Goal: Task Accomplishment & Management: Manage account settings

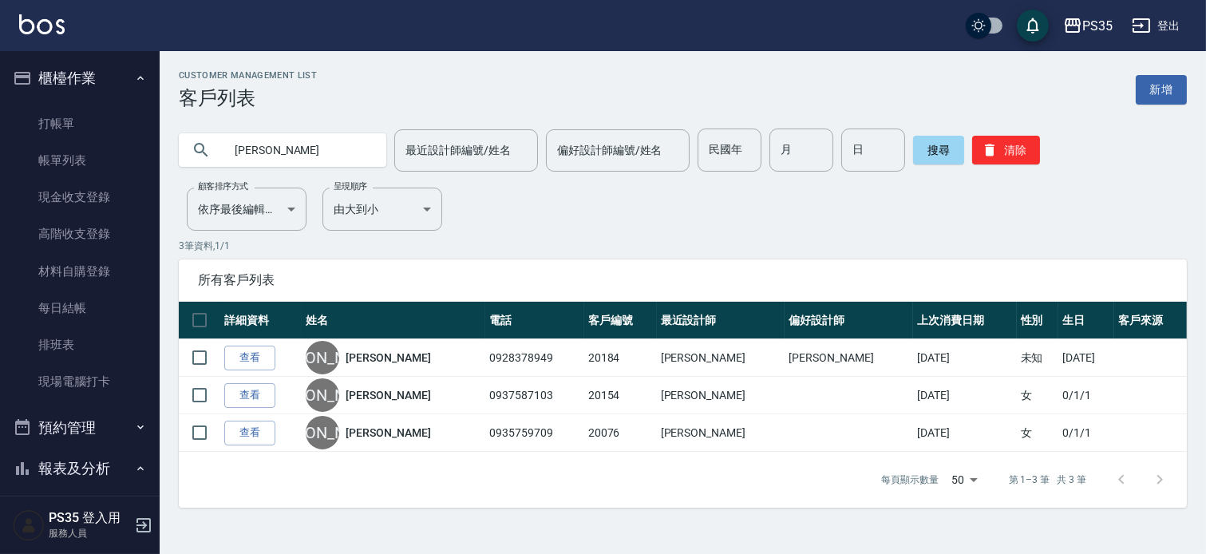
scroll to position [567, 0]
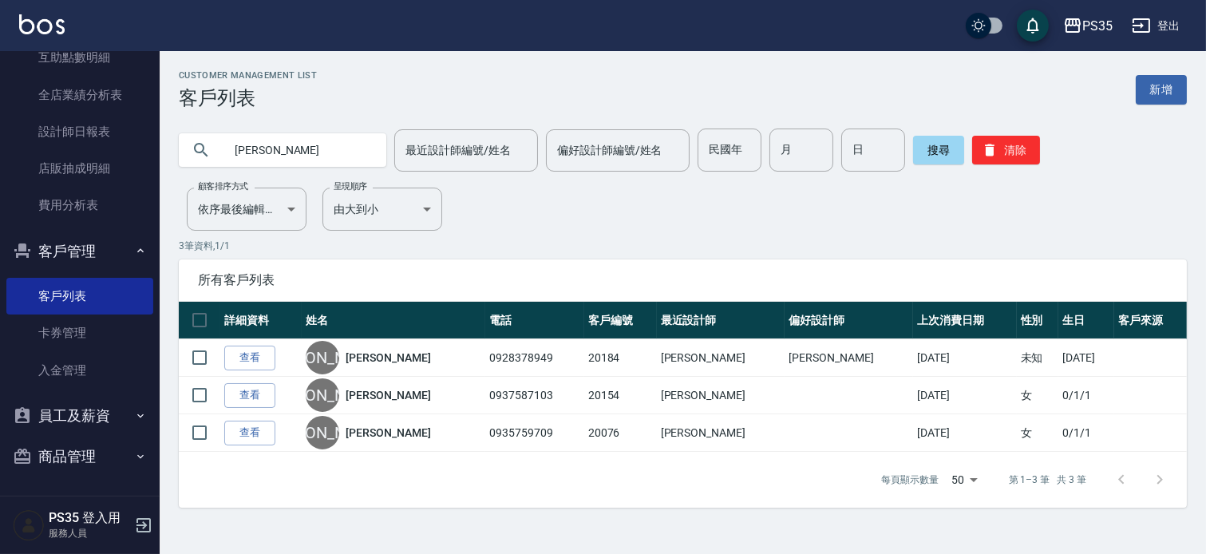
type input "[PERSON_NAME]"
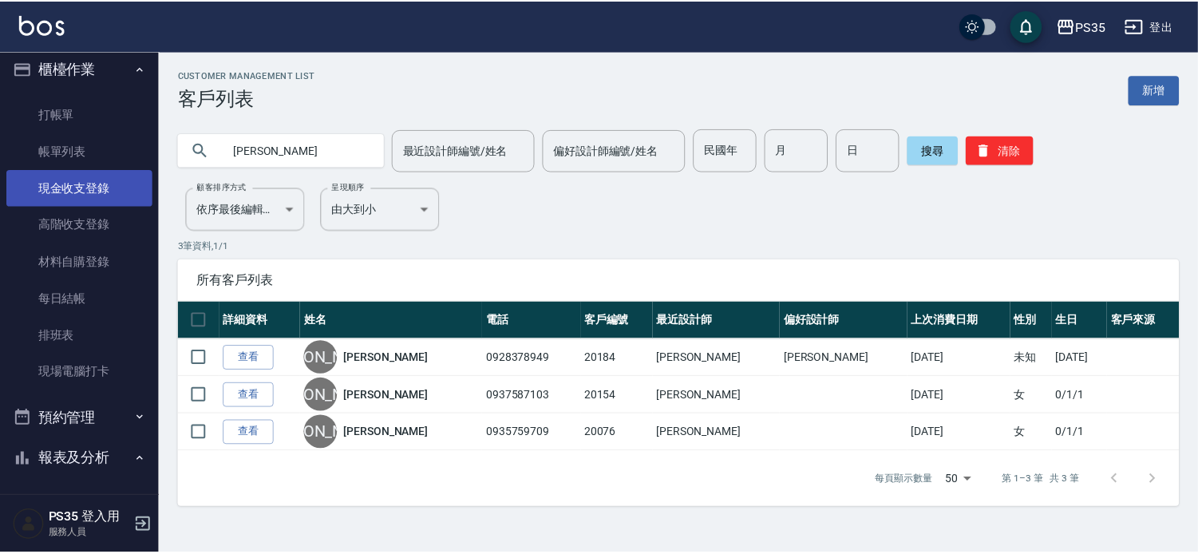
scroll to position [0, 0]
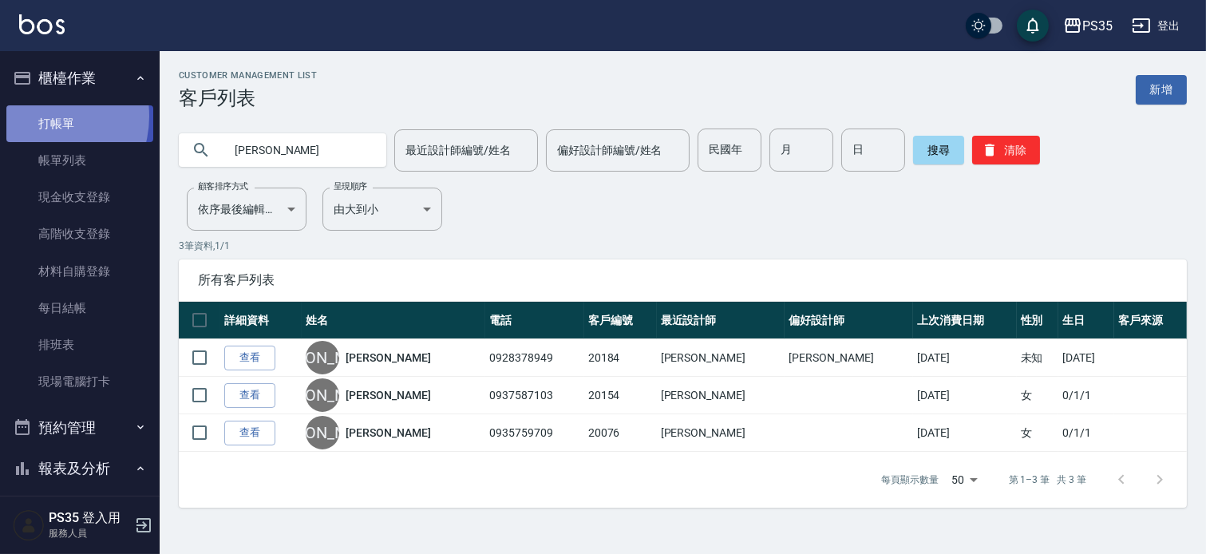
click at [40, 116] on link "打帳單" at bounding box center [79, 123] width 147 height 37
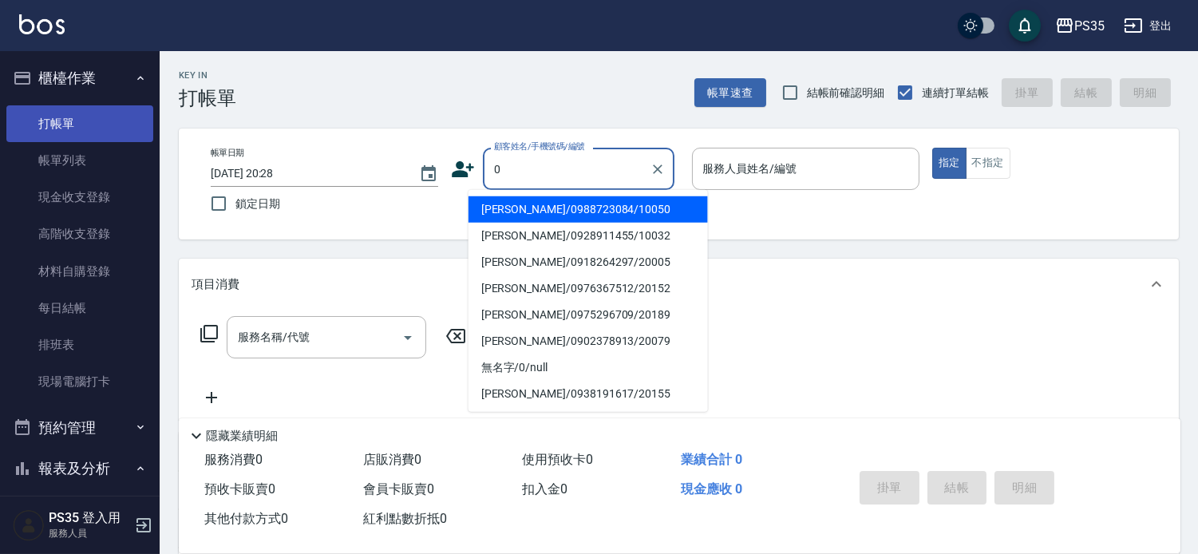
type input "[PERSON_NAME]/0988723084/10050"
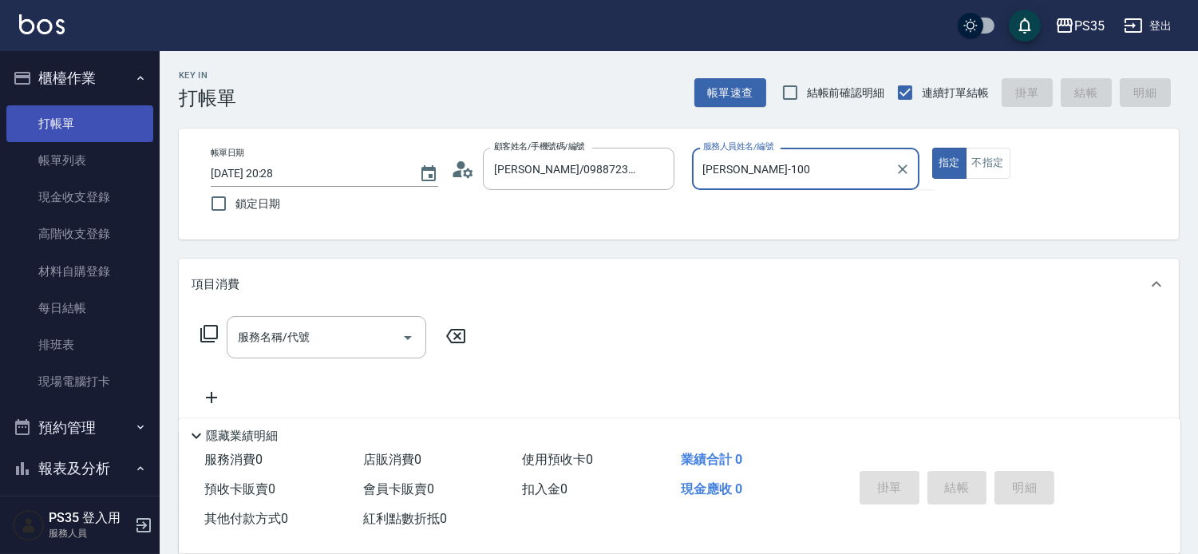
type input "[PERSON_NAME]-100"
click at [932, 148] on button "指定" at bounding box center [949, 163] width 34 height 31
type button "true"
type input "[PERSON_NAME]-10"
type input "無名字/0/null"
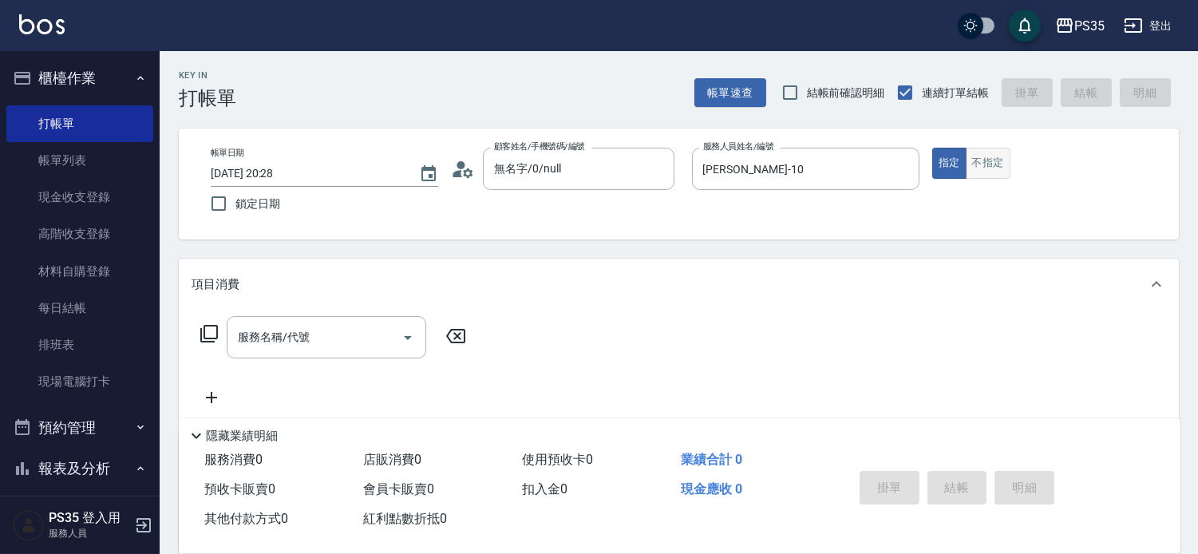
click at [1003, 168] on button "不指定" at bounding box center [988, 163] width 45 height 31
click at [263, 335] on div "服務名稱/代號 服務名稱/代號" at bounding box center [327, 337] width 200 height 42
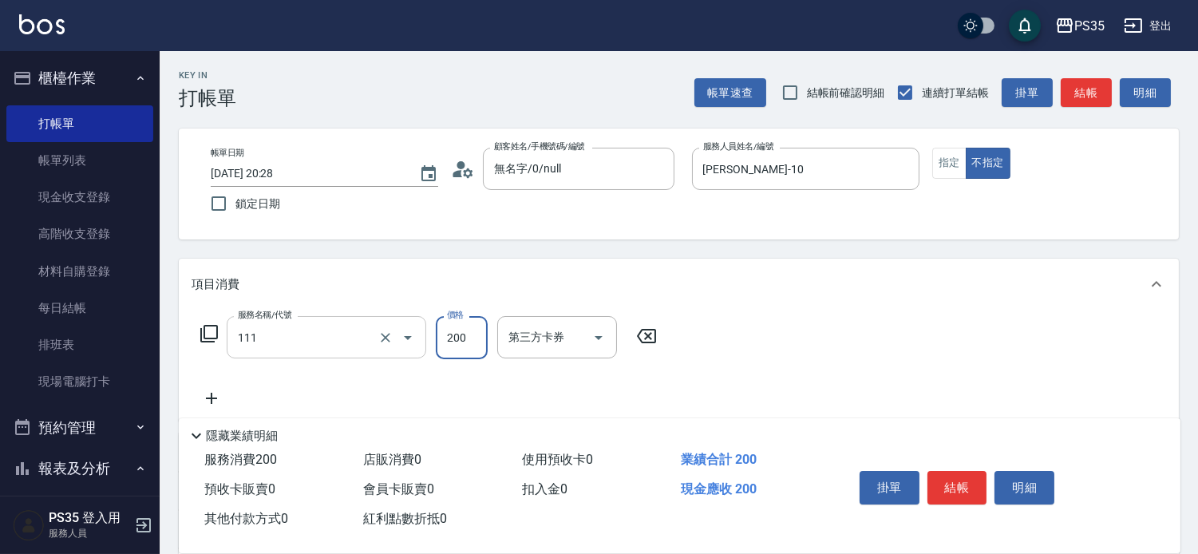
type input "200(111)"
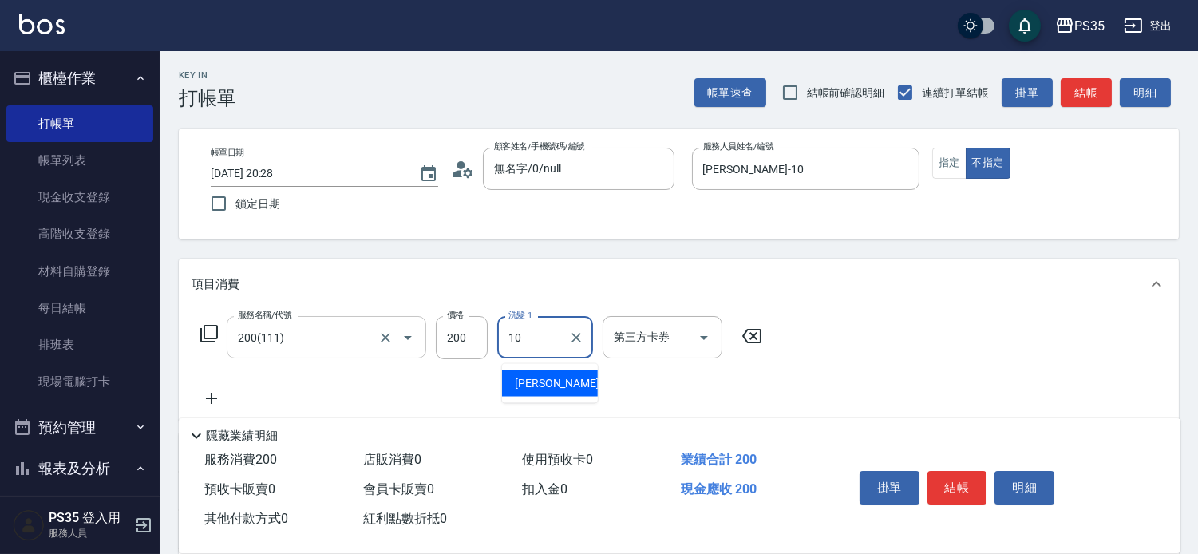
type input "[PERSON_NAME]-10"
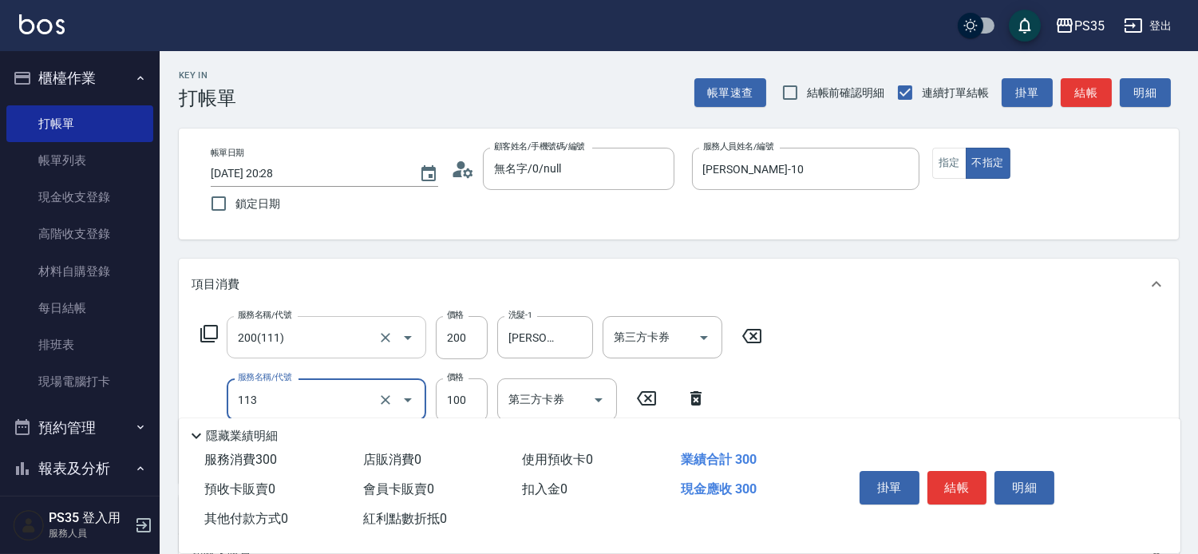
type input "瞬護100(113)"
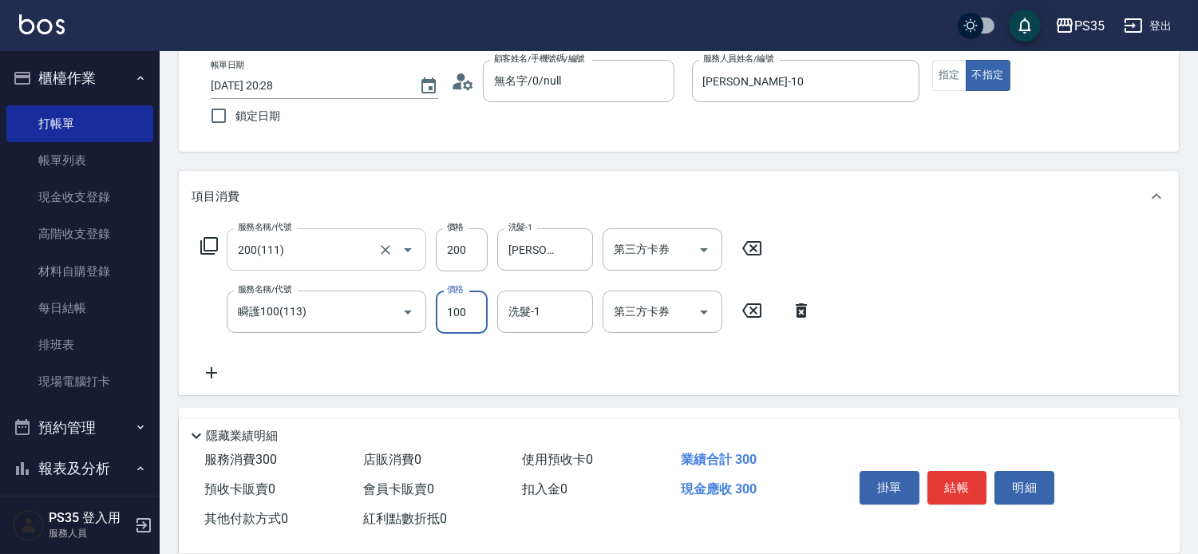
scroll to position [89, 0]
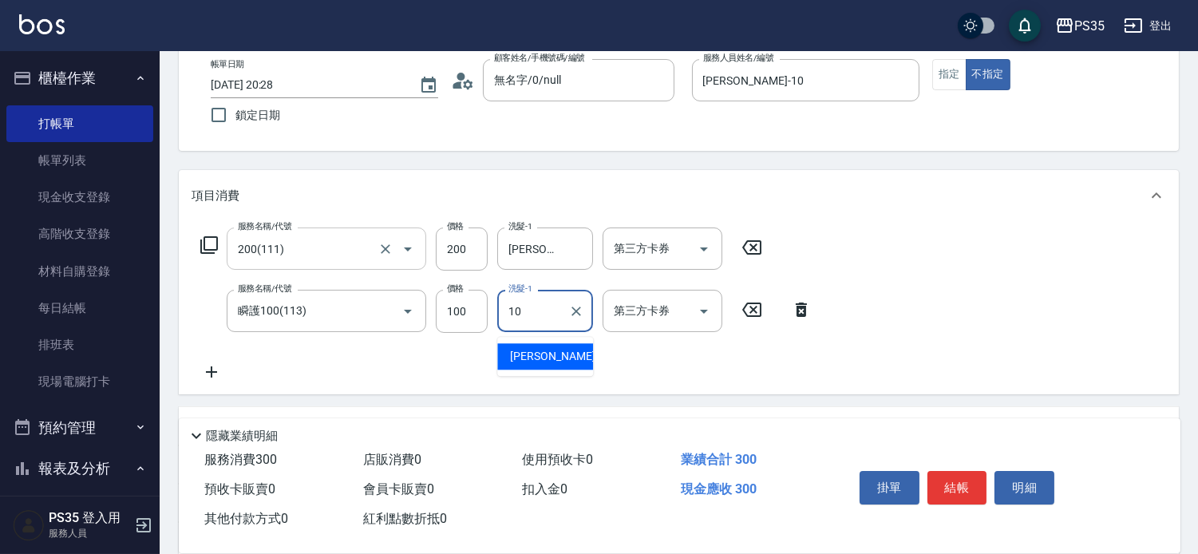
type input "[PERSON_NAME]-10"
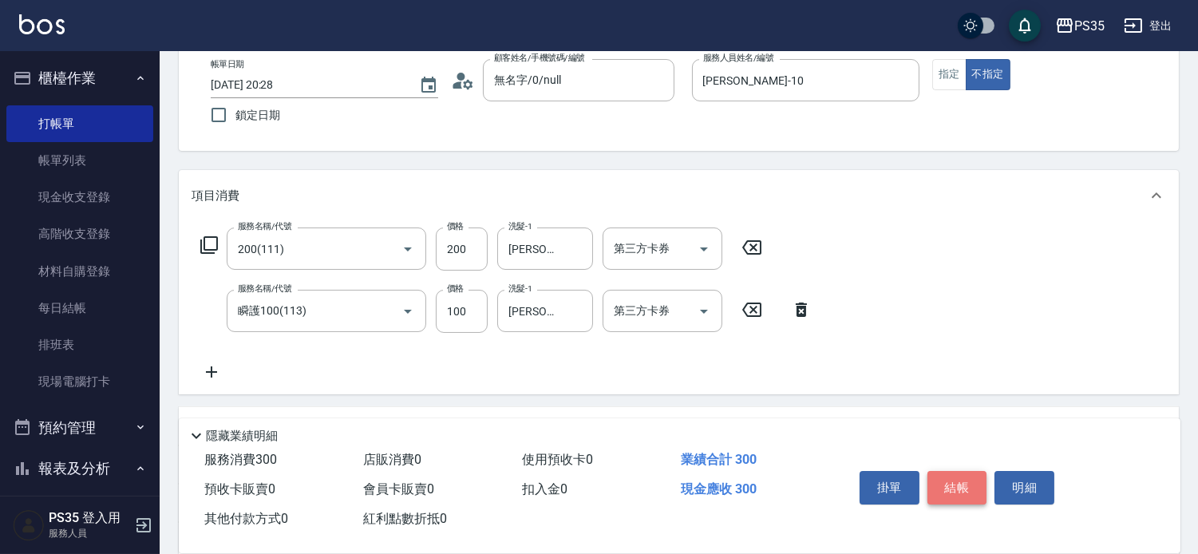
click at [979, 471] on button "結帳" at bounding box center [958, 488] width 60 height 34
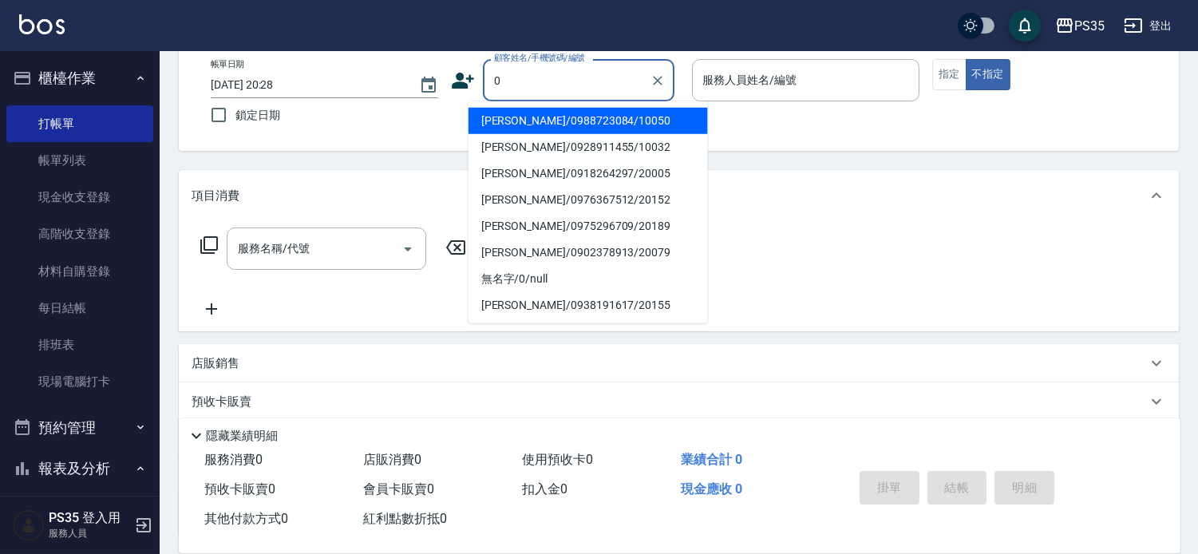
type input "0"
type input "1"
type input "[PERSON_NAME]/0988723084/10050"
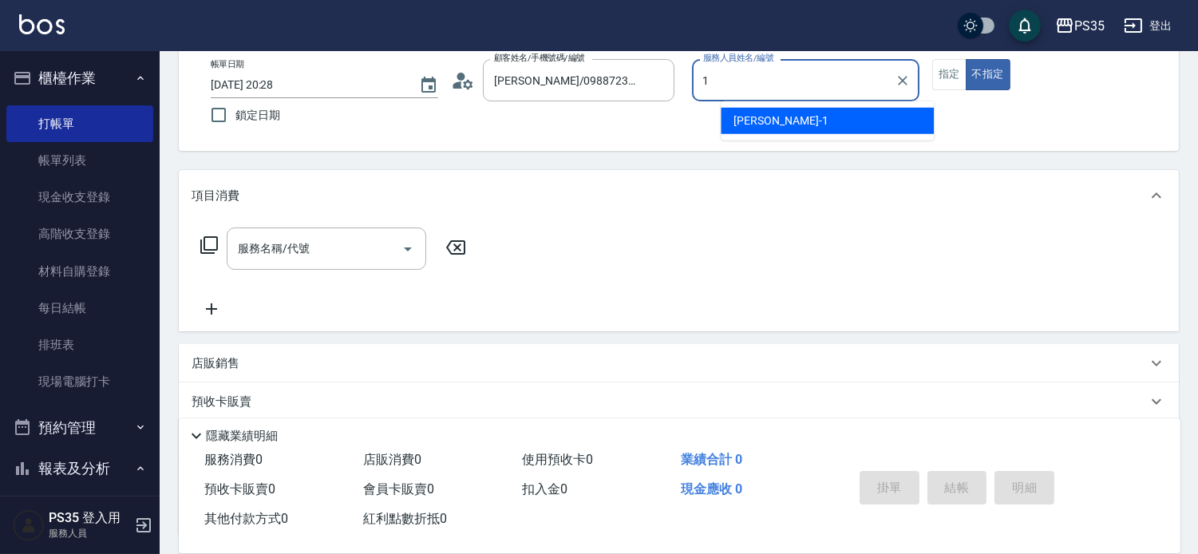
type input "[PERSON_NAME]-10"
type button "false"
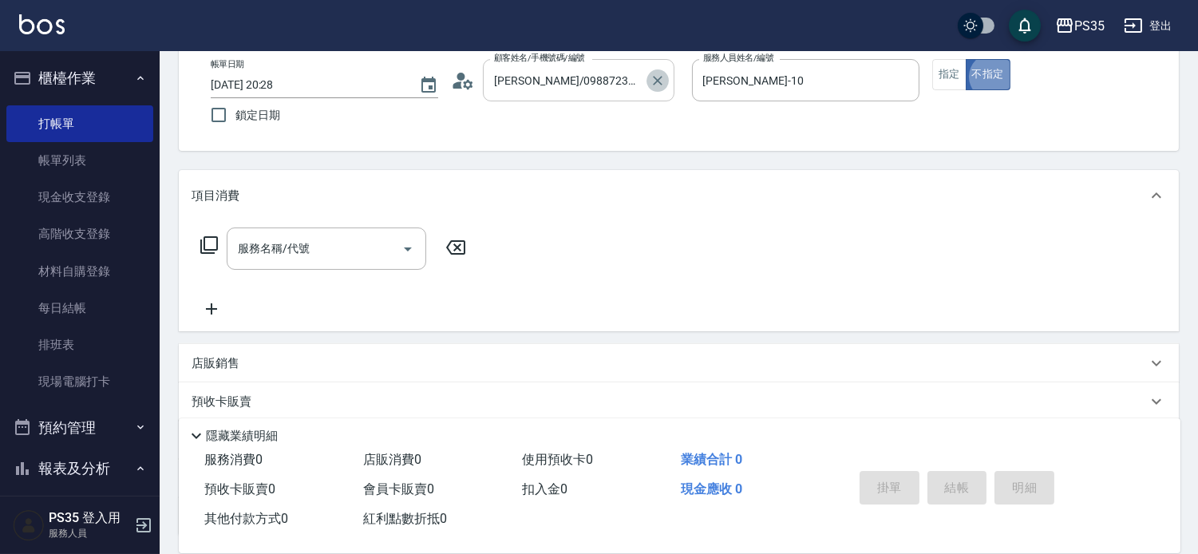
click at [663, 77] on icon "Clear" at bounding box center [658, 81] width 10 height 10
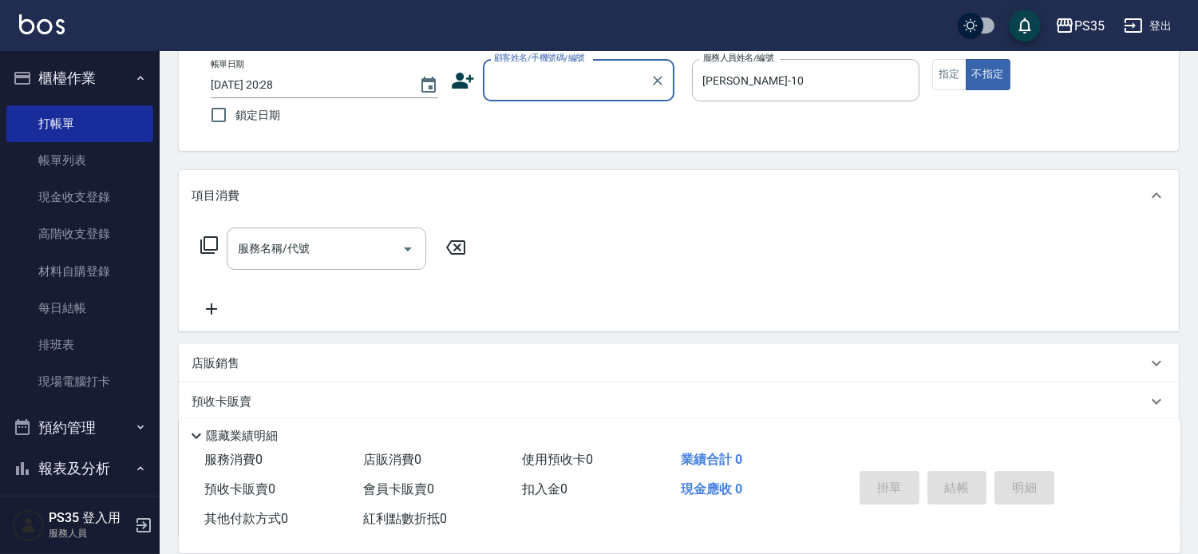
click at [633, 81] on input "顧客姓名/手機號碼/編號" at bounding box center [566, 80] width 153 height 28
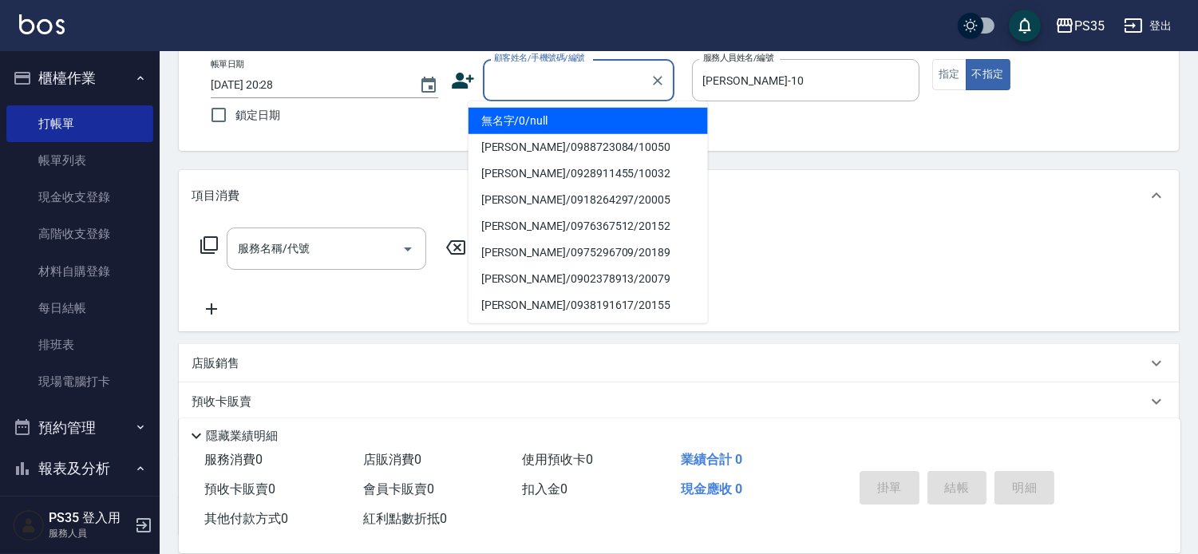
click at [556, 114] on li "無名字/0/null" at bounding box center [588, 121] width 239 height 26
type input "無名字/0/null"
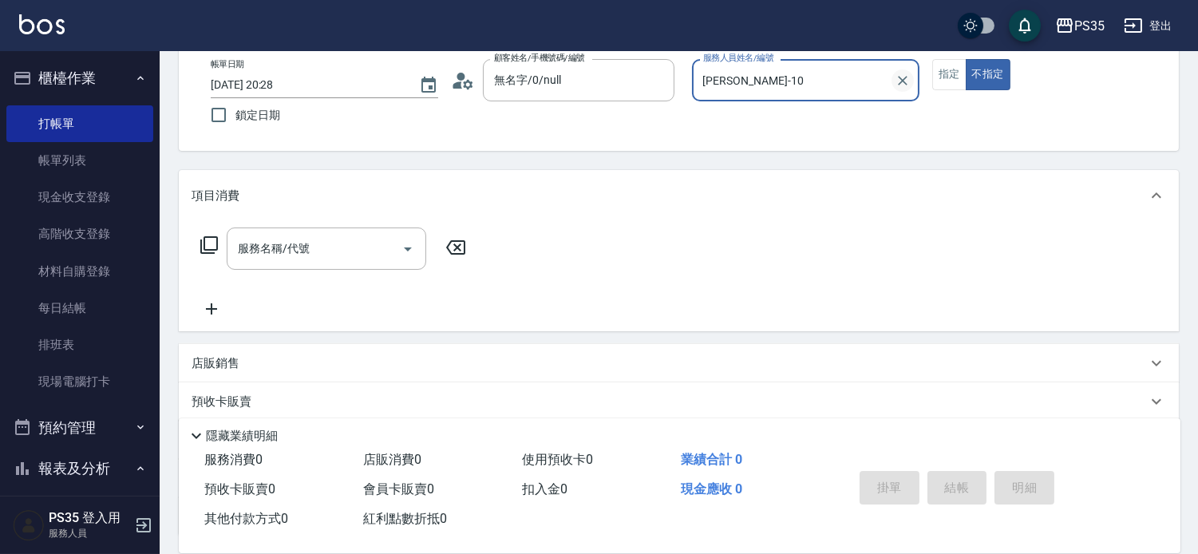
click at [908, 77] on icon "Clear" at bounding box center [903, 81] width 16 height 16
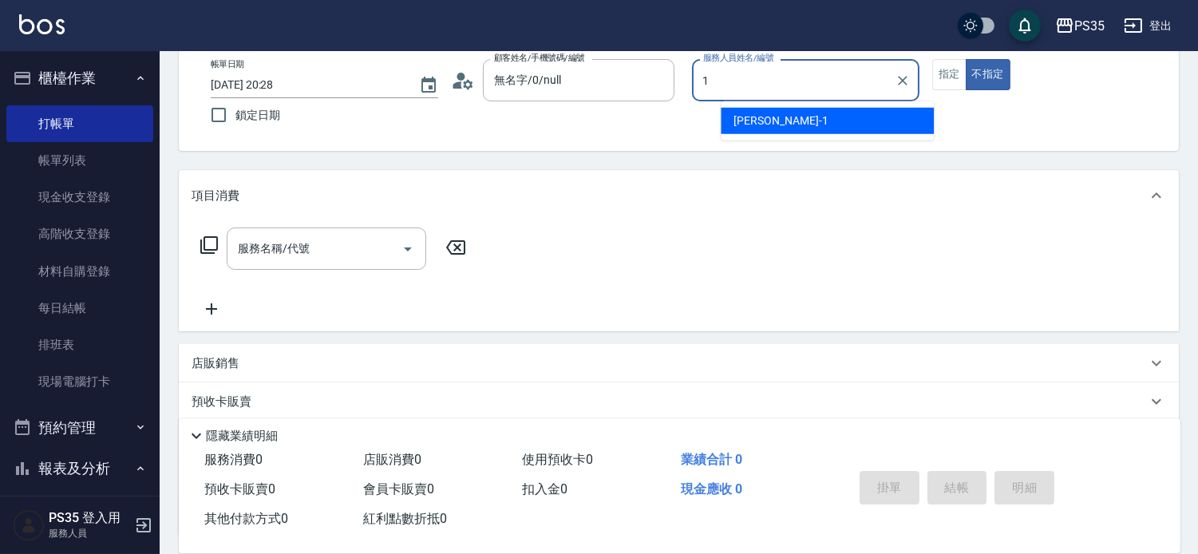
type input "[PERSON_NAME]-1"
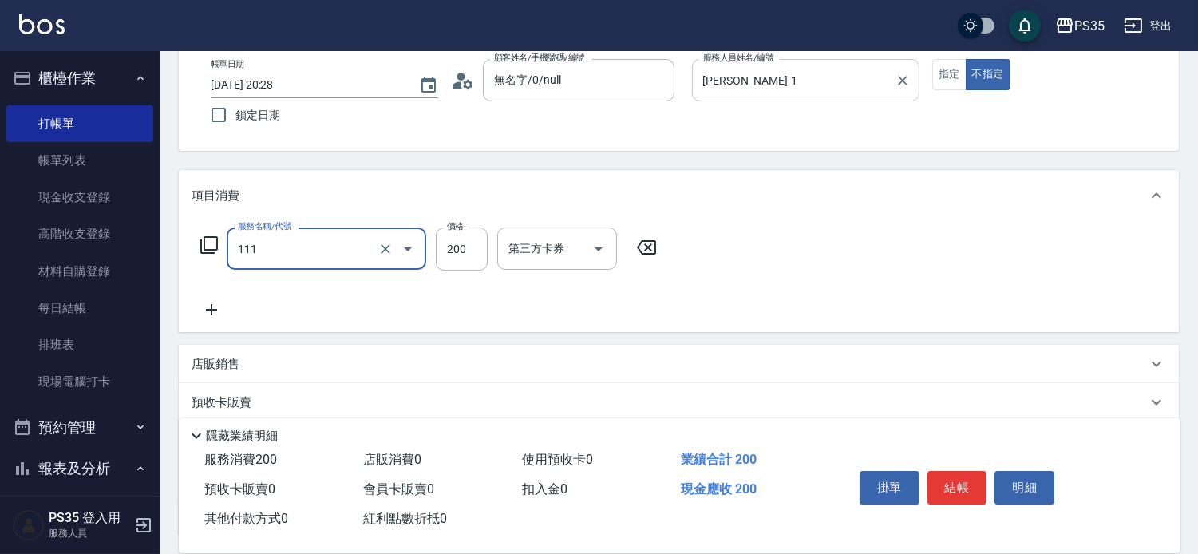
type input "200(111)"
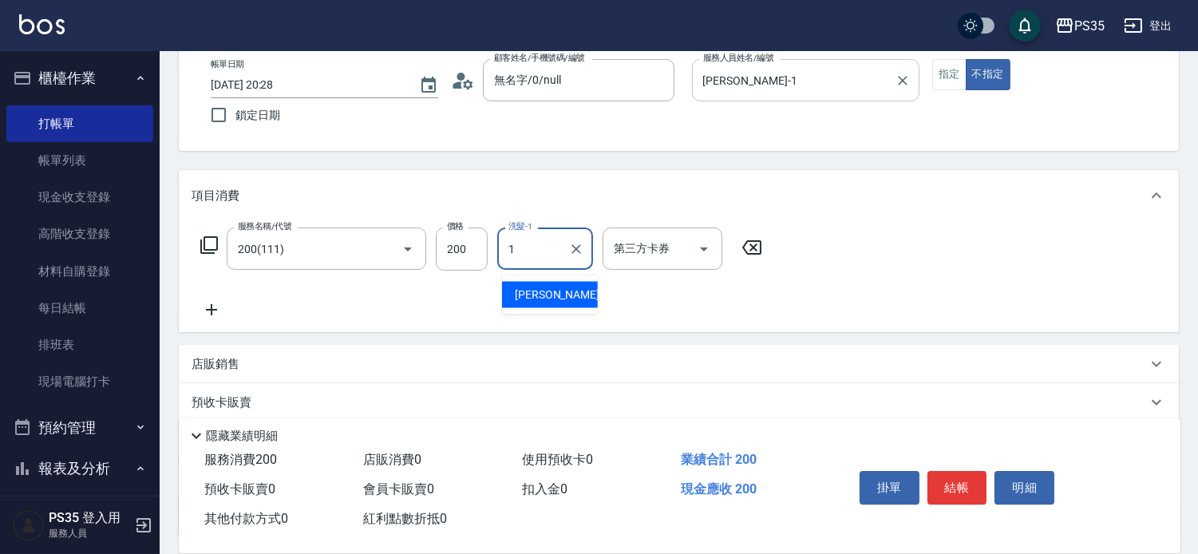
type input "[PERSON_NAME]-1"
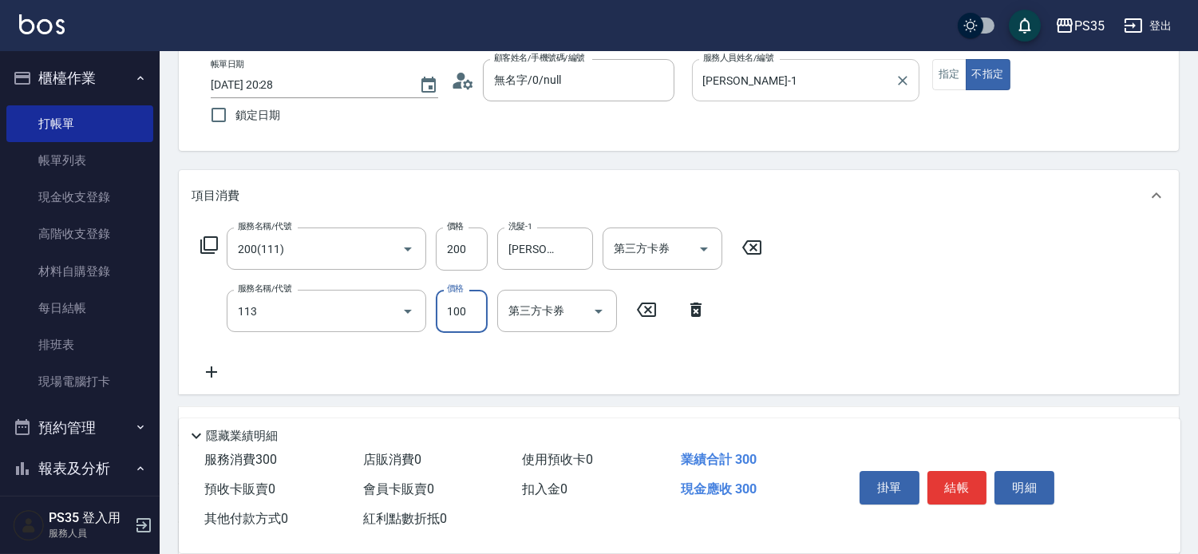
type input "瞬護100(113)"
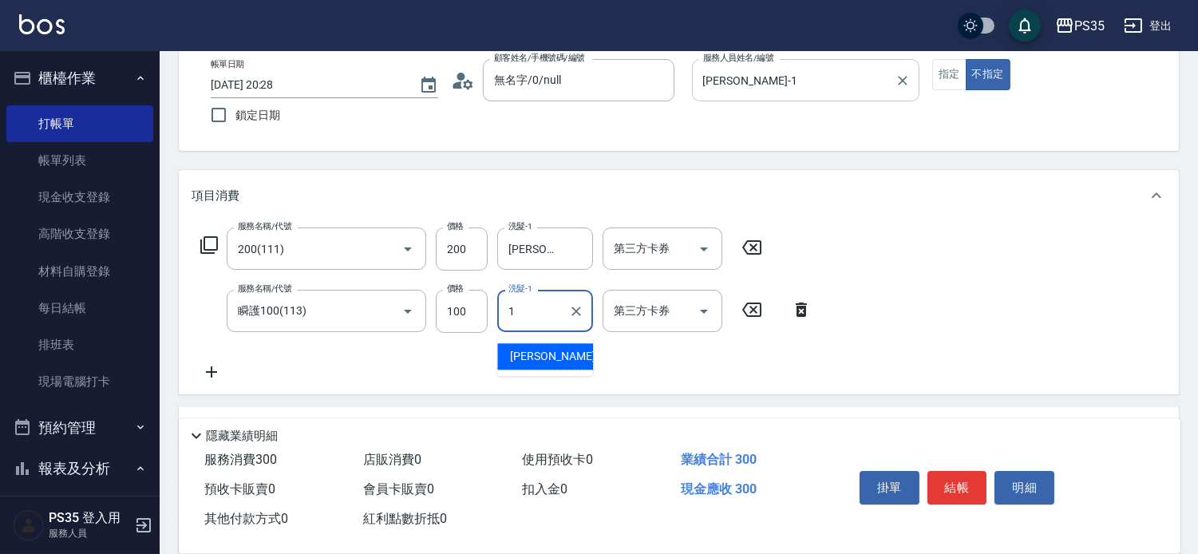
type input "[PERSON_NAME]-1"
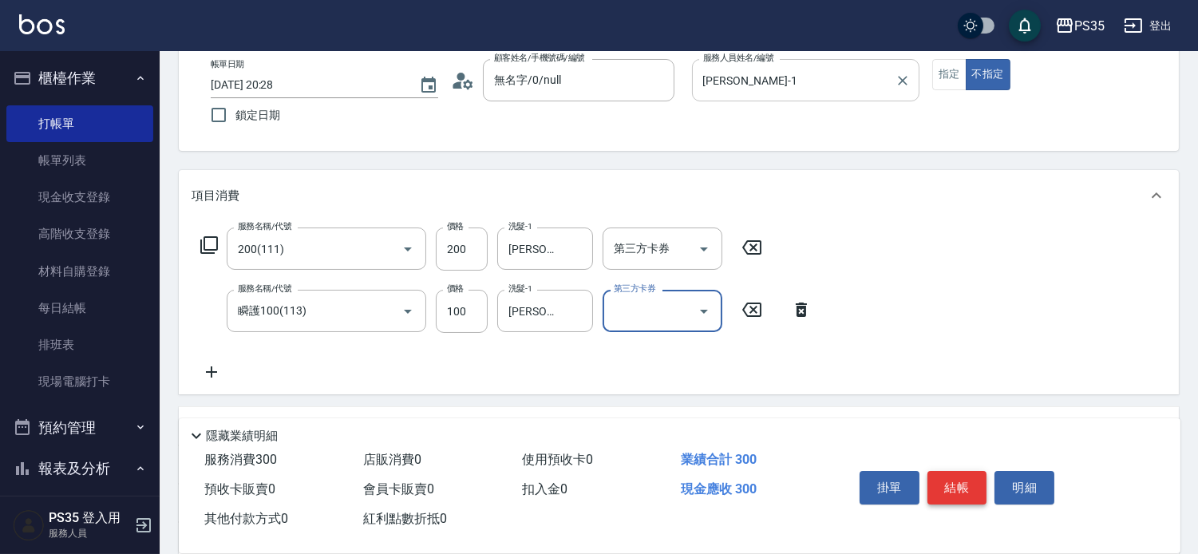
click at [963, 473] on button "結帳" at bounding box center [958, 488] width 60 height 34
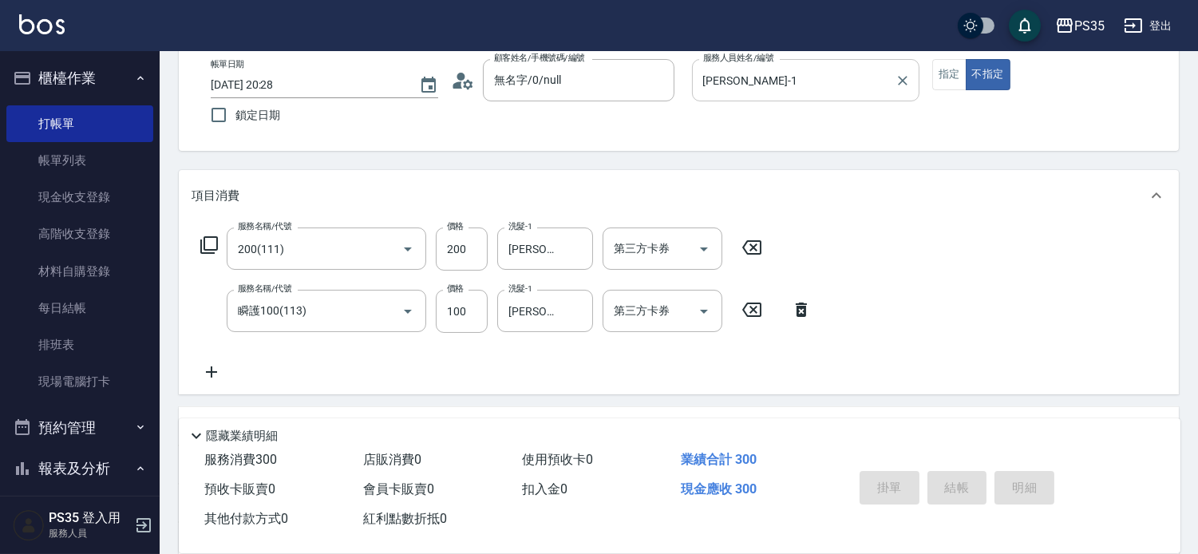
type input "[DATE] 20:29"
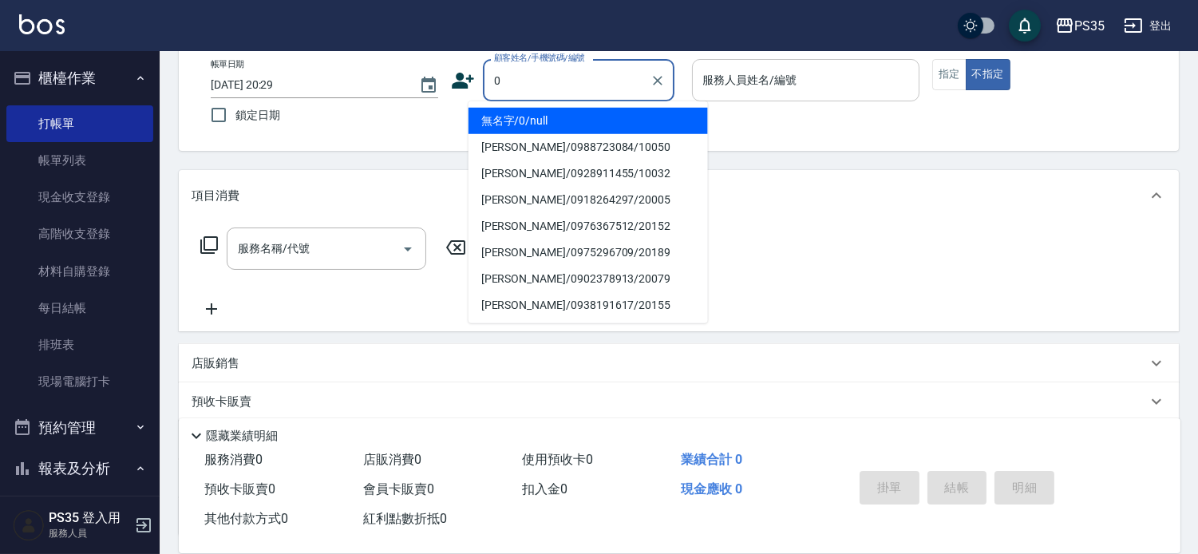
type input "0"
type input "1"
type input "無名字/0/null"
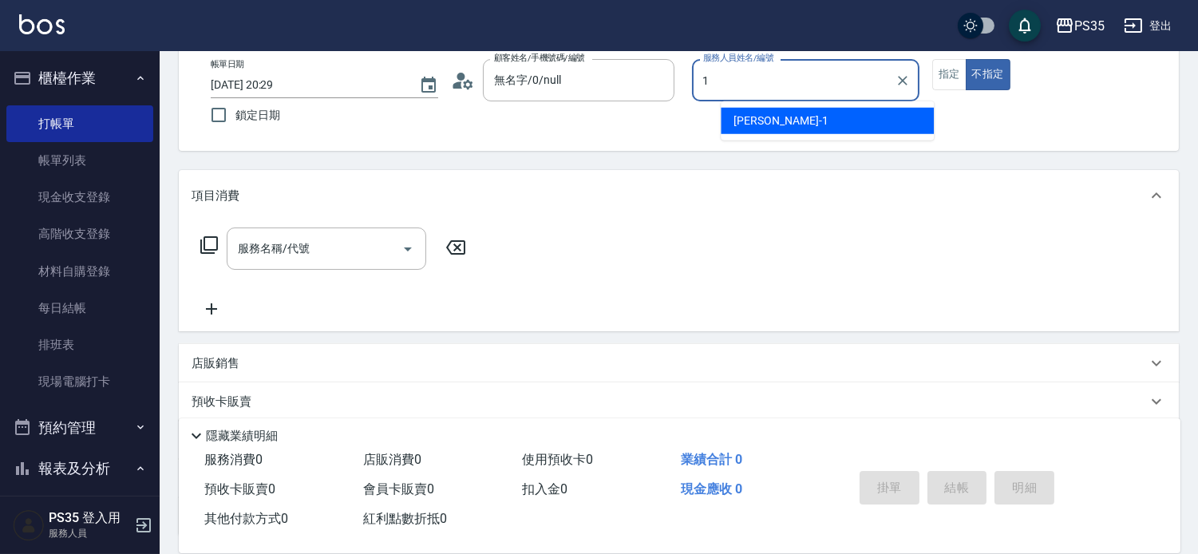
type input "[PERSON_NAME]-1"
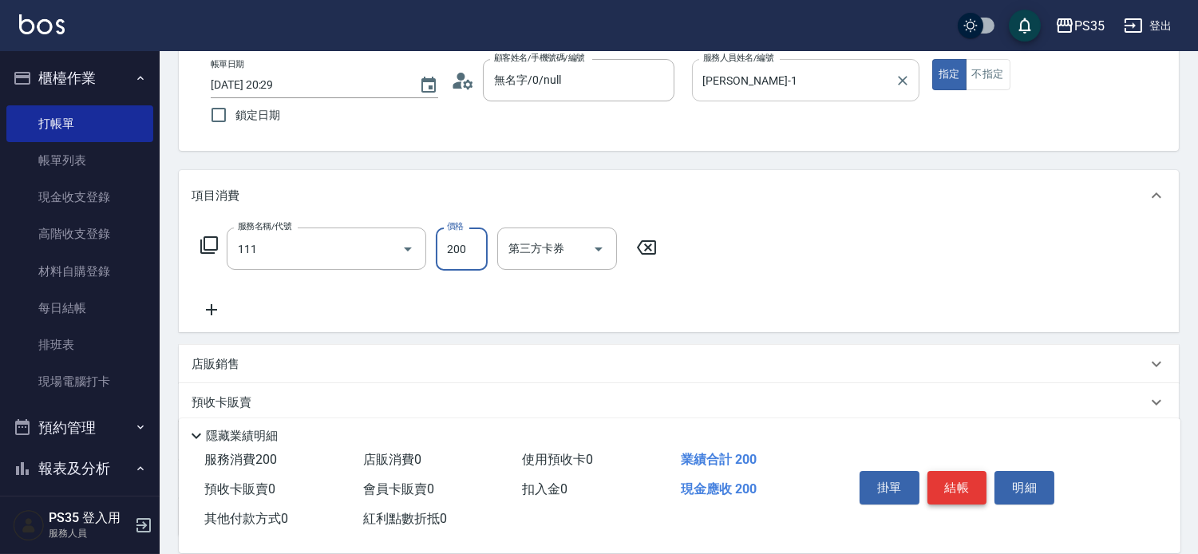
type input "200(111)"
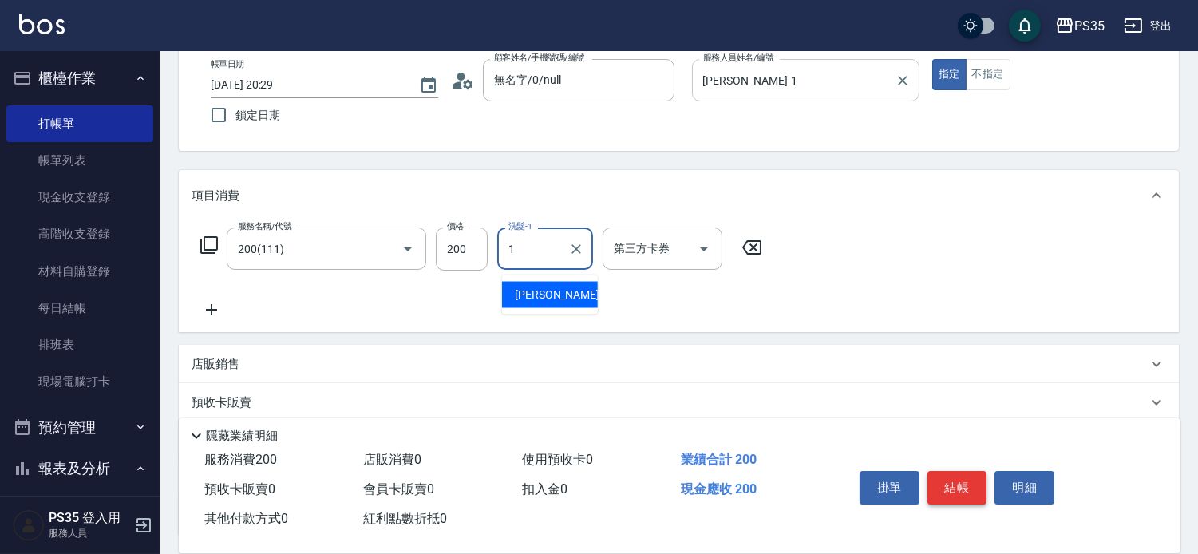
type input "[PERSON_NAME]-1"
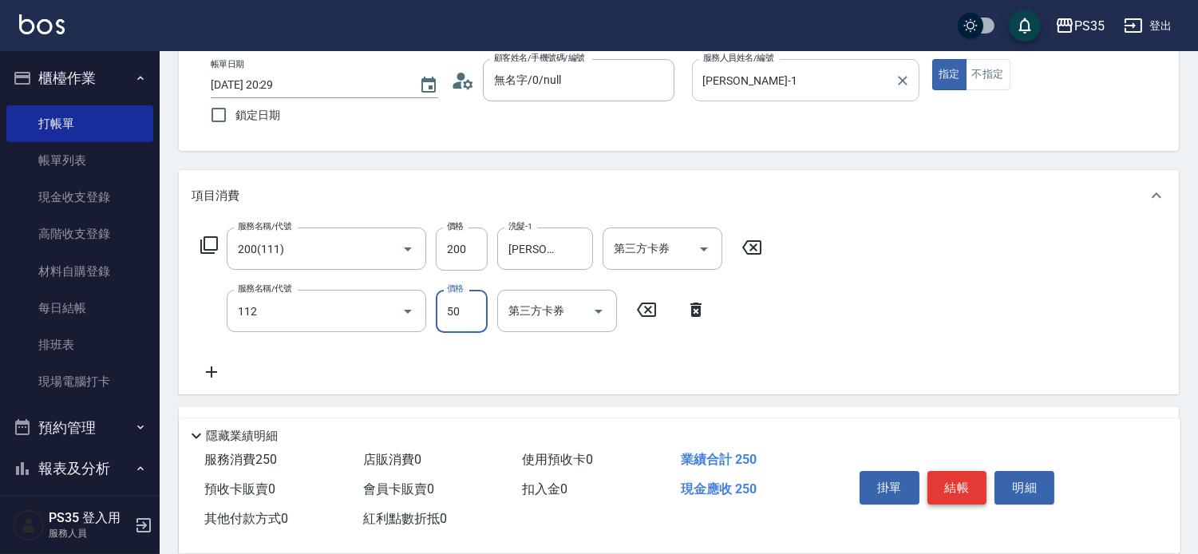
type input "精油50(112)"
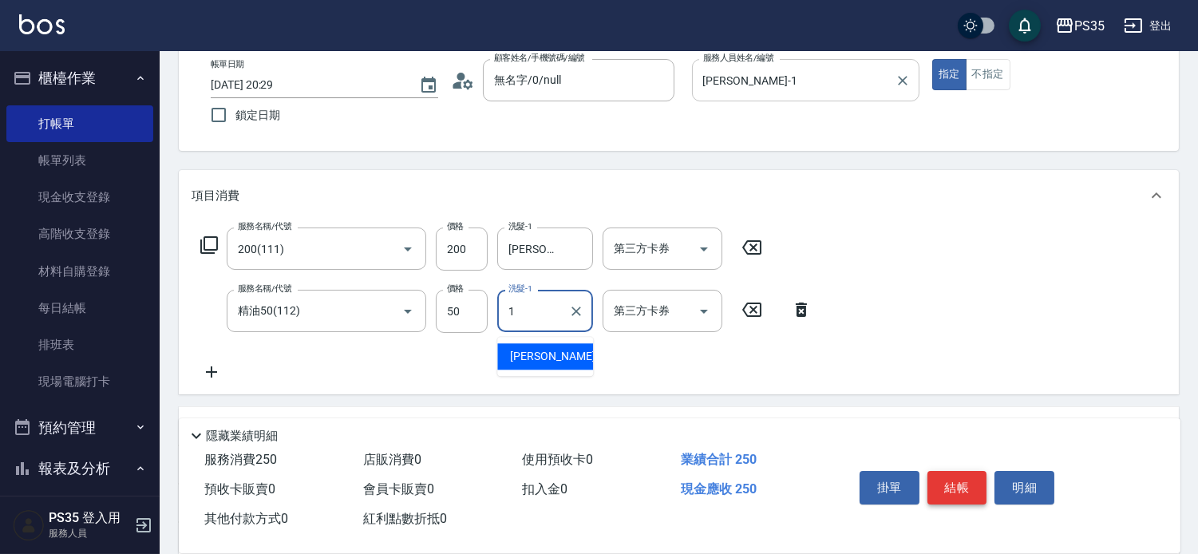
type input "[PERSON_NAME]-1"
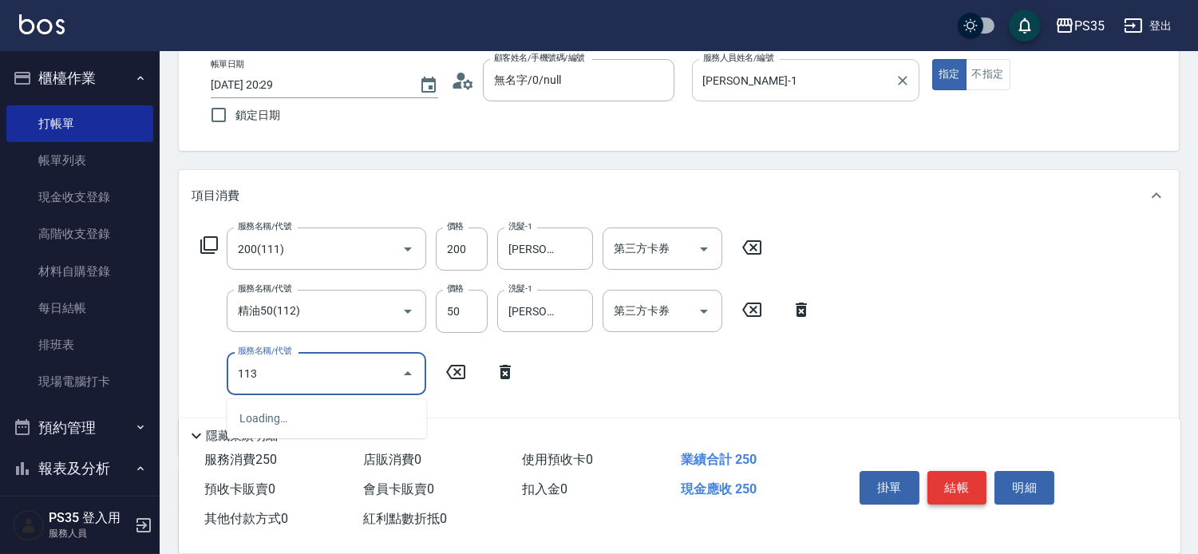
type input "瞬護100(113)"
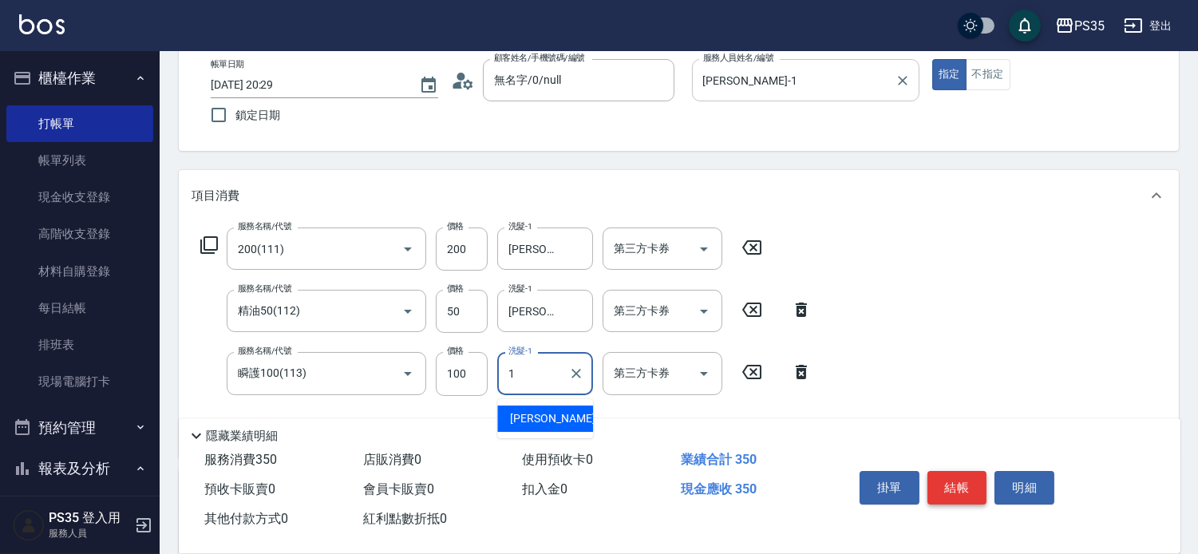
type input "[PERSON_NAME]-1"
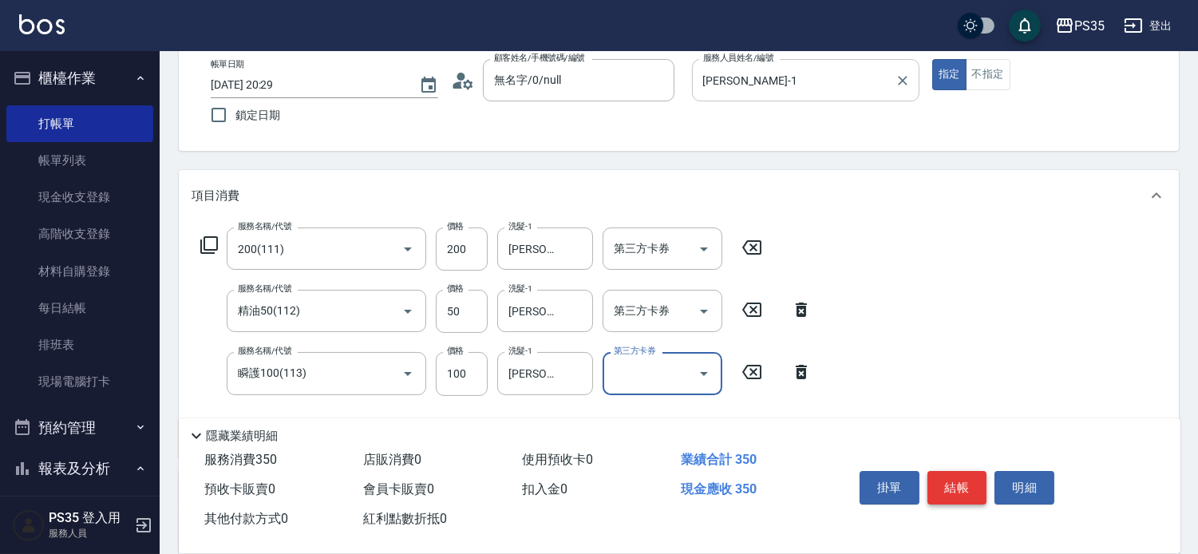
click at [963, 473] on button "結帳" at bounding box center [958, 488] width 60 height 34
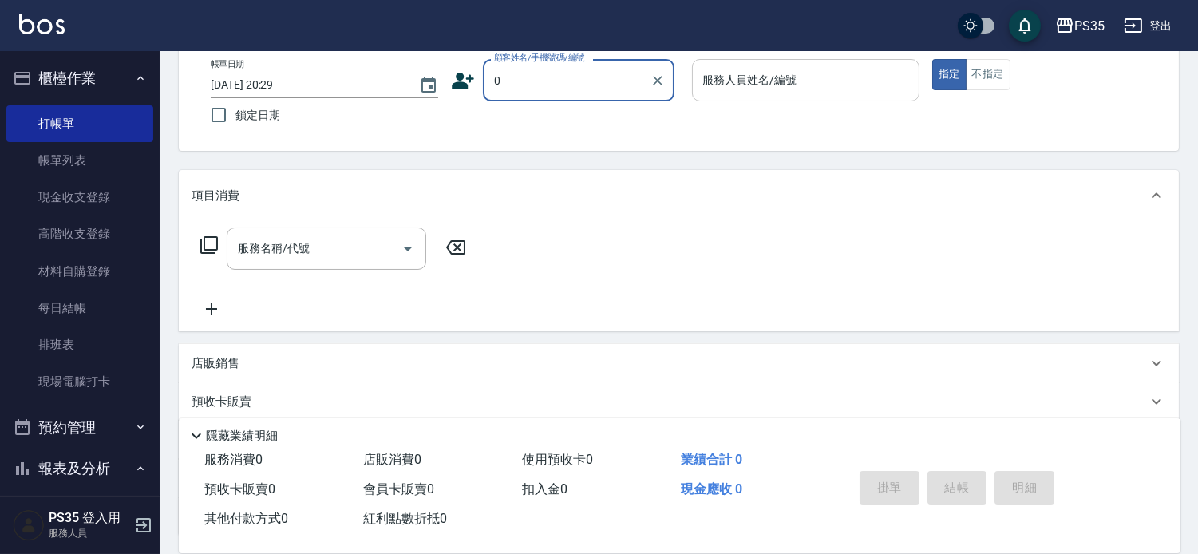
type input "無名字/0/null"
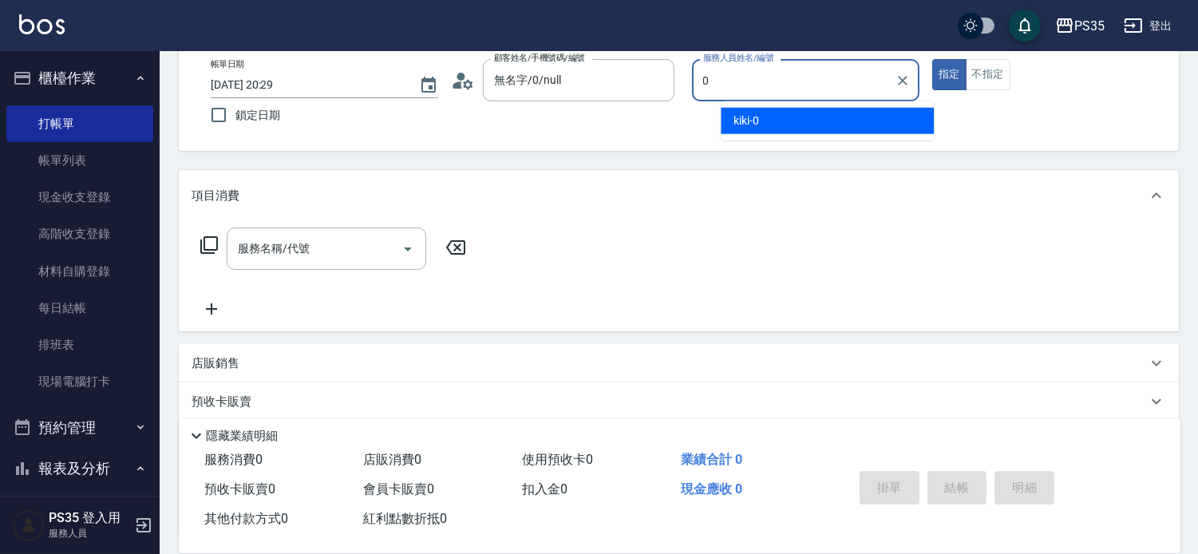
type input "kiki-0"
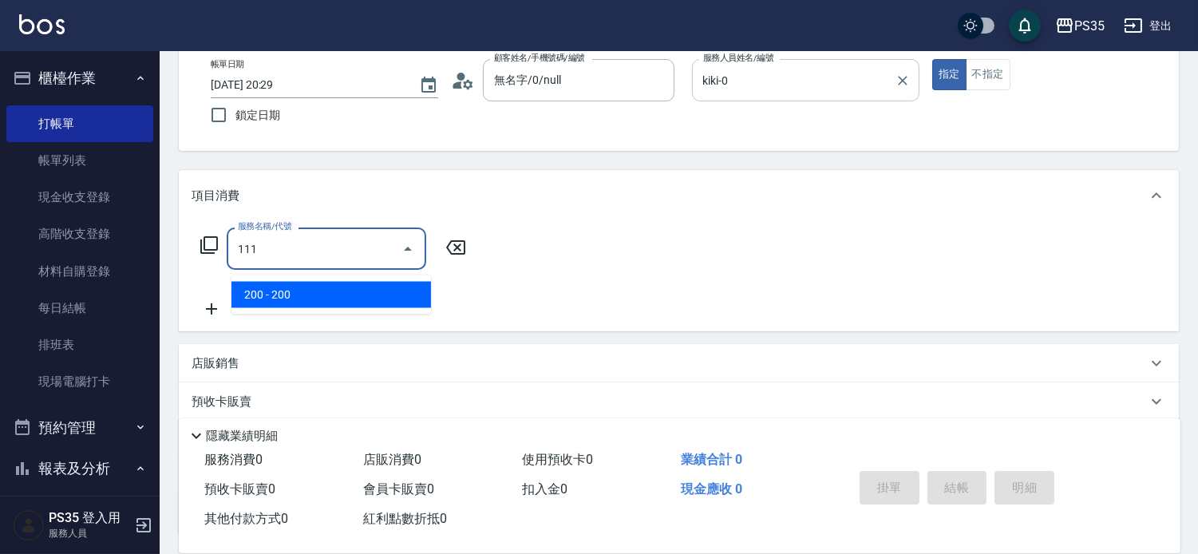
type input "200(111)"
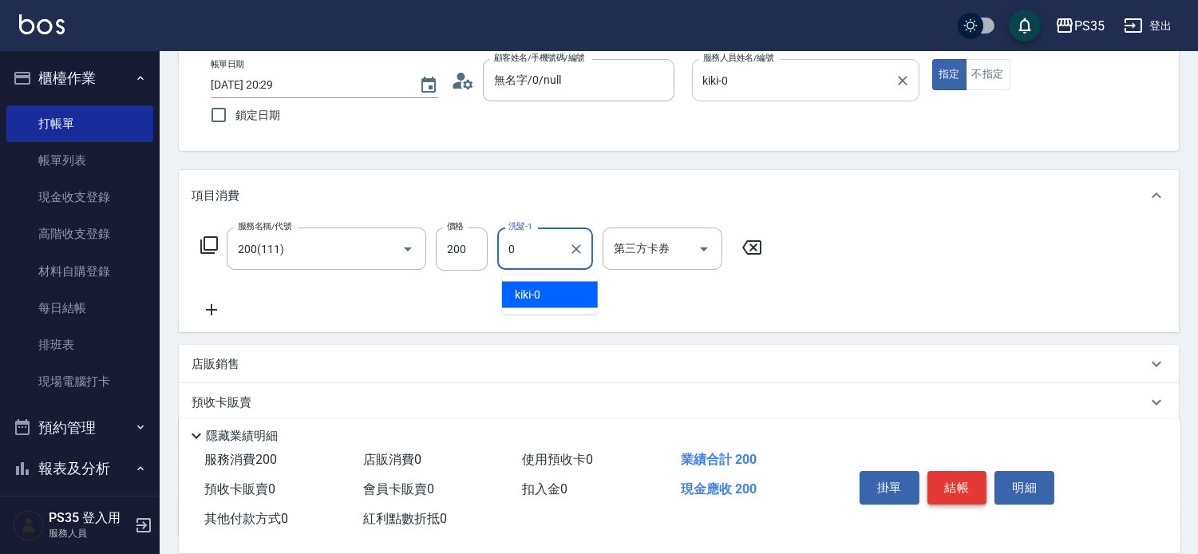
type input "kiki-0"
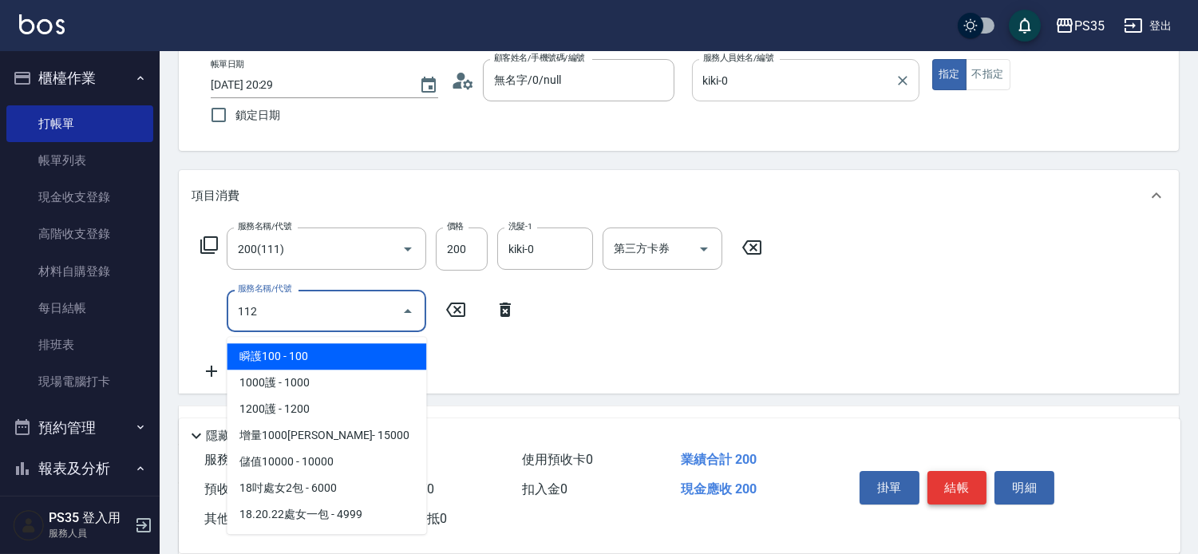
type input "精油50(112)"
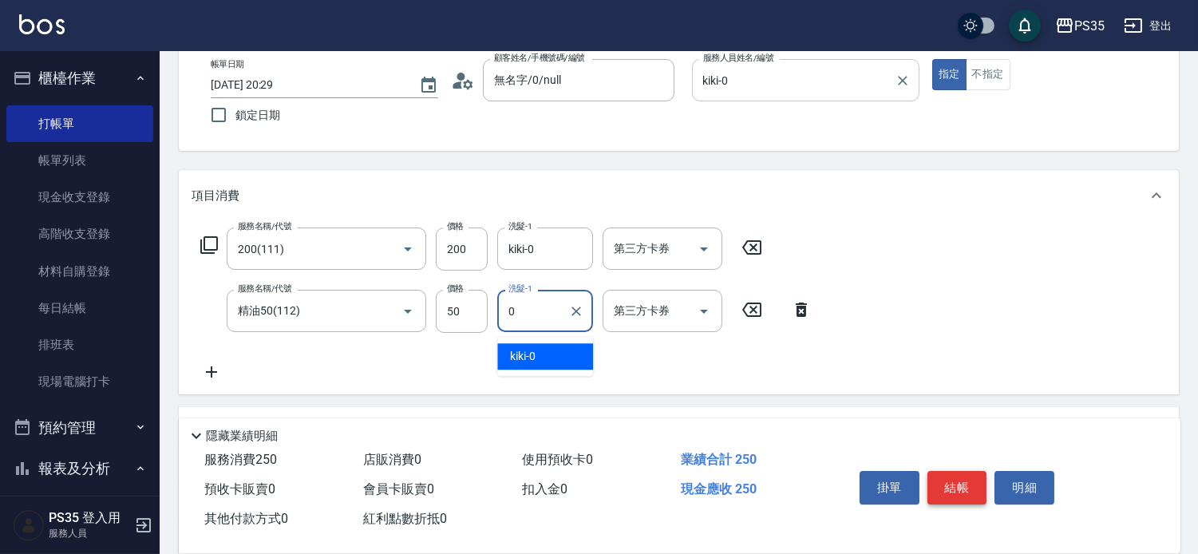
type input "kiki-0"
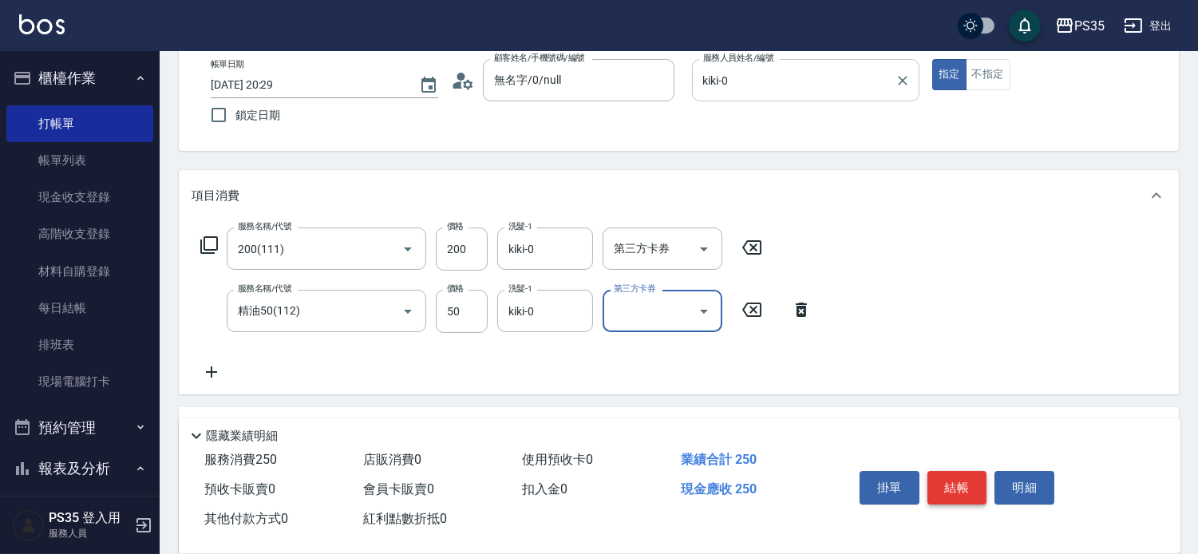
click at [963, 473] on button "結帳" at bounding box center [958, 488] width 60 height 34
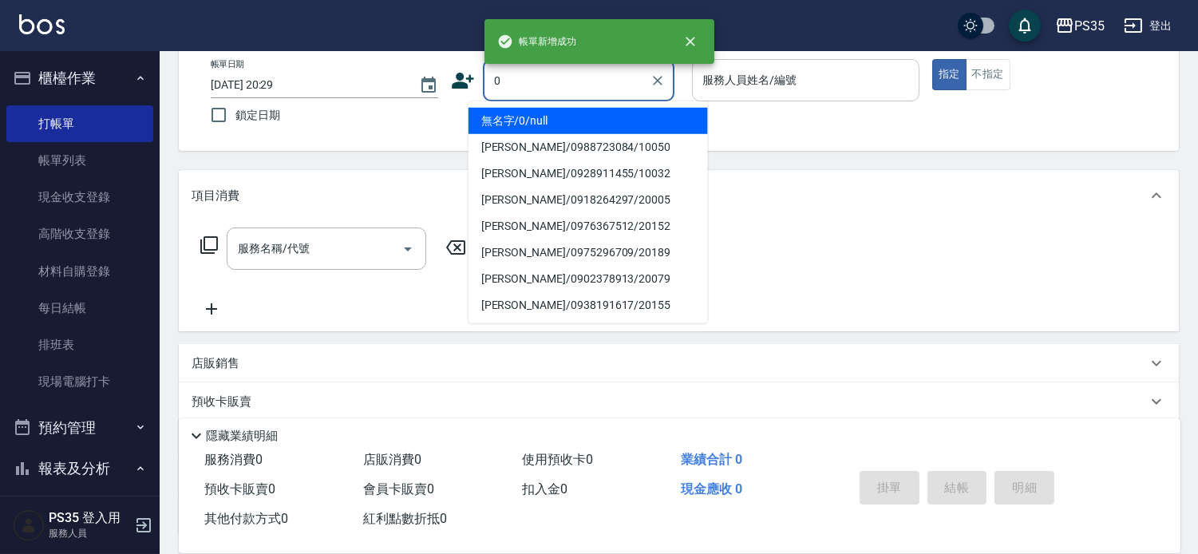
type input "無名字/0/null"
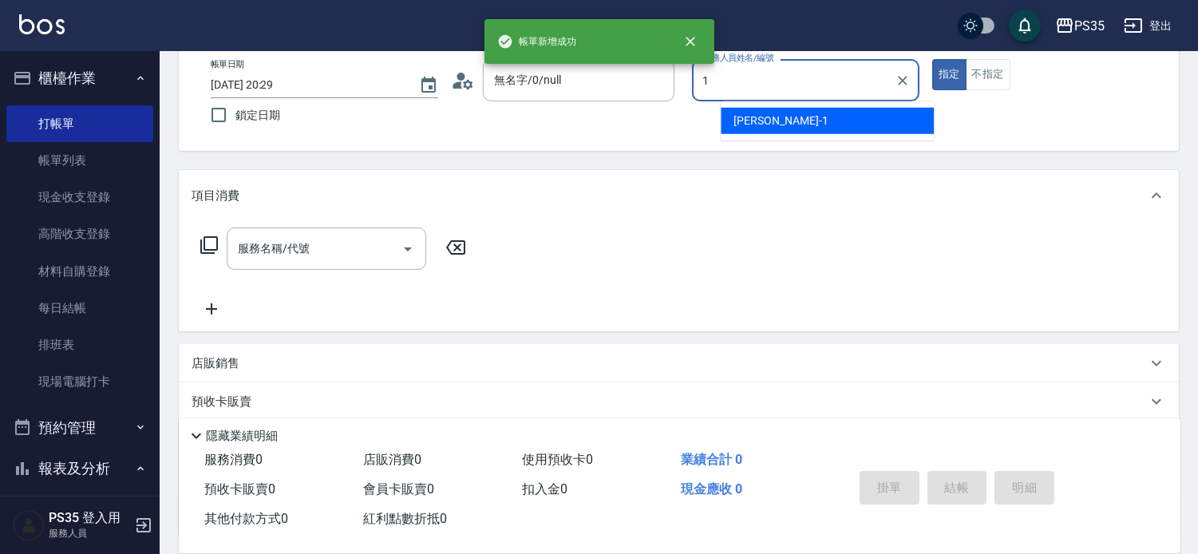
type input "[PERSON_NAME]-1"
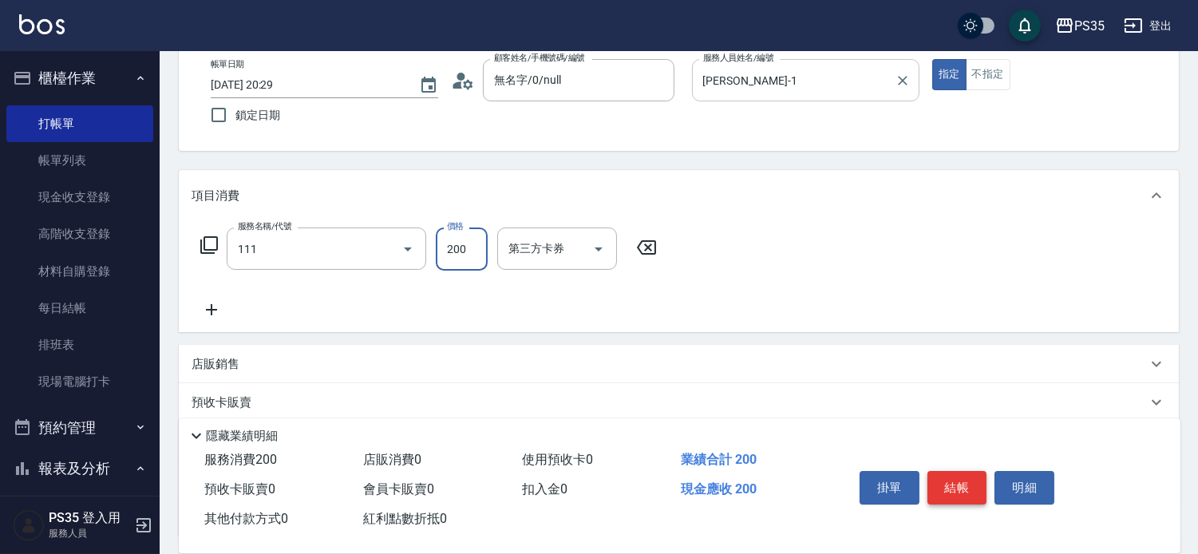
type input "200(111)"
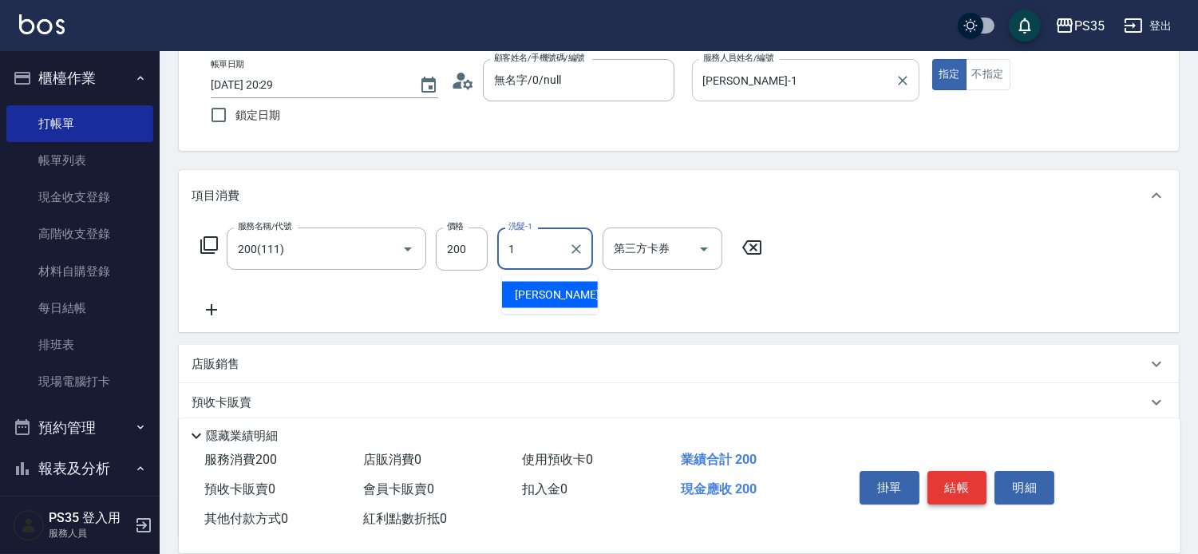
type input "[PERSON_NAME]-1"
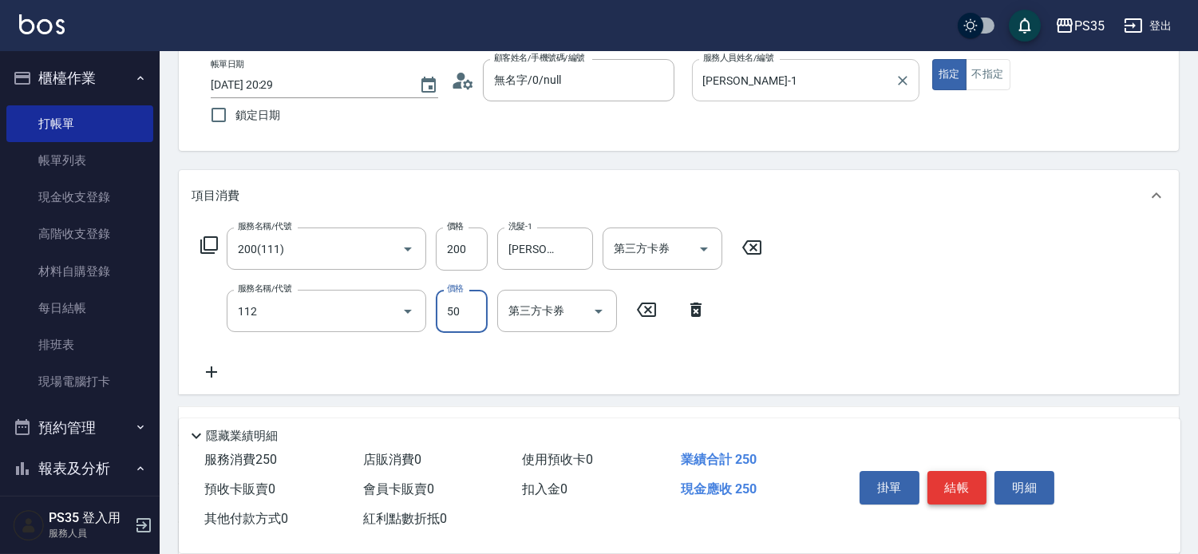
type input "精油50(112)"
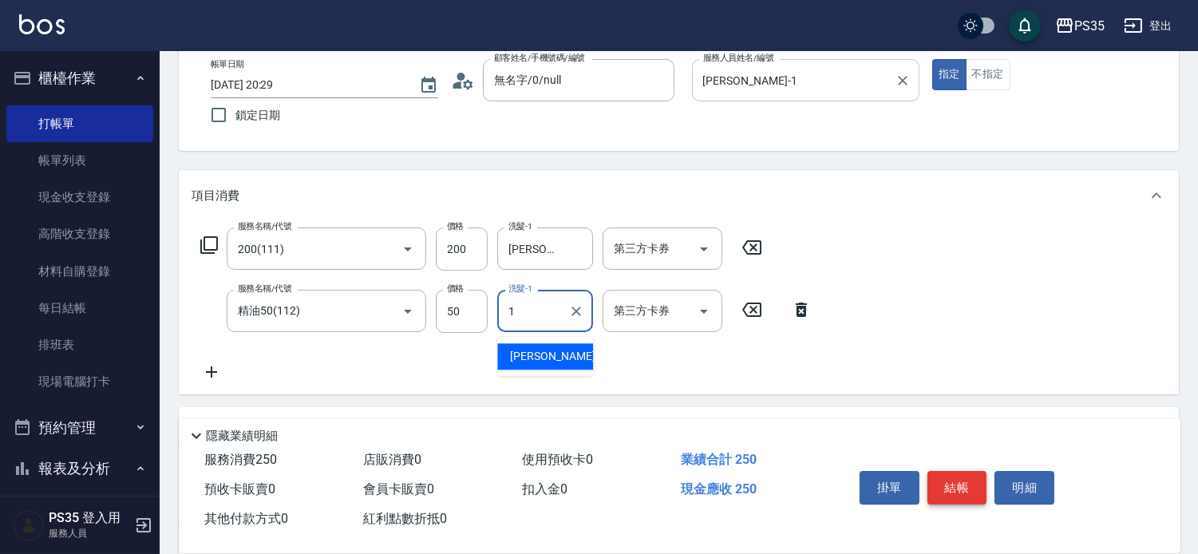
type input "[PERSON_NAME]-1"
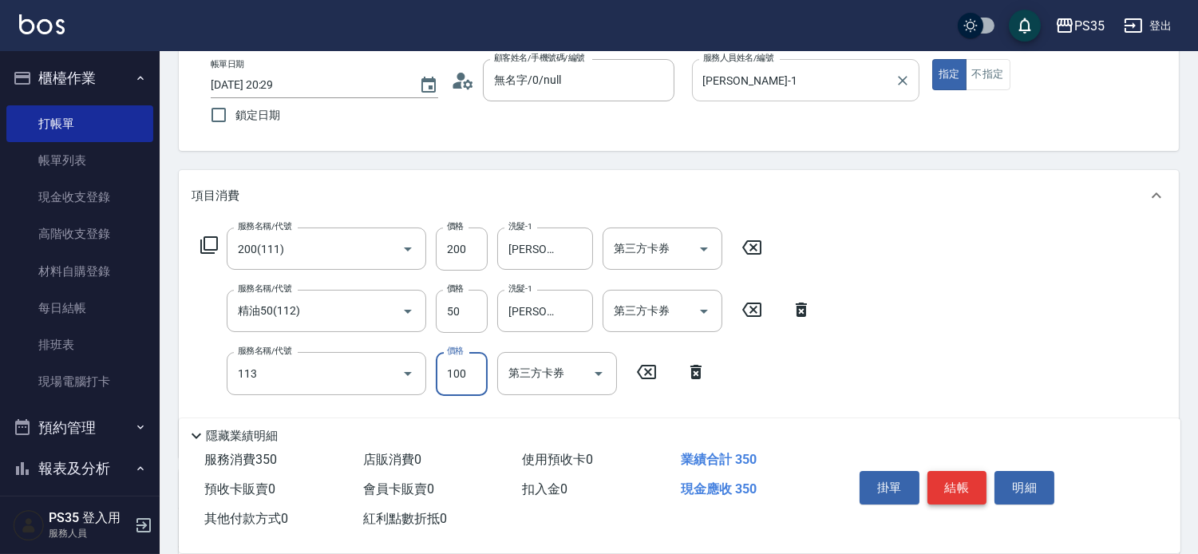
type input "瞬護100(113)"
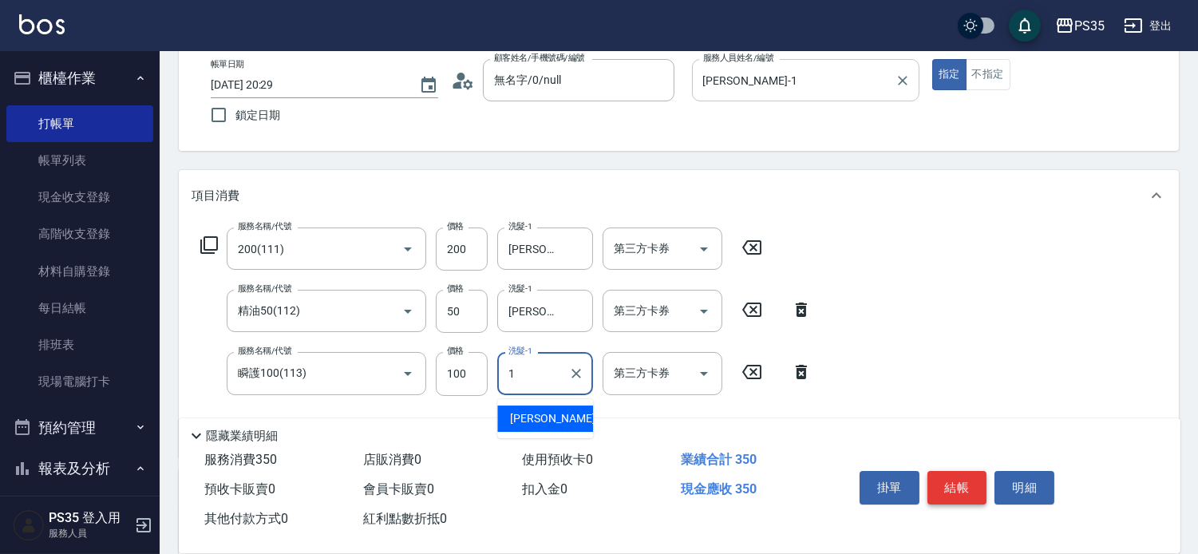
type input "[PERSON_NAME]-1"
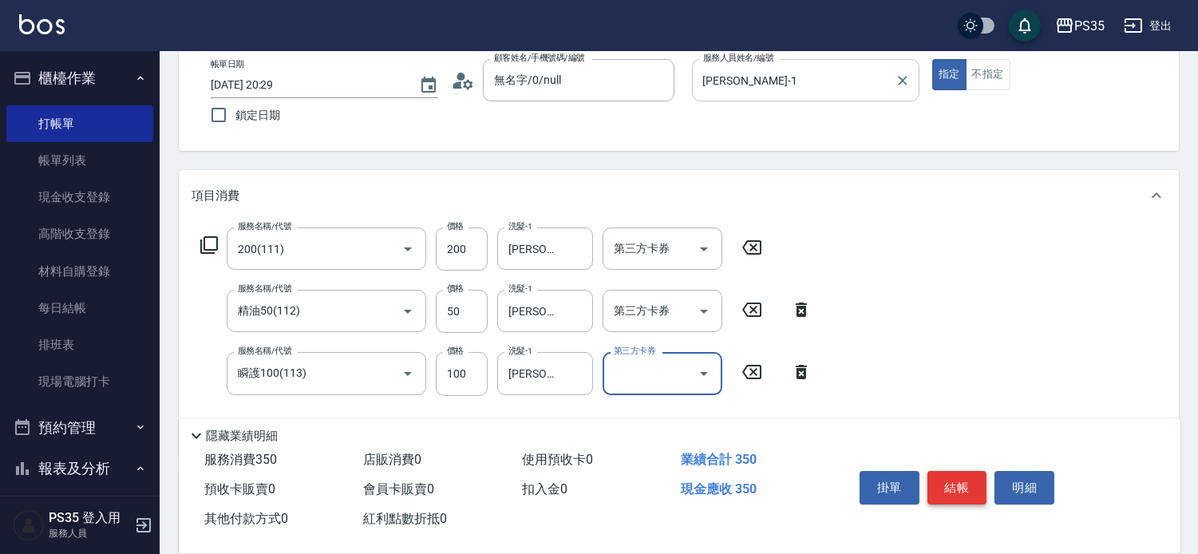
click at [963, 473] on button "結帳" at bounding box center [958, 488] width 60 height 34
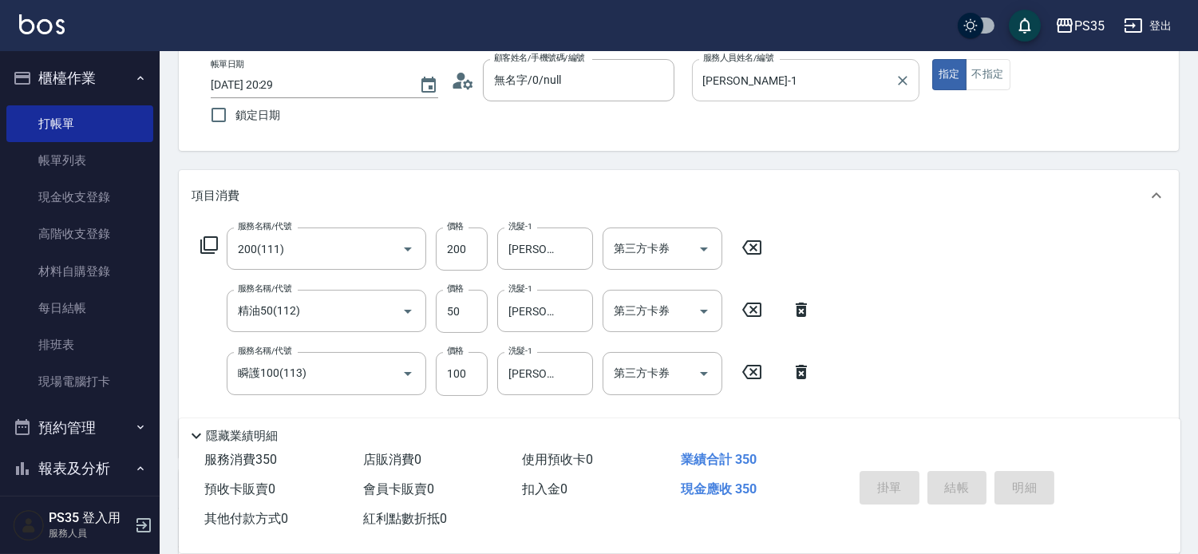
type input "[DATE] 20:30"
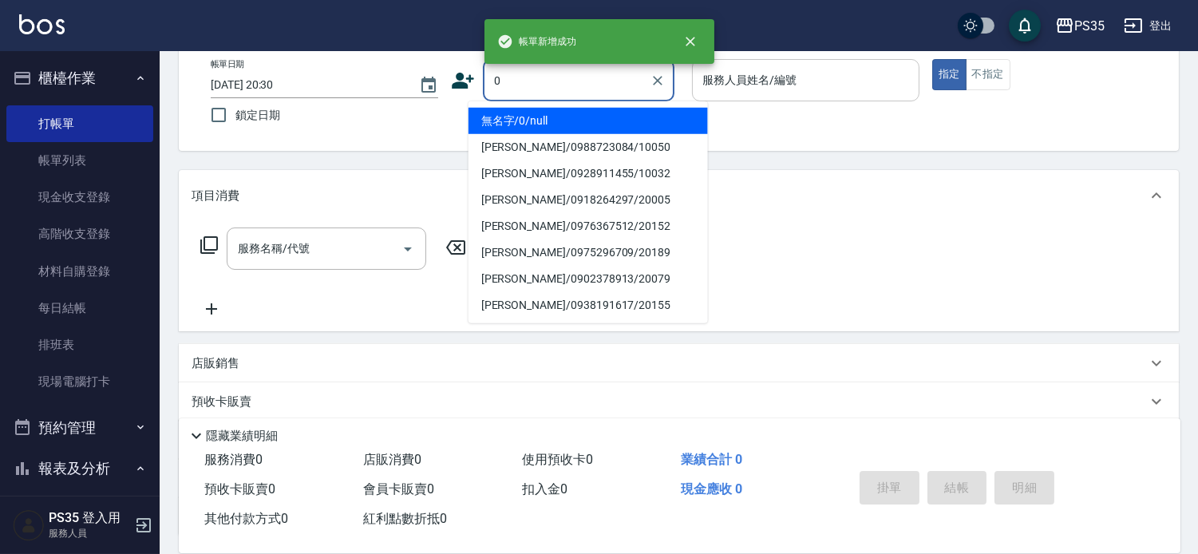
type input "0"
type input "無名字/0/null"
type input "kiki-0"
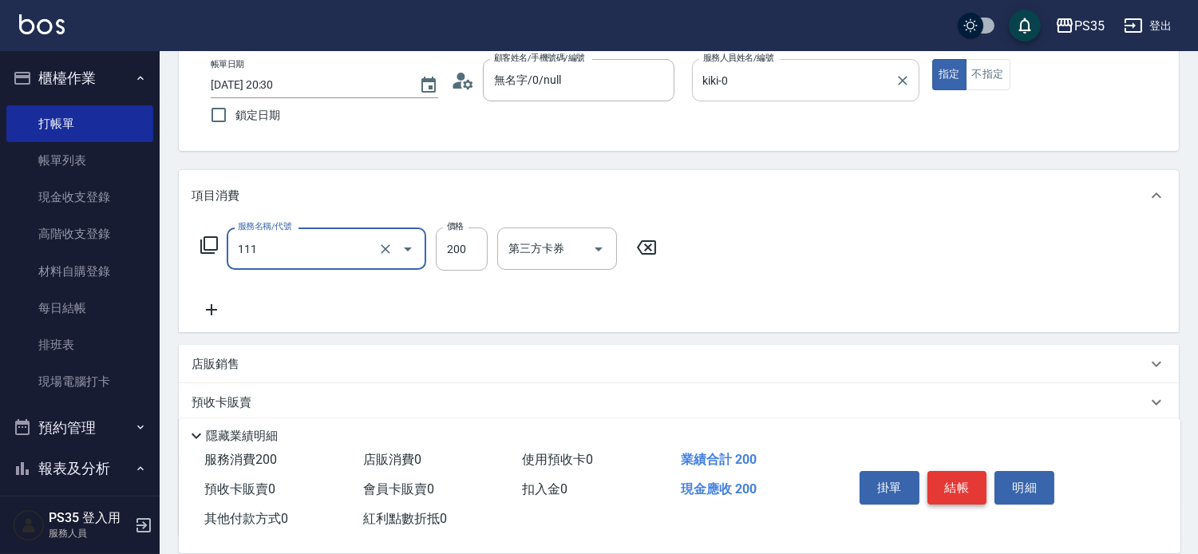
type input "200(111)"
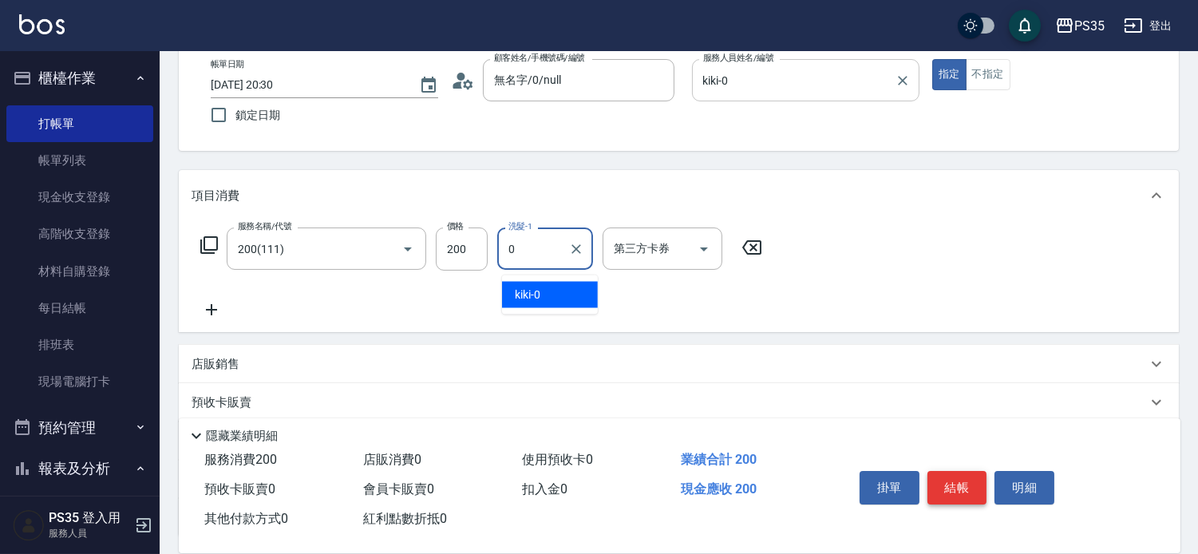
type input "kiki-0"
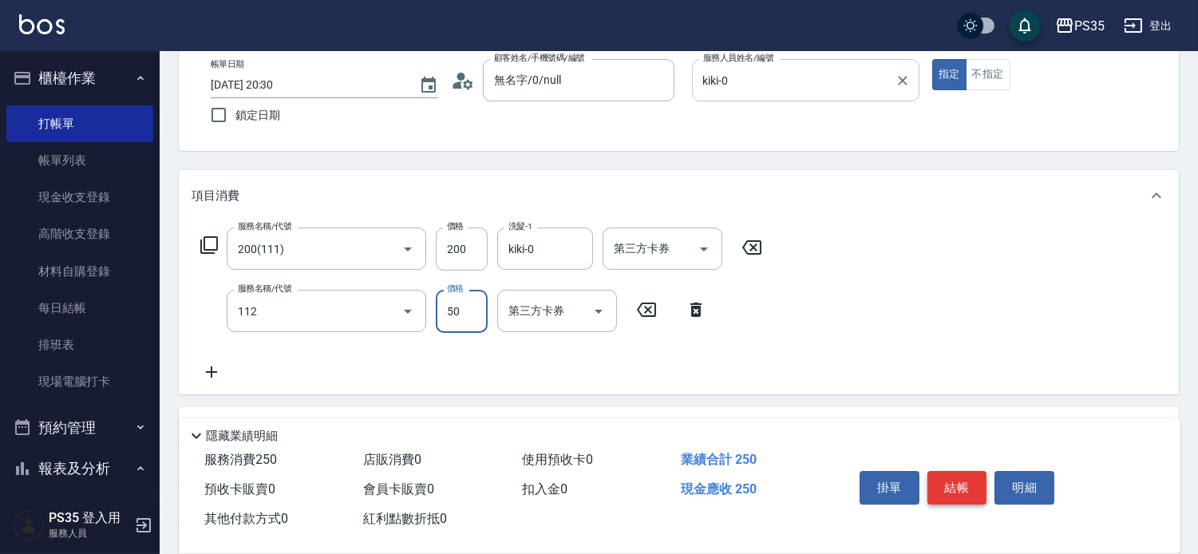
type input "精油50(112)"
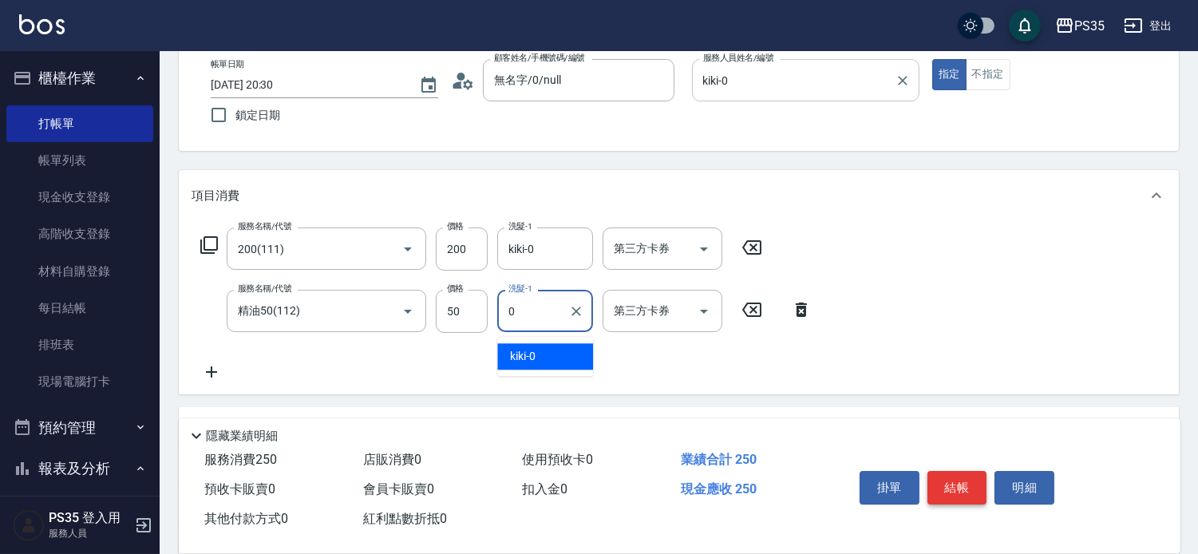
type input "kiki-0"
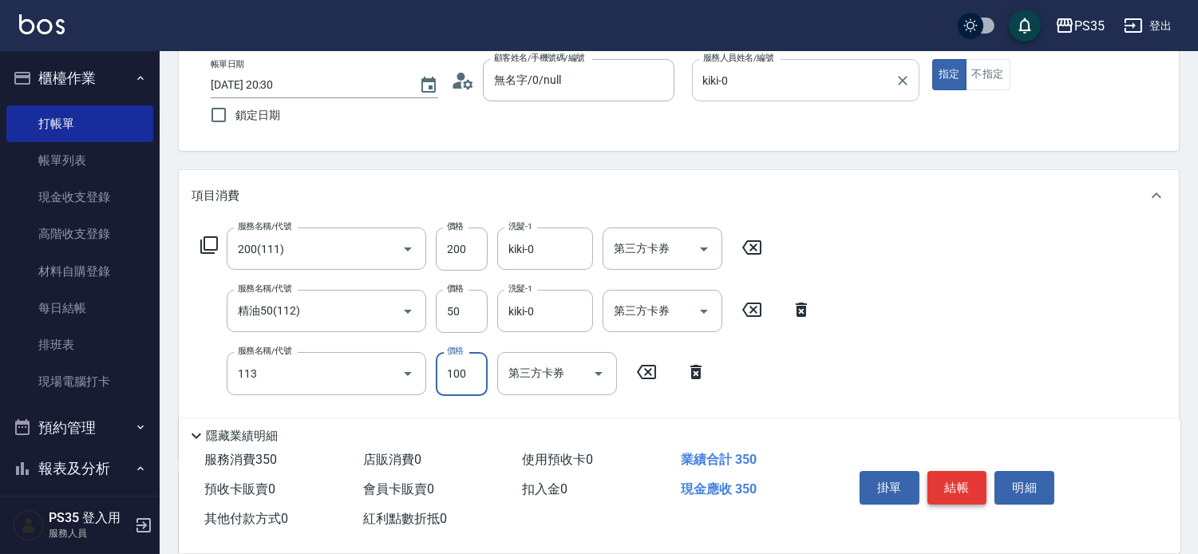
type input "瞬護100(113)"
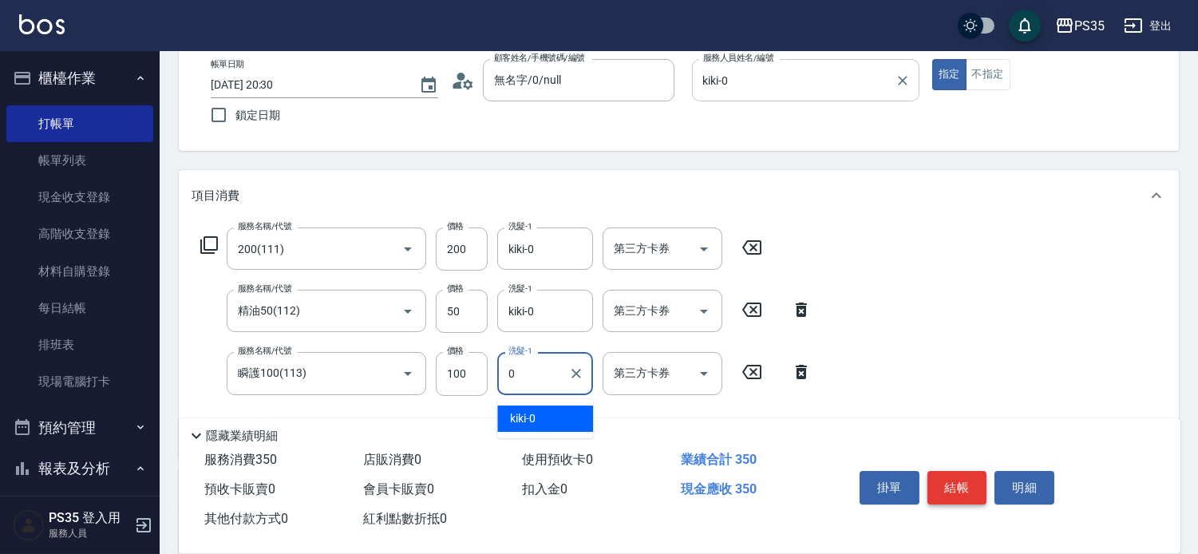
type input "kiki-0"
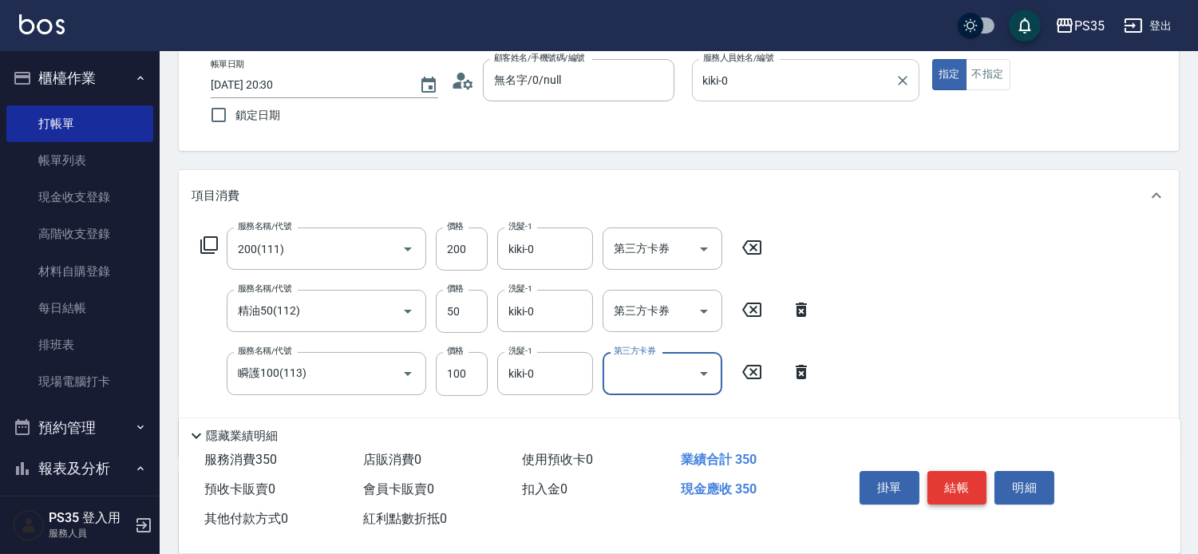
click at [963, 473] on button "結帳" at bounding box center [958, 488] width 60 height 34
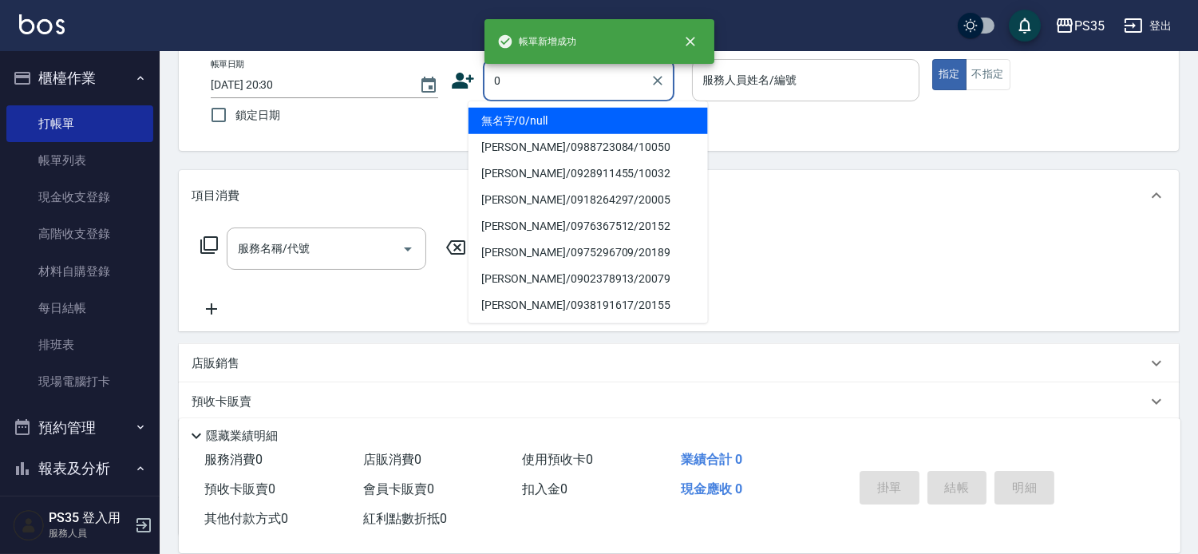
type input "0"
type input "2"
type input "無名字/0/null"
type input "[PERSON_NAME]-2"
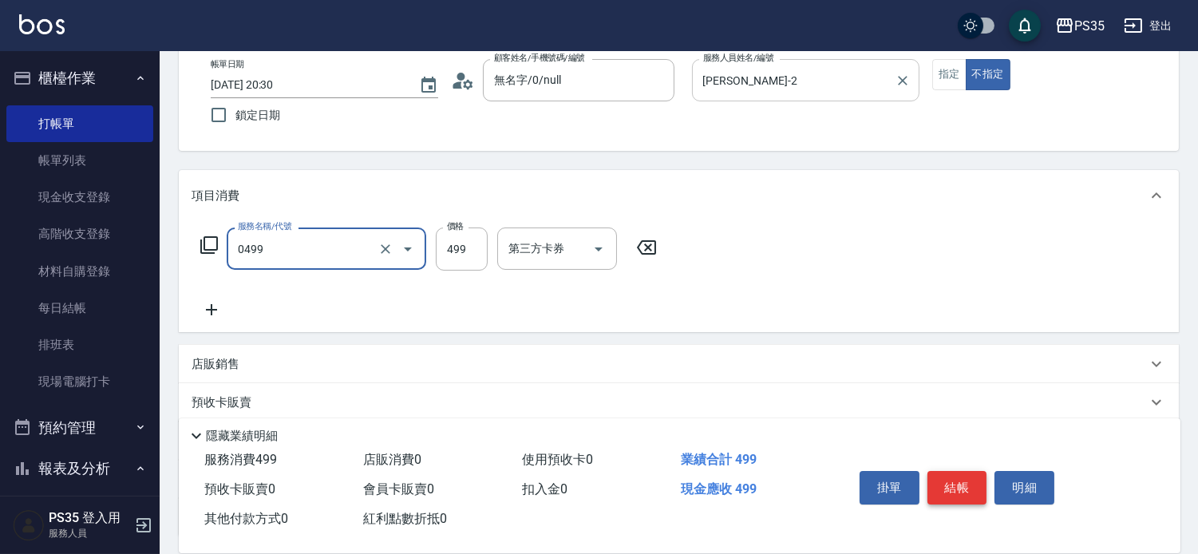
type input "[PERSON_NAME]499(0499)"
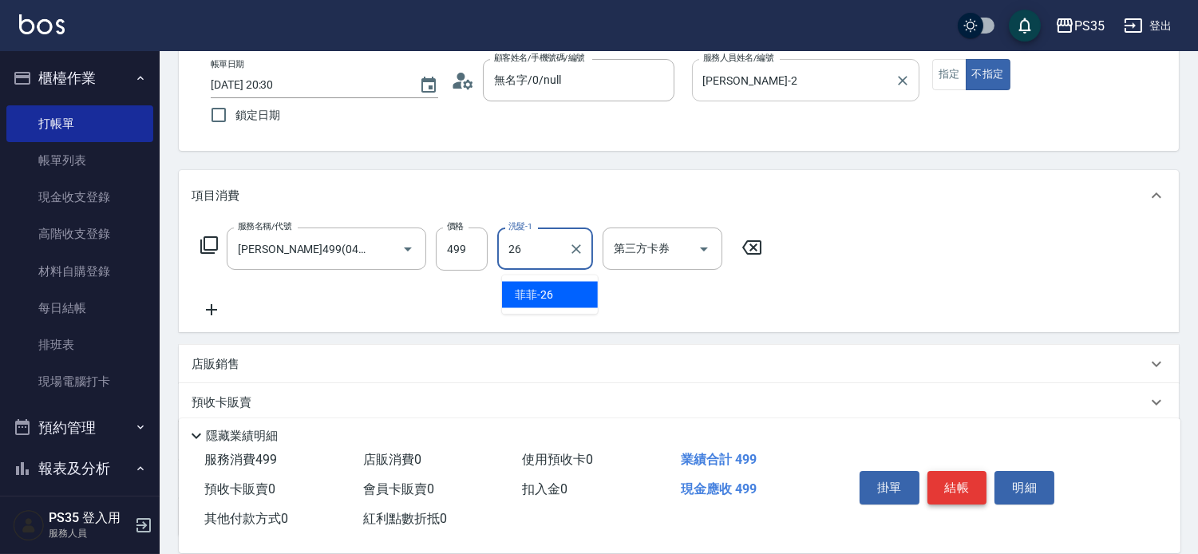
type input "菲菲-26"
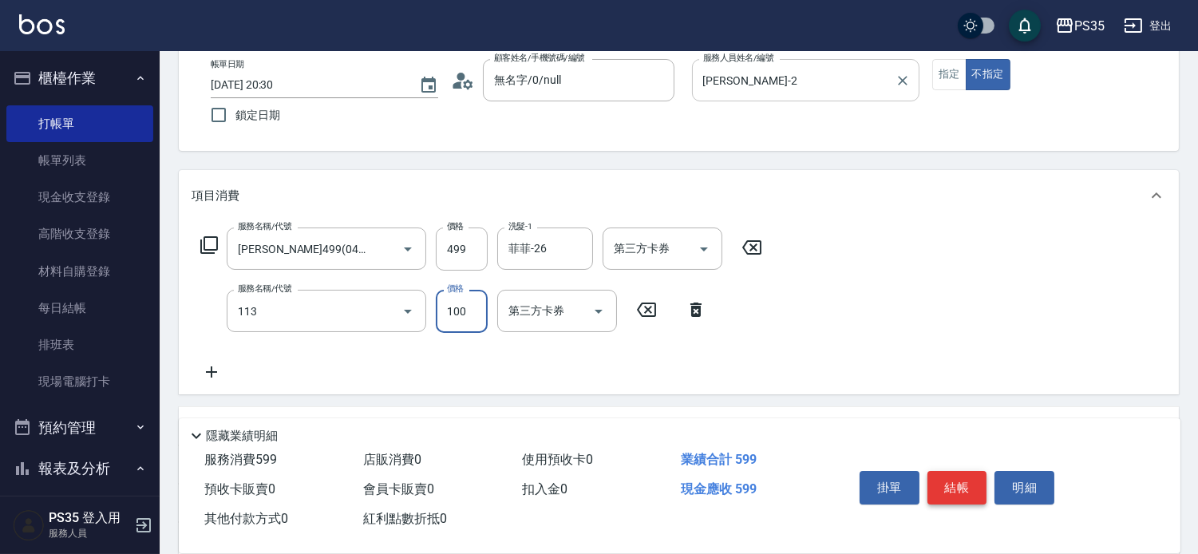
type input "瞬護100(113)"
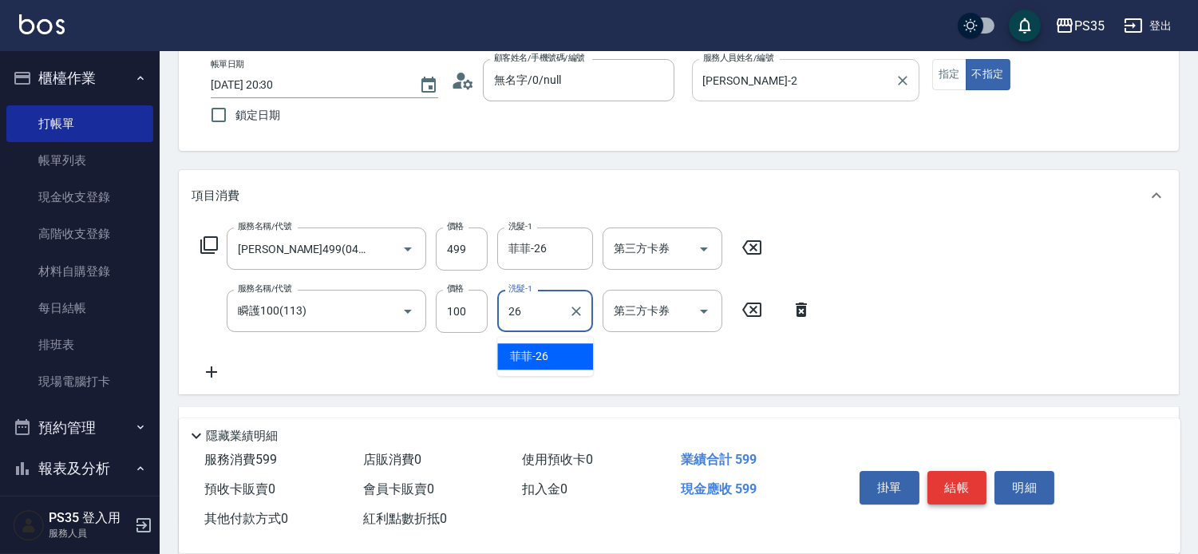
type input "菲菲-26"
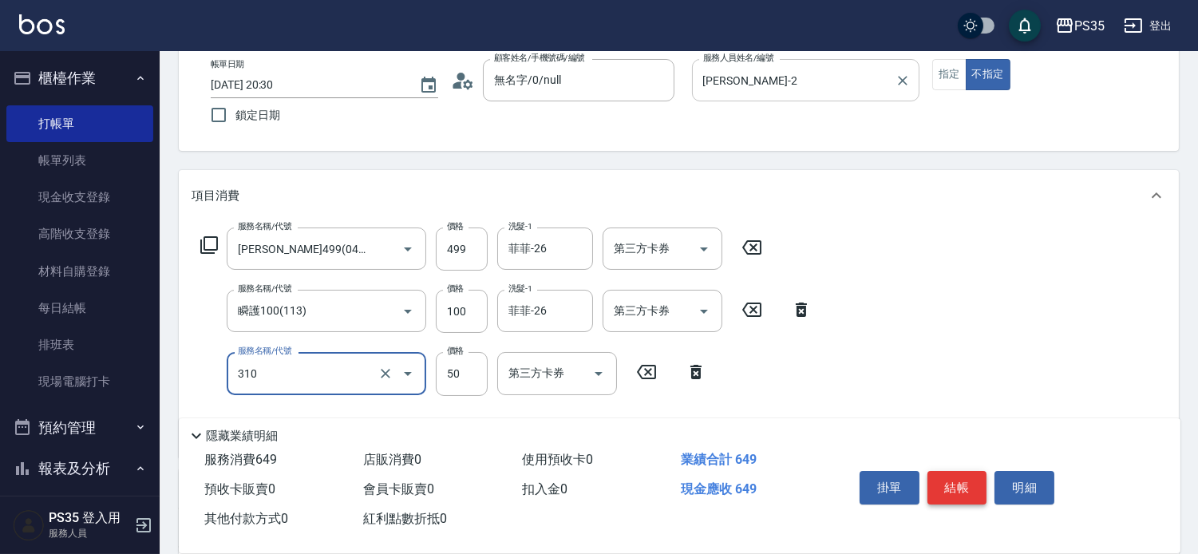
type input "剪瀏海(310)"
click at [972, 471] on button "結帳" at bounding box center [958, 488] width 60 height 34
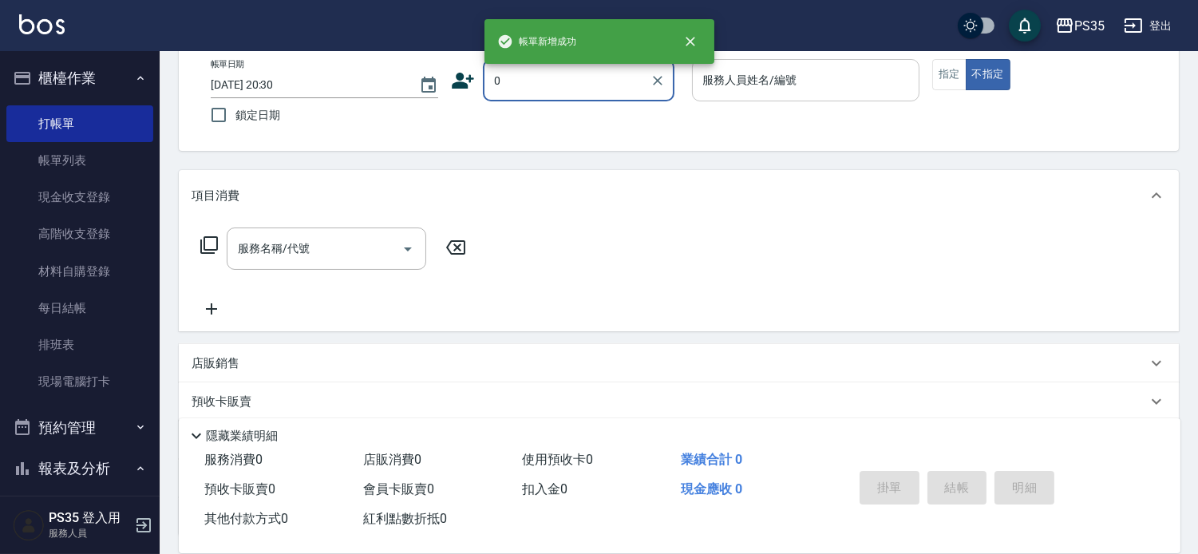
type input "0"
type input "10"
type input "無名字/0/null"
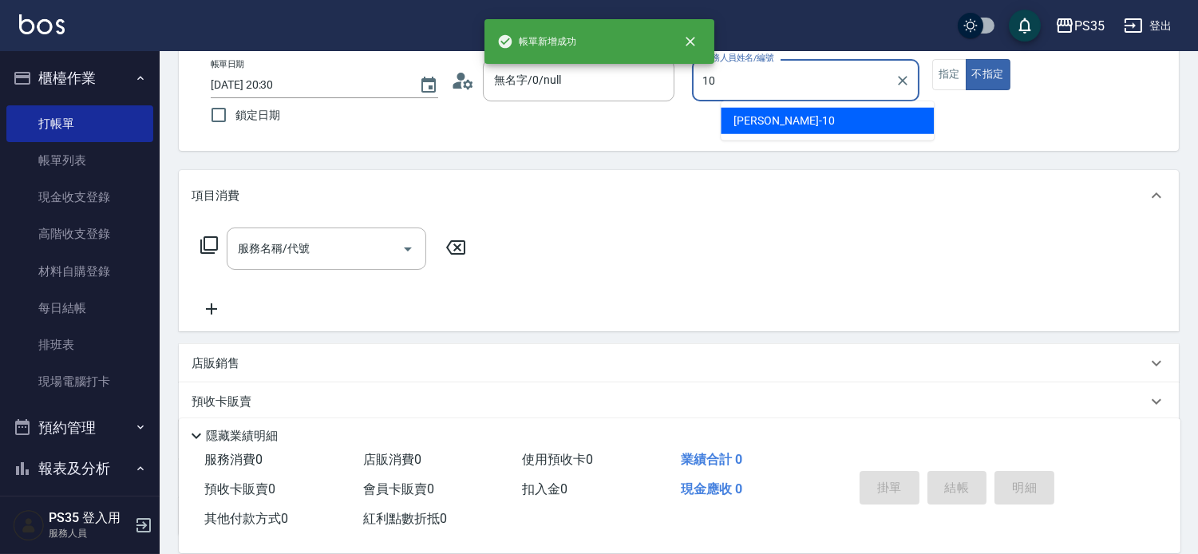
type input "[PERSON_NAME]-10"
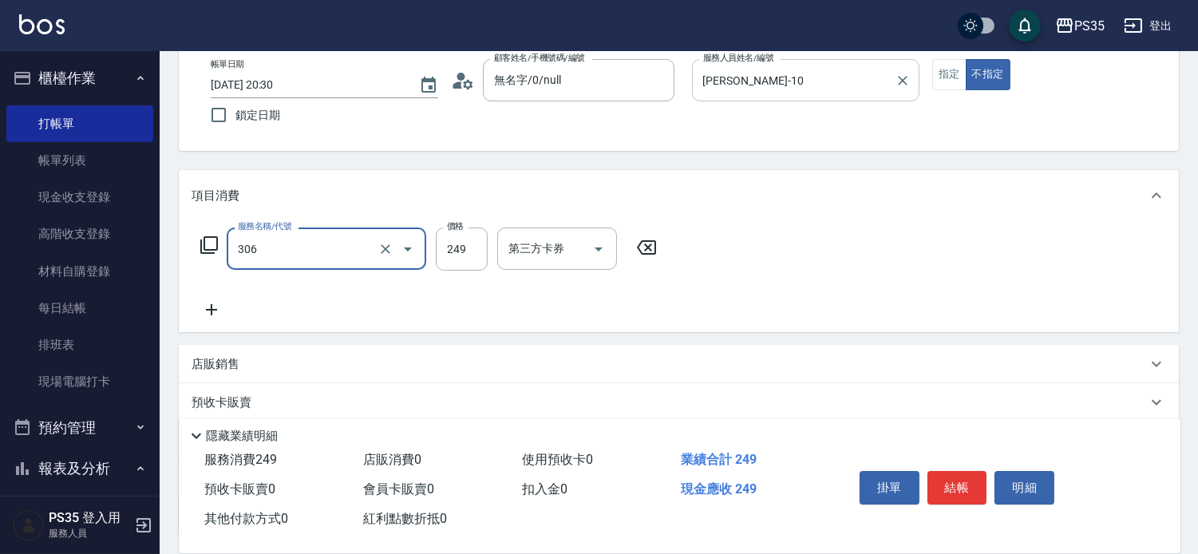
type input "剪髮(306)"
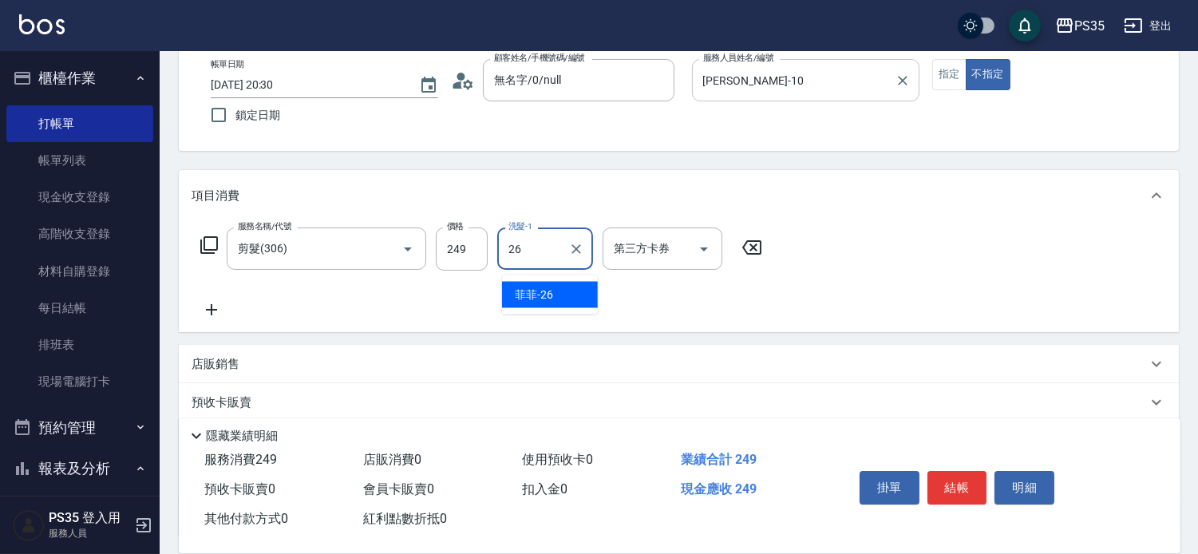
type input "菲菲-26"
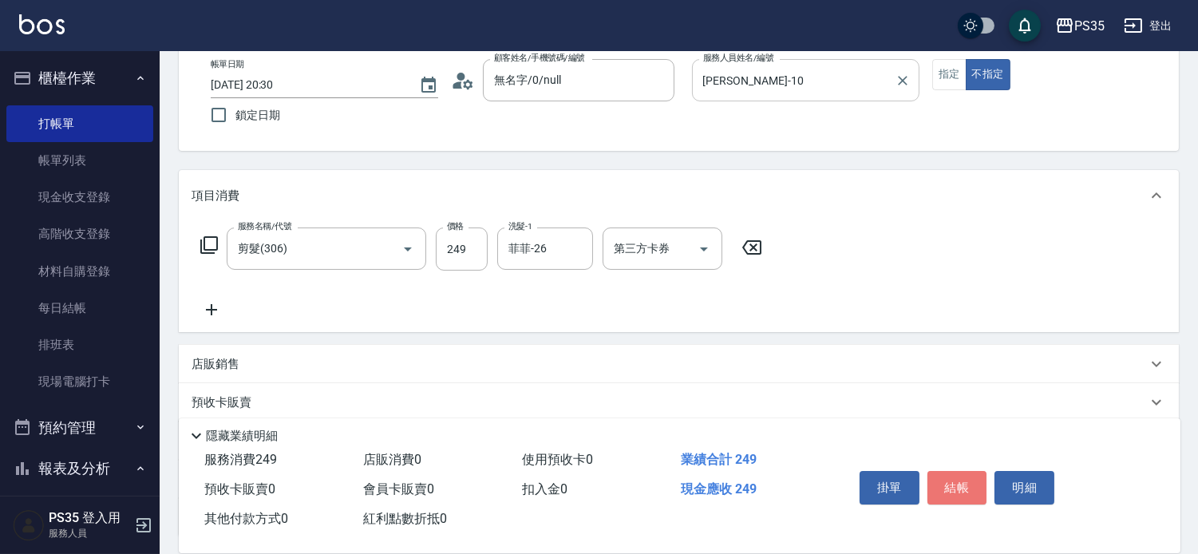
click at [972, 471] on button "結帳" at bounding box center [958, 488] width 60 height 34
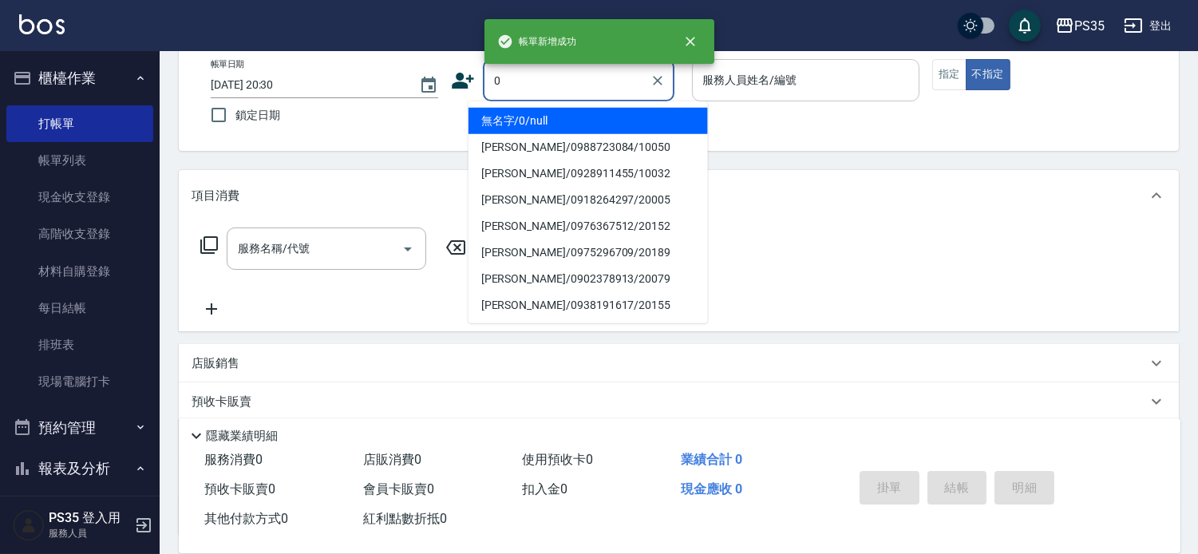
type input "0"
type input "無名字/0/null"
type input "kiki-0"
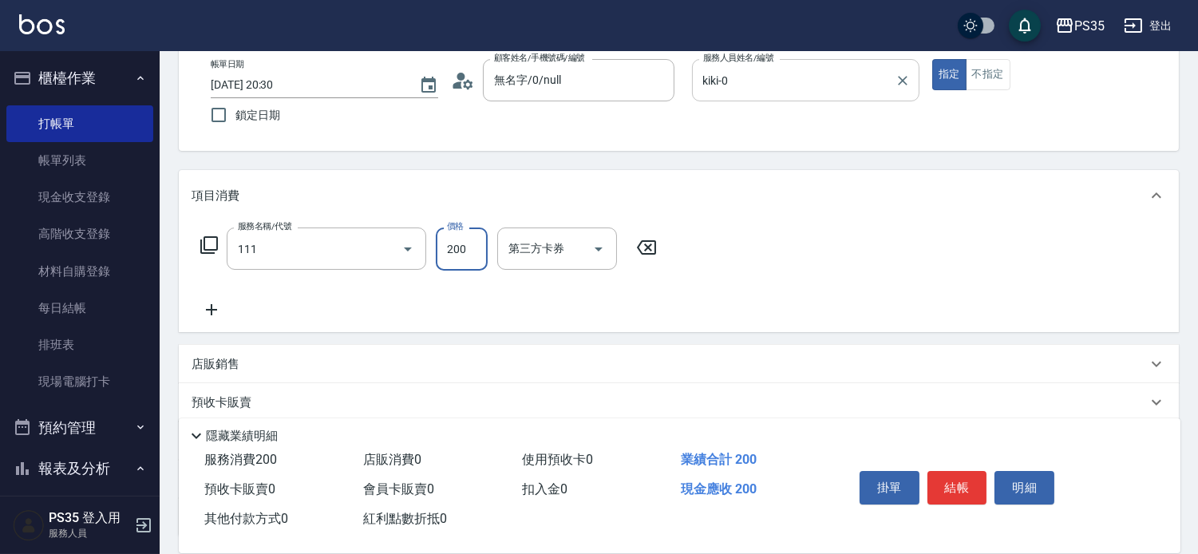
type input "200(111)"
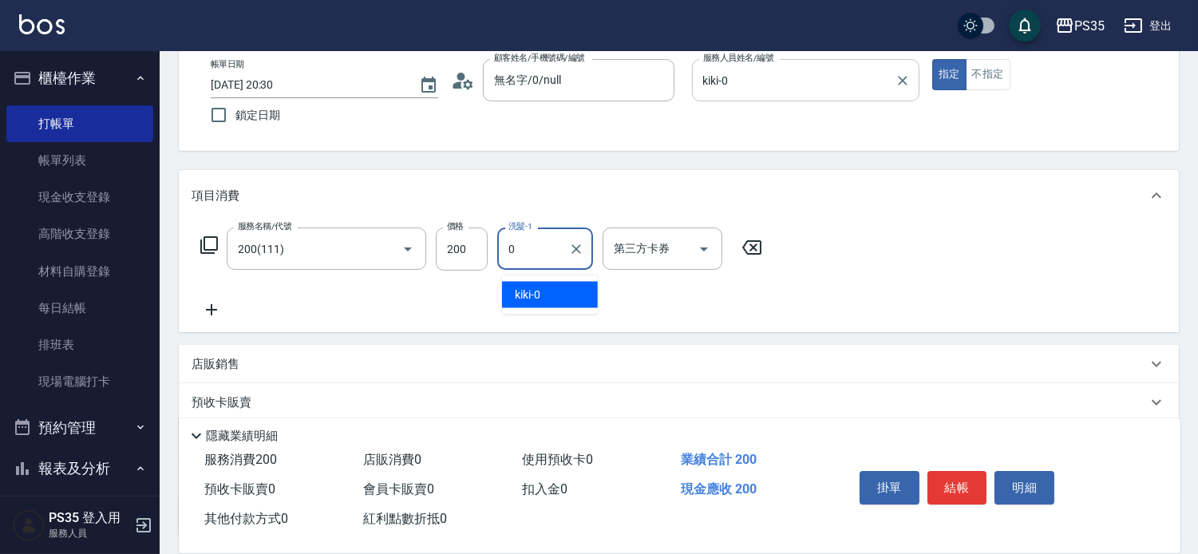
type input "kiki-0"
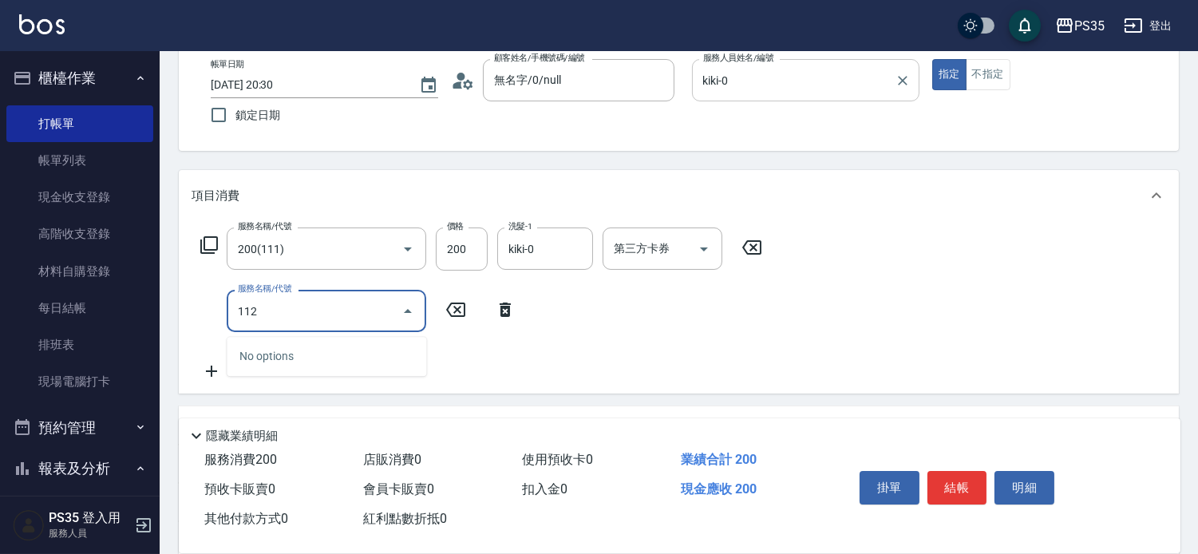
type input "精油50(112)"
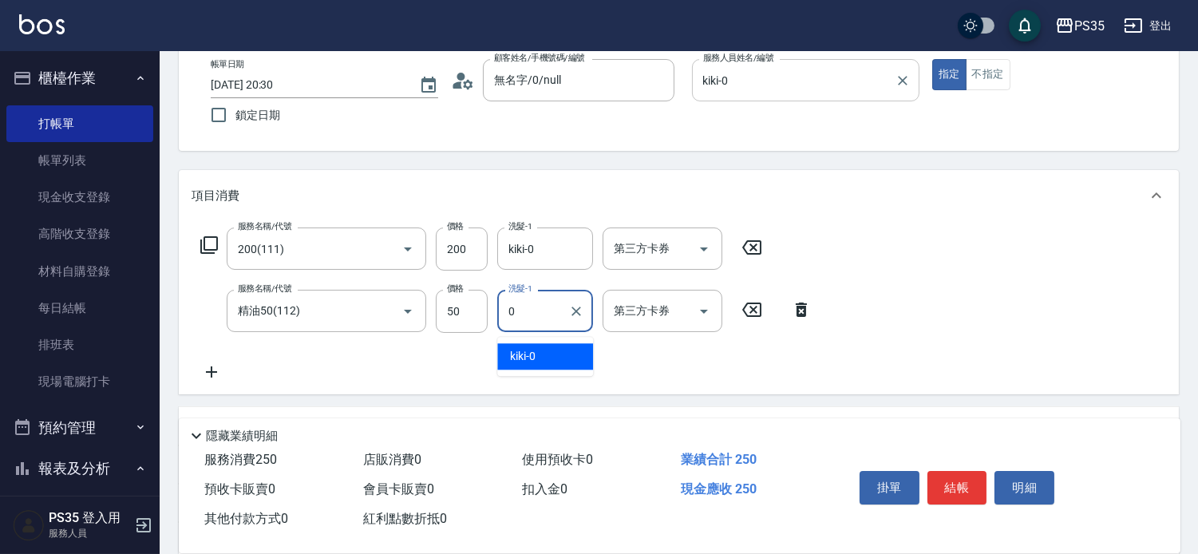
type input "kiki-0"
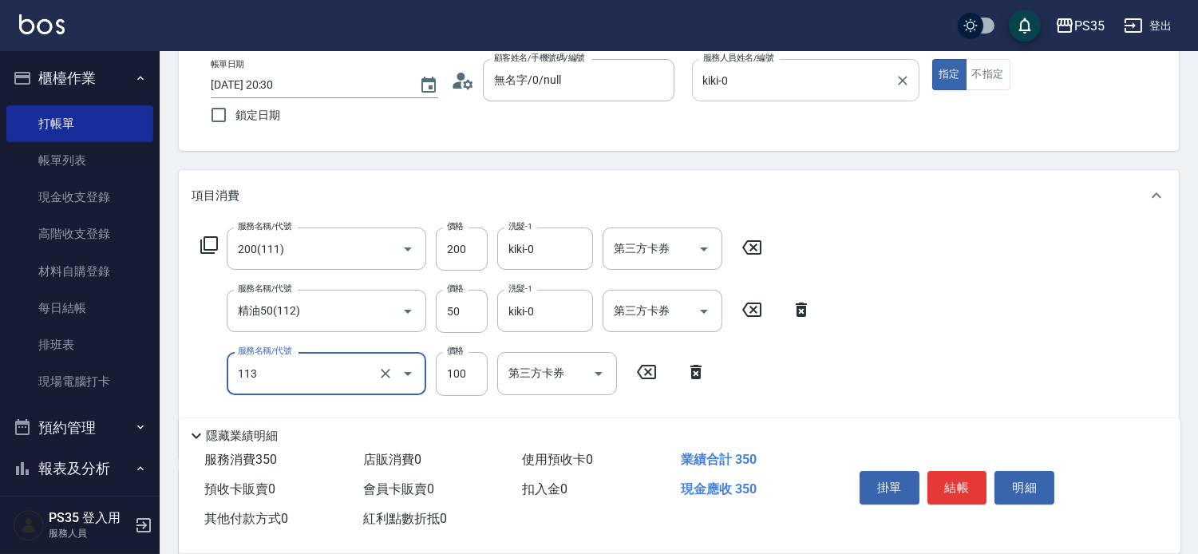
type input "瞬護100(113)"
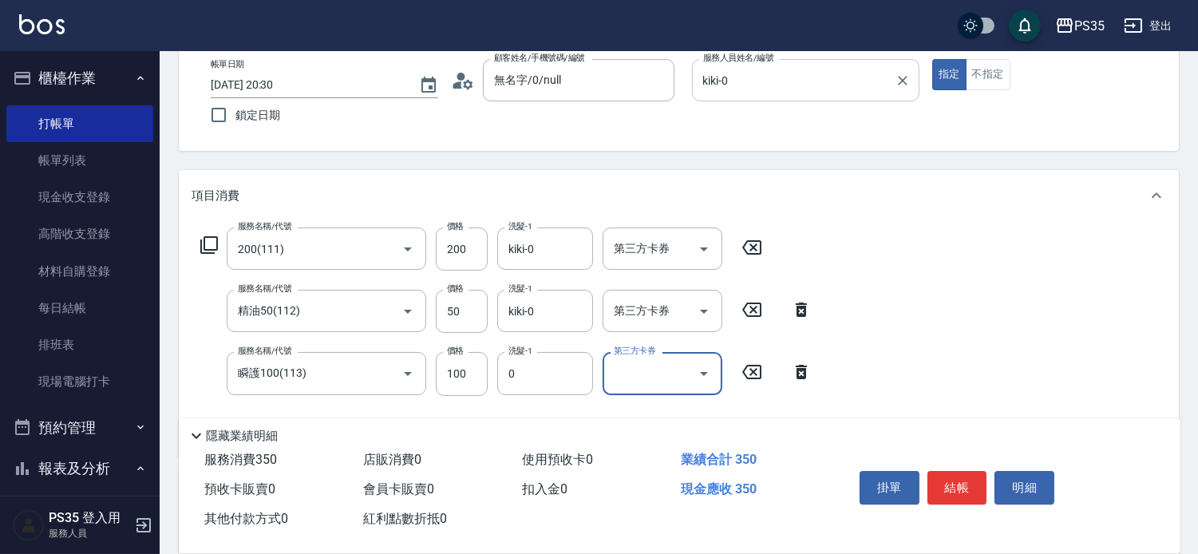
type input "kiki-0"
click at [972, 471] on button "結帳" at bounding box center [958, 488] width 60 height 34
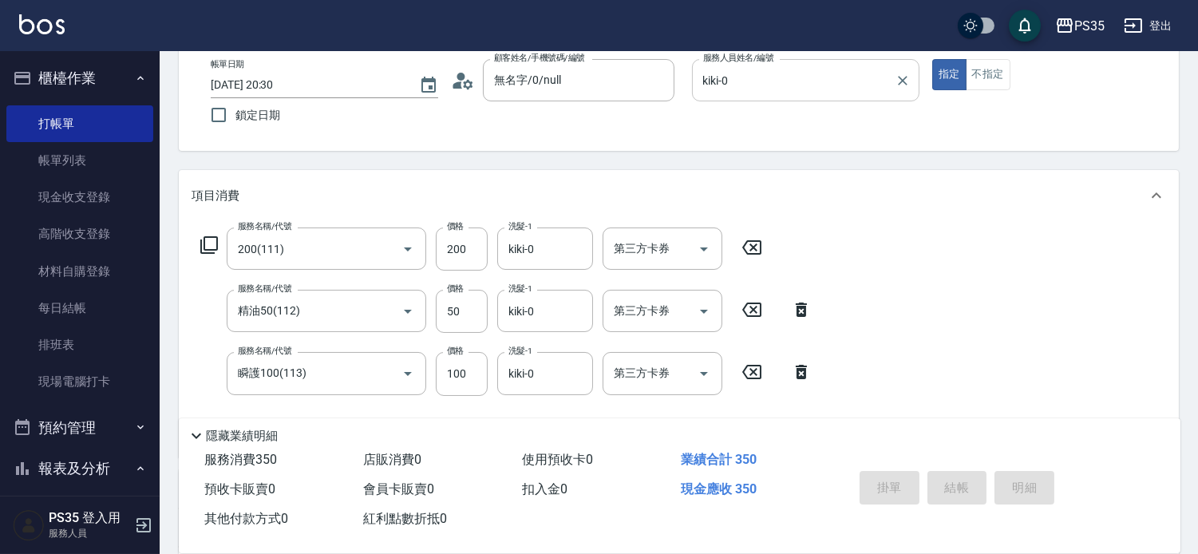
type input "[DATE] 20:31"
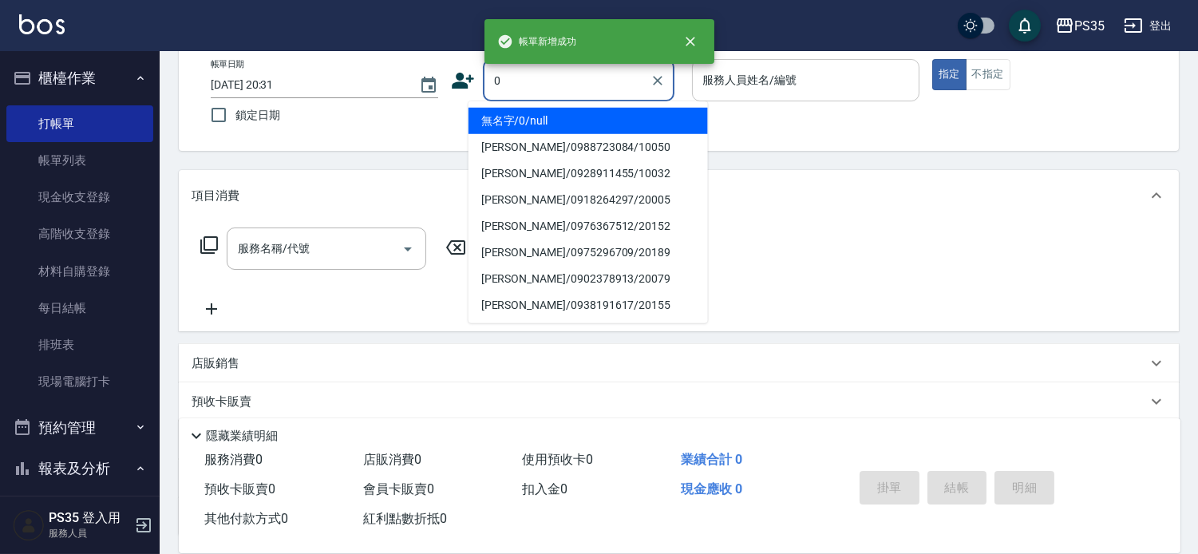
type input "無名字/0/null"
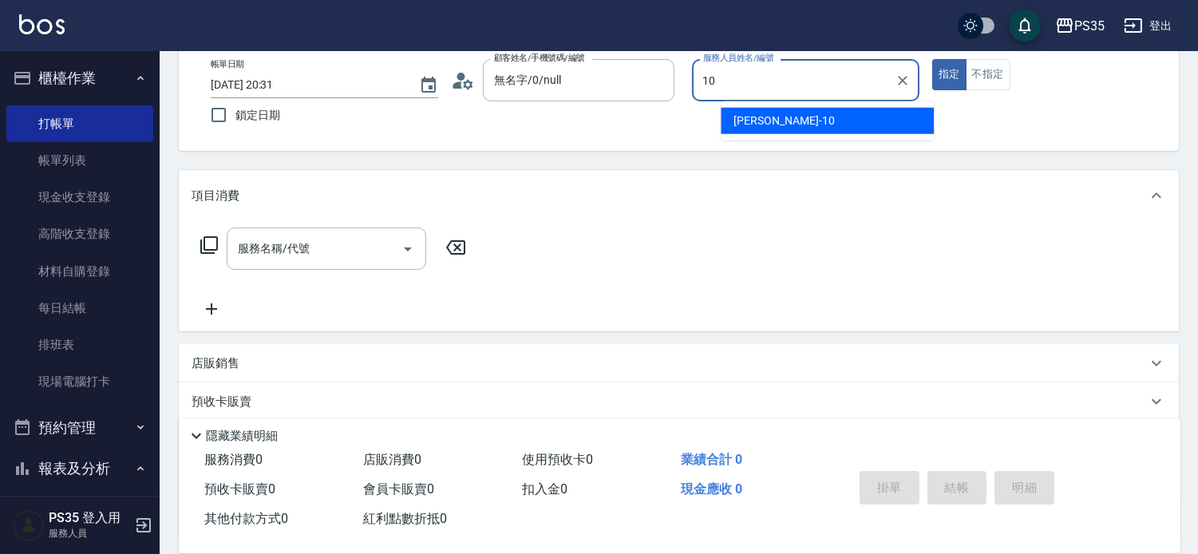
type input "[PERSON_NAME]-10"
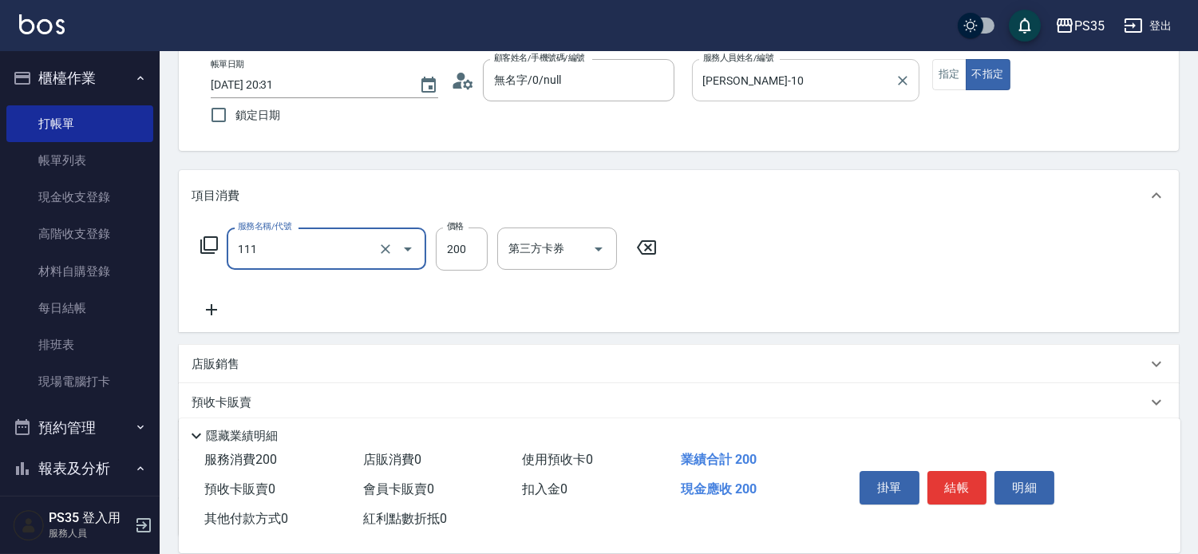
type input "200(111)"
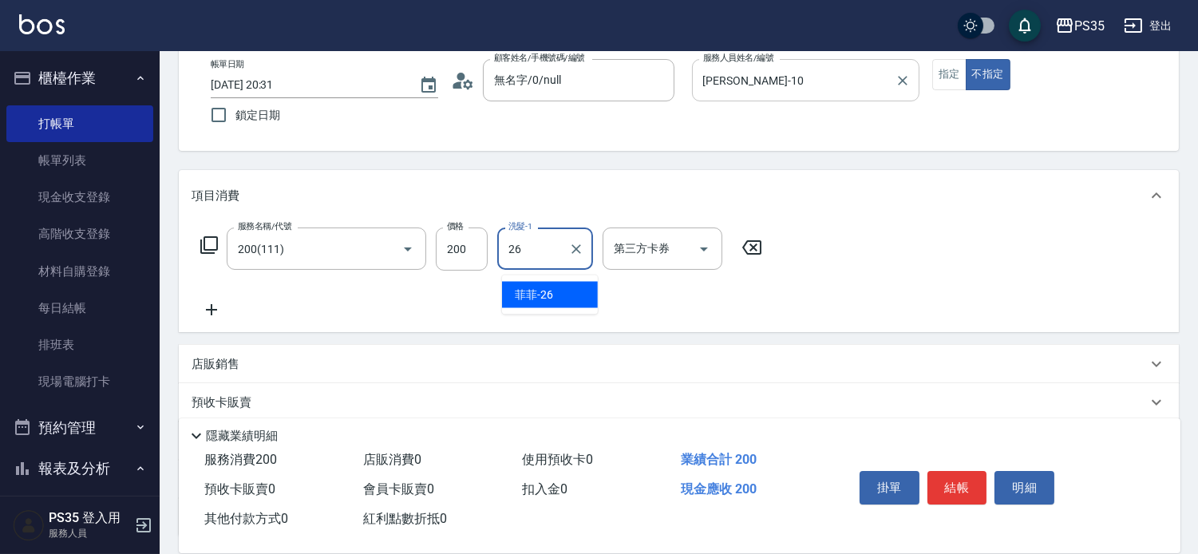
type input "菲菲-26"
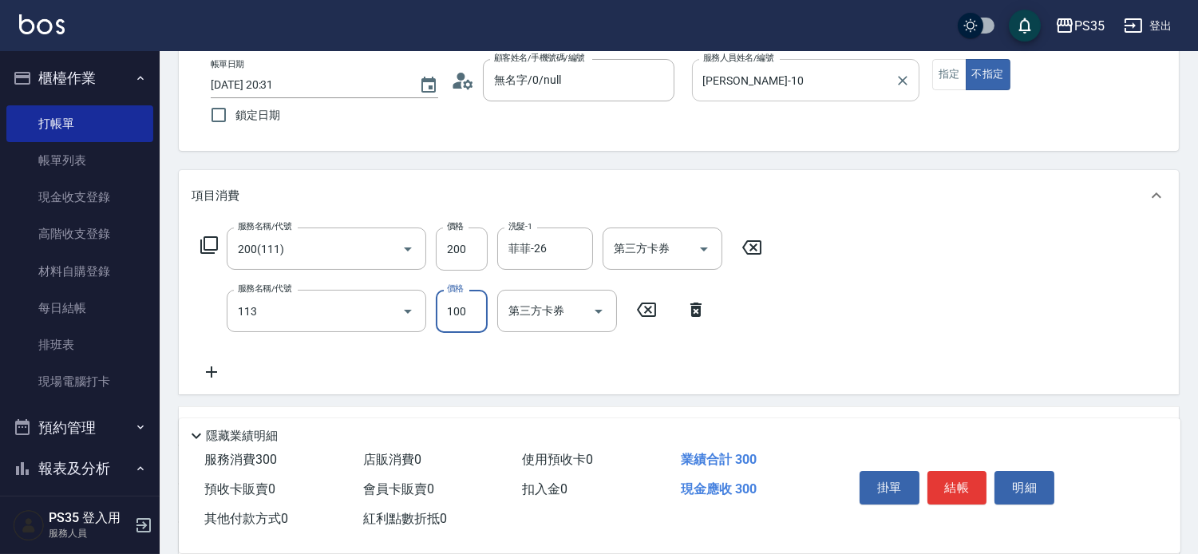
type input "瞬護100(113)"
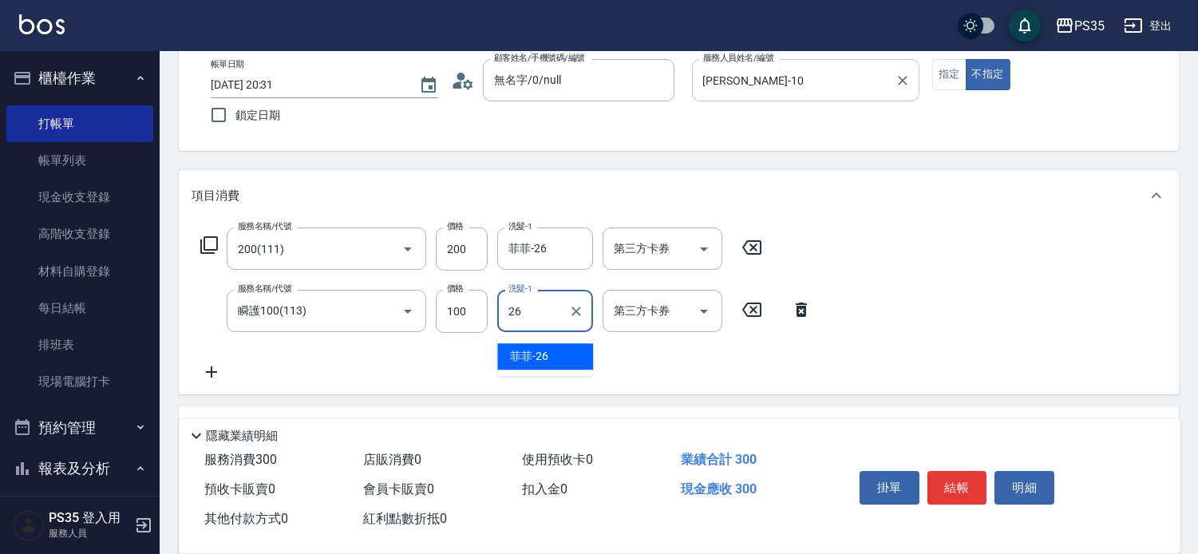
type input "菲菲-26"
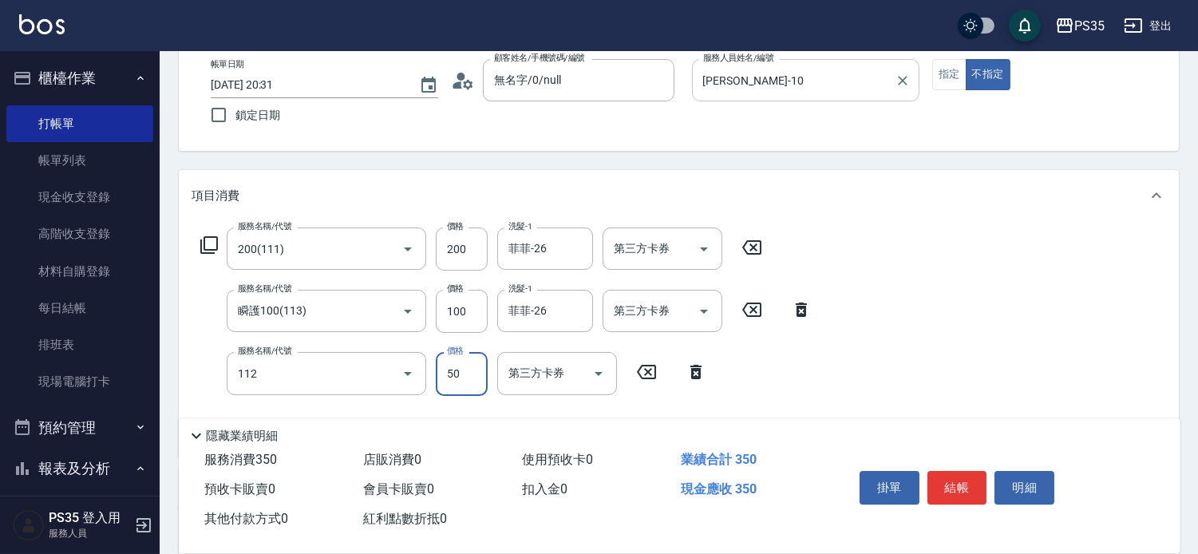
type input "精油50(112)"
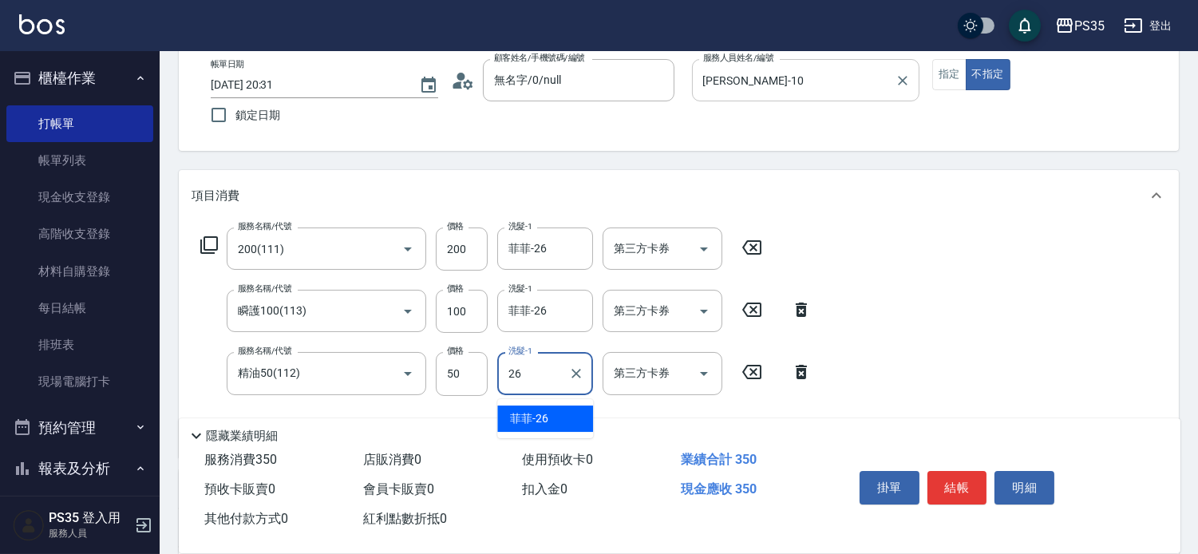
type input "菲菲-26"
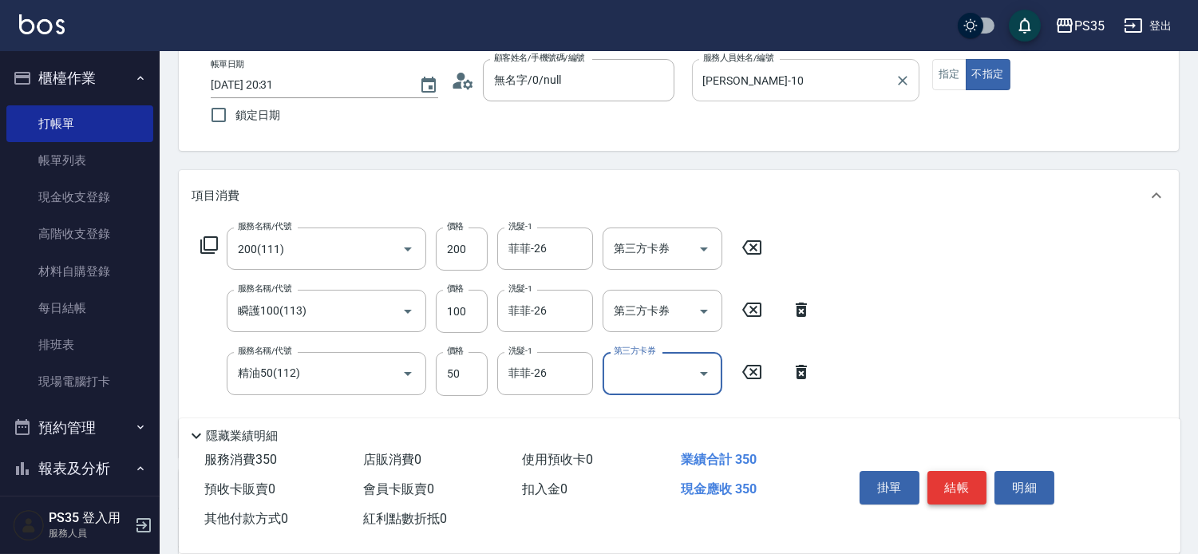
click at [970, 471] on button "結帳" at bounding box center [958, 488] width 60 height 34
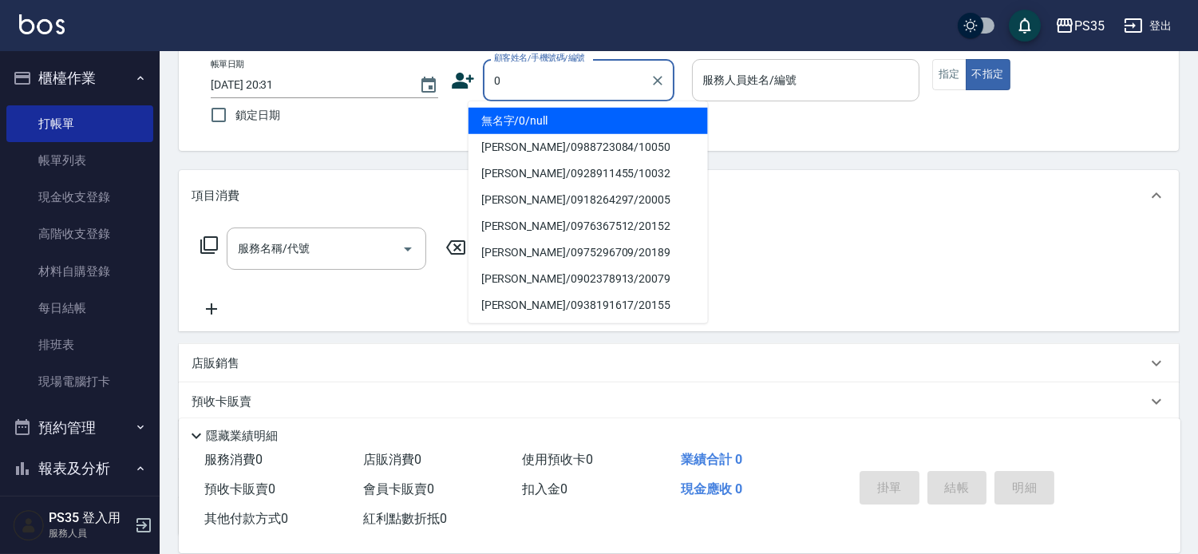
type input "無名字/0/null"
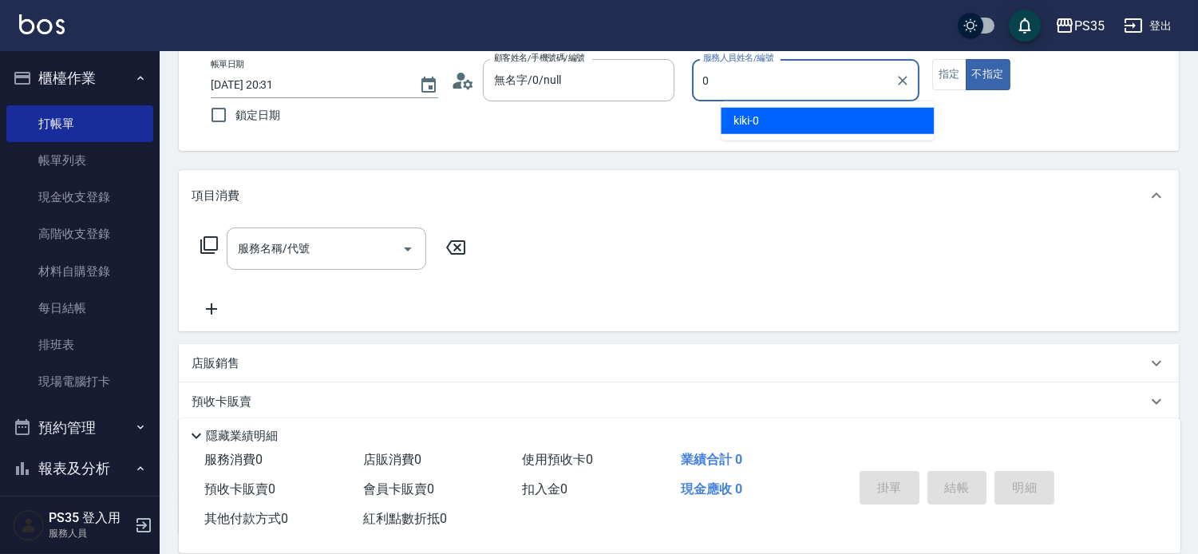
type input "kiki-0"
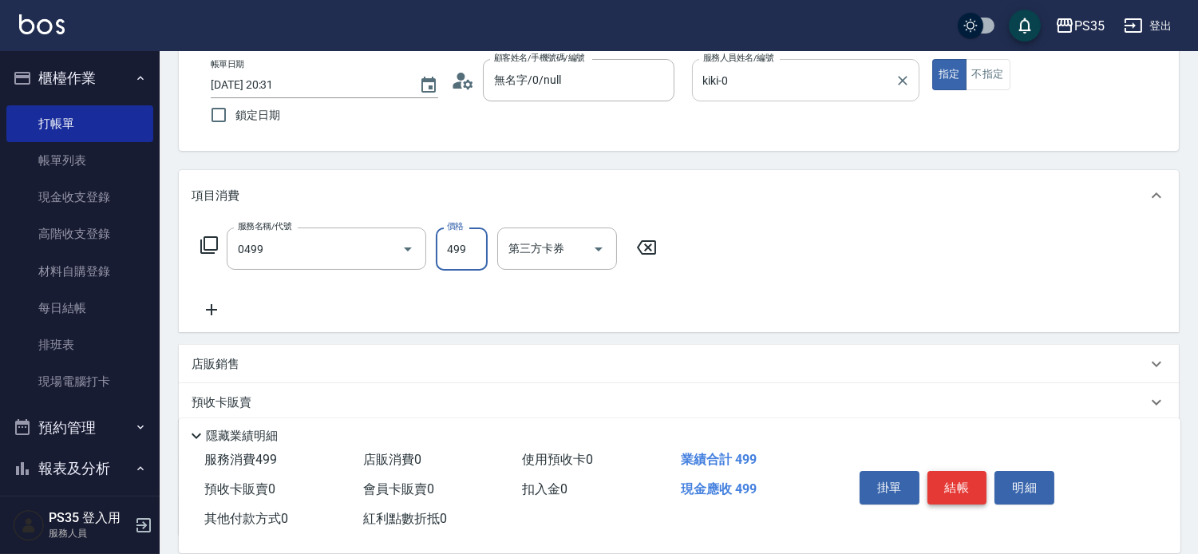
type input "[PERSON_NAME]499(0499)"
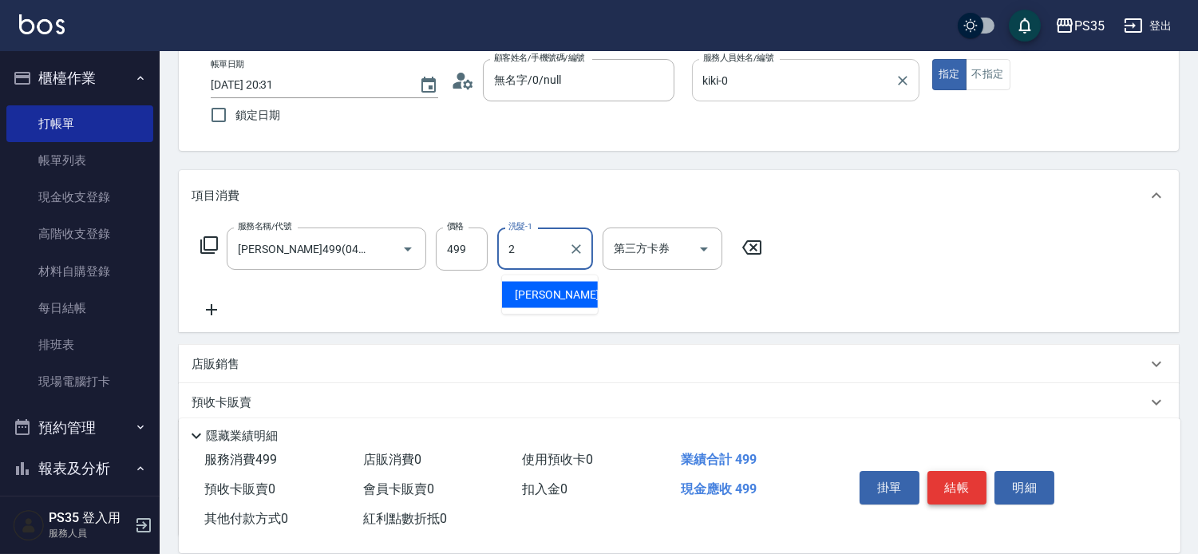
type input "[PERSON_NAME]-2"
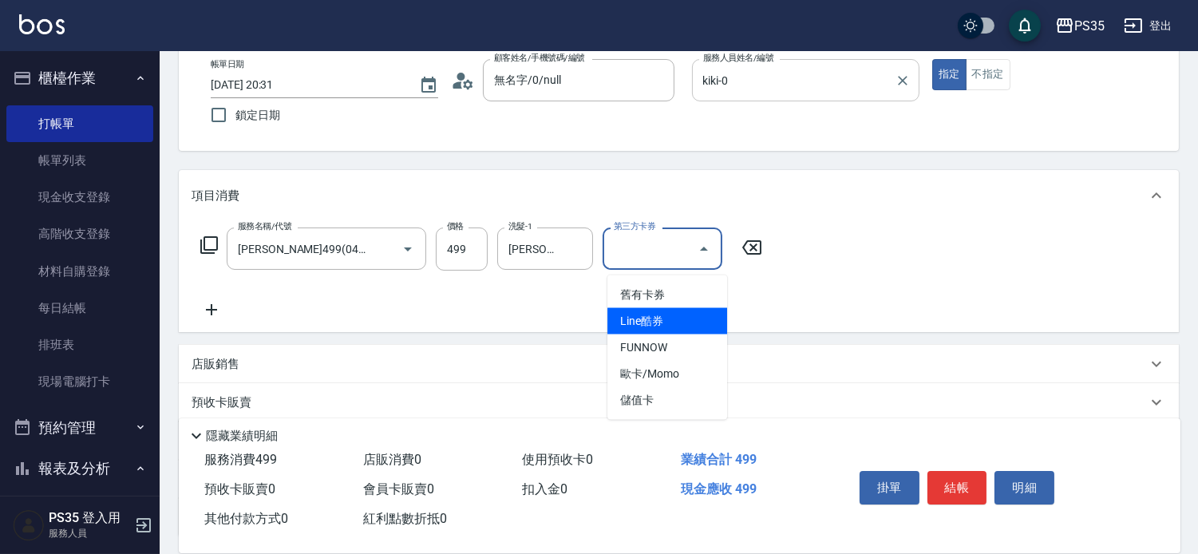
click at [818, 296] on div "服務名稱/代號 [PERSON_NAME]499(0499) 服務名稱/代號 價格 499 價格 洗髮-1 栢沛怡-2 洗髮-1 第三方卡券 第三方卡券" at bounding box center [679, 276] width 1000 height 111
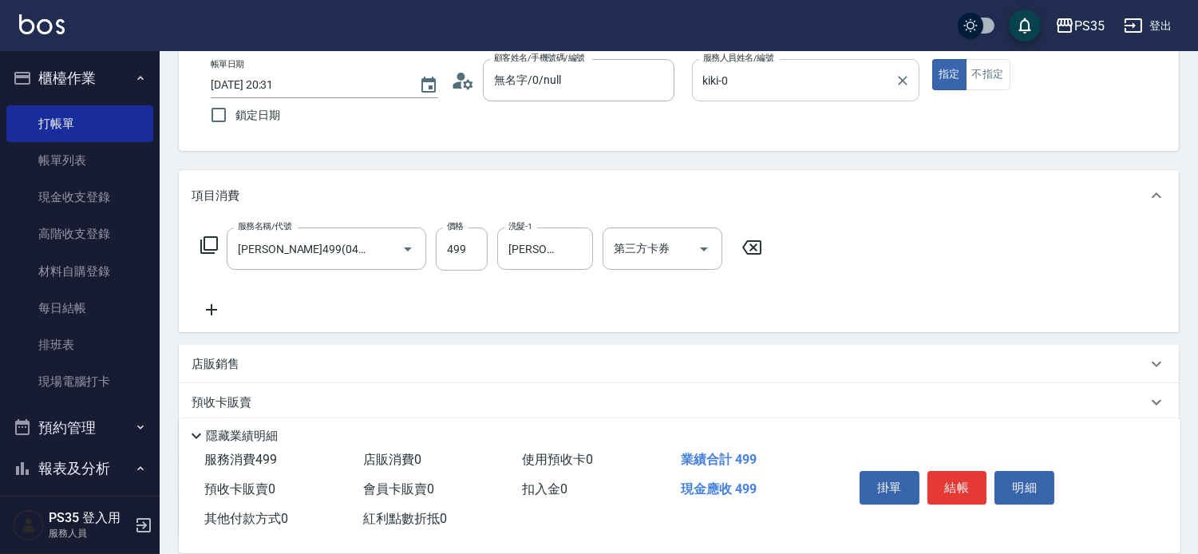
click at [216, 313] on icon at bounding box center [212, 309] width 40 height 19
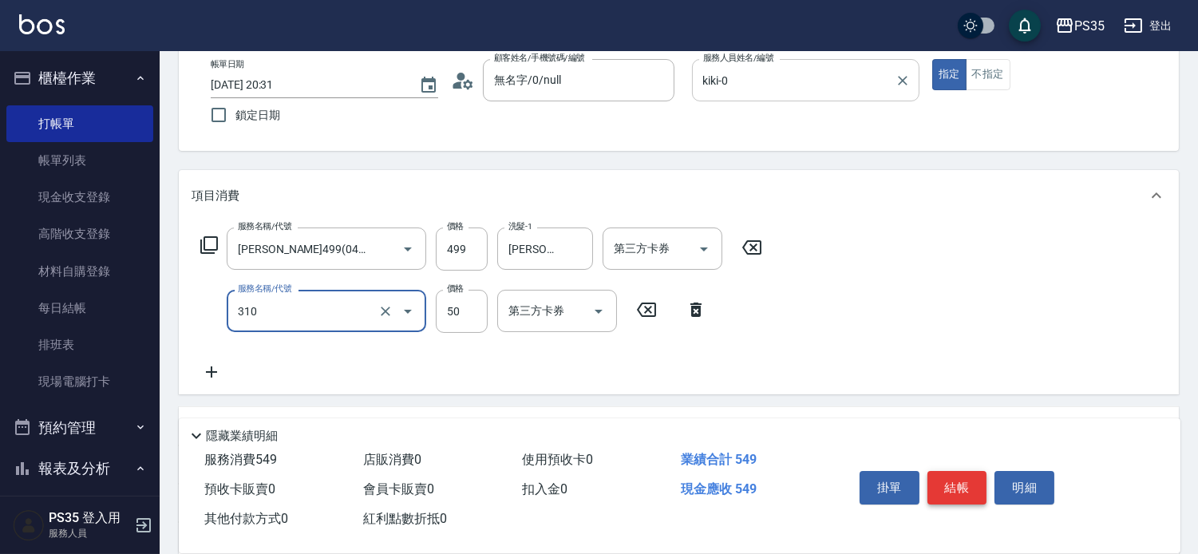
type input "剪瀏海(310)"
click at [968, 477] on button "結帳" at bounding box center [958, 488] width 60 height 34
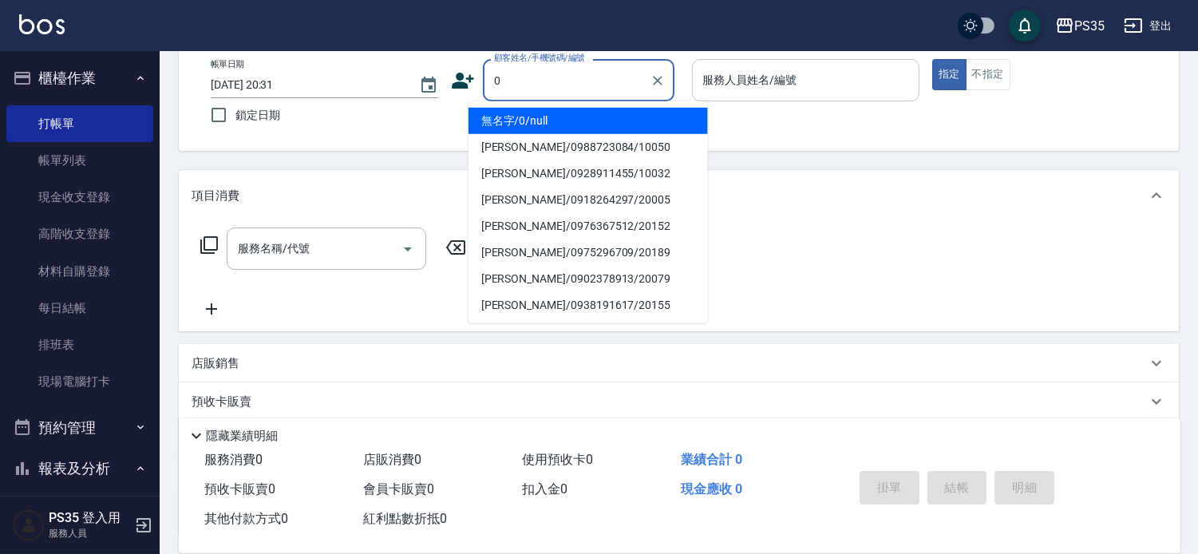
type input "0"
type input "1"
type input "無名字/0/null"
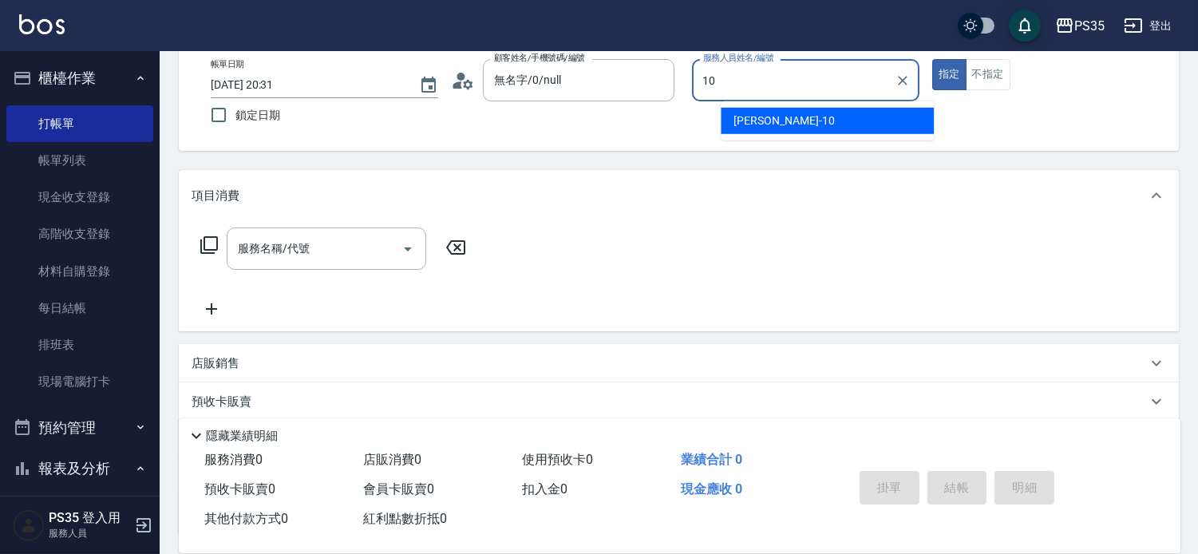
type input "[PERSON_NAME]-10"
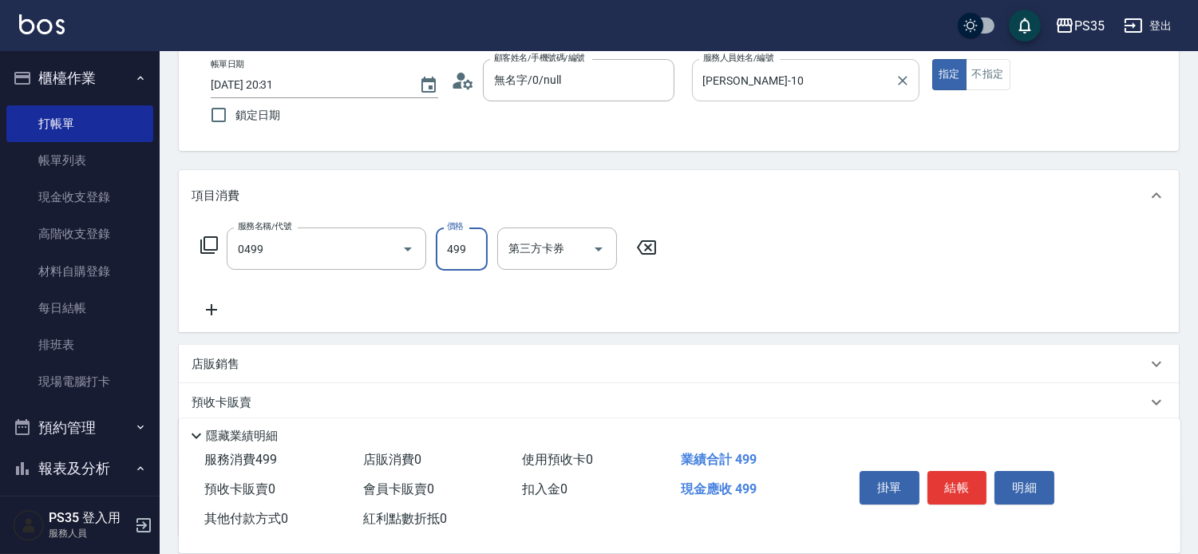
type input "[PERSON_NAME]499(0499)"
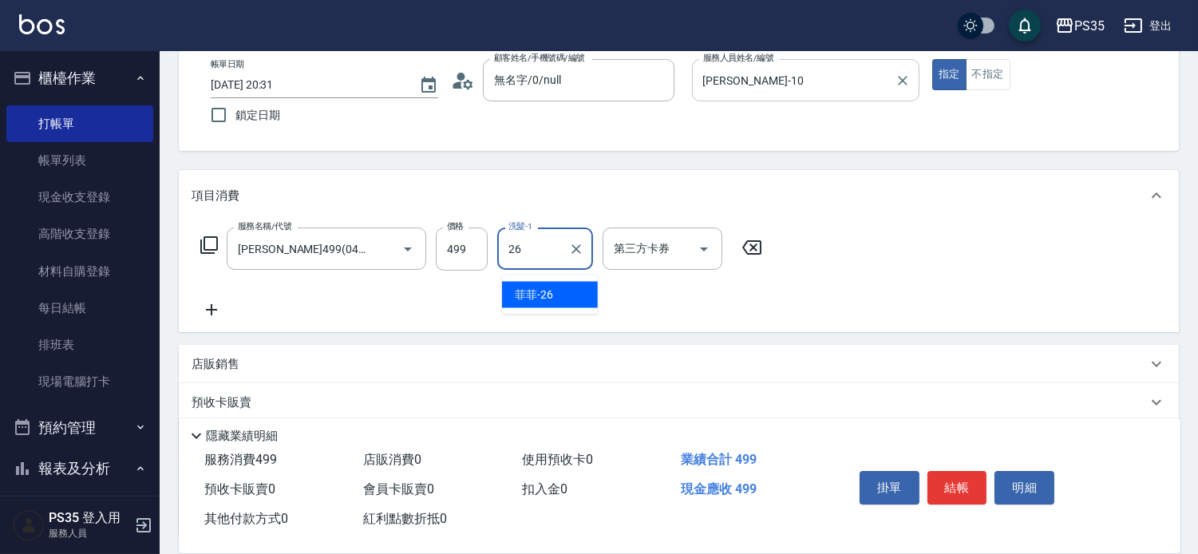
type input "菲菲-26"
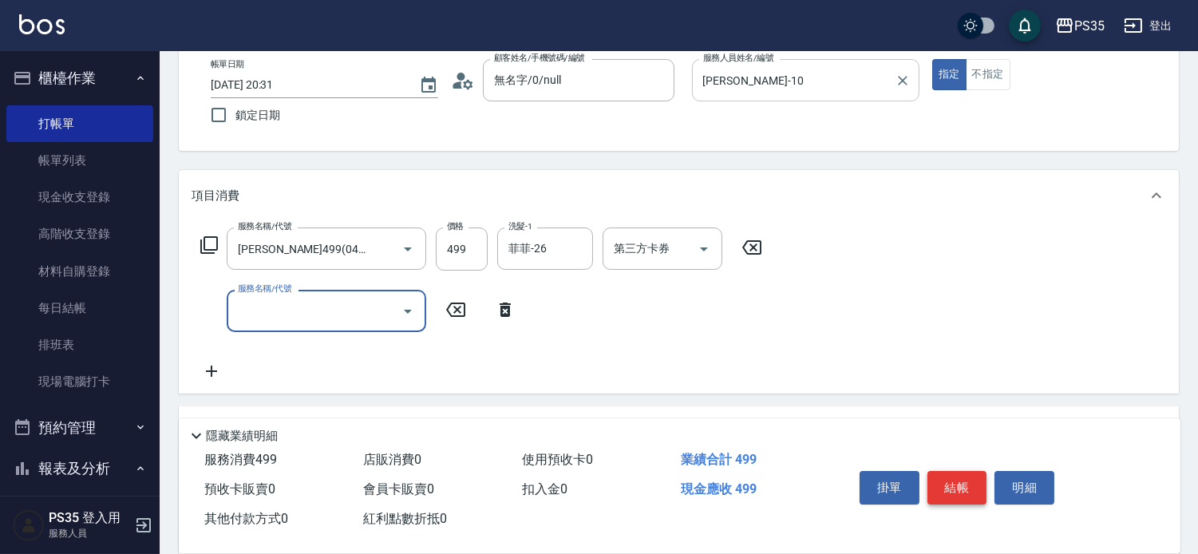
click at [960, 471] on button "結帳" at bounding box center [958, 488] width 60 height 34
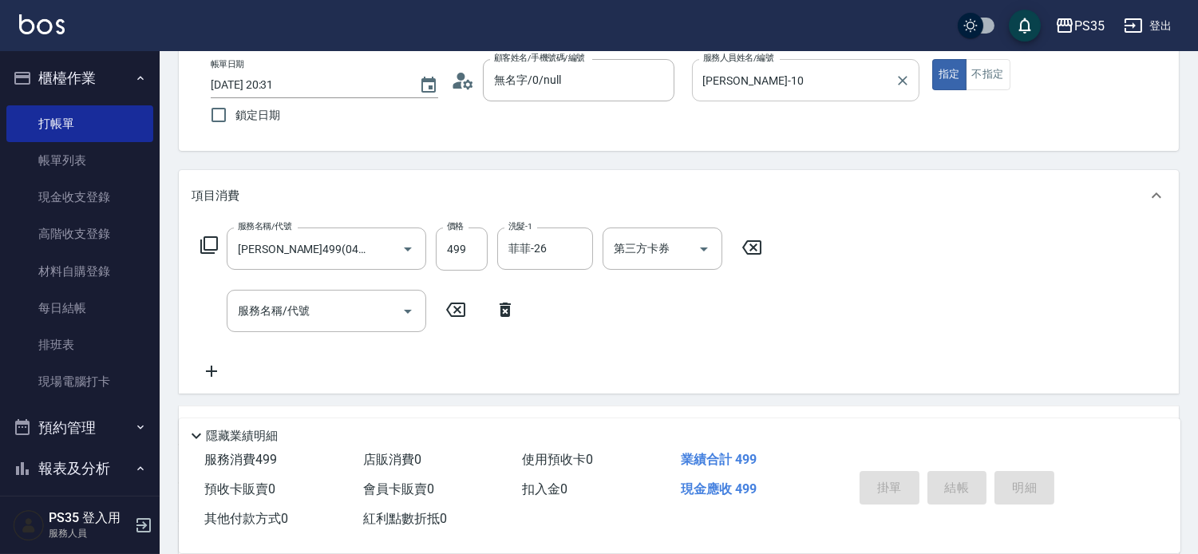
type input "[DATE] 20:32"
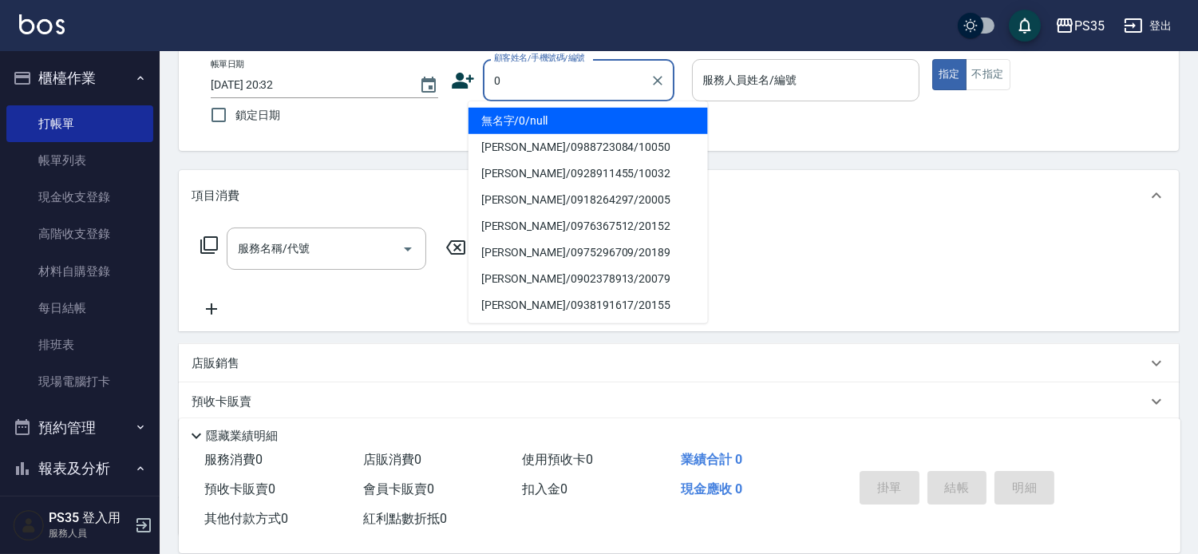
type input "0"
type input "10"
type input "無名字/0/null"
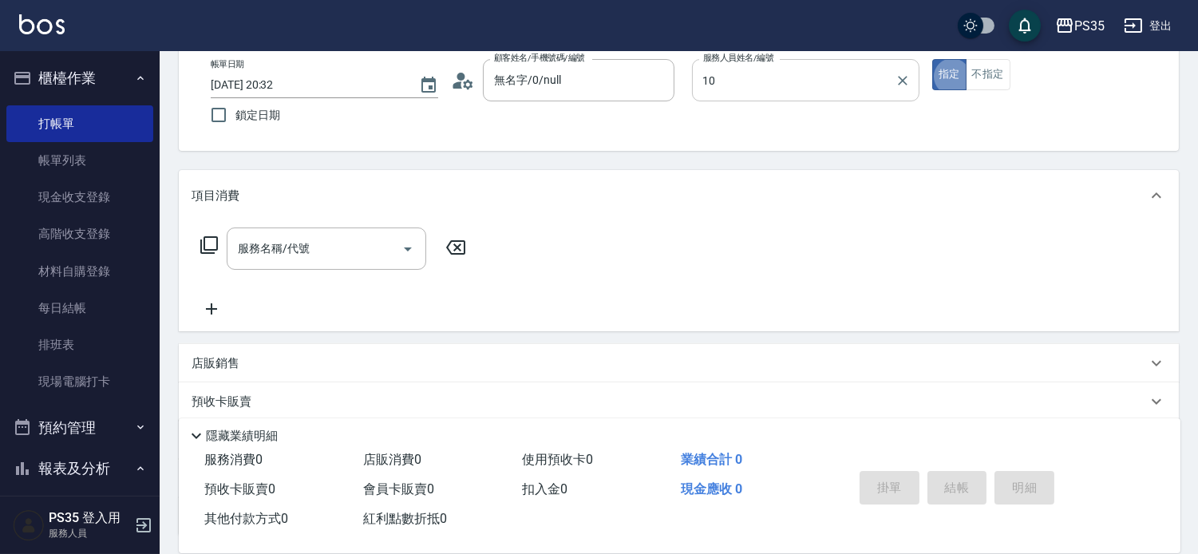
type input "[PERSON_NAME]-10"
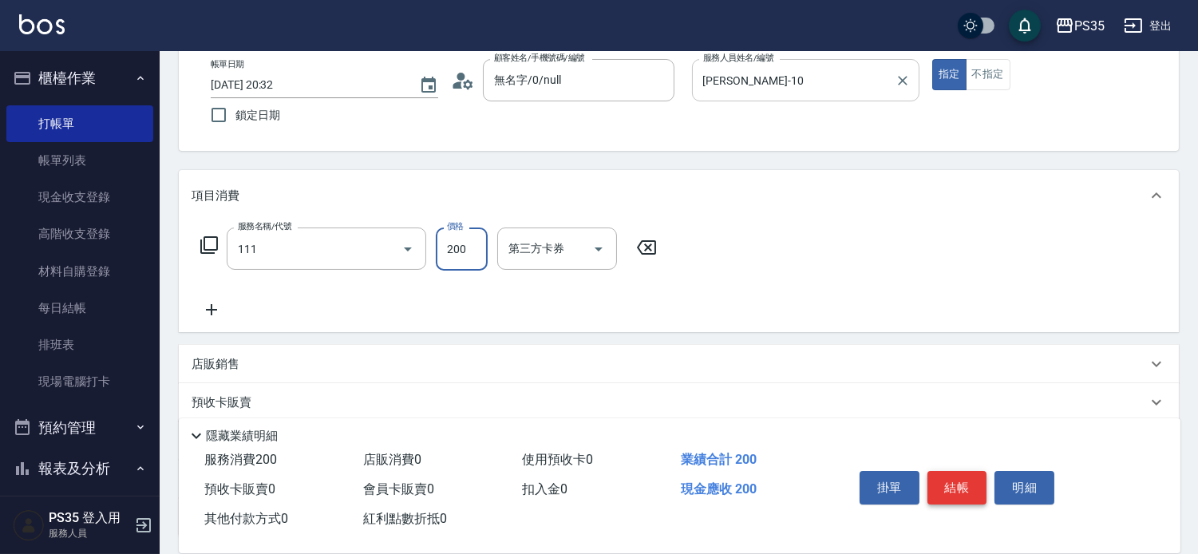
type input "200(111)"
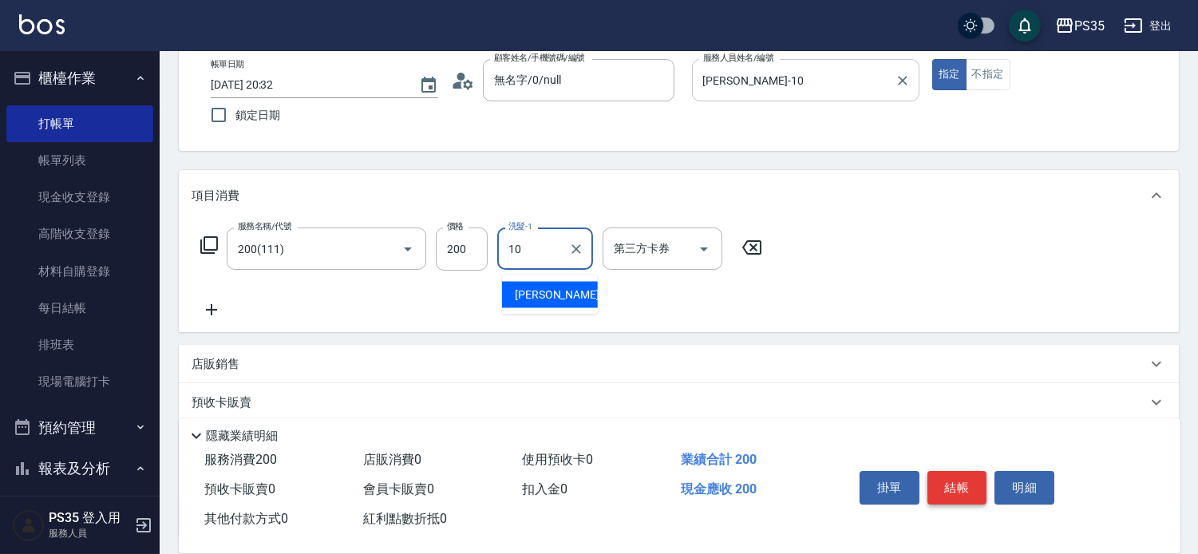
type input "[PERSON_NAME]-10"
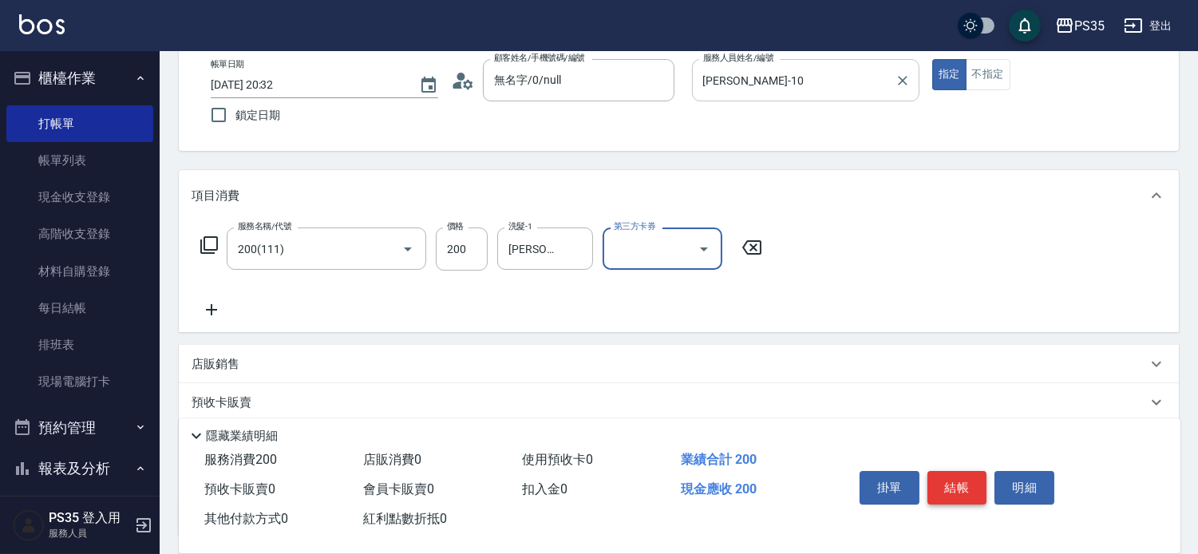
click at [960, 471] on button "結帳" at bounding box center [958, 488] width 60 height 34
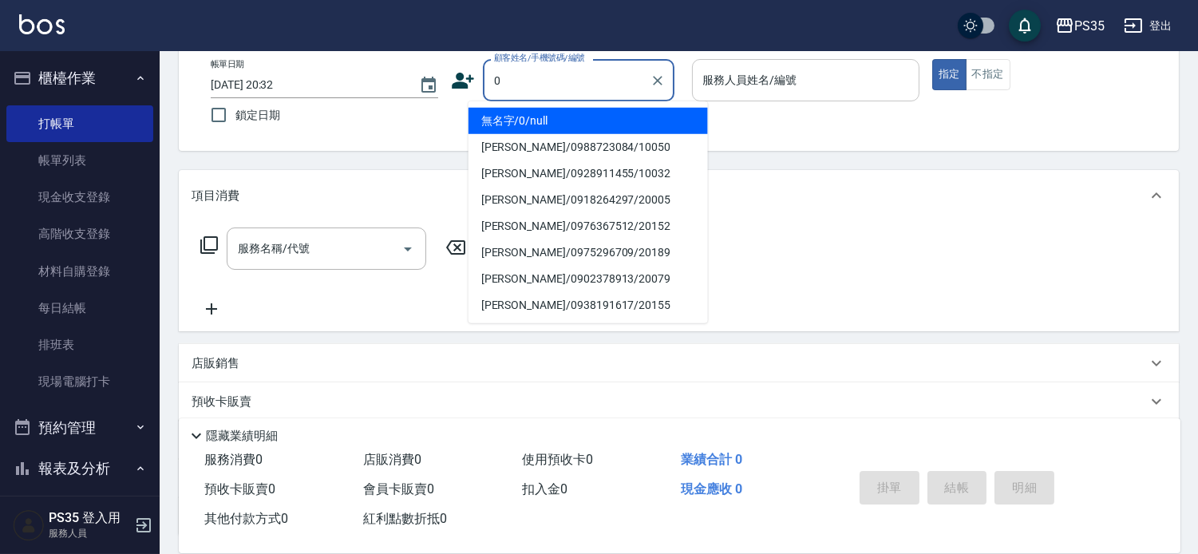
type input "0"
type input "1"
type input "無名字/0/null"
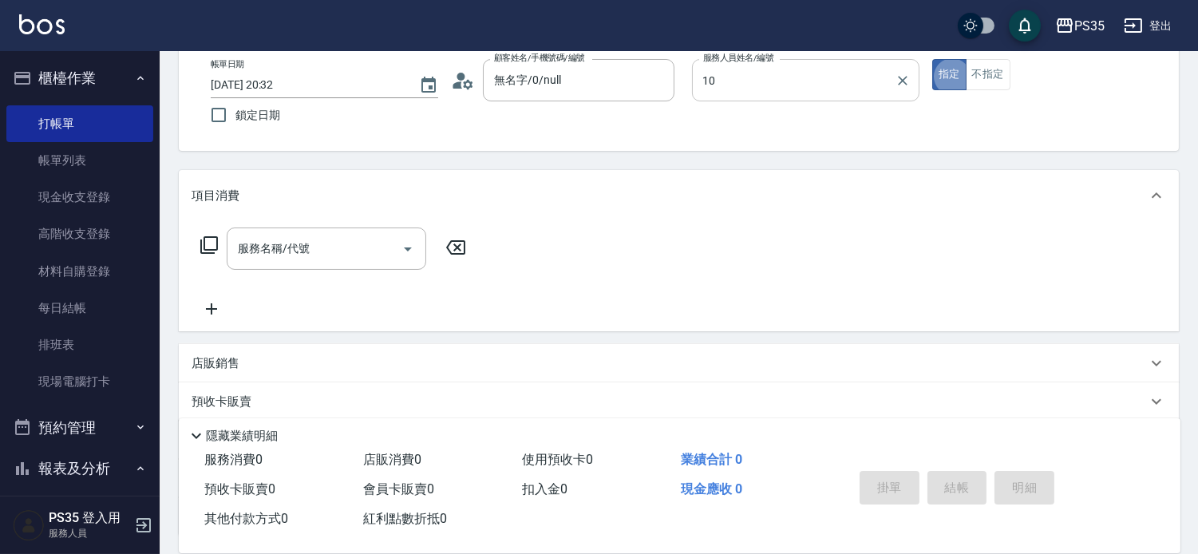
type input "[PERSON_NAME]-10"
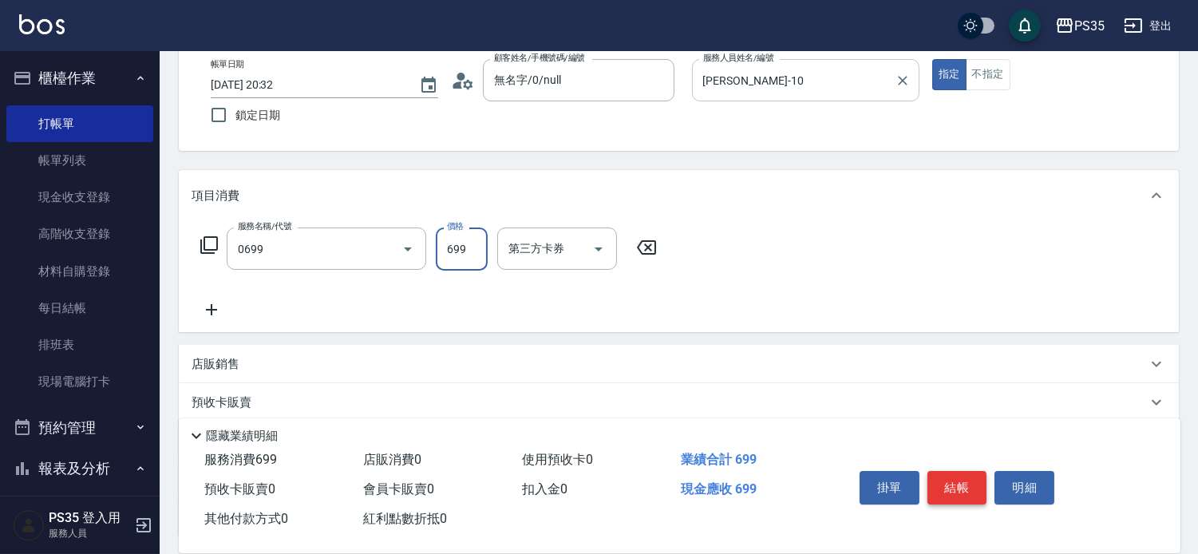
type input "精油SPA(0699)"
click at [756, 253] on icon at bounding box center [751, 247] width 19 height 14
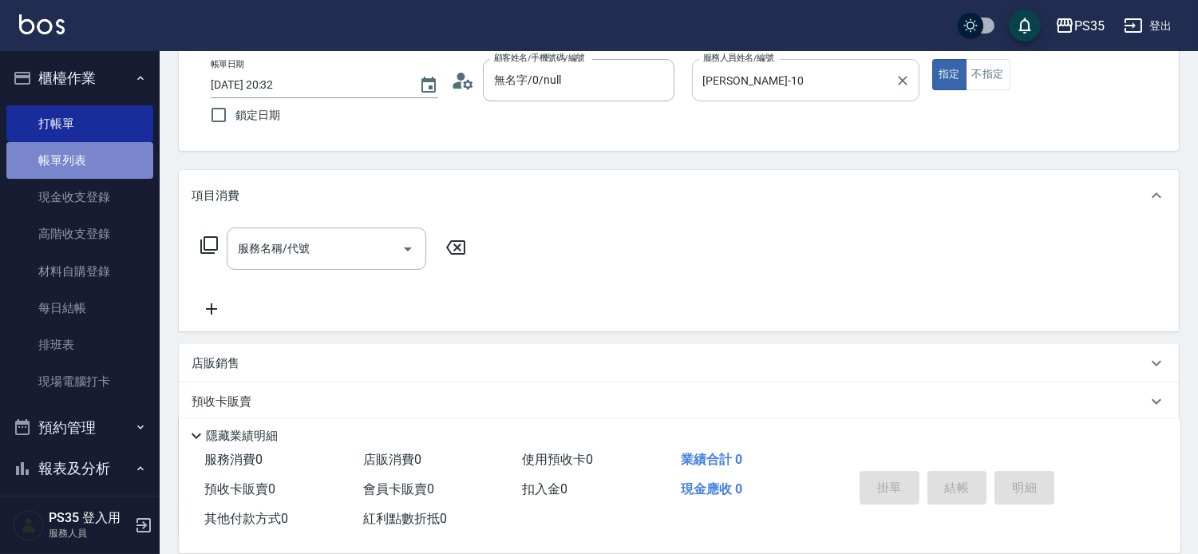
click at [93, 163] on link "帳單列表" at bounding box center [79, 160] width 147 height 37
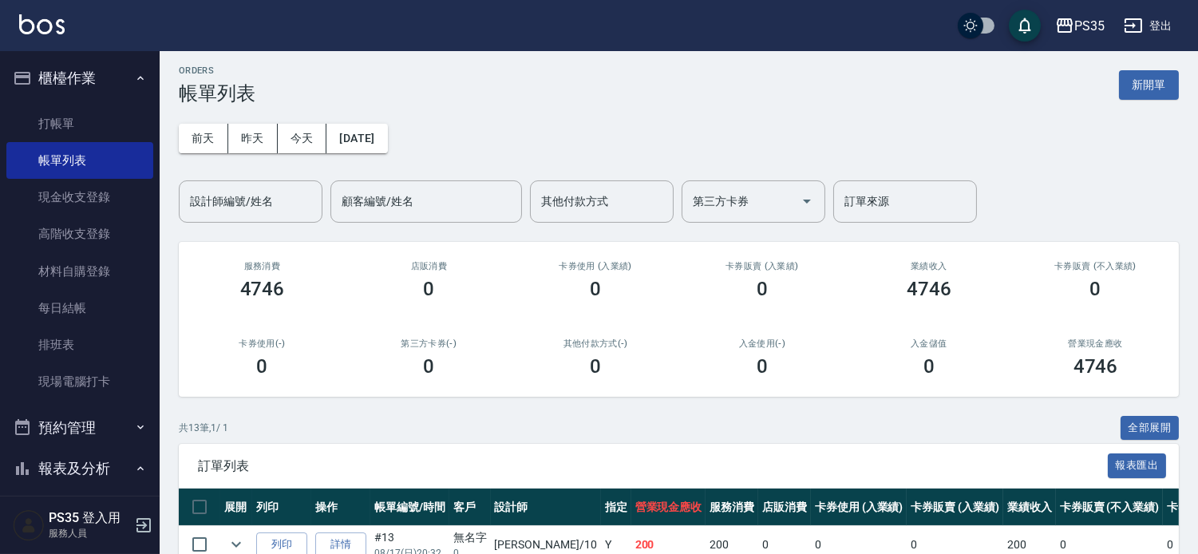
scroll to position [266, 0]
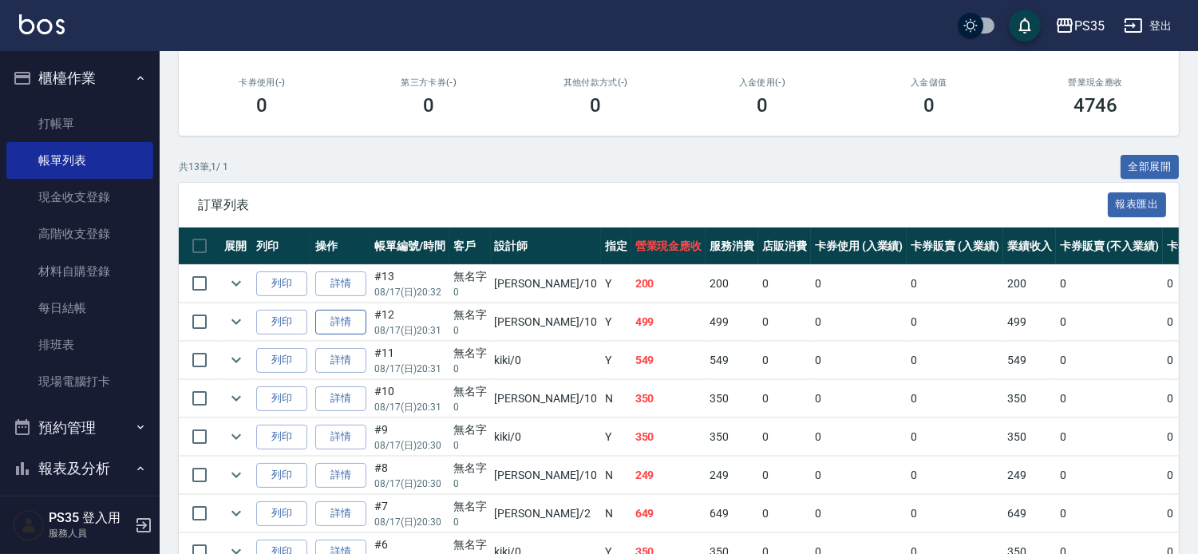
click at [340, 334] on link "詳情" at bounding box center [340, 322] width 51 height 25
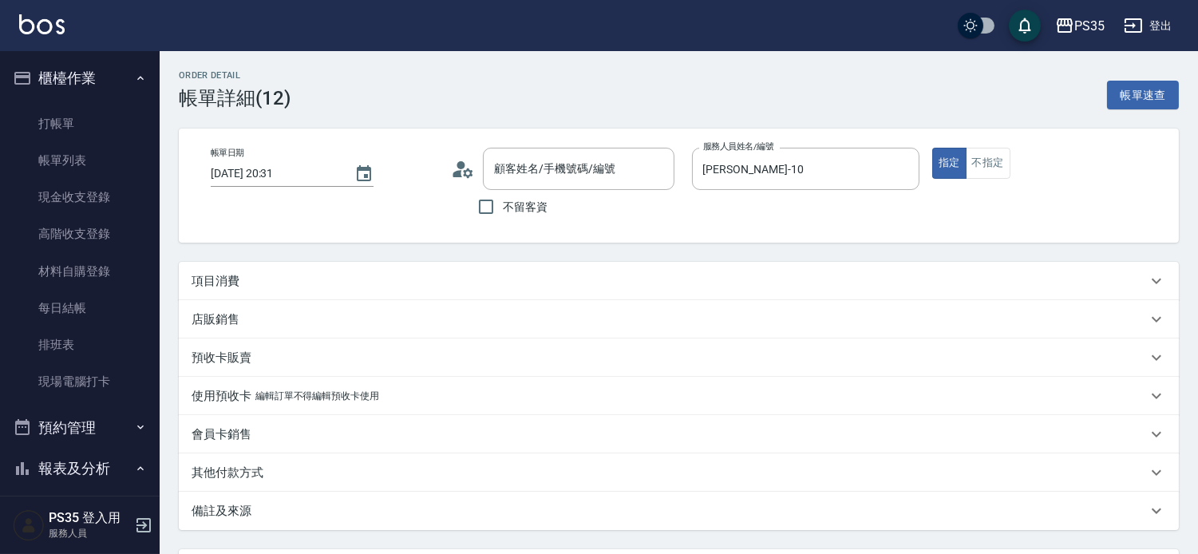
type input "[DATE] 20:31"
type input "[PERSON_NAME]-10"
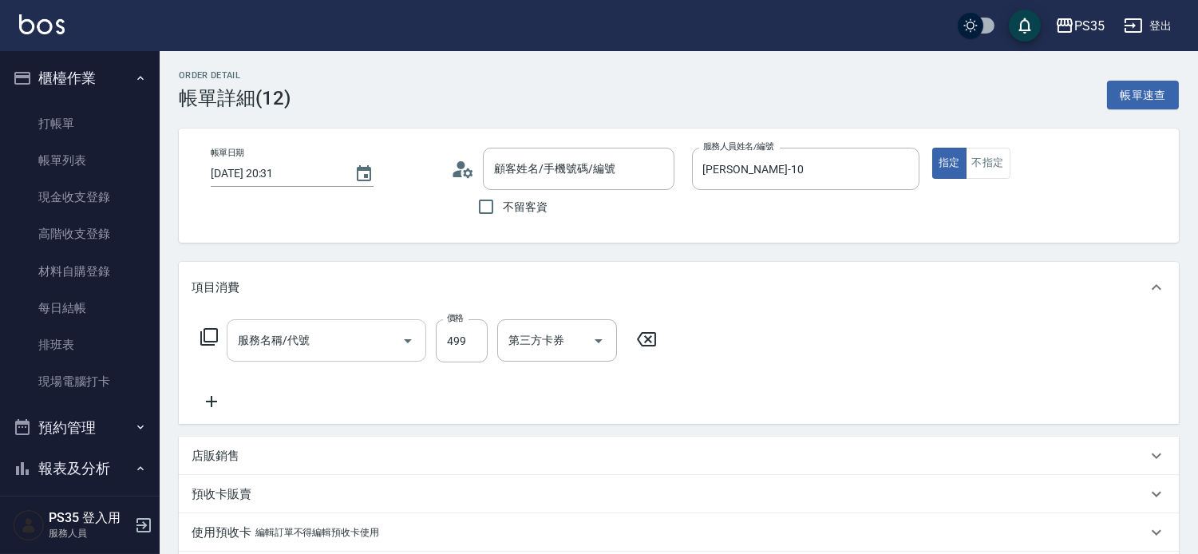
type input "無名字/0/null"
type input "[PERSON_NAME]499(0499)"
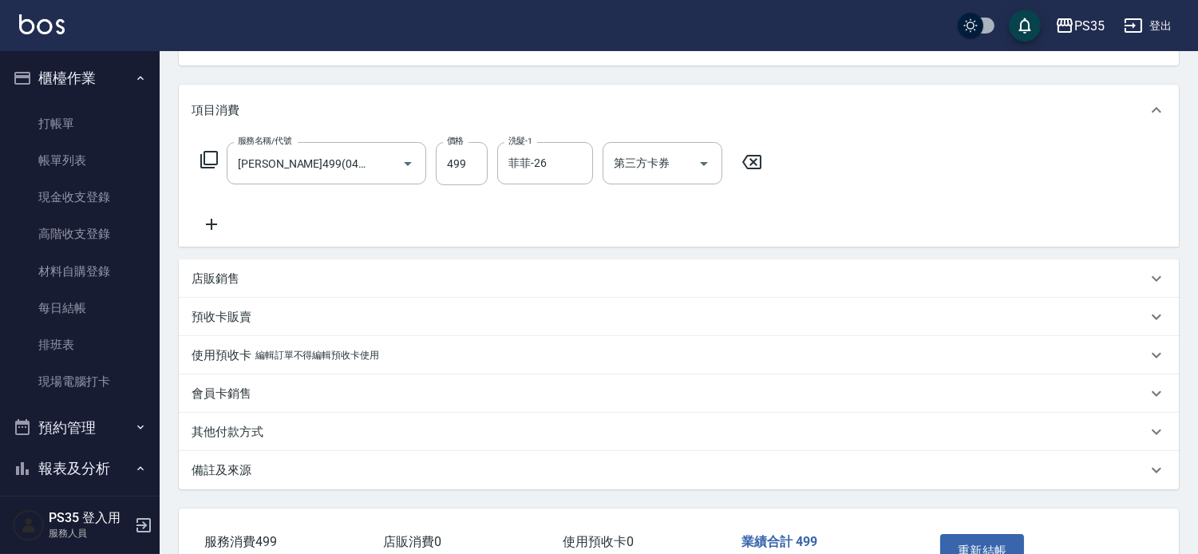
click at [213, 230] on icon at bounding box center [211, 224] width 11 height 11
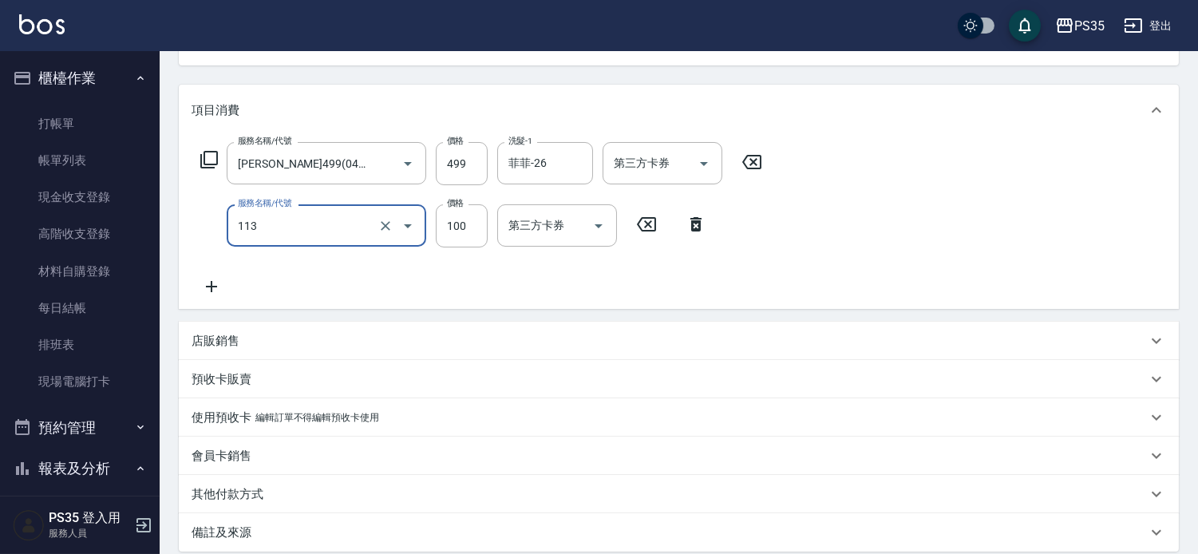
type input "瞬護100(113)"
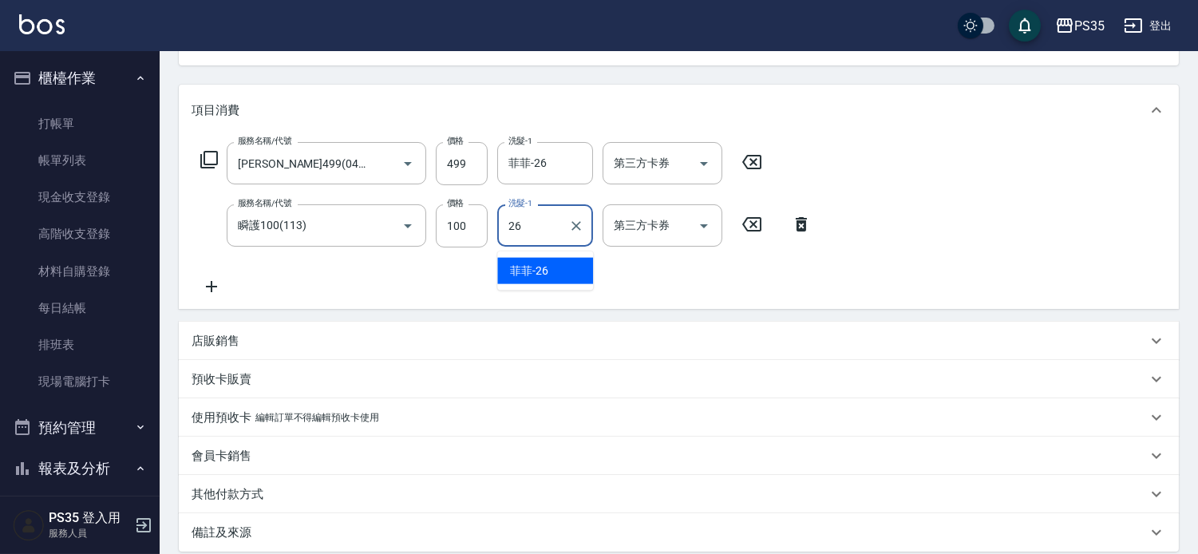
type input "菲菲-26"
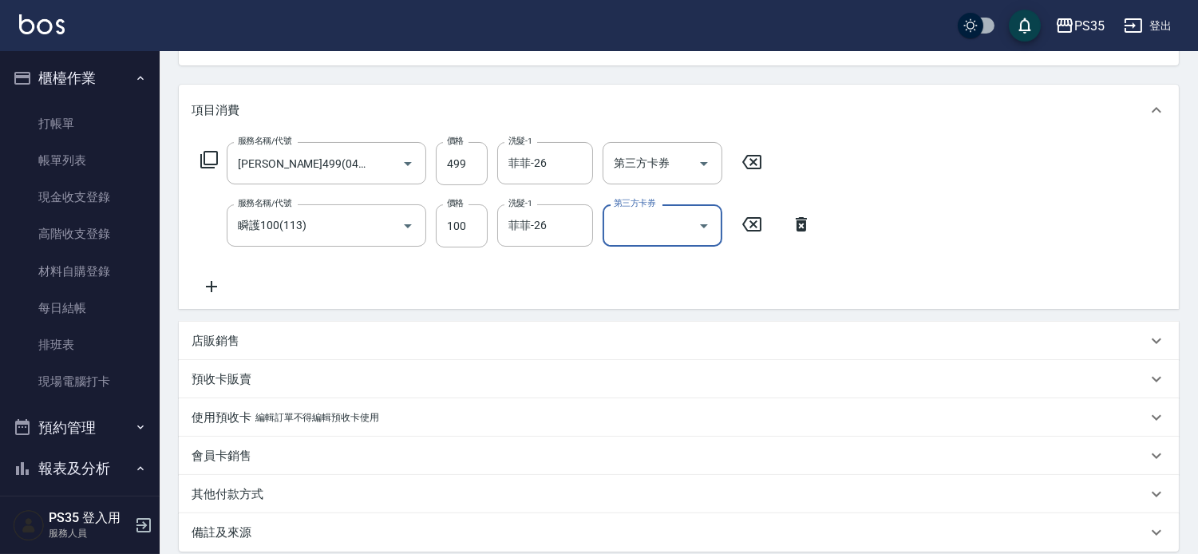
scroll to position [368, 0]
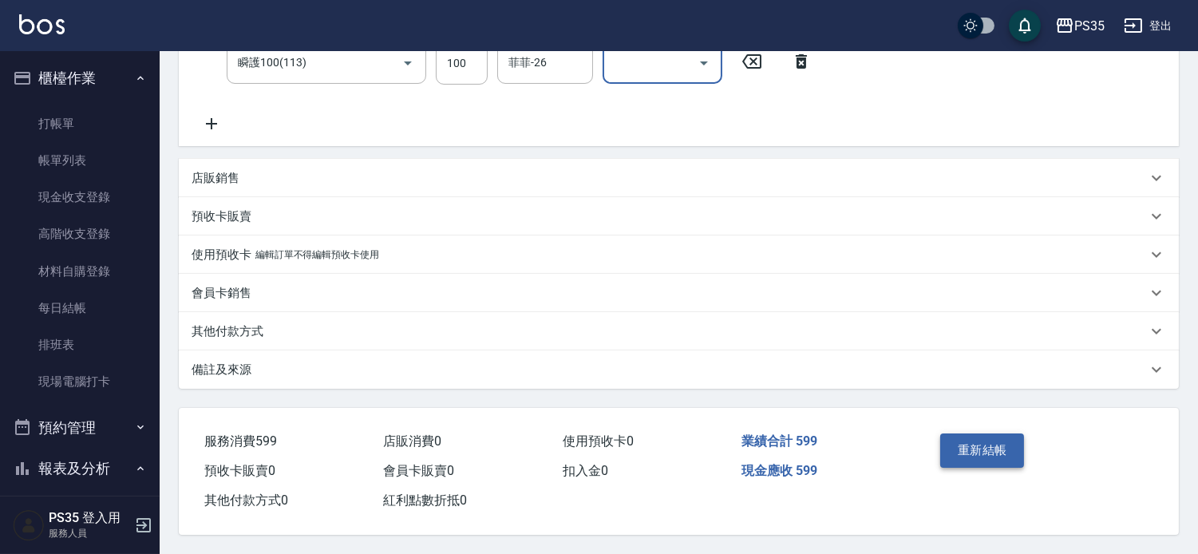
click at [961, 443] on button "重新結帳" at bounding box center [982, 450] width 85 height 34
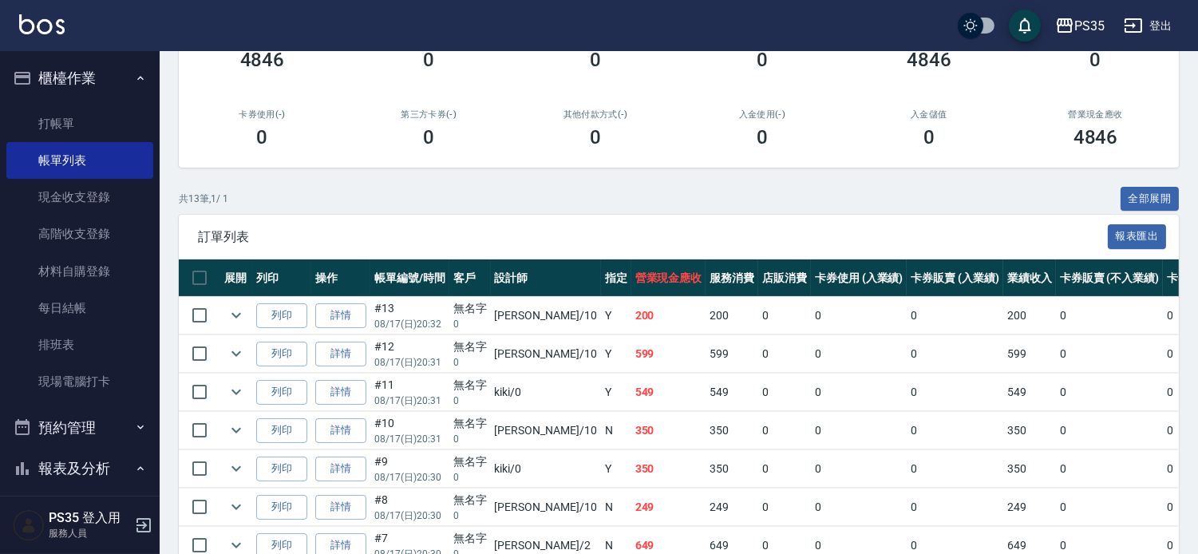
scroll to position [266, 0]
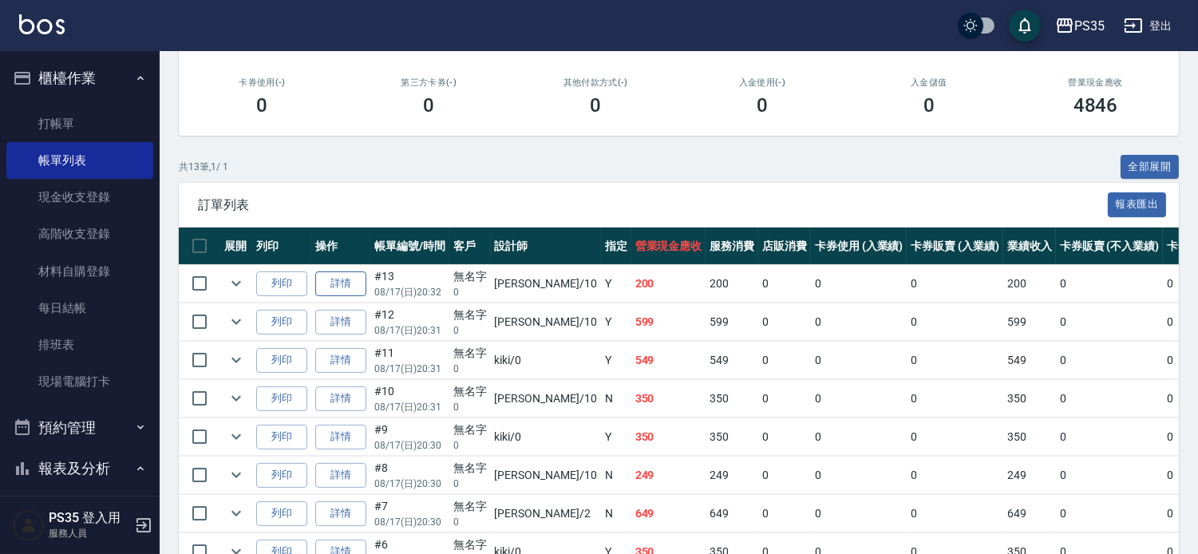
click at [354, 296] on link "詳情" at bounding box center [340, 283] width 51 height 25
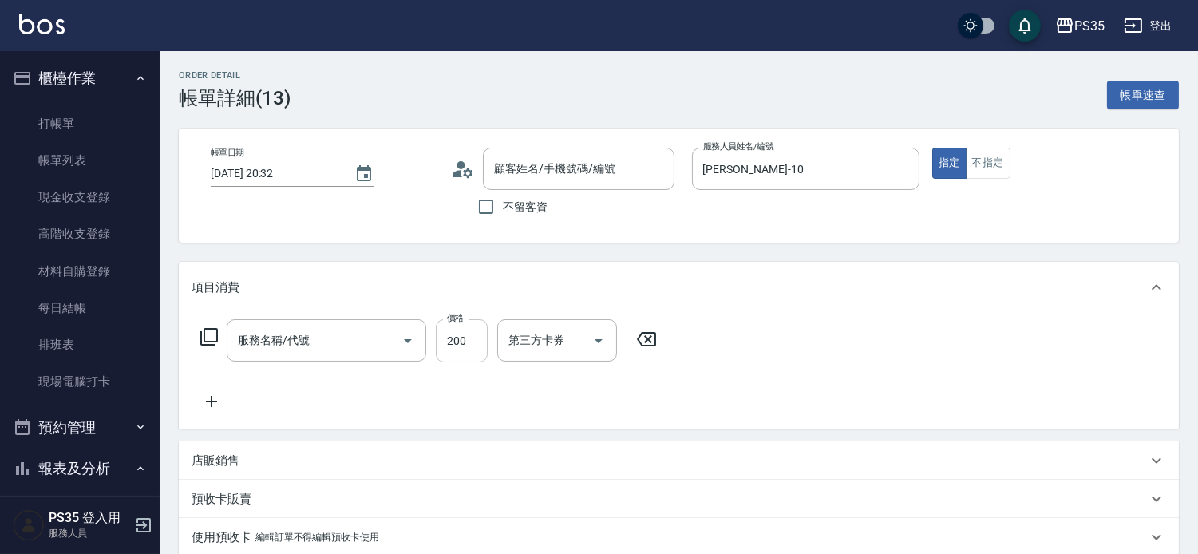
type input "[DATE] 20:32"
type input "[PERSON_NAME]-10"
type input "200(111)"
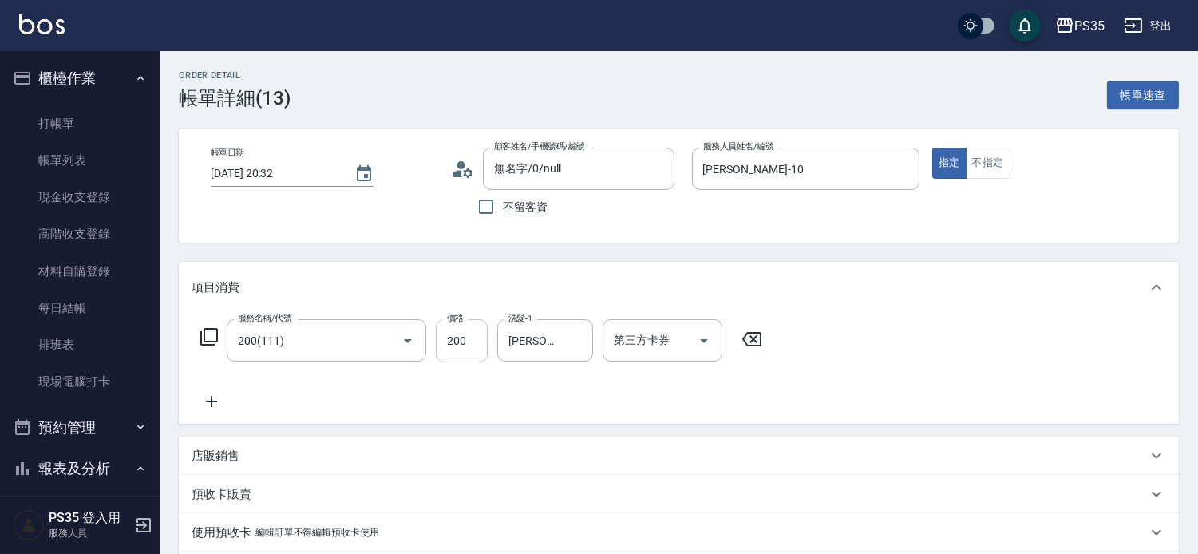
type input "無名字/0/null"
click at [760, 341] on icon at bounding box center [752, 339] width 40 height 19
click at [366, 346] on input "服務名稱/代號" at bounding box center [314, 340] width 161 height 28
type input "精油SPA(0699)"
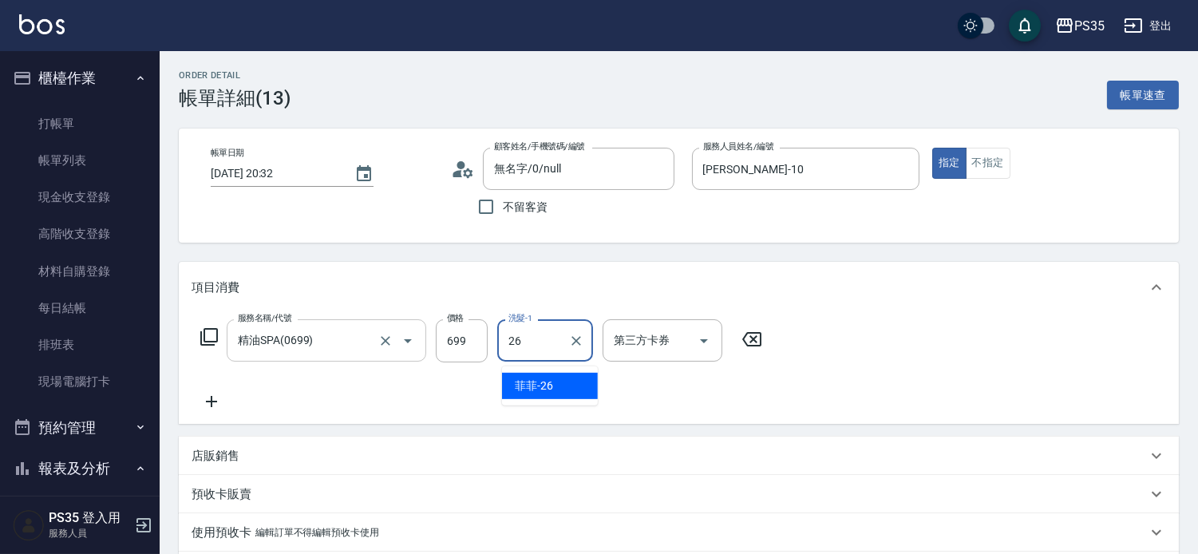
type input "菲菲-26"
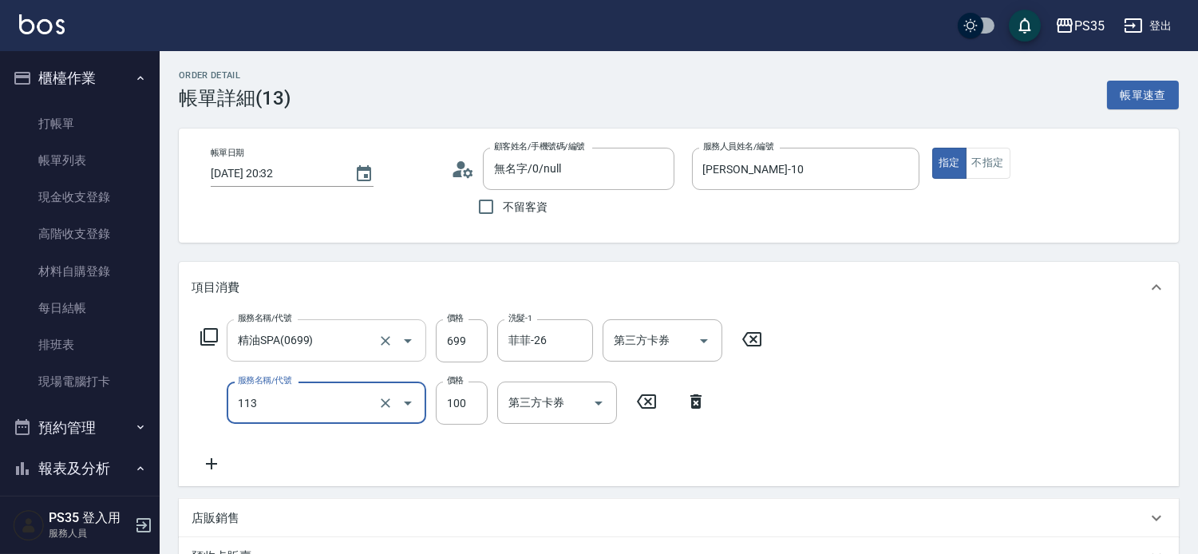
type input "瞬護100(113)"
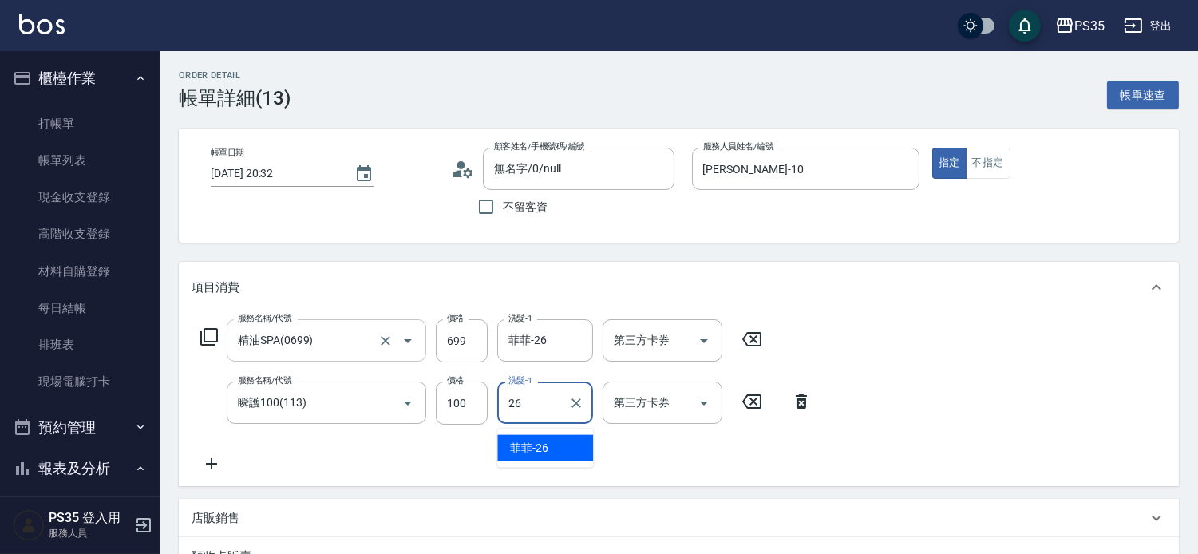
type input "菲菲-26"
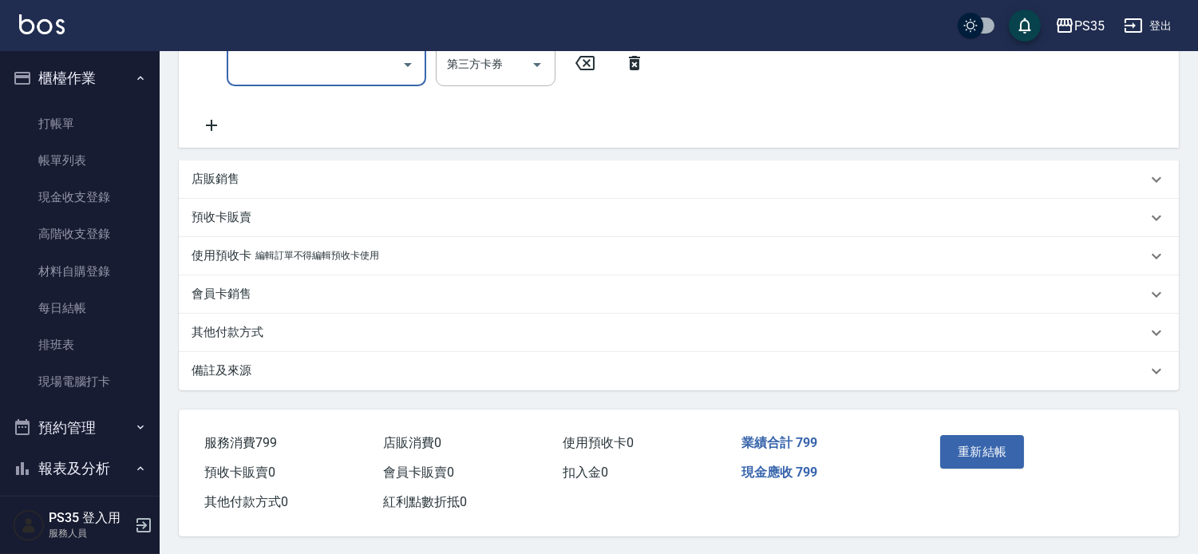
scroll to position [429, 0]
click at [1015, 437] on button "重新結帳" at bounding box center [982, 450] width 85 height 34
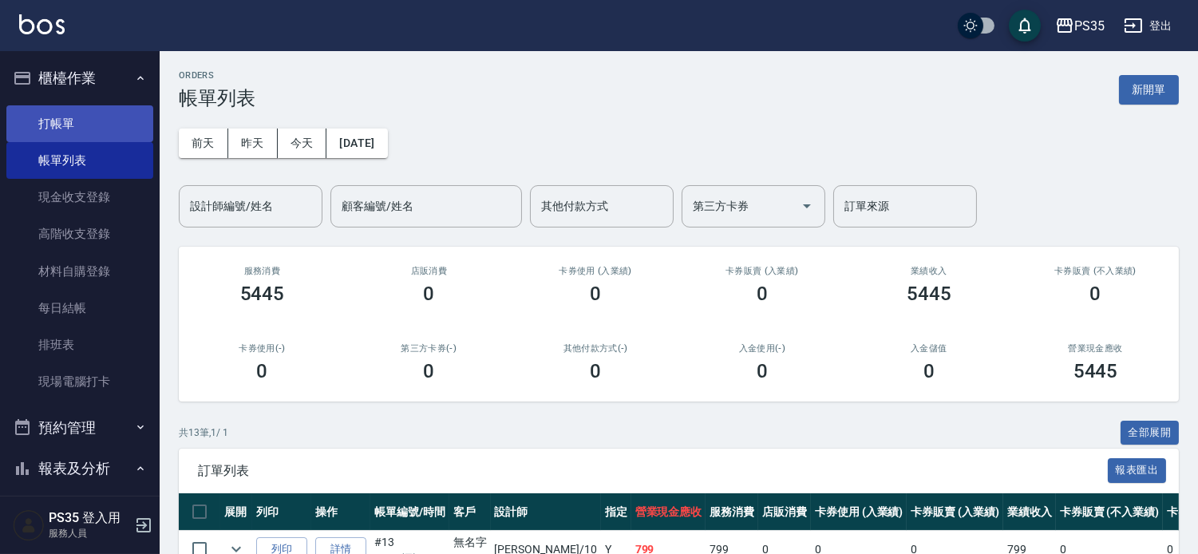
click at [65, 118] on link "打帳單" at bounding box center [79, 123] width 147 height 37
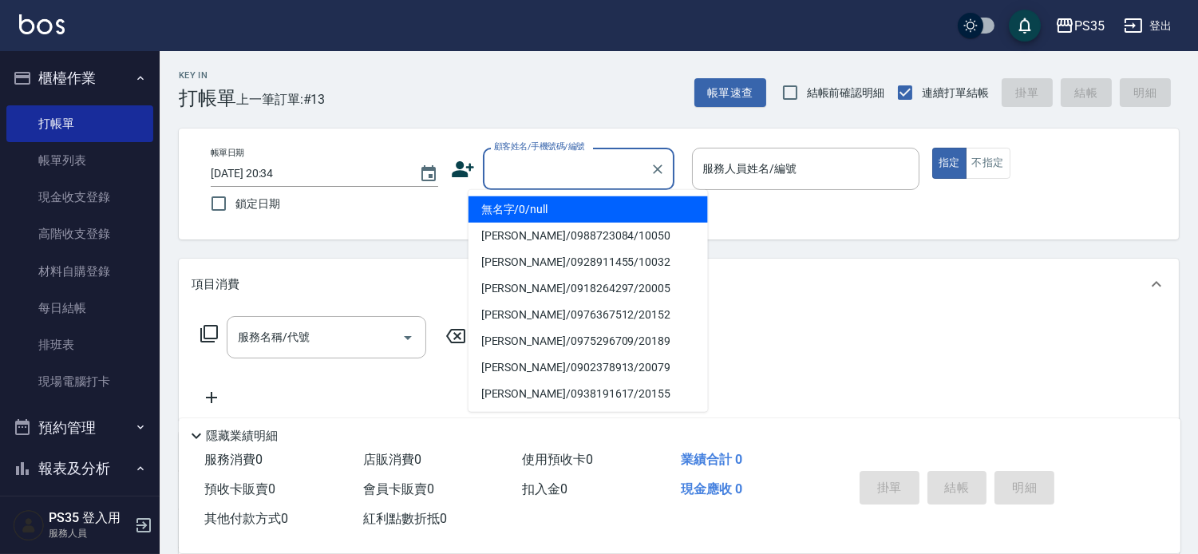
click at [524, 168] on input "顧客姓名/手機號碼/編號" at bounding box center [566, 169] width 153 height 28
type input "0"
type input "10"
type input "無名字/0/null"
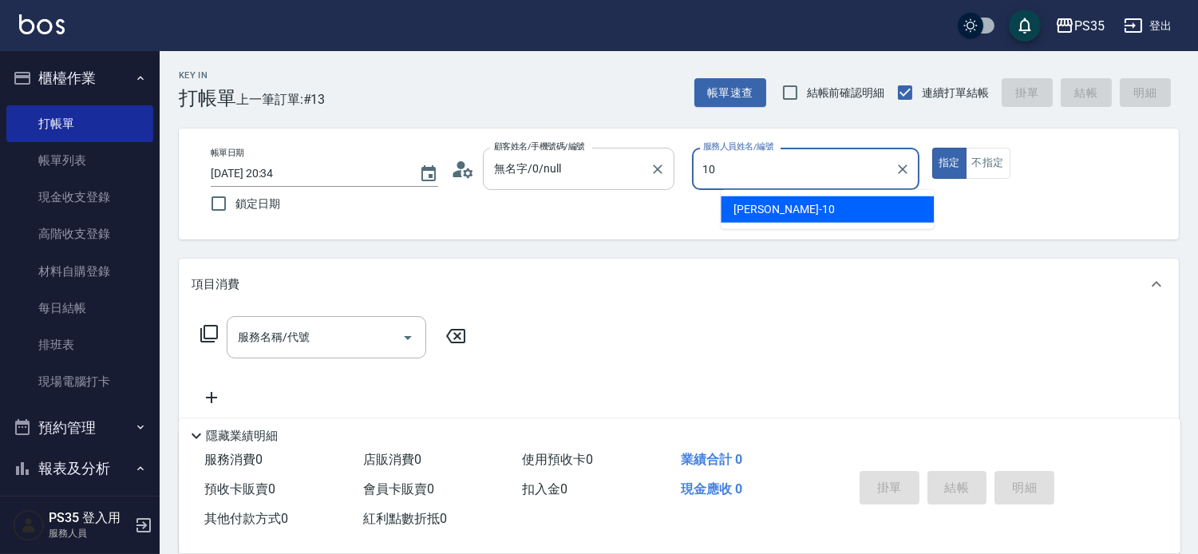
type input "10"
type button "true"
type input "[PERSON_NAME]-10"
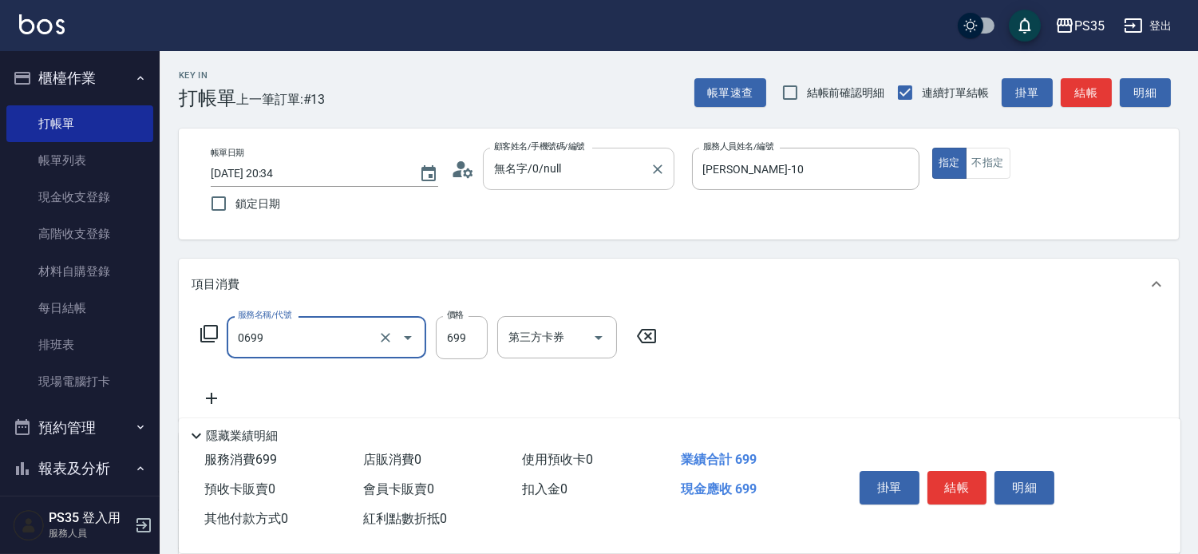
type input "精油SPA(0699)"
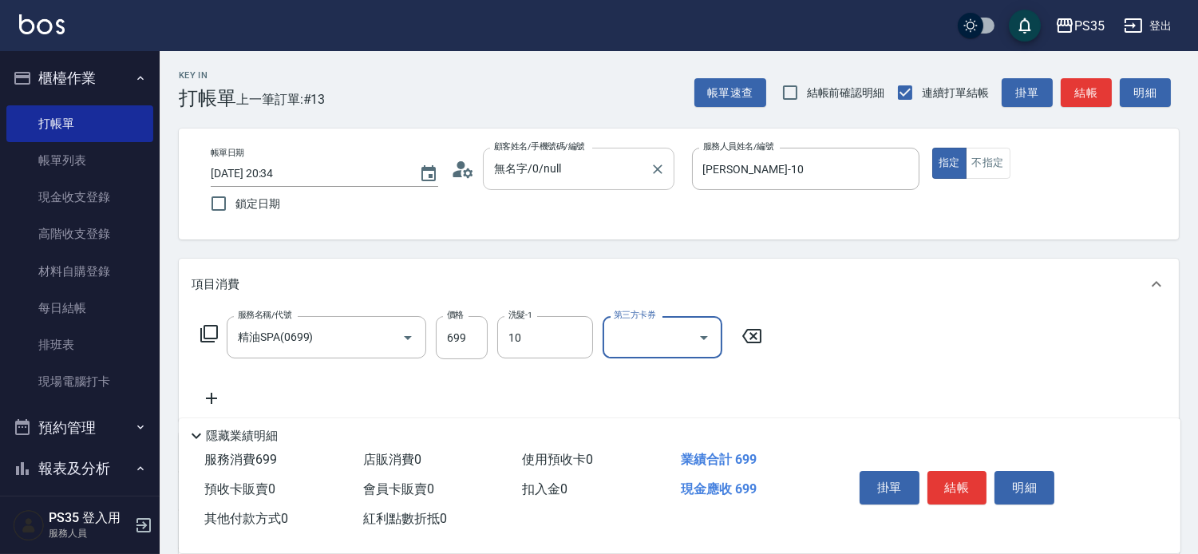
type input "[PERSON_NAME]-10"
click at [956, 471] on button "結帳" at bounding box center [958, 488] width 60 height 34
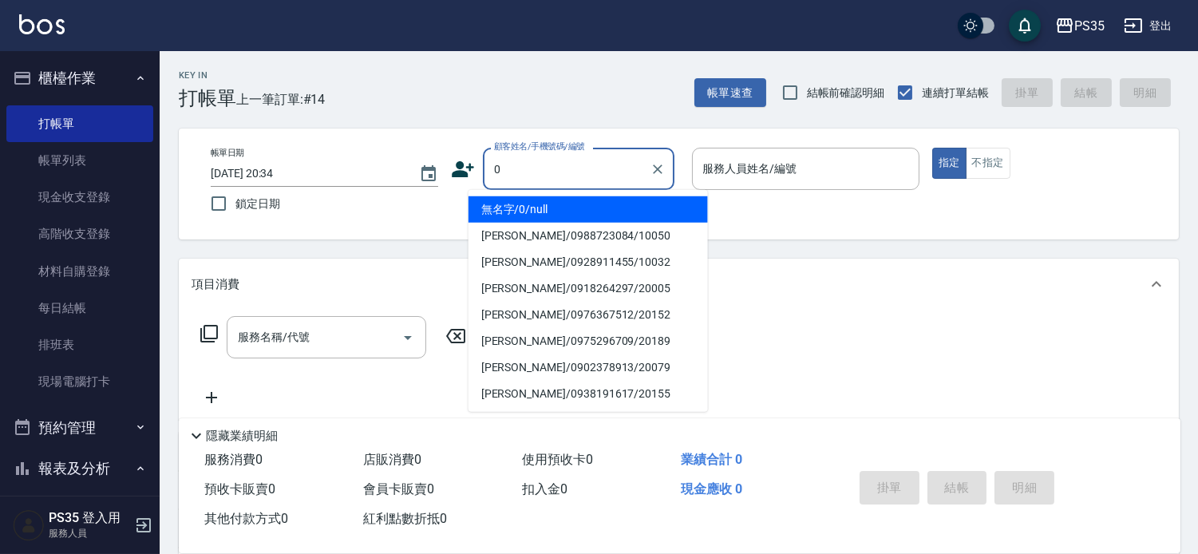
type input "0"
type input "2"
type input "無名字/0/null"
type input "[PERSON_NAME]-2"
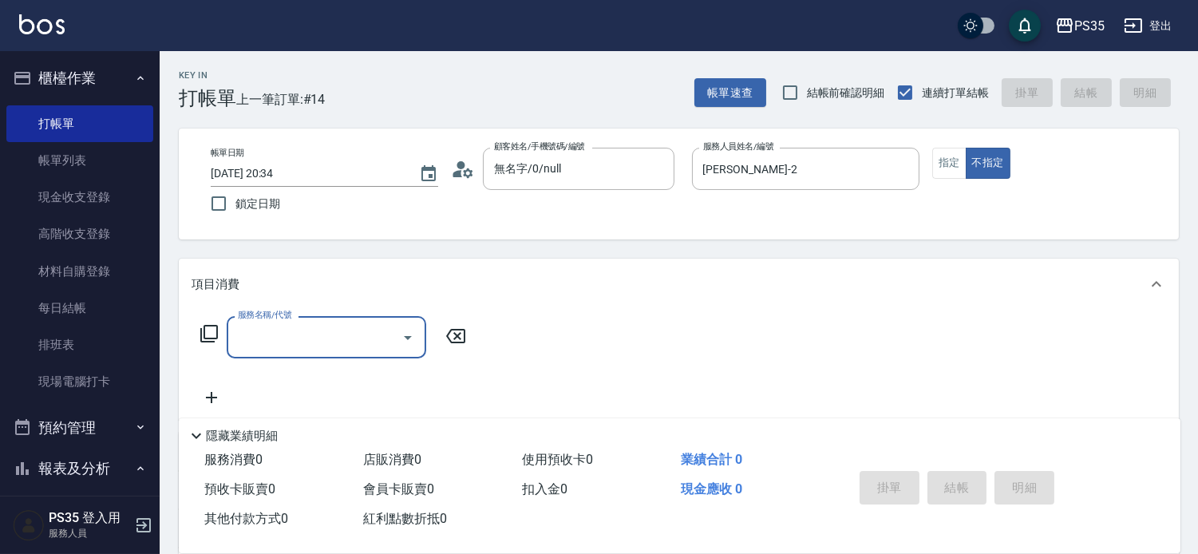
type input "3"
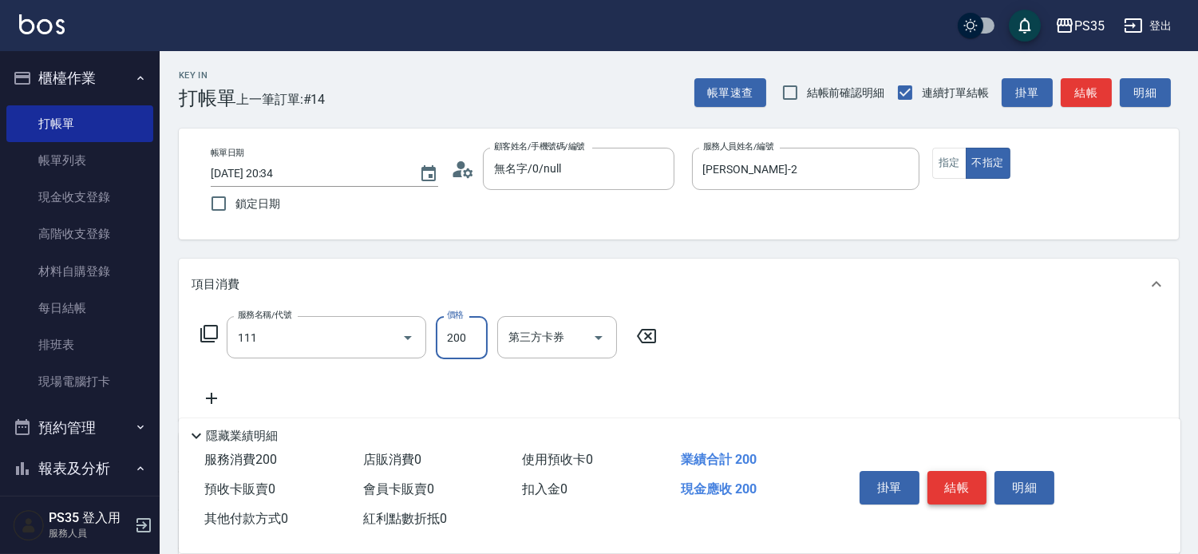
type input "200(111)"
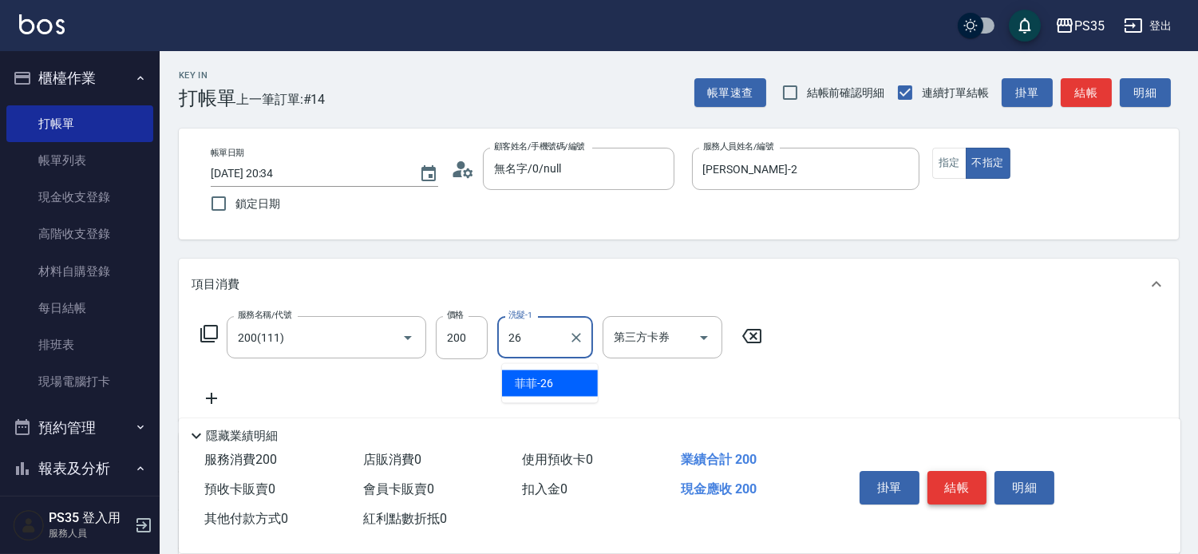
type input "菲菲-26"
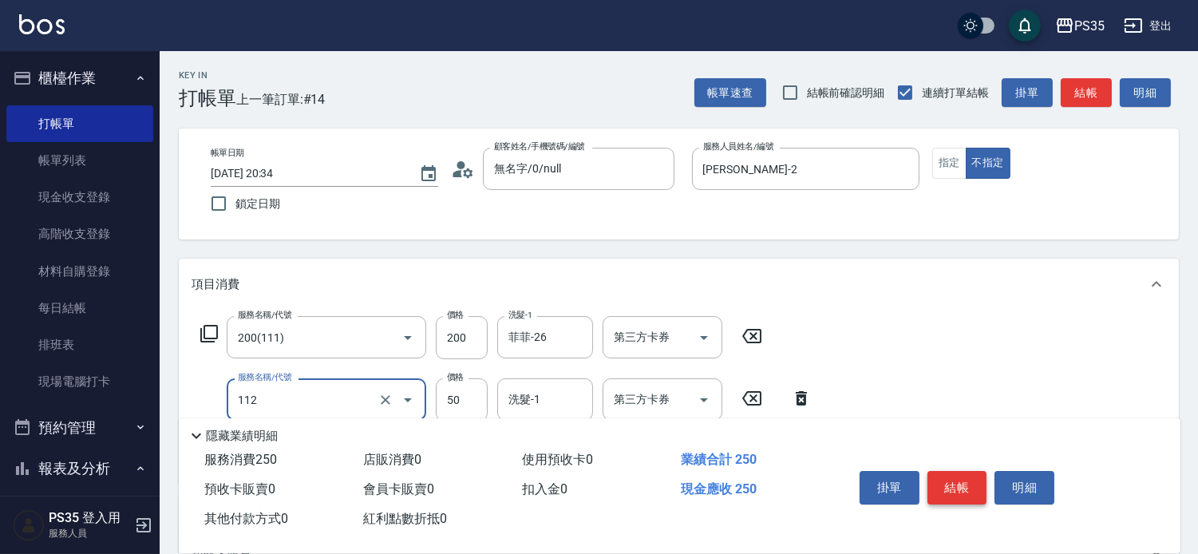
scroll to position [89, 0]
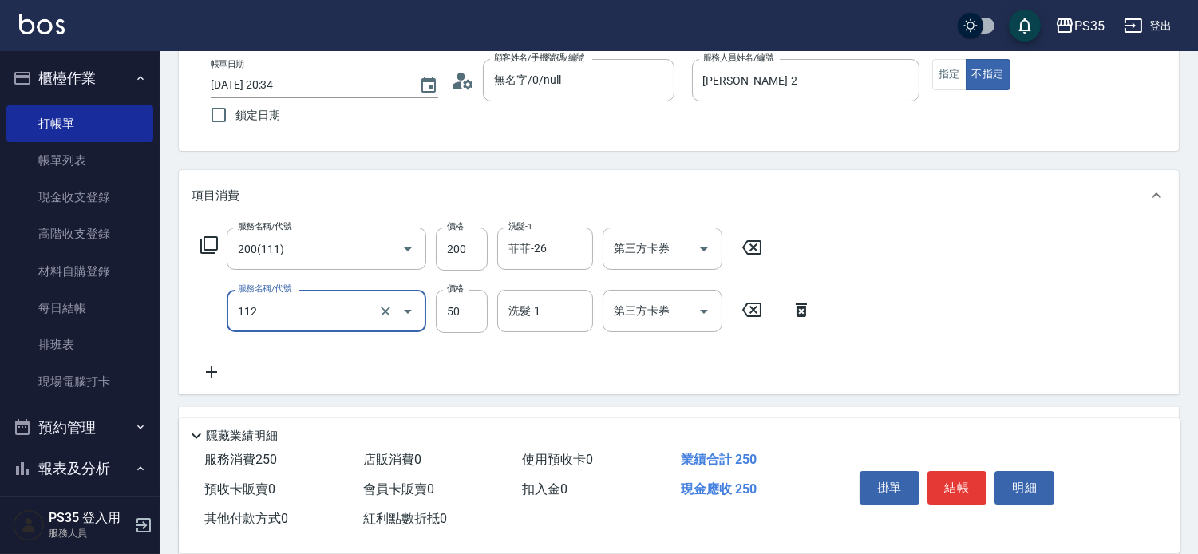
type input "精油50(112)"
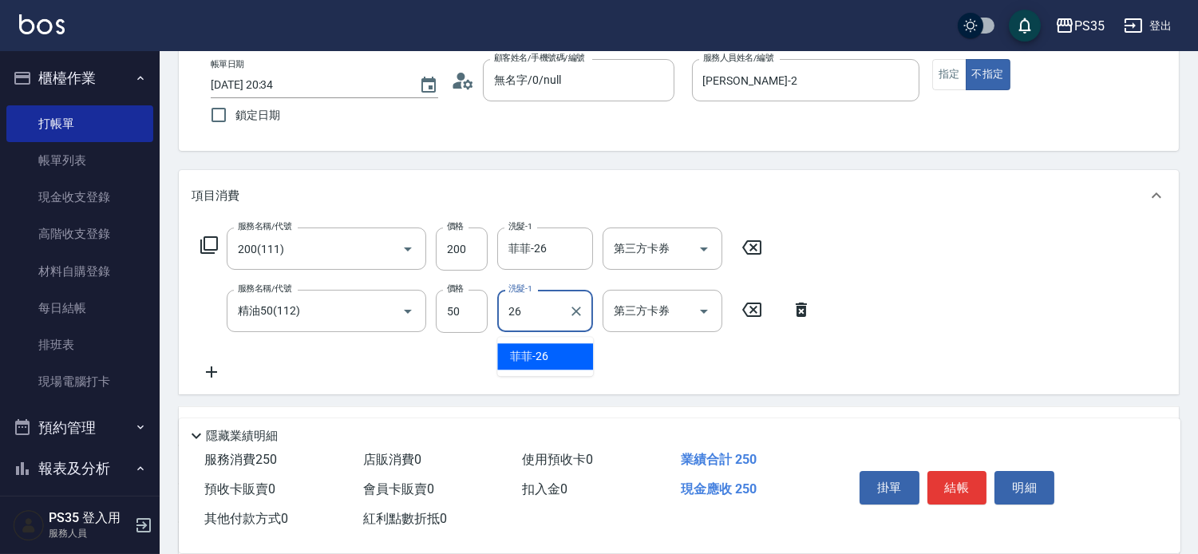
type input "菲菲-26"
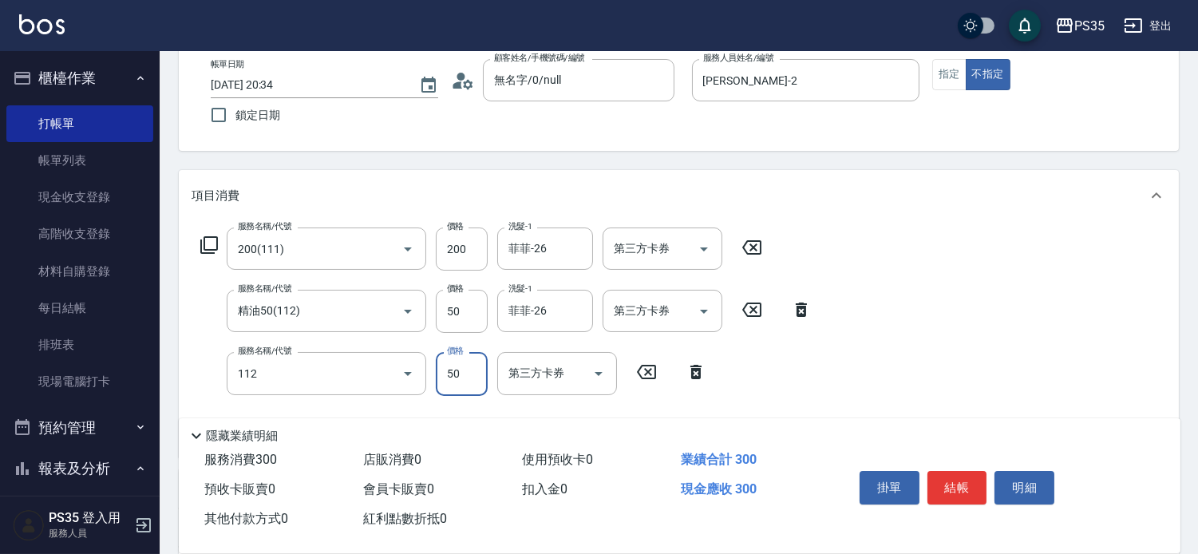
type input "精油50(112)"
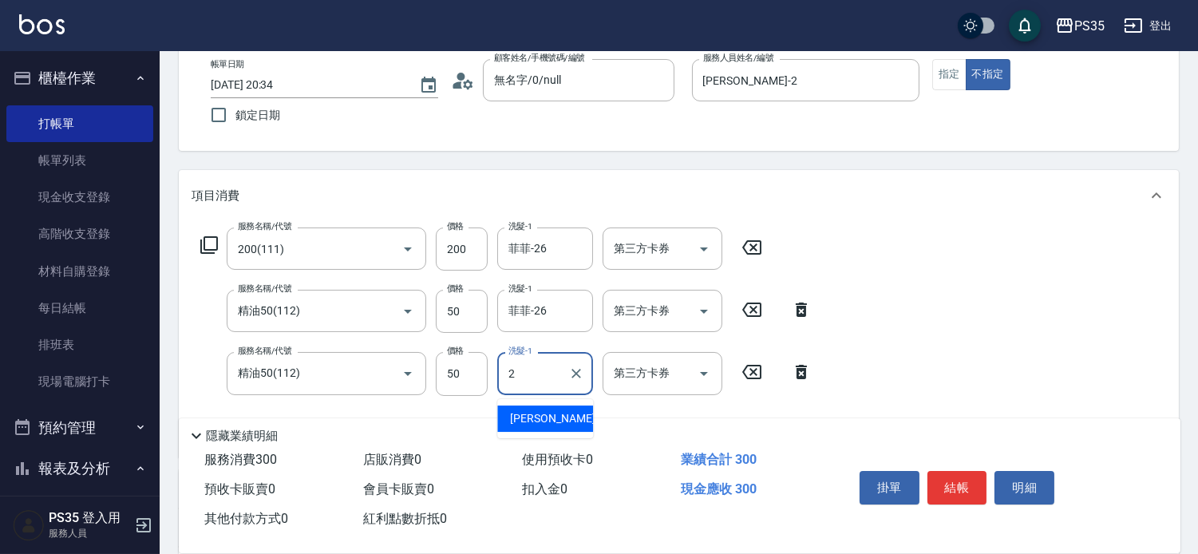
type input "[PERSON_NAME]-2"
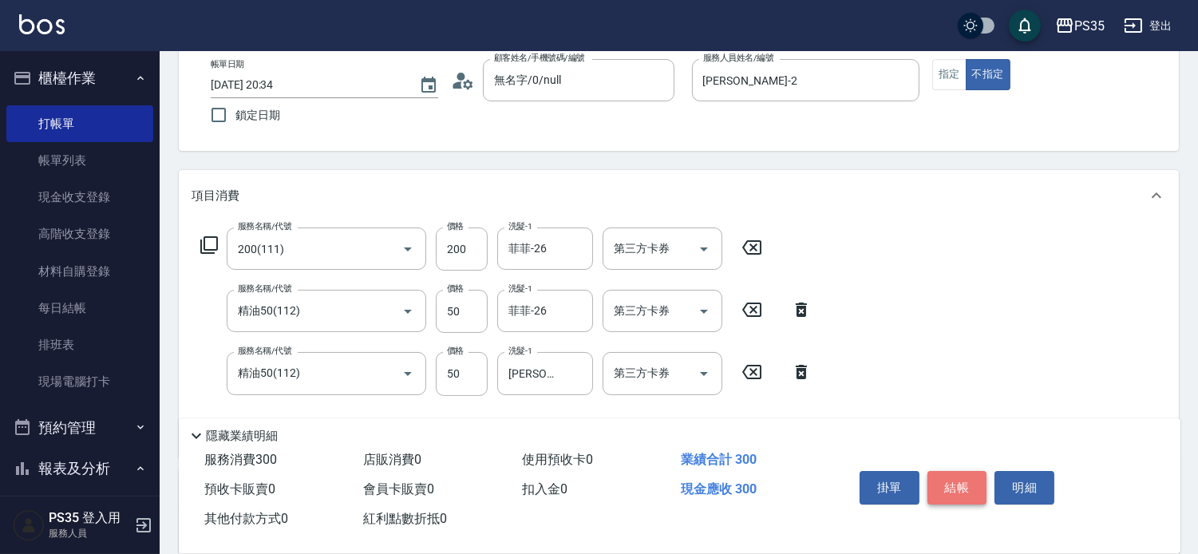
click at [950, 471] on button "結帳" at bounding box center [958, 488] width 60 height 34
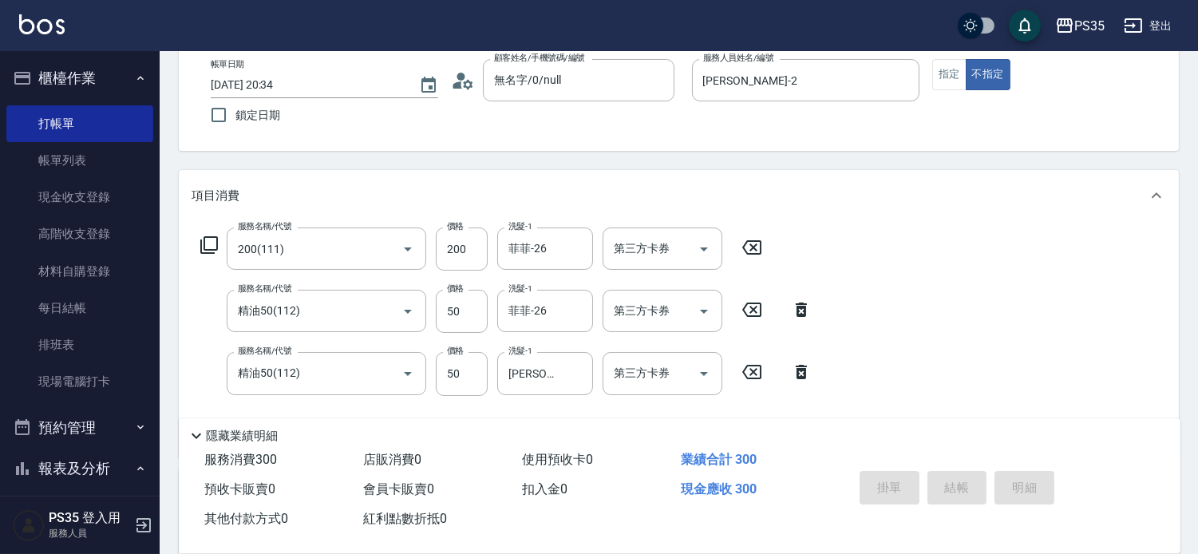
type input "[DATE] 20:35"
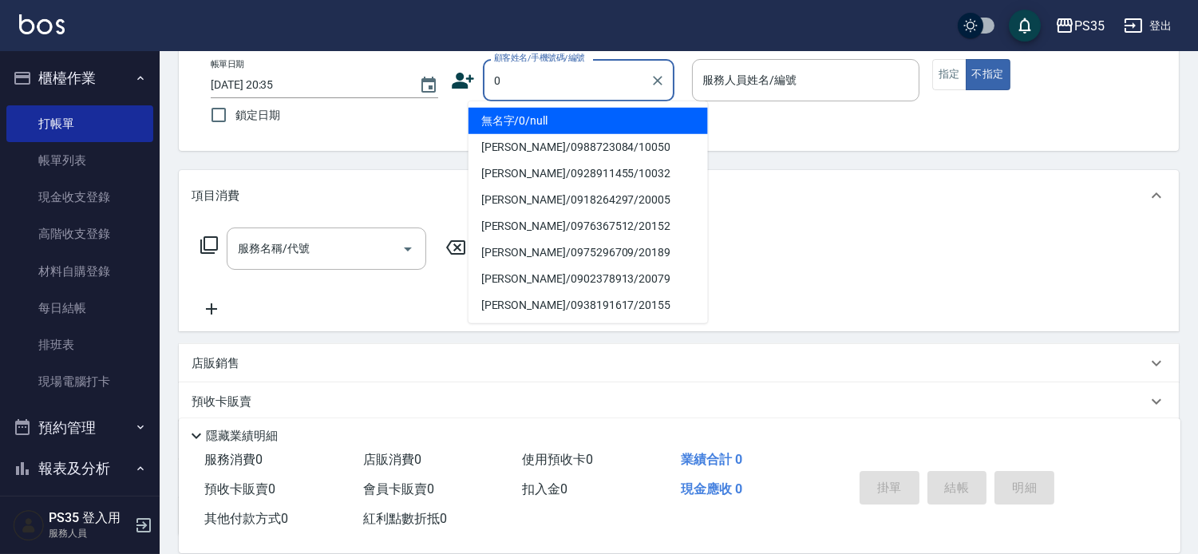
type input "0"
type input "1"
type input "無名字/0/null"
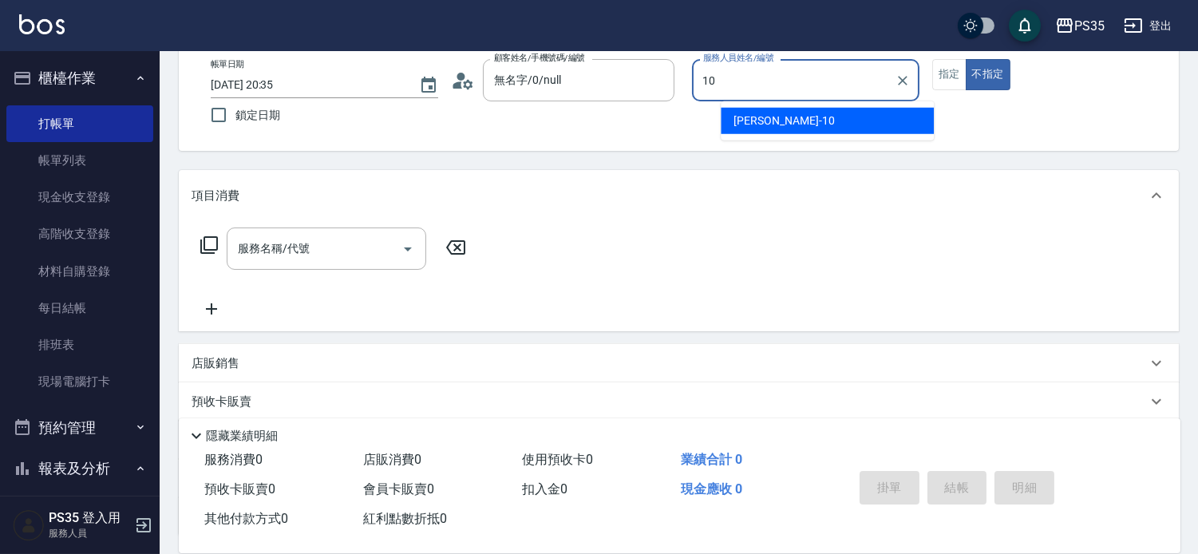
type input "10"
type button "false"
type input "[PERSON_NAME]-10"
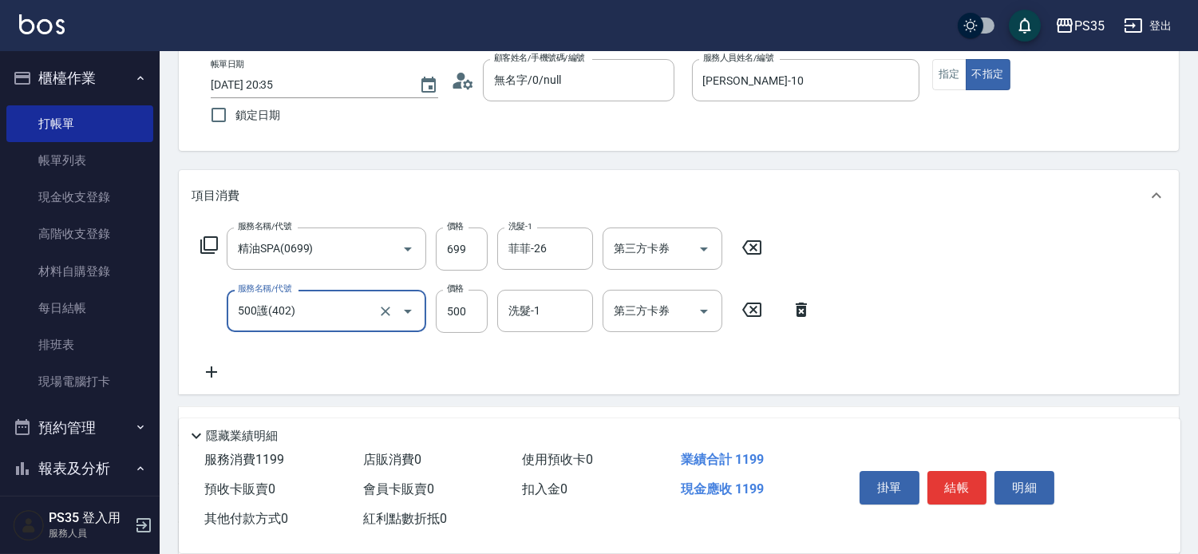
click at [799, 315] on icon at bounding box center [801, 309] width 40 height 19
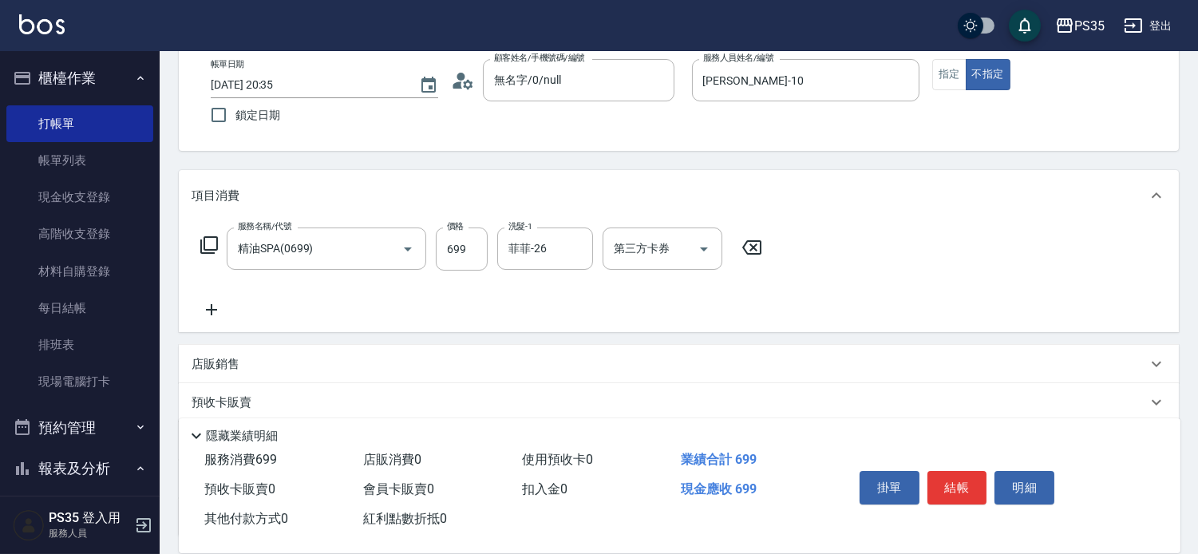
click at [212, 315] on icon at bounding box center [211, 309] width 11 height 11
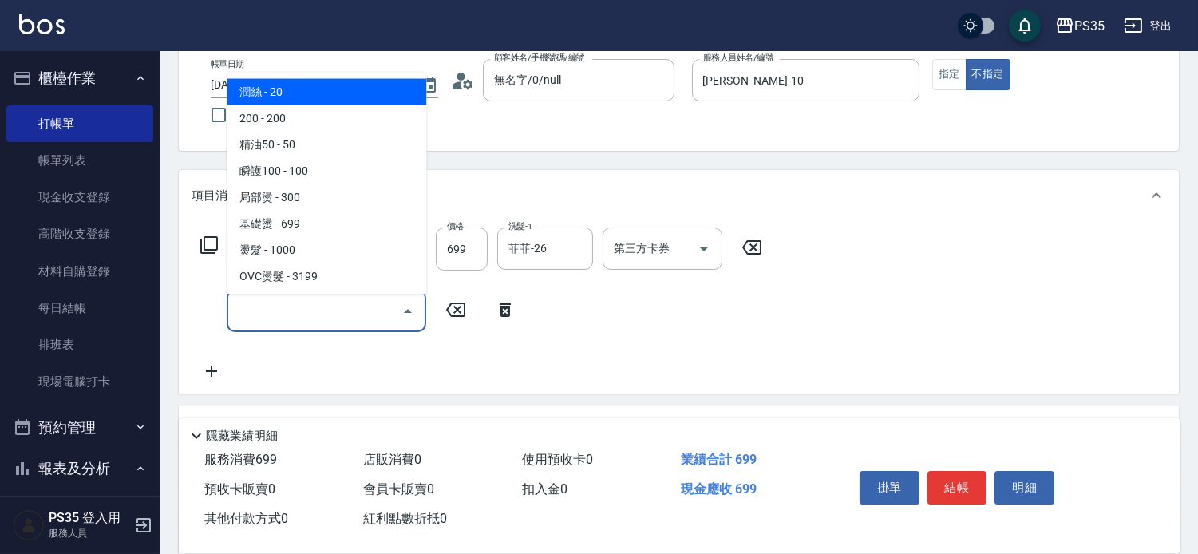
click at [287, 319] on input "服務名稱/代號" at bounding box center [314, 311] width 161 height 28
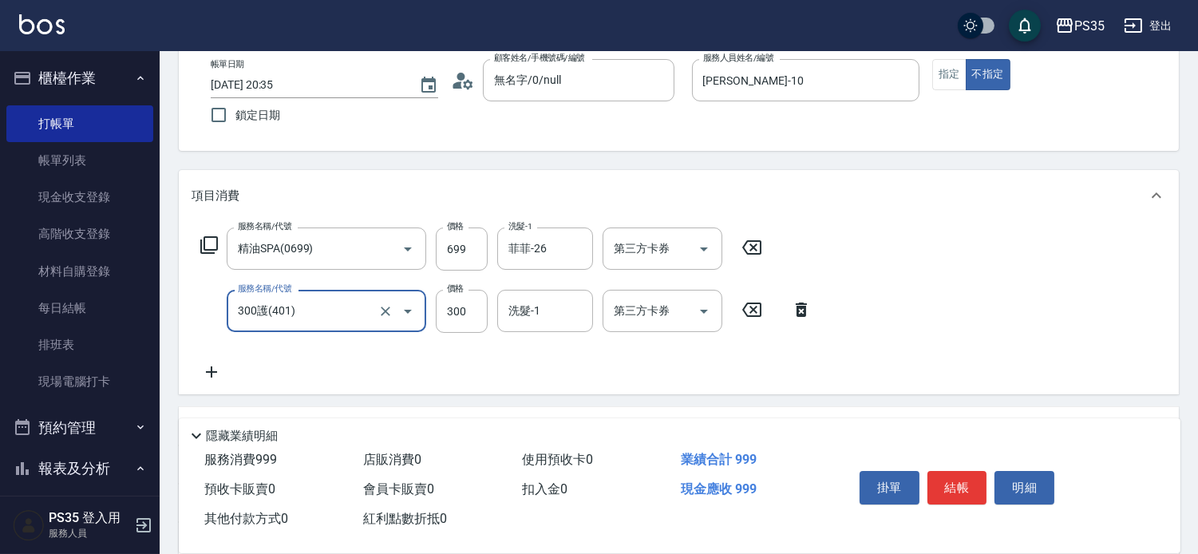
drag, startPoint x: 801, startPoint y: 317, endPoint x: 452, endPoint y: 284, distance: 351.1
click at [801, 316] on icon at bounding box center [801, 309] width 40 height 19
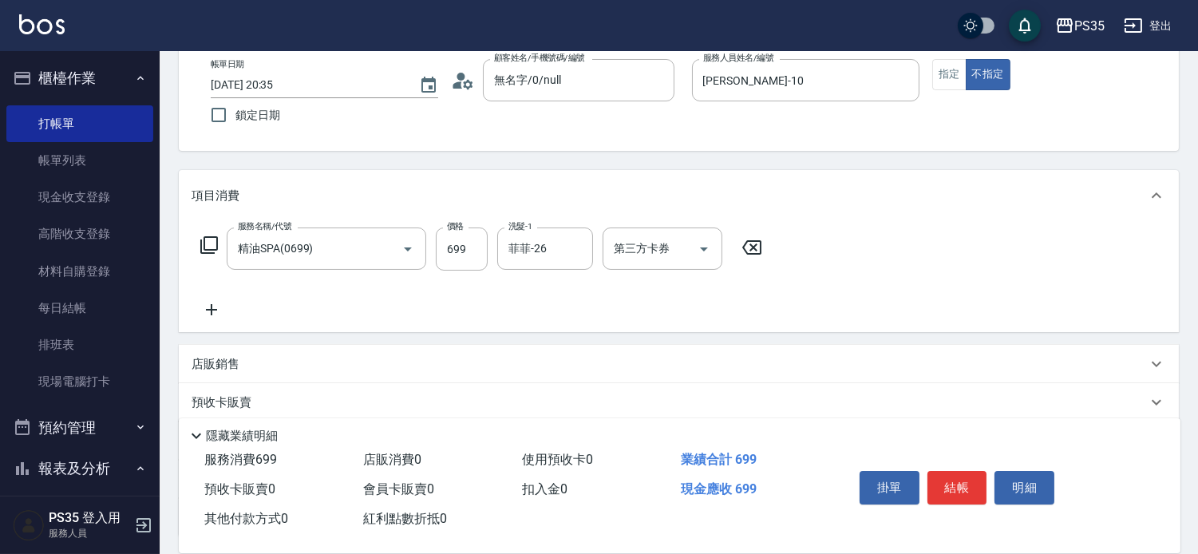
click at [203, 319] on icon at bounding box center [212, 309] width 40 height 19
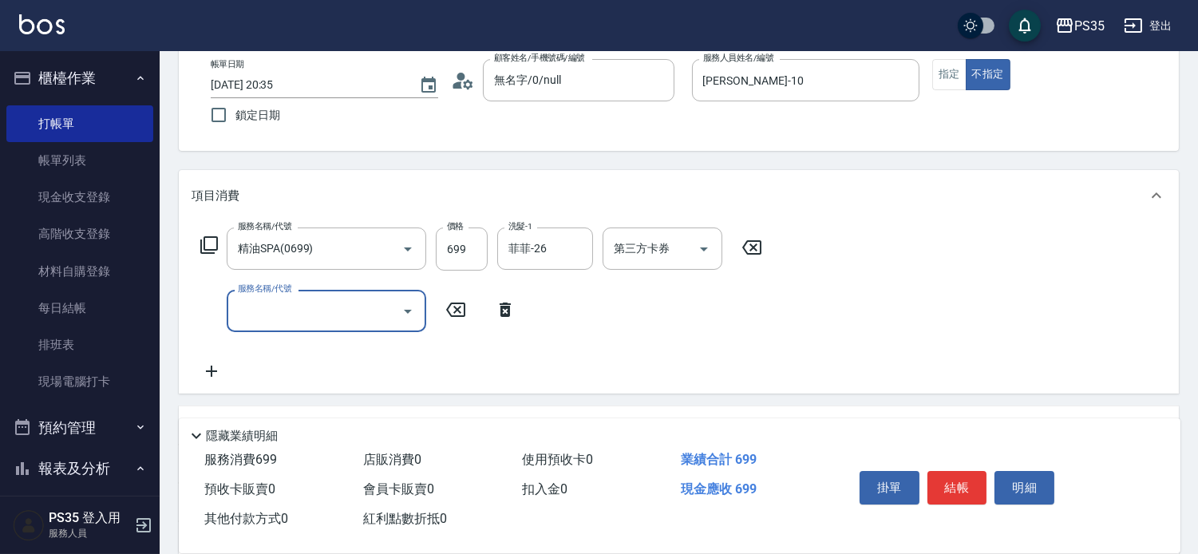
click at [276, 316] on input "服務名稱/代號" at bounding box center [314, 311] width 161 height 28
click at [345, 311] on input "服務名稱/代號" at bounding box center [314, 311] width 161 height 28
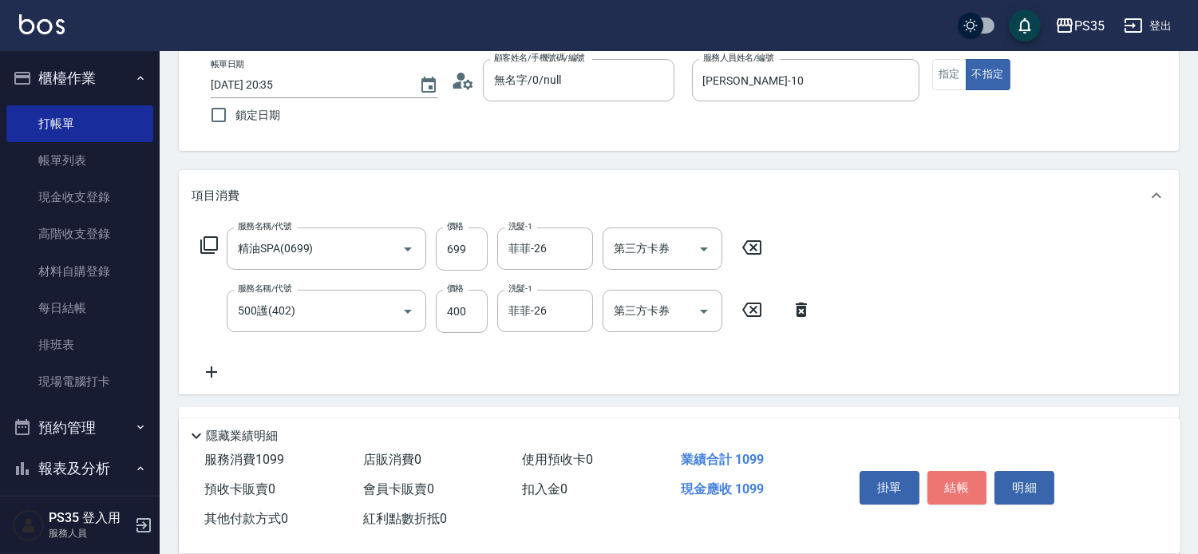
click at [955, 472] on button "結帳" at bounding box center [958, 488] width 60 height 34
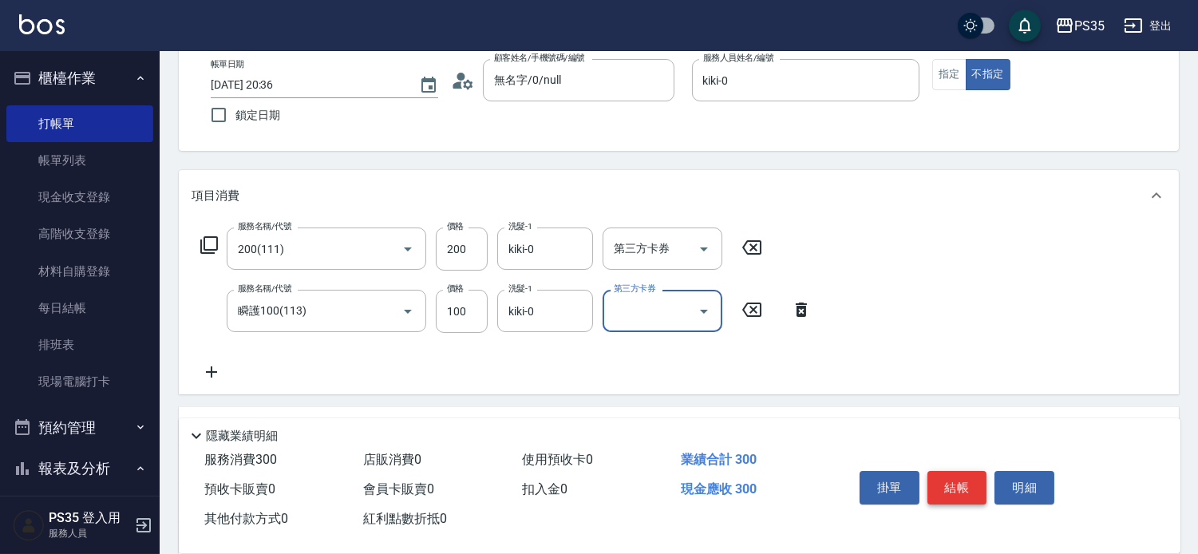
click at [955, 471] on button "結帳" at bounding box center [958, 488] width 60 height 34
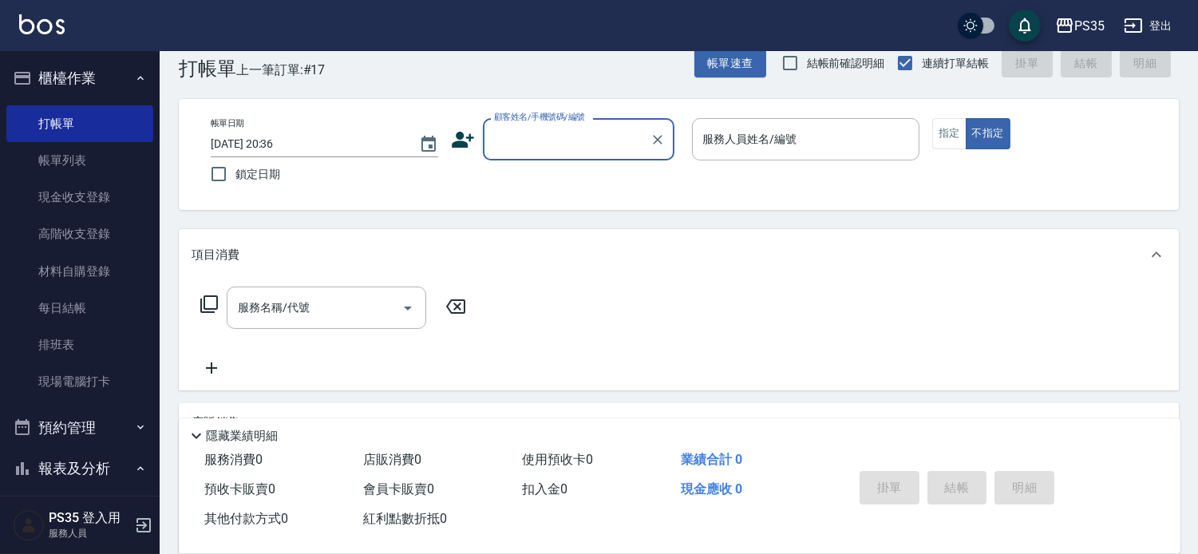
scroll to position [0, 0]
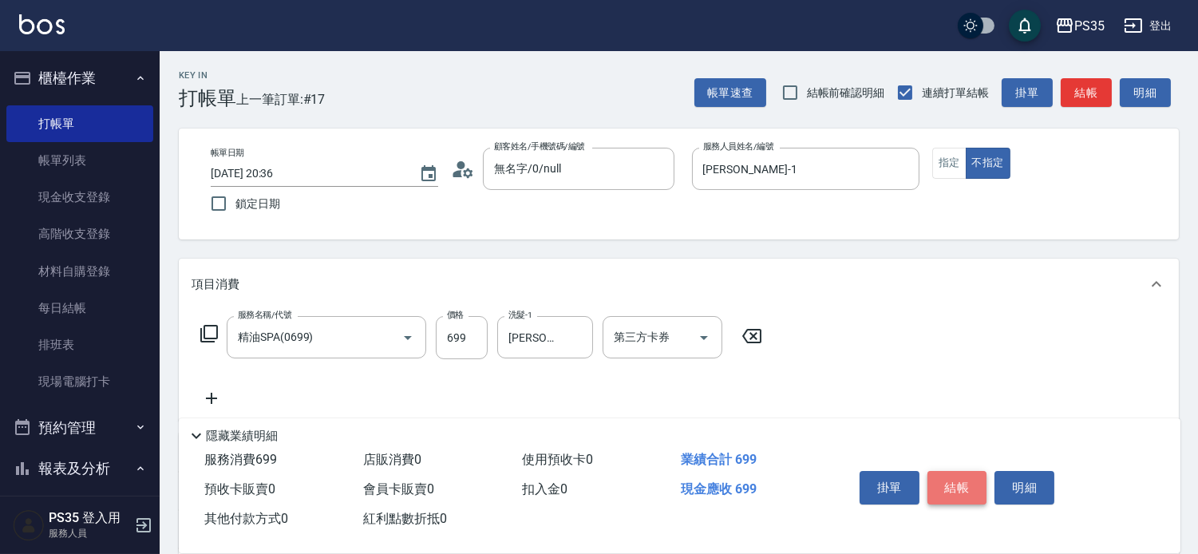
click at [956, 471] on button "結帳" at bounding box center [958, 488] width 60 height 34
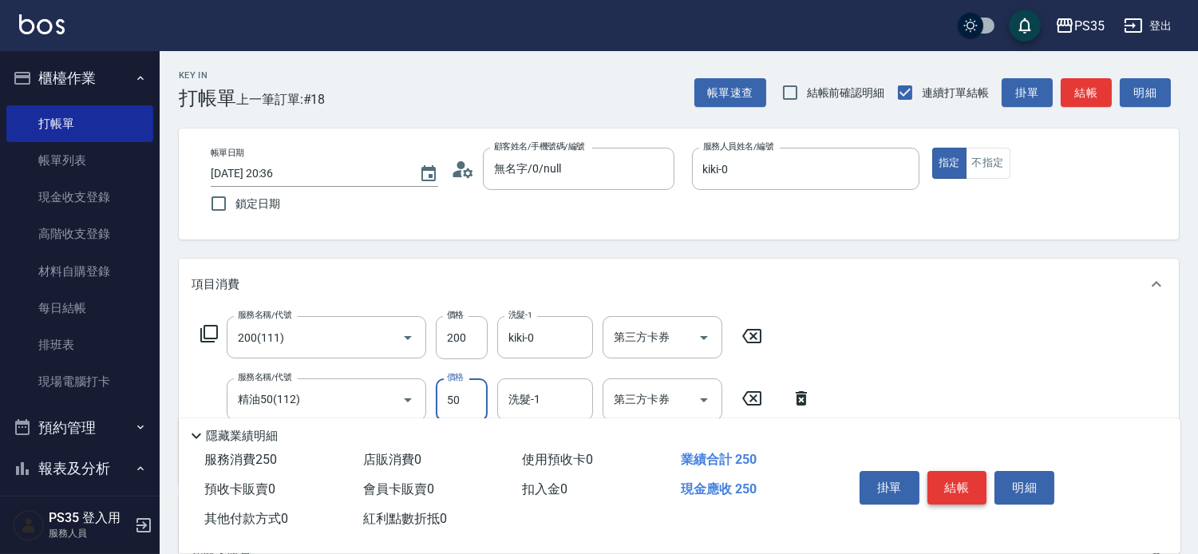
scroll to position [89, 0]
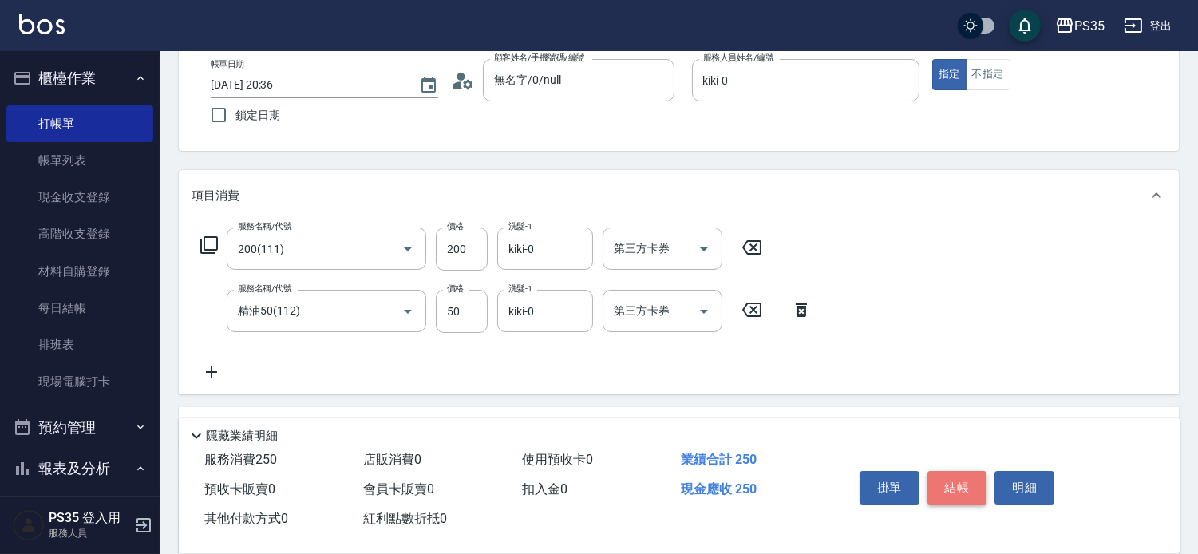
click at [956, 471] on button "結帳" at bounding box center [958, 488] width 60 height 34
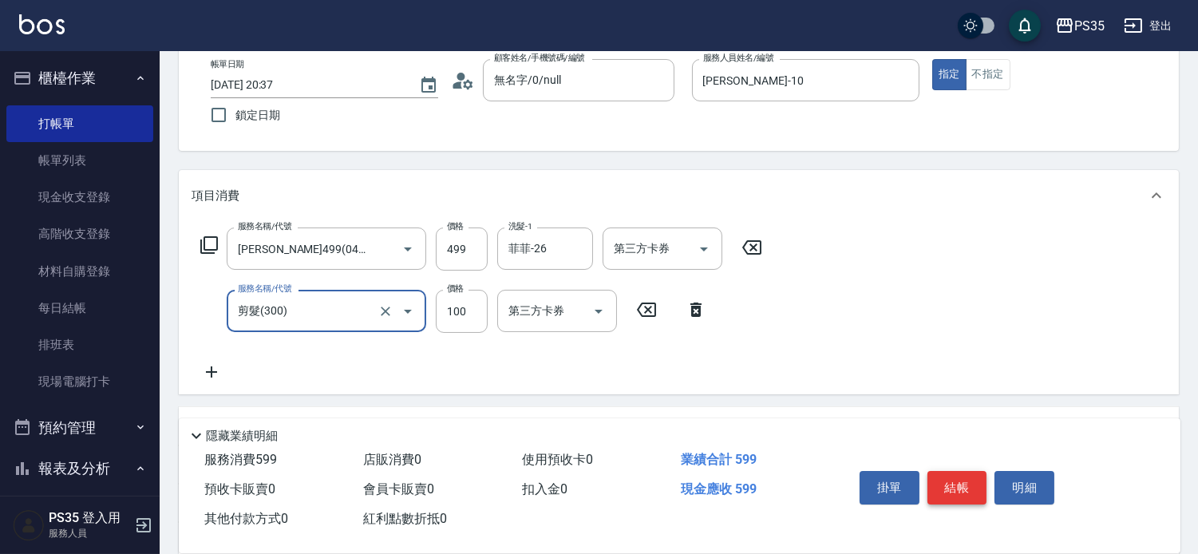
click at [956, 471] on button "結帳" at bounding box center [958, 488] width 60 height 34
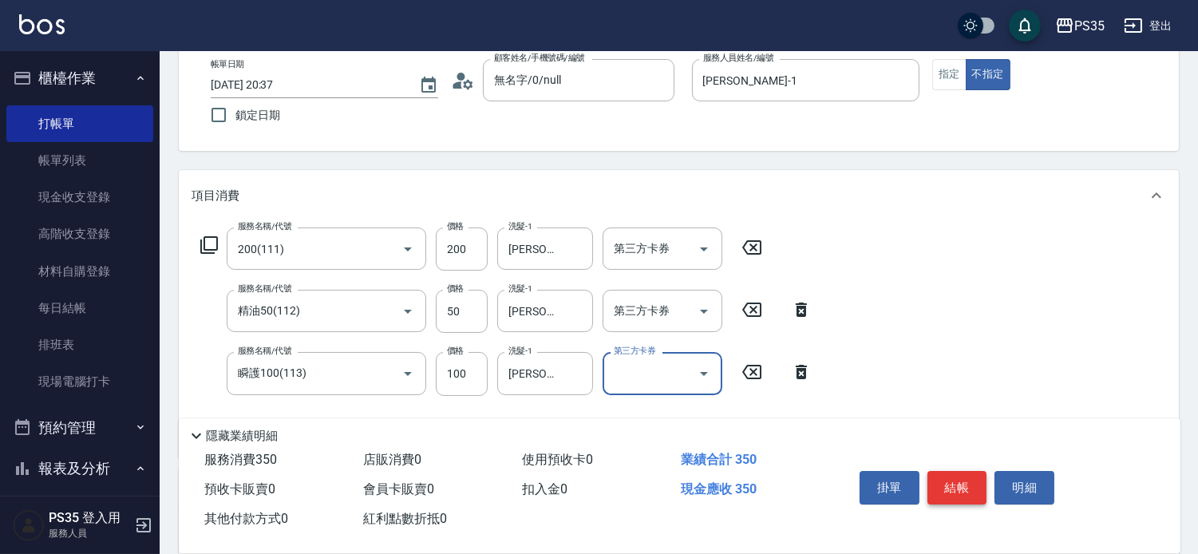
click at [956, 471] on button "結帳" at bounding box center [958, 488] width 60 height 34
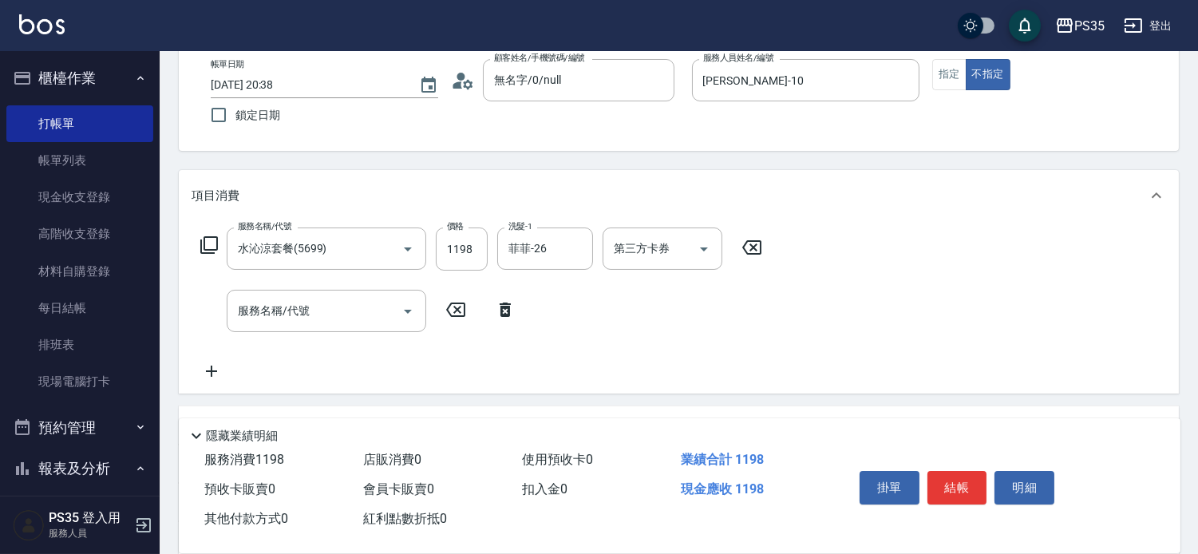
click at [754, 253] on icon at bounding box center [752, 247] width 40 height 19
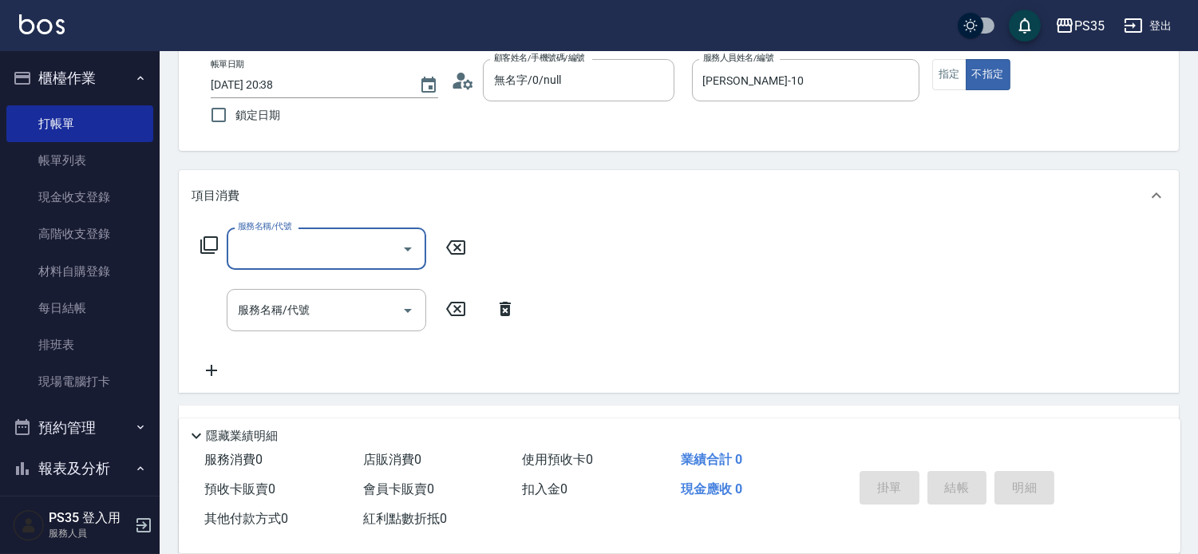
click at [293, 246] on input "服務名稱/代號" at bounding box center [314, 249] width 161 height 28
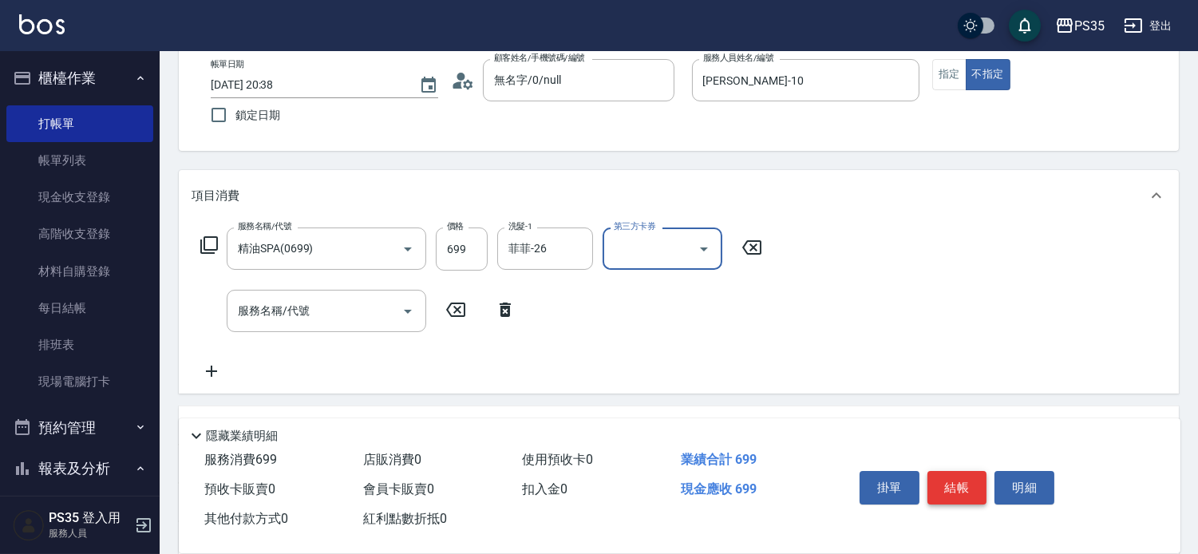
click at [959, 471] on button "結帳" at bounding box center [958, 488] width 60 height 34
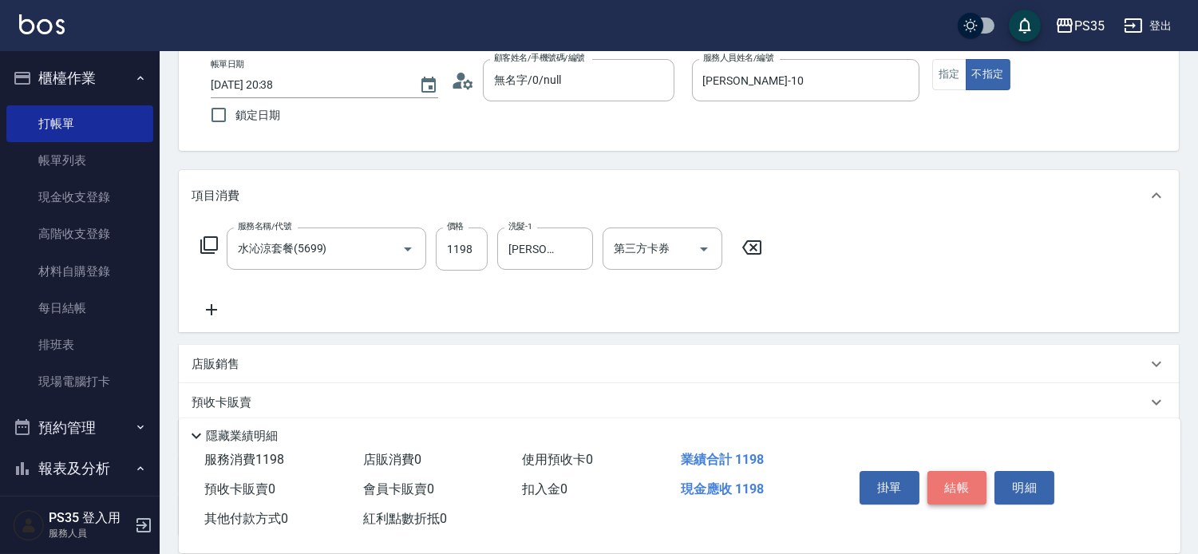
click at [960, 471] on button "結帳" at bounding box center [958, 488] width 60 height 34
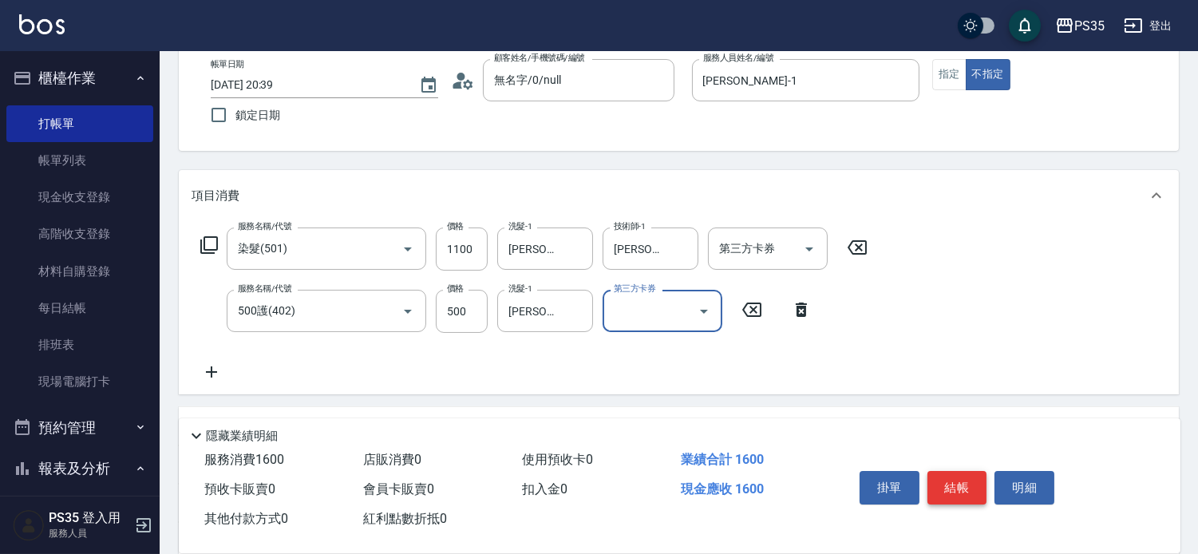
click at [969, 471] on button "結帳" at bounding box center [958, 488] width 60 height 34
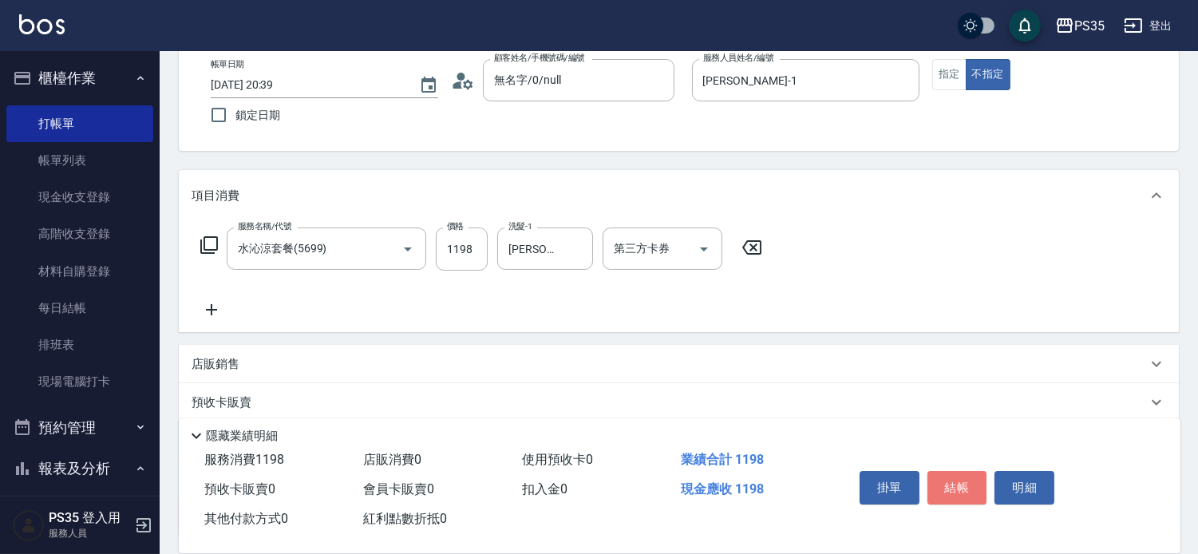
click at [967, 471] on button "結帳" at bounding box center [958, 488] width 60 height 34
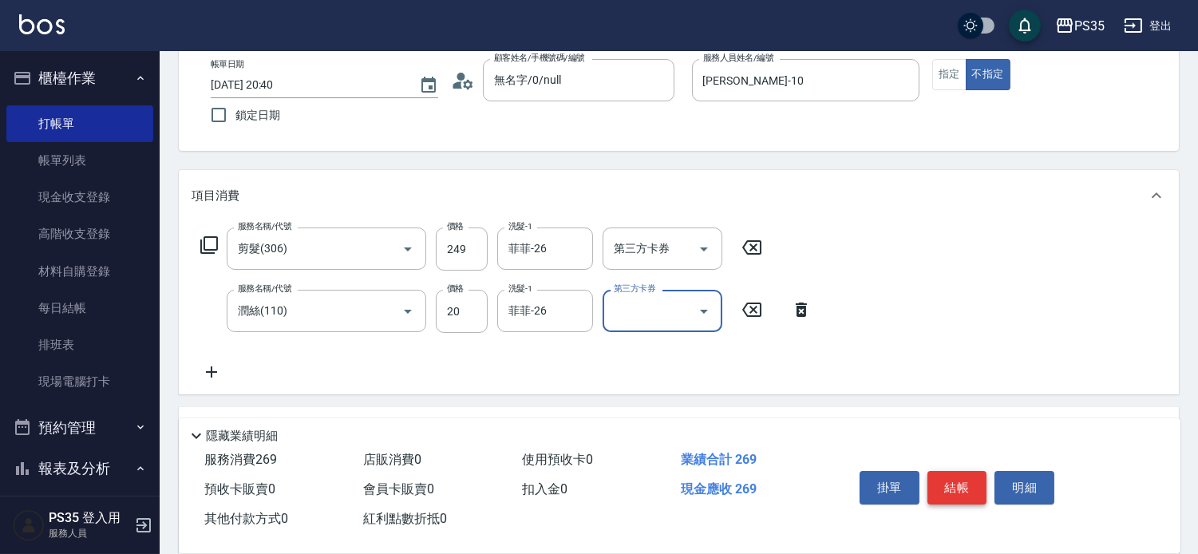
click at [979, 473] on button "結帳" at bounding box center [958, 488] width 60 height 34
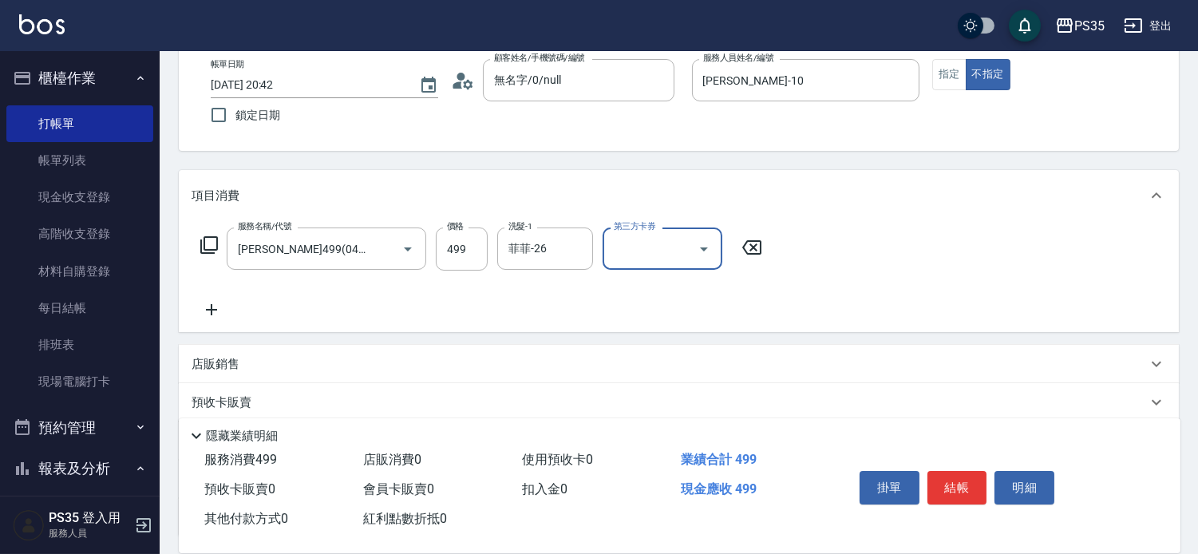
click at [978, 473] on button "結帳" at bounding box center [958, 488] width 60 height 34
click at [977, 475] on button "結帳" at bounding box center [958, 488] width 60 height 34
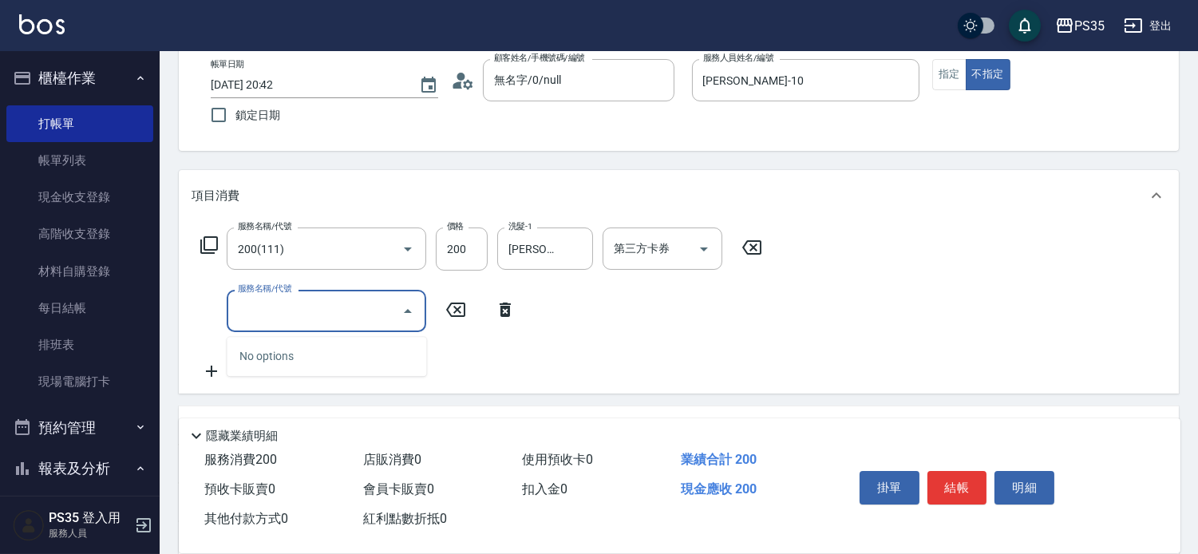
click at [753, 255] on icon at bounding box center [752, 247] width 40 height 19
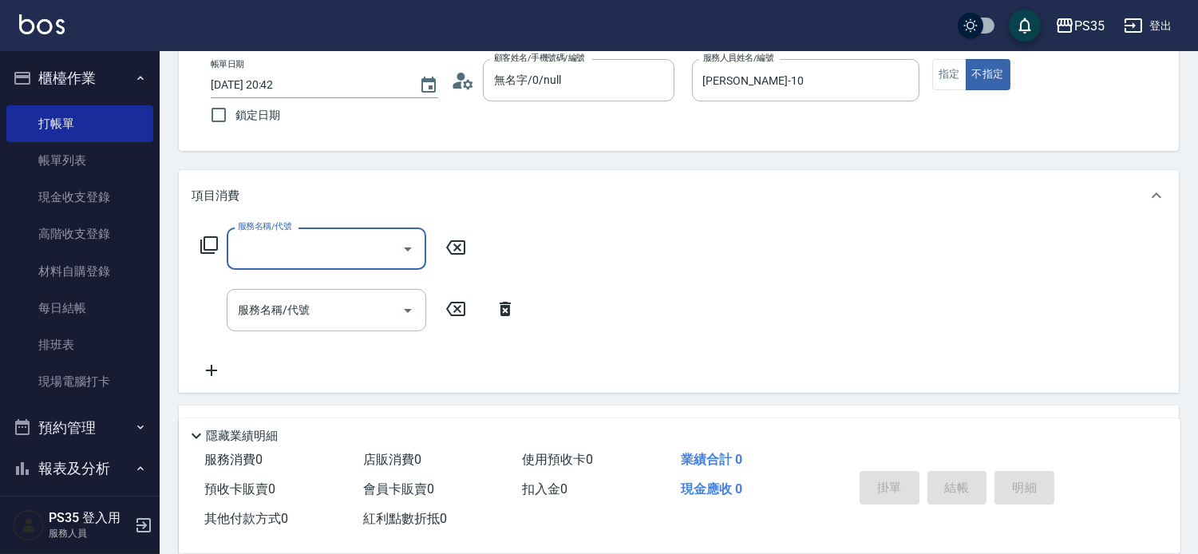
click at [386, 254] on input "服務名稱/代號" at bounding box center [314, 249] width 161 height 28
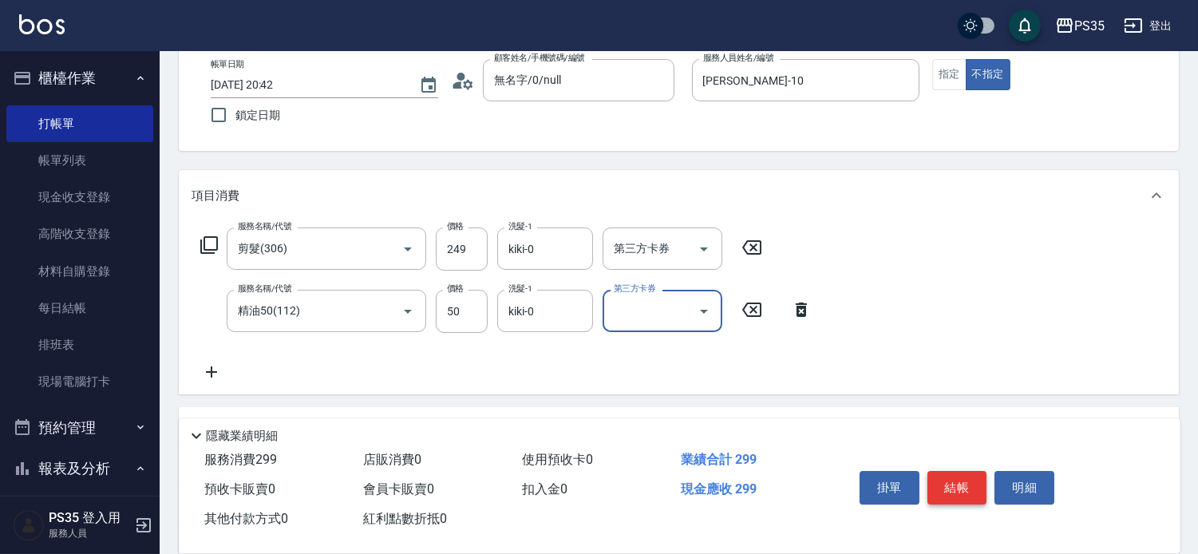
click at [983, 471] on button "結帳" at bounding box center [958, 488] width 60 height 34
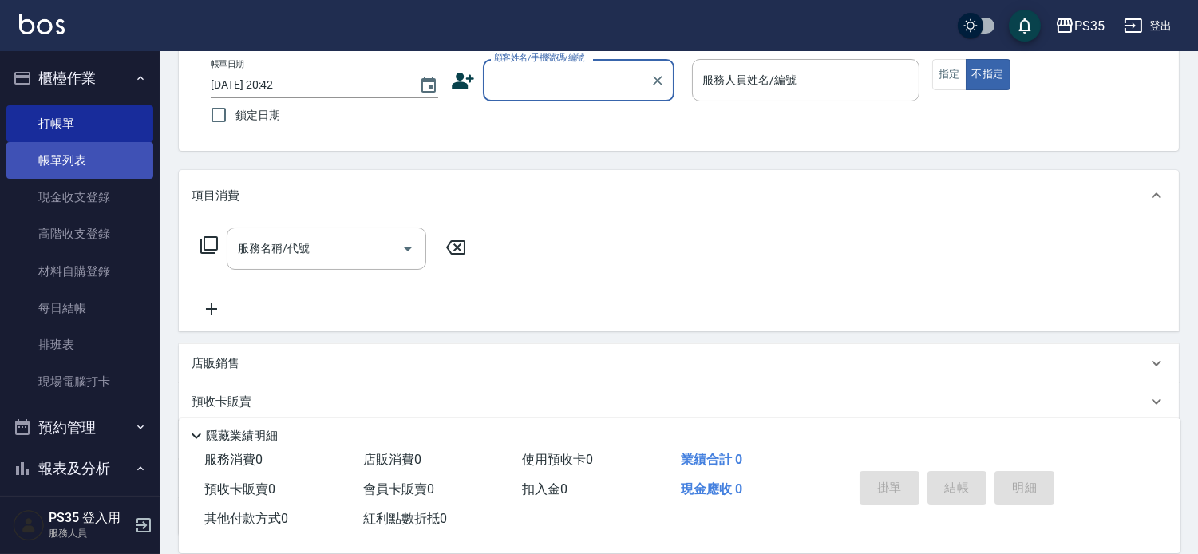
click at [54, 153] on link "帳單列表" at bounding box center [79, 160] width 147 height 37
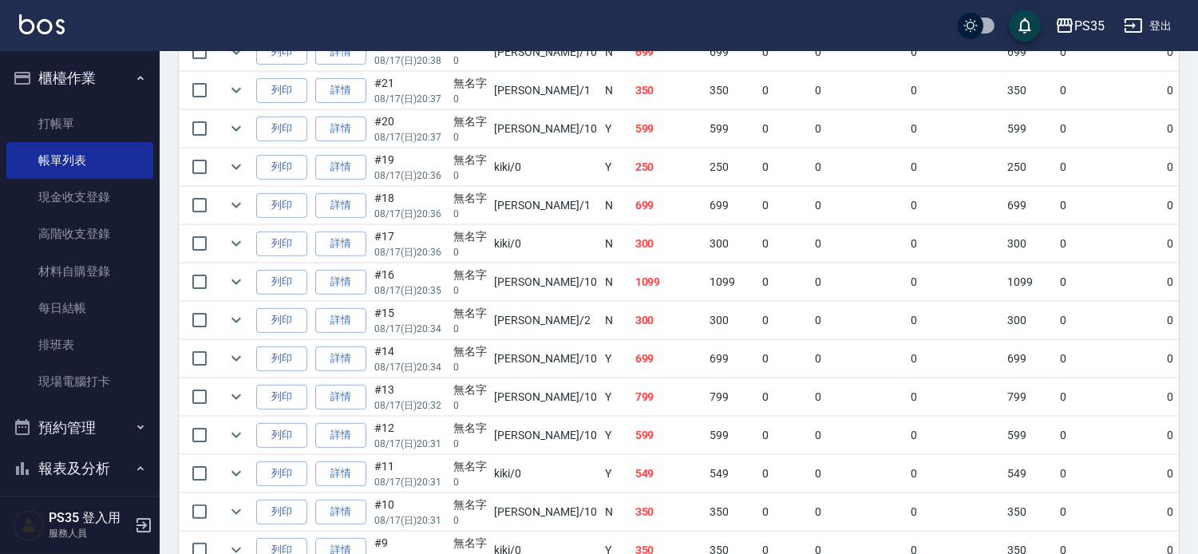
scroll to position [873, 0]
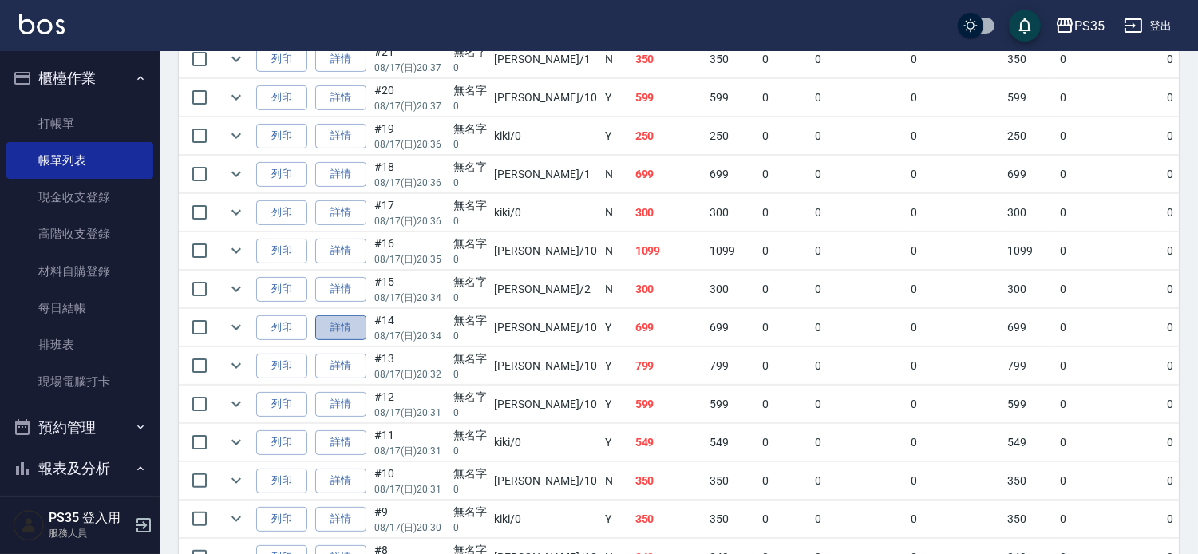
click at [338, 340] on link "詳情" at bounding box center [340, 327] width 51 height 25
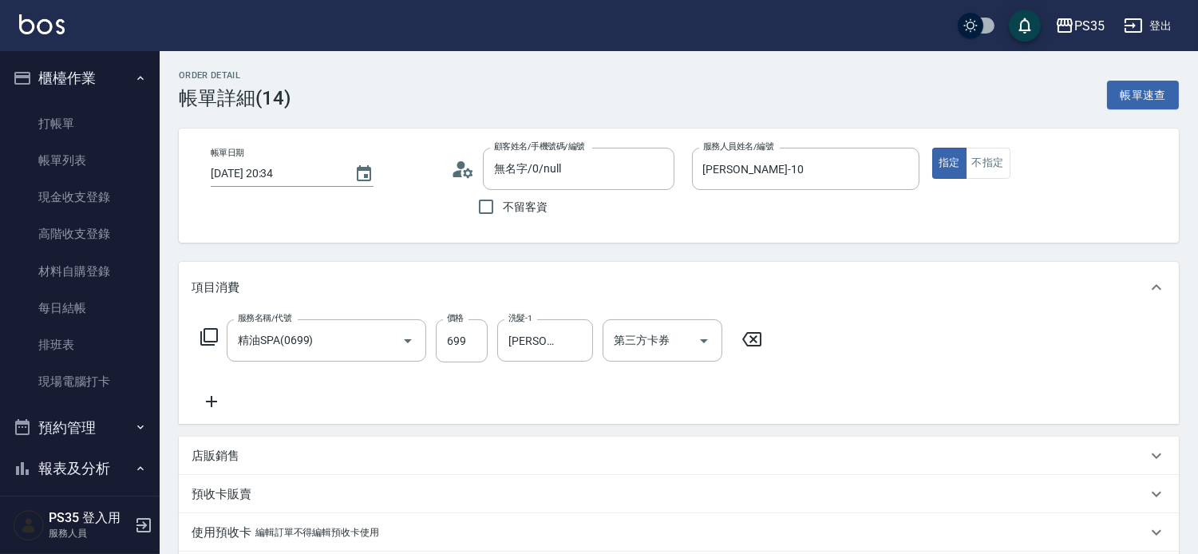
click at [753, 346] on icon at bounding box center [752, 339] width 40 height 19
click at [275, 348] on div "服務名稱/代號 服務名稱/代號" at bounding box center [327, 340] width 200 height 42
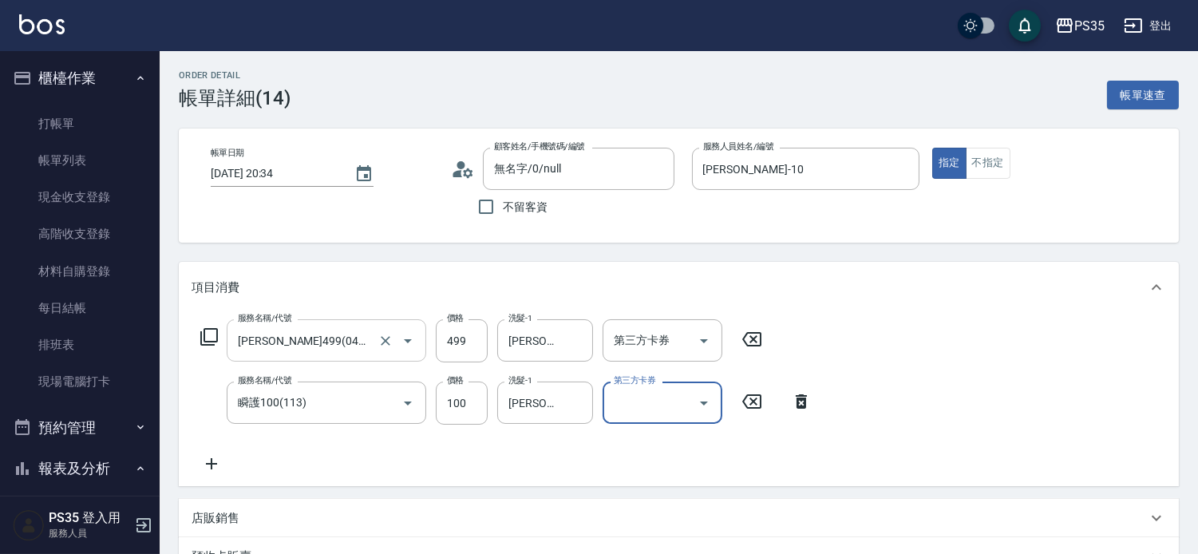
scroll to position [368, 0]
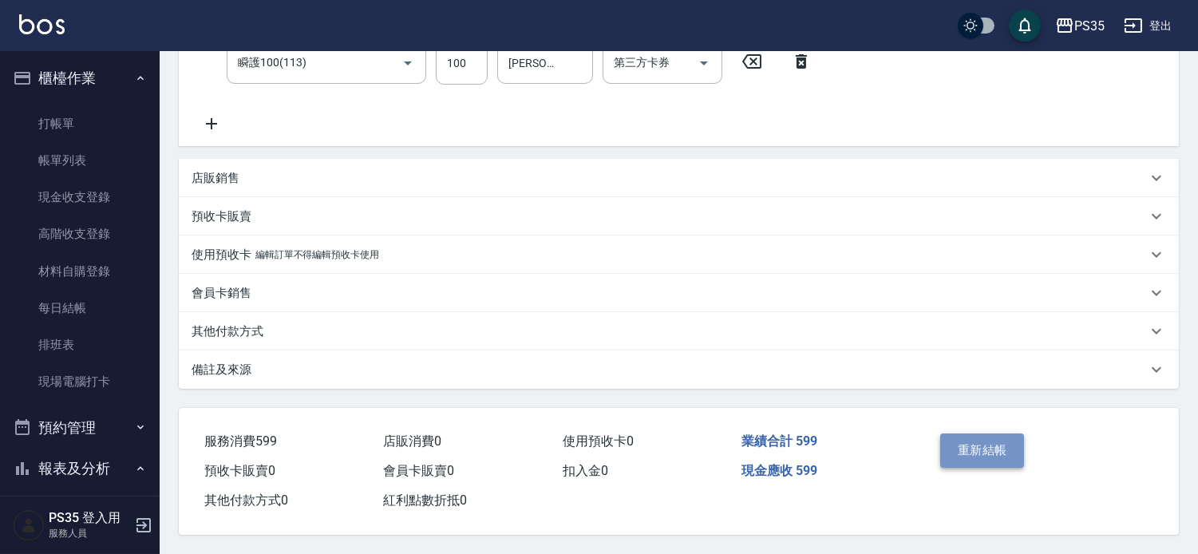
click at [979, 433] on button "重新結帳" at bounding box center [982, 450] width 85 height 34
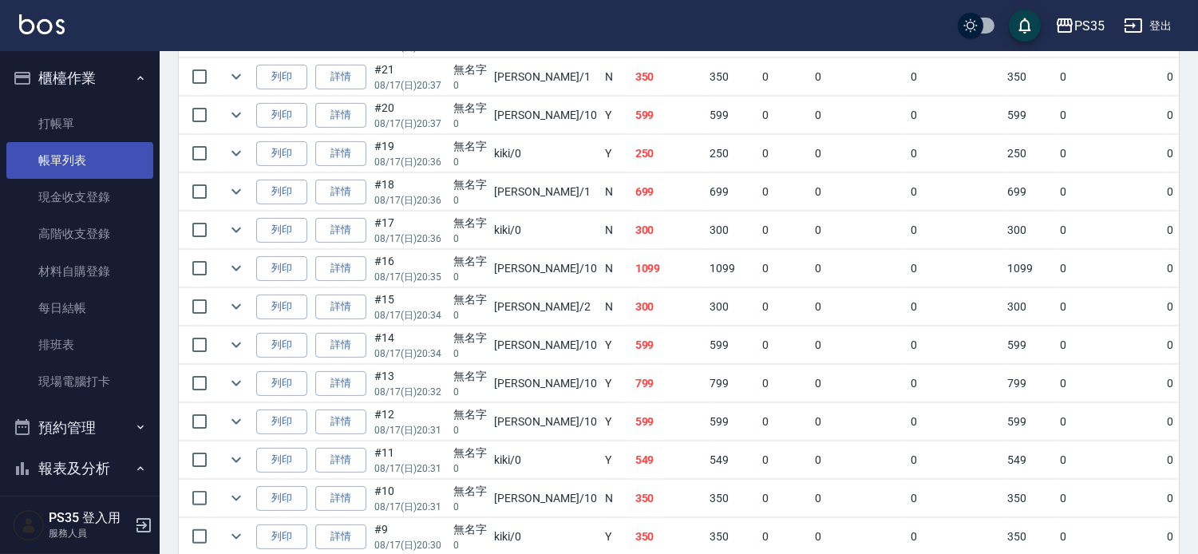
scroll to position [887, 0]
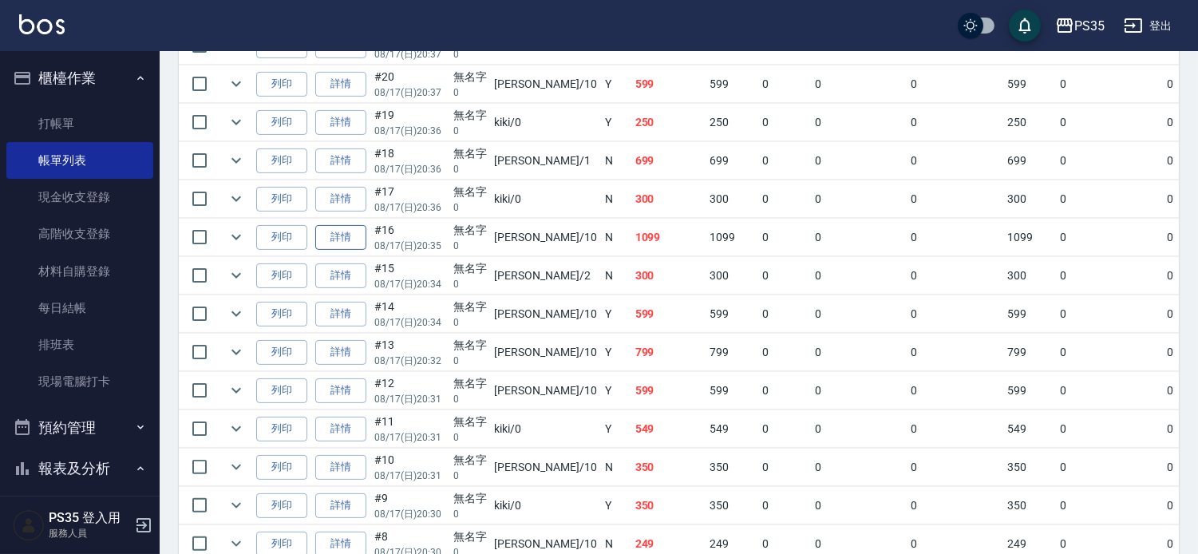
click at [347, 250] on link "詳情" at bounding box center [340, 237] width 51 height 25
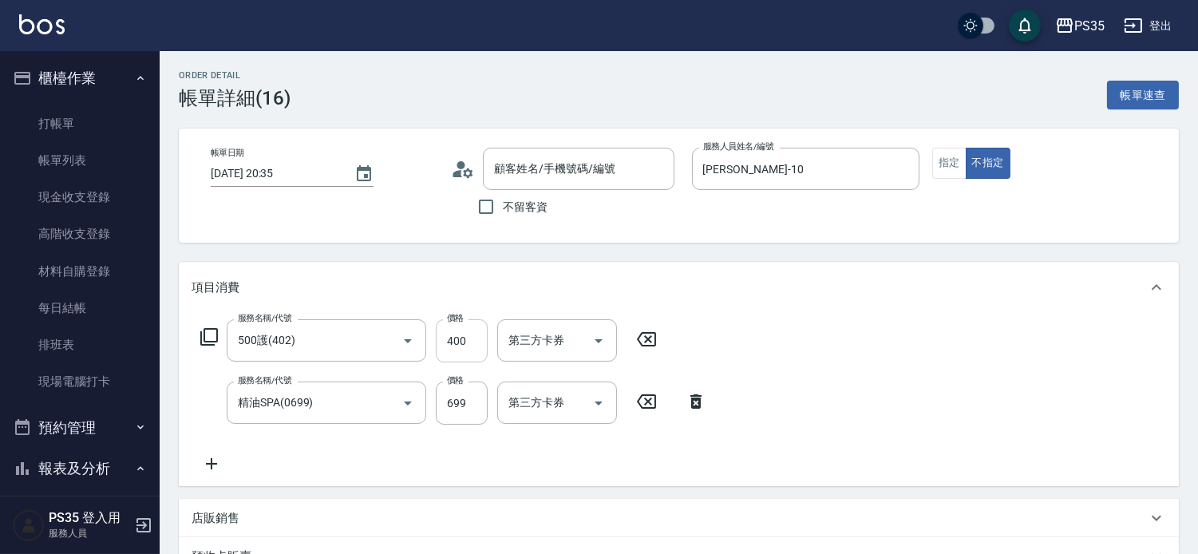
click at [477, 346] on input "400" at bounding box center [462, 340] width 52 height 43
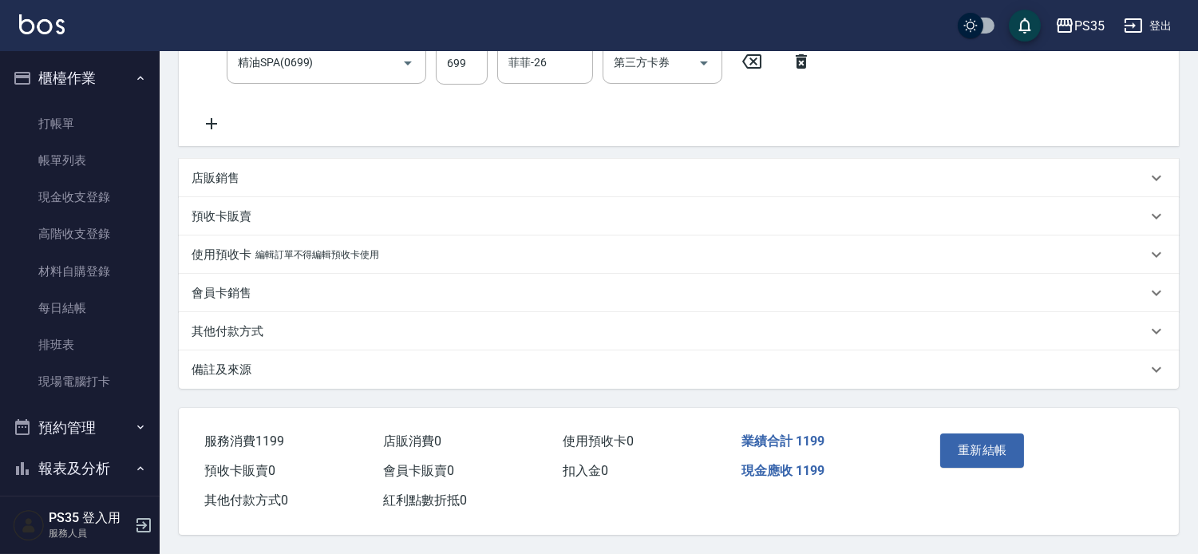
scroll to position [354, 0]
click at [986, 453] on button "重新結帳" at bounding box center [982, 450] width 85 height 34
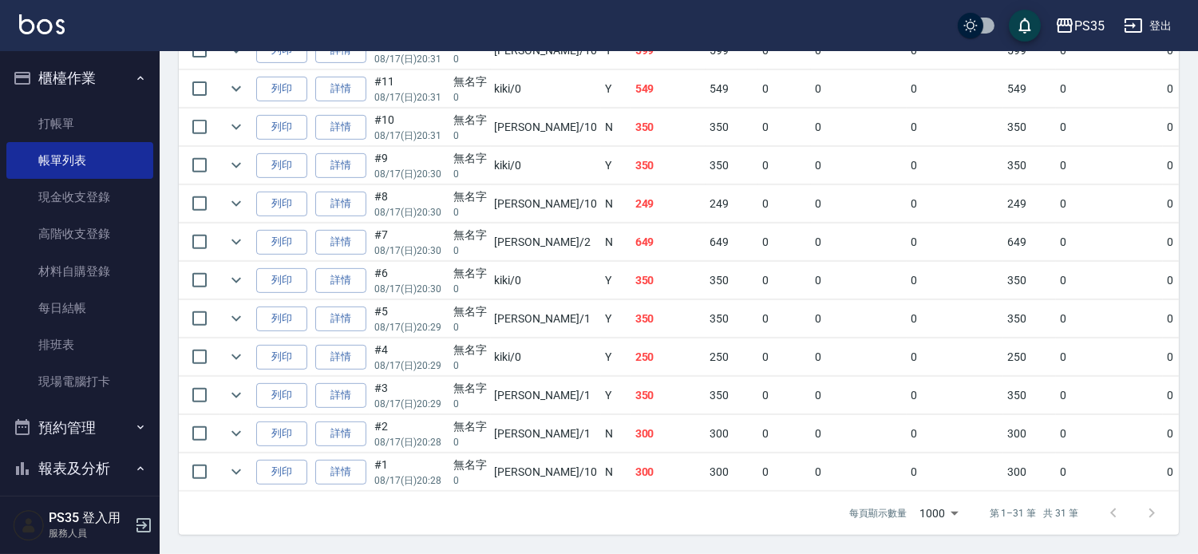
scroll to position [1413, 0]
click at [97, 114] on link "打帳單" at bounding box center [79, 123] width 147 height 37
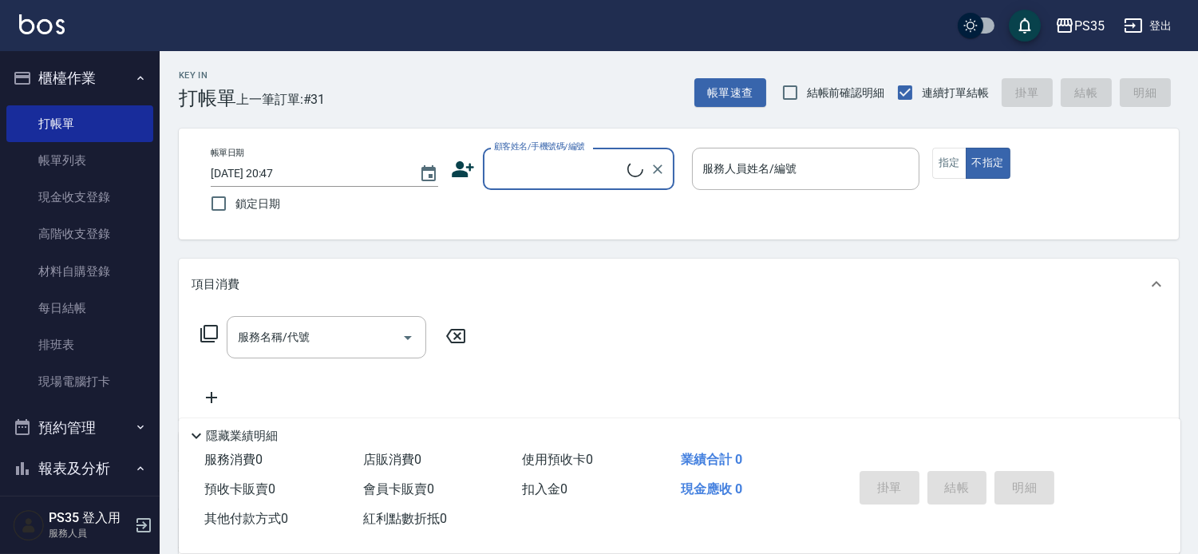
click at [500, 157] on input "顧客姓名/手機號碼/編號" at bounding box center [558, 169] width 137 height 28
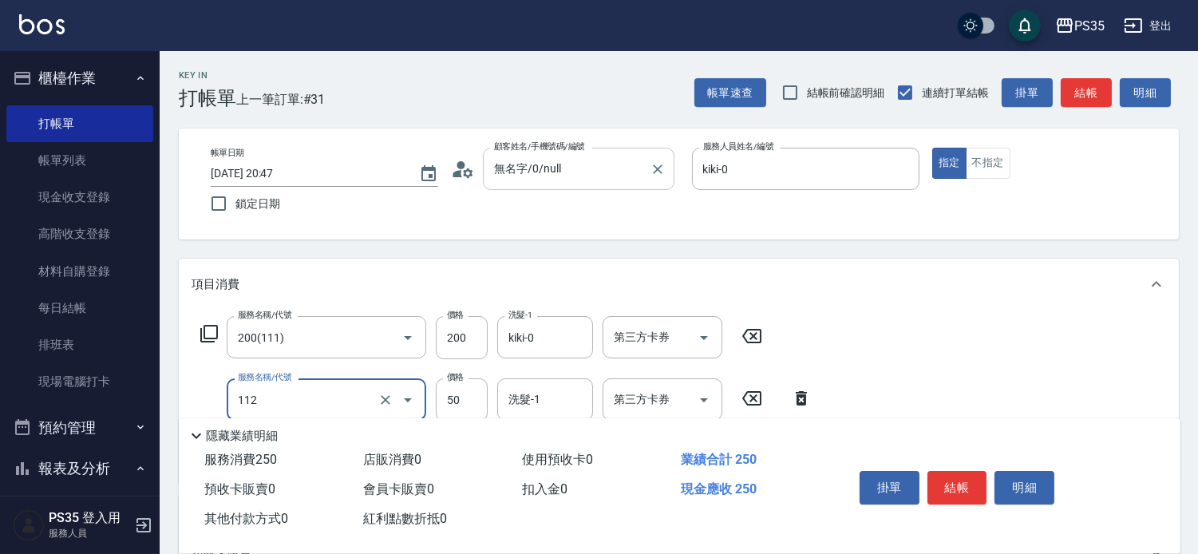
scroll to position [89, 0]
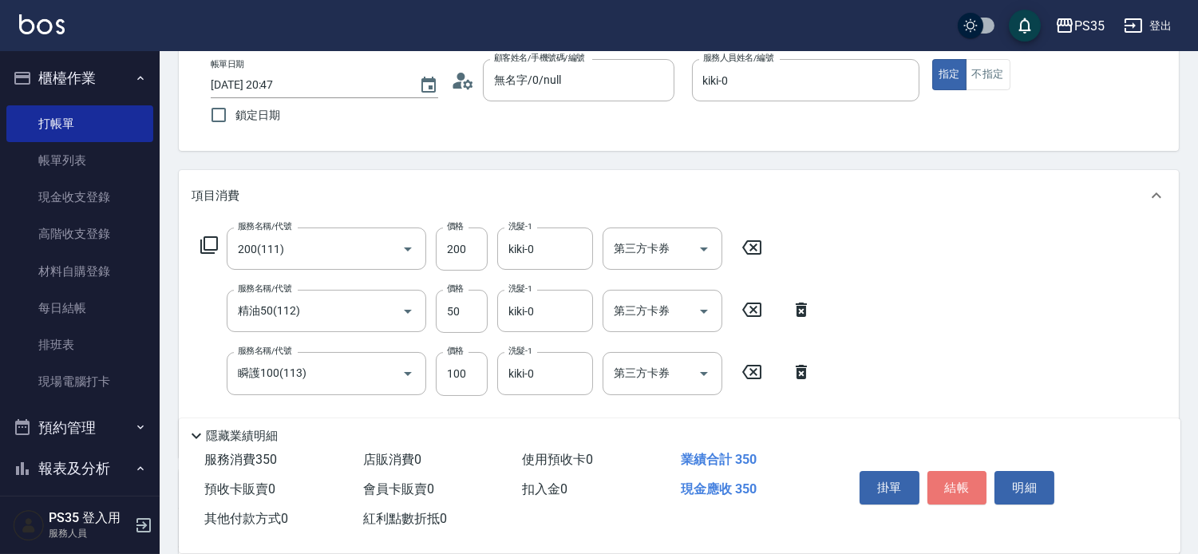
click at [960, 481] on button "結帳" at bounding box center [958, 488] width 60 height 34
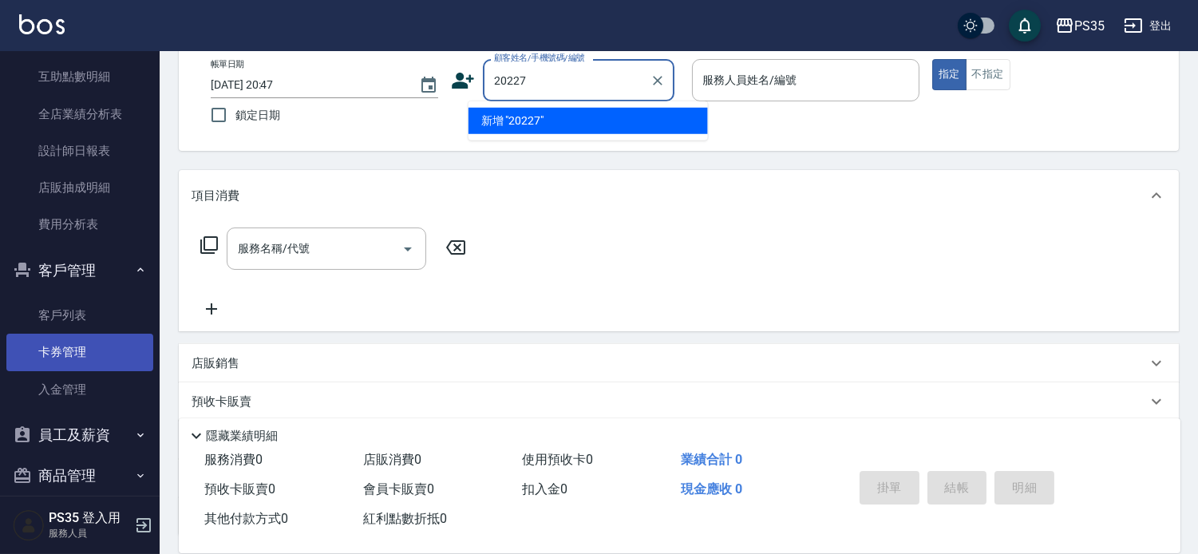
scroll to position [567, 0]
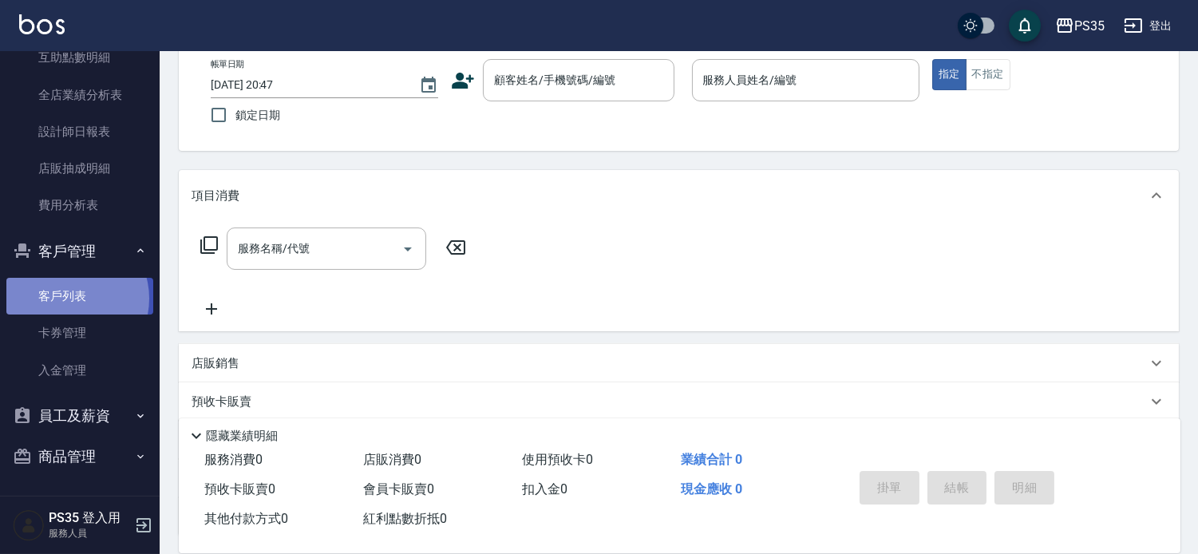
click at [69, 299] on link "客戶列表" at bounding box center [79, 296] width 147 height 37
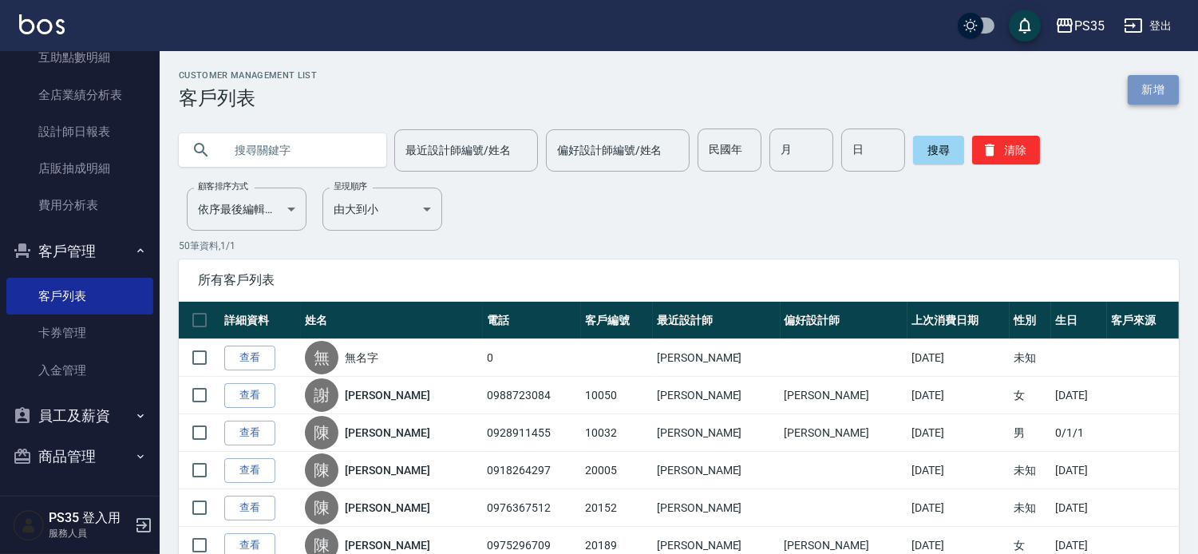
click at [1150, 76] on link "新增" at bounding box center [1153, 90] width 51 height 30
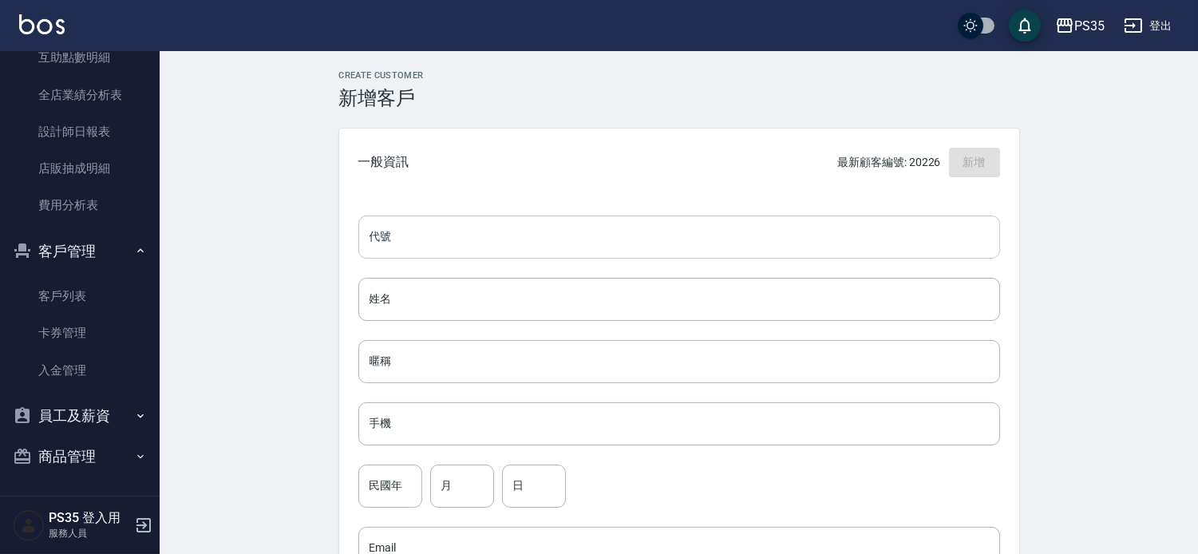
click at [505, 231] on input "代號" at bounding box center [679, 237] width 642 height 43
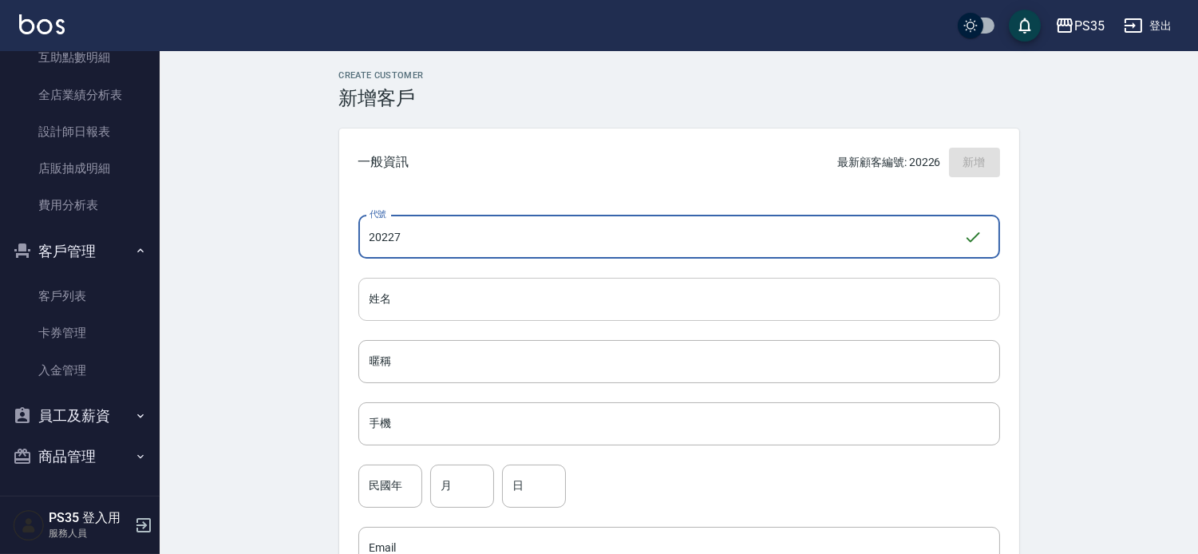
click at [413, 291] on input "姓名" at bounding box center [679, 299] width 642 height 43
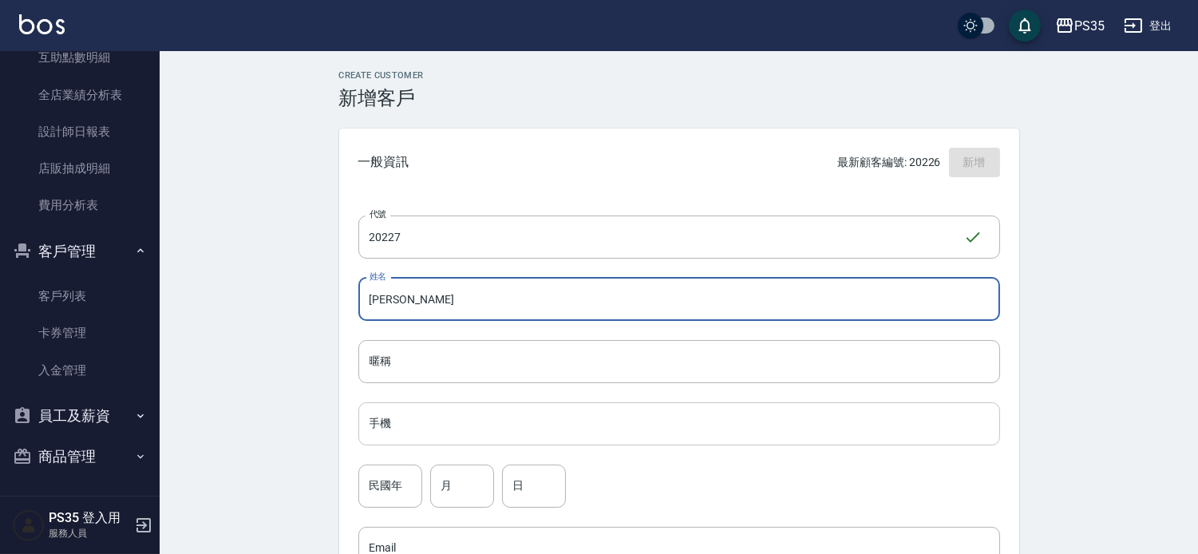
click at [395, 426] on input "手機" at bounding box center [679, 423] width 642 height 43
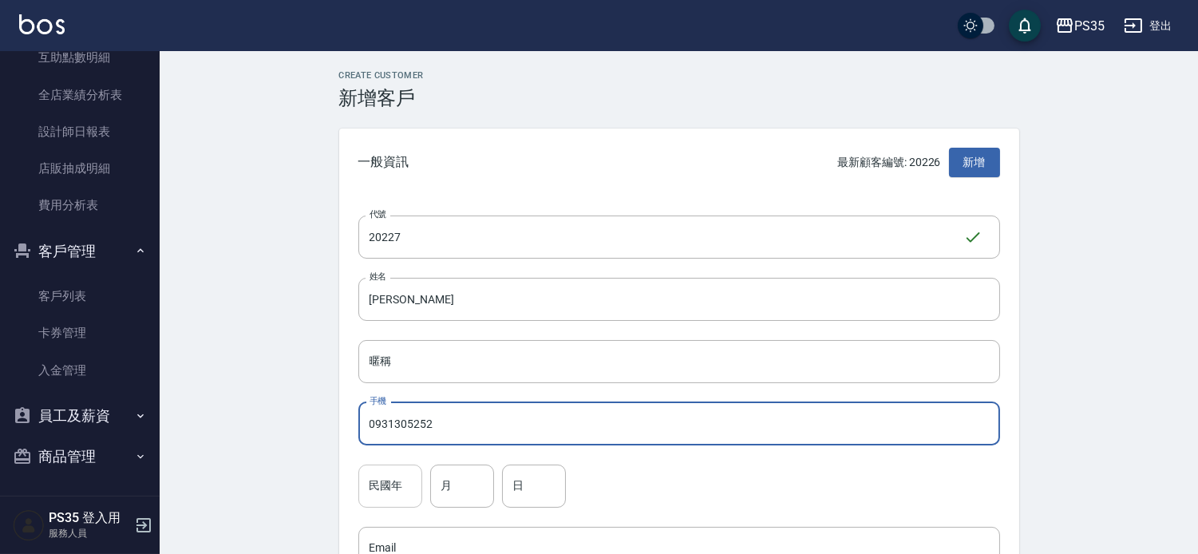
click at [377, 488] on input "民國年" at bounding box center [390, 486] width 64 height 43
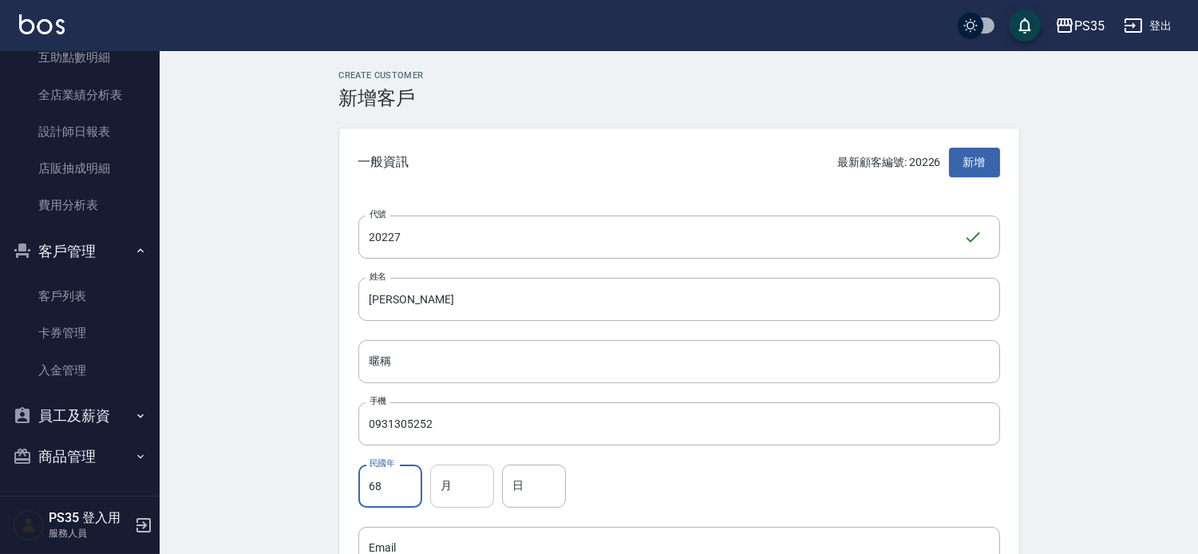
click at [455, 484] on input "月" at bounding box center [462, 486] width 64 height 43
click at [530, 493] on input "日" at bounding box center [534, 486] width 64 height 43
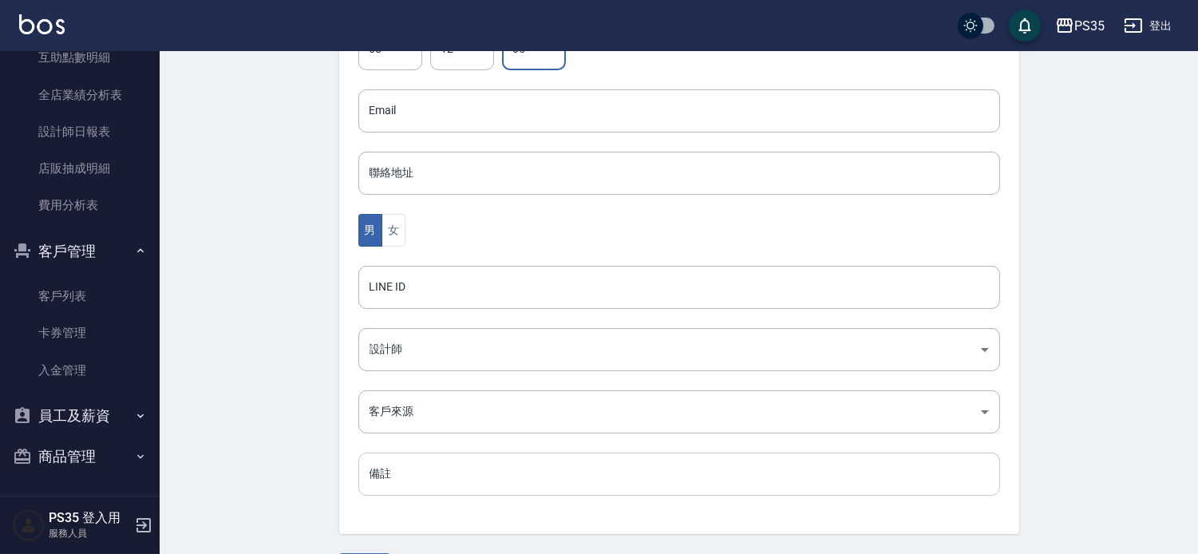
scroll to position [443, 0]
click at [395, 220] on button "女" at bounding box center [394, 224] width 24 height 33
click at [384, 339] on body "PS35 登出 櫃檯作業 打帳單 帳單列表 現金收支登錄 高階收支登錄 材料自購登錄 每日結帳 排班表 現場電腦打卡 預約管理 預約管理 單日預約紀錄 單週預…" at bounding box center [599, 76] width 1198 height 1039
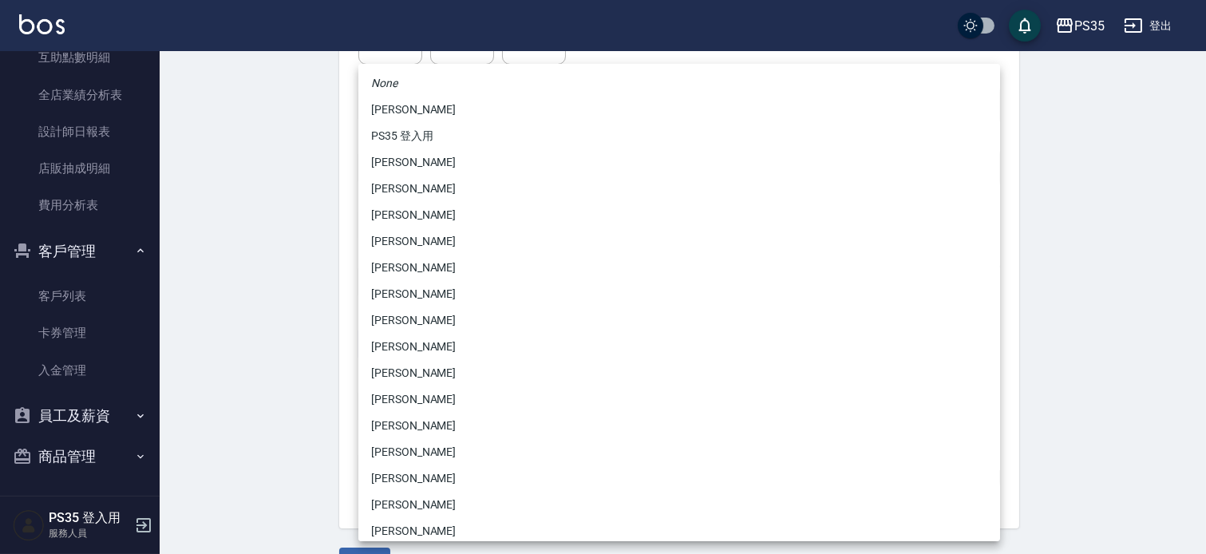
click at [258, 219] on div at bounding box center [603, 277] width 1206 height 554
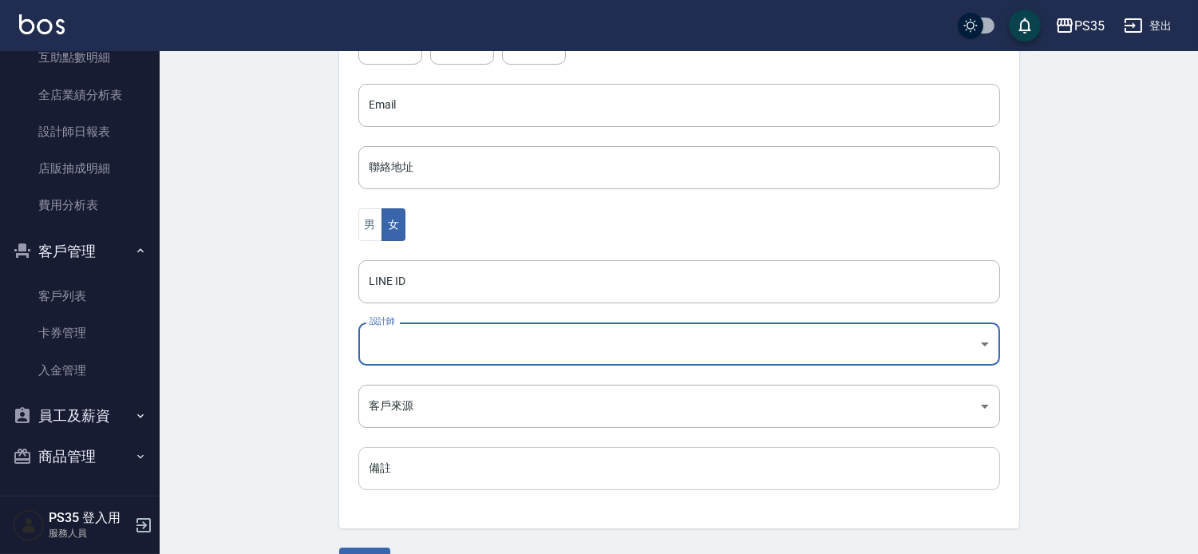
scroll to position [485, 0]
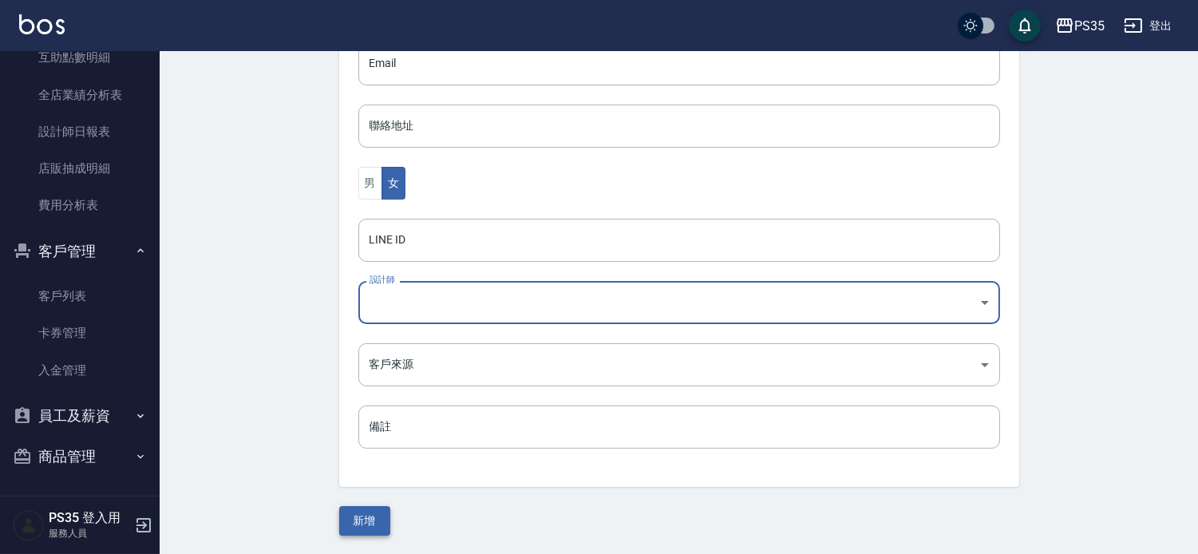
click at [348, 517] on button "新增" at bounding box center [364, 521] width 51 height 30
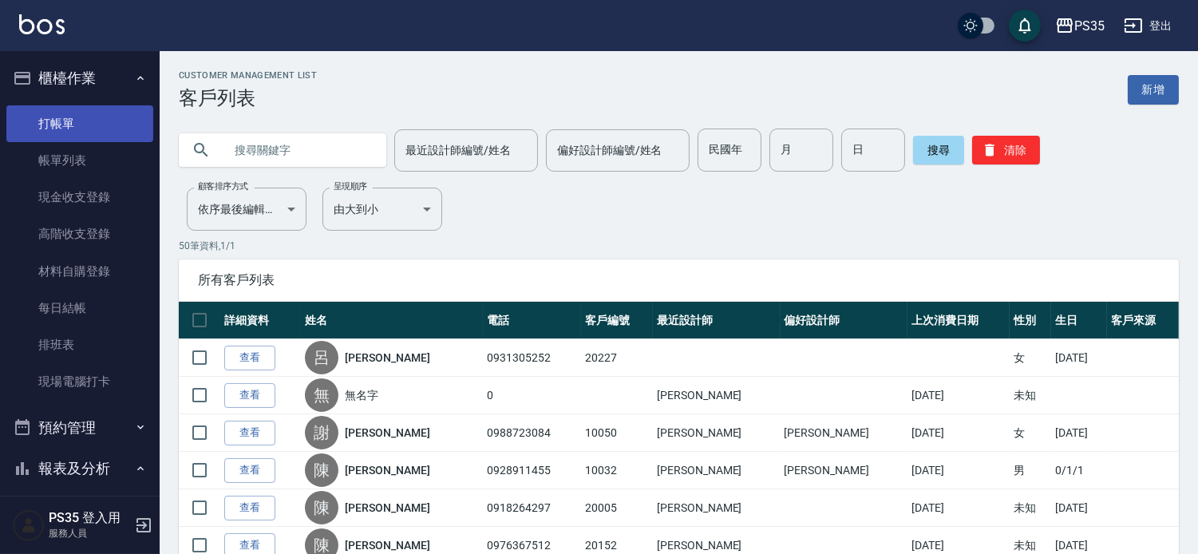
click at [74, 116] on link "打帳單" at bounding box center [79, 123] width 147 height 37
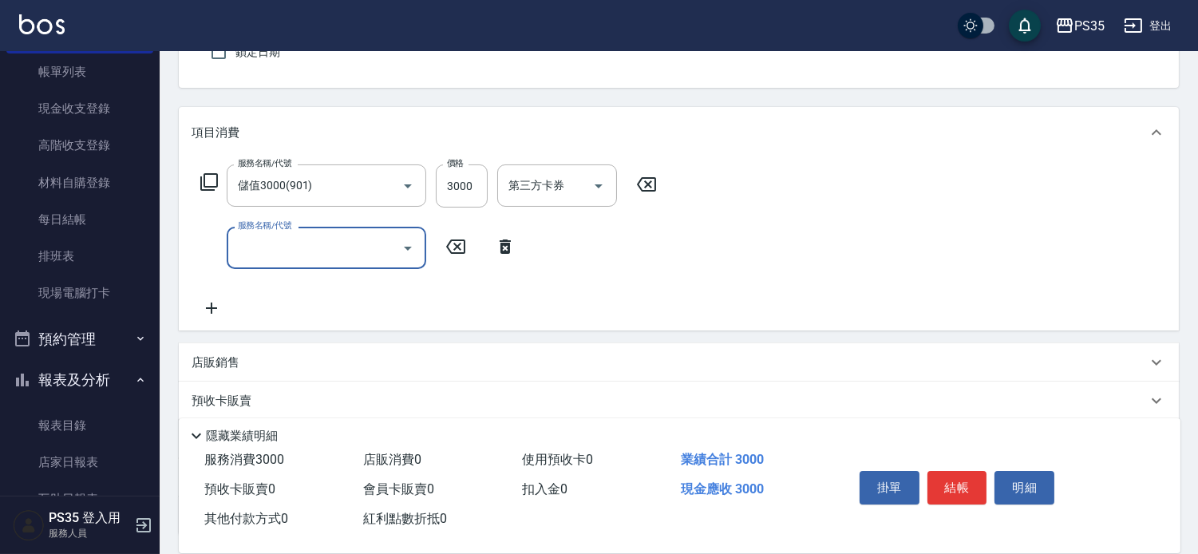
scroll to position [177, 0]
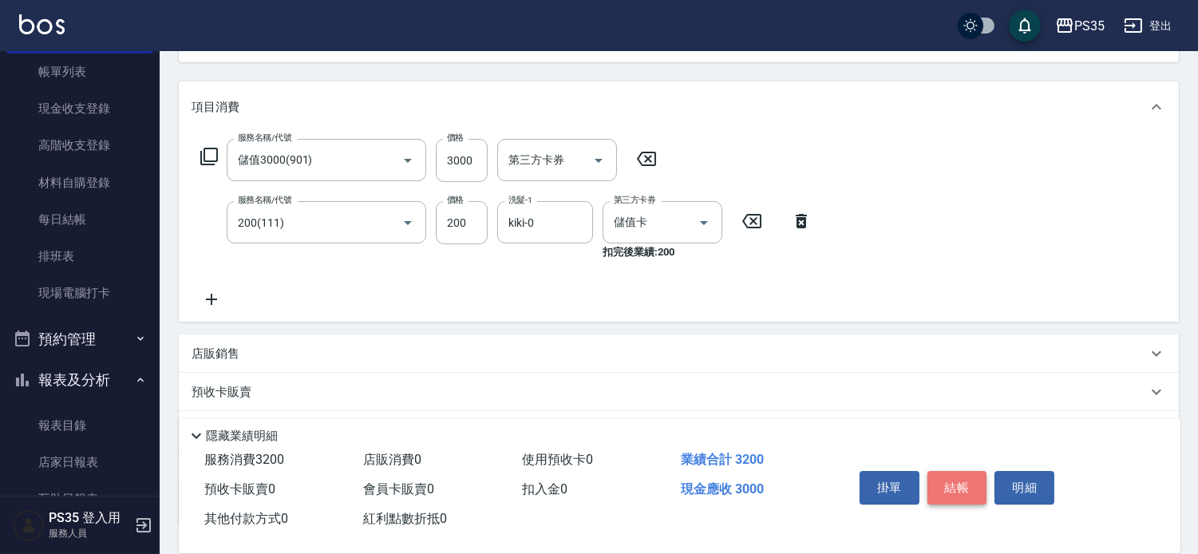
click at [955, 475] on button "結帳" at bounding box center [958, 488] width 60 height 34
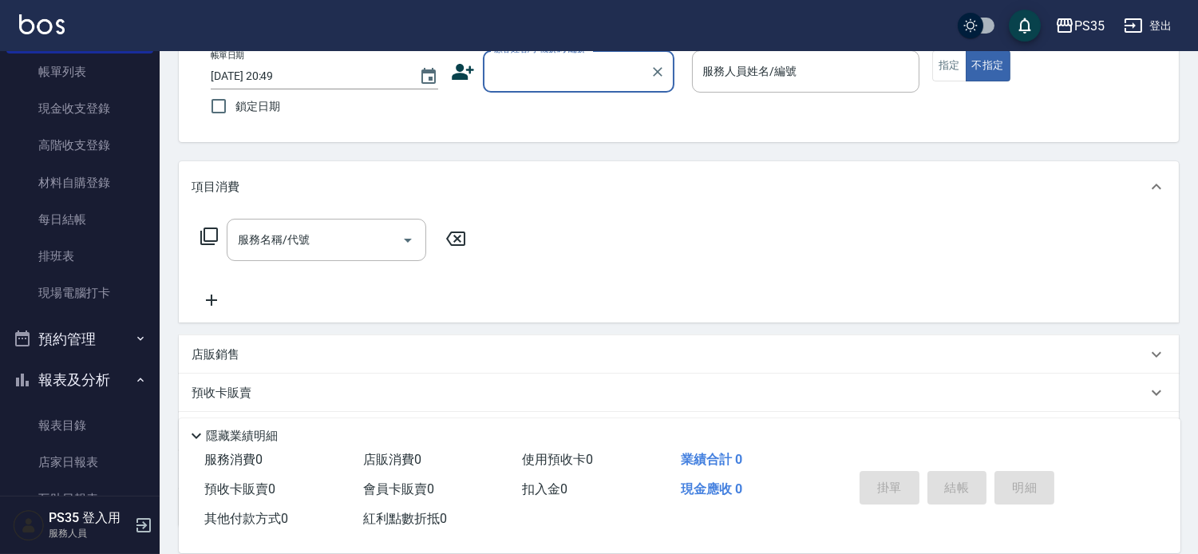
scroll to position [65, 0]
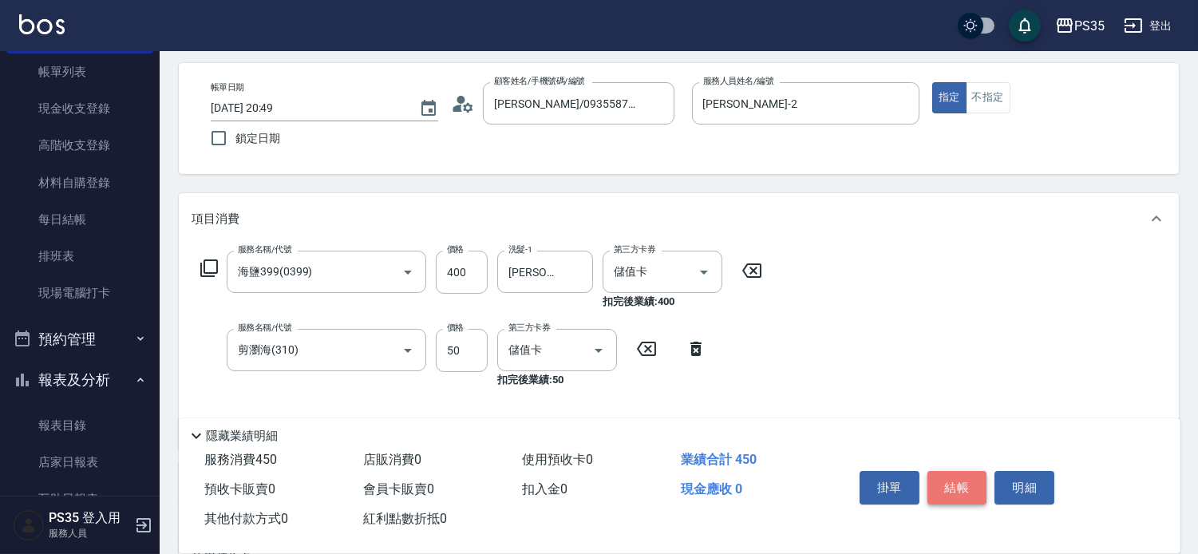
click at [955, 475] on button "結帳" at bounding box center [958, 488] width 60 height 34
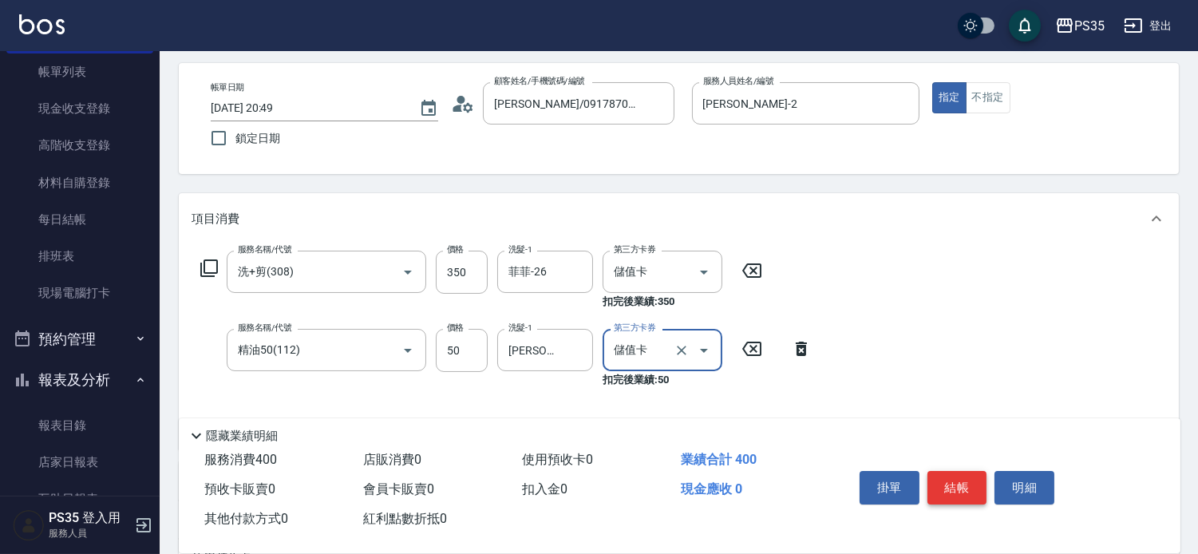
click at [955, 475] on button "結帳" at bounding box center [958, 488] width 60 height 34
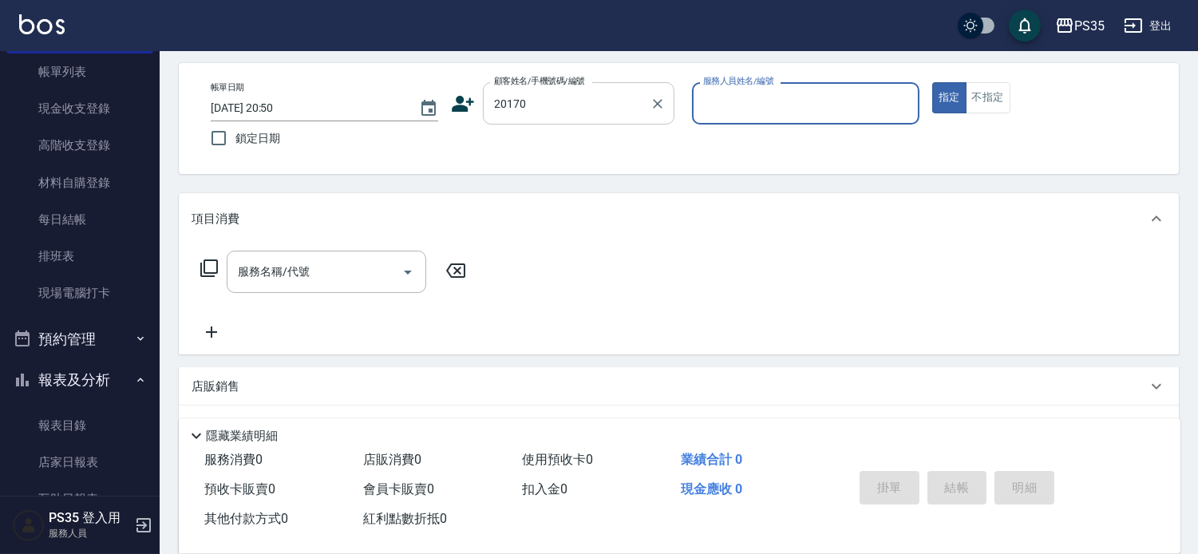
click at [599, 117] on input "20170" at bounding box center [566, 103] width 153 height 28
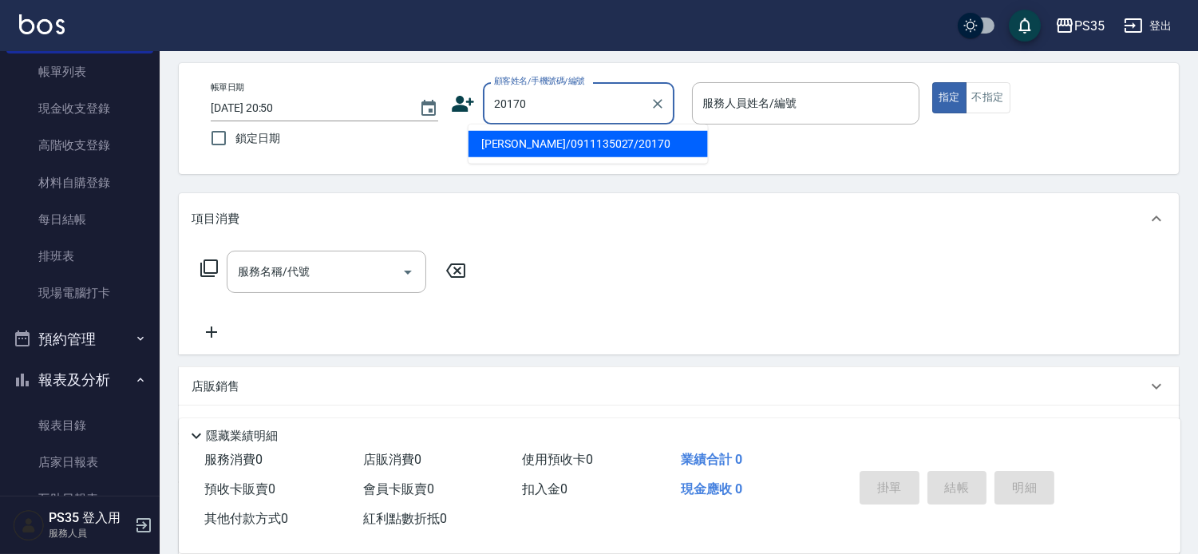
click at [540, 141] on li "[PERSON_NAME]/0911135027/20170" at bounding box center [588, 144] width 239 height 26
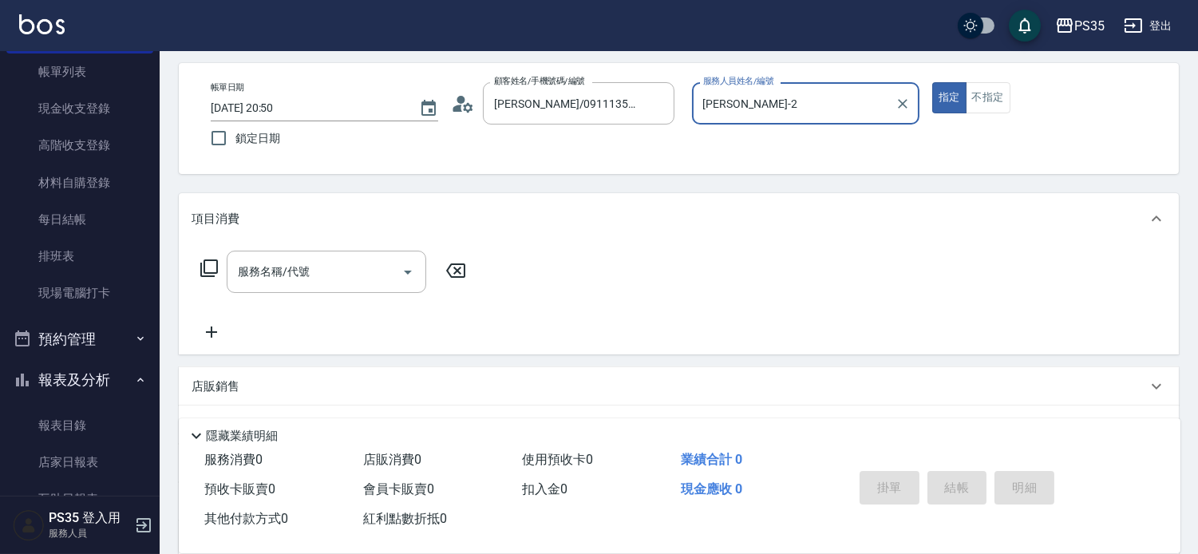
click at [932, 82] on button "指定" at bounding box center [949, 97] width 34 height 31
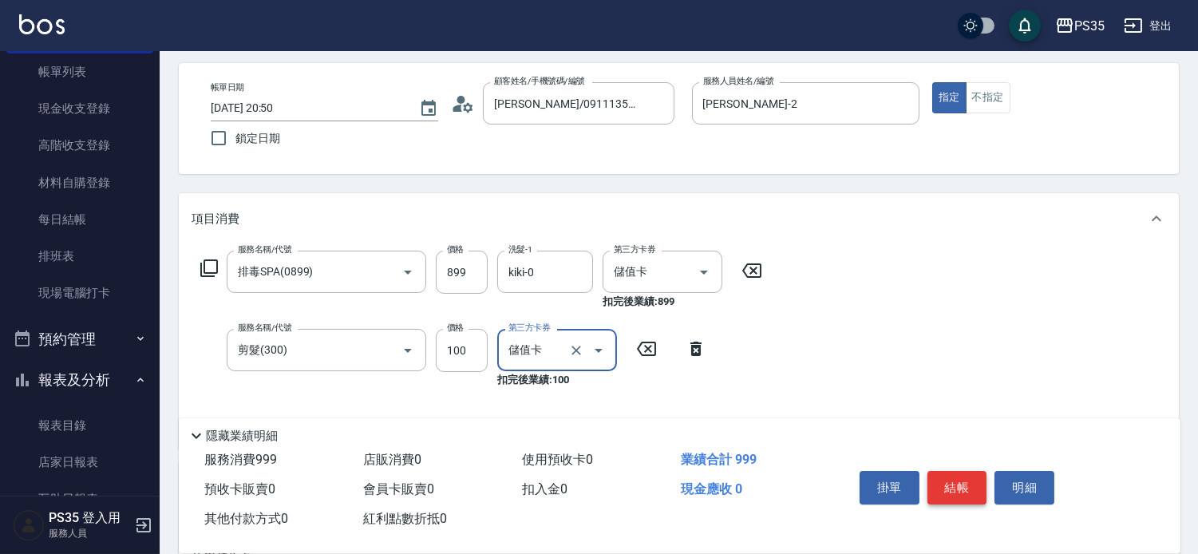
click at [974, 471] on button "結帳" at bounding box center [958, 488] width 60 height 34
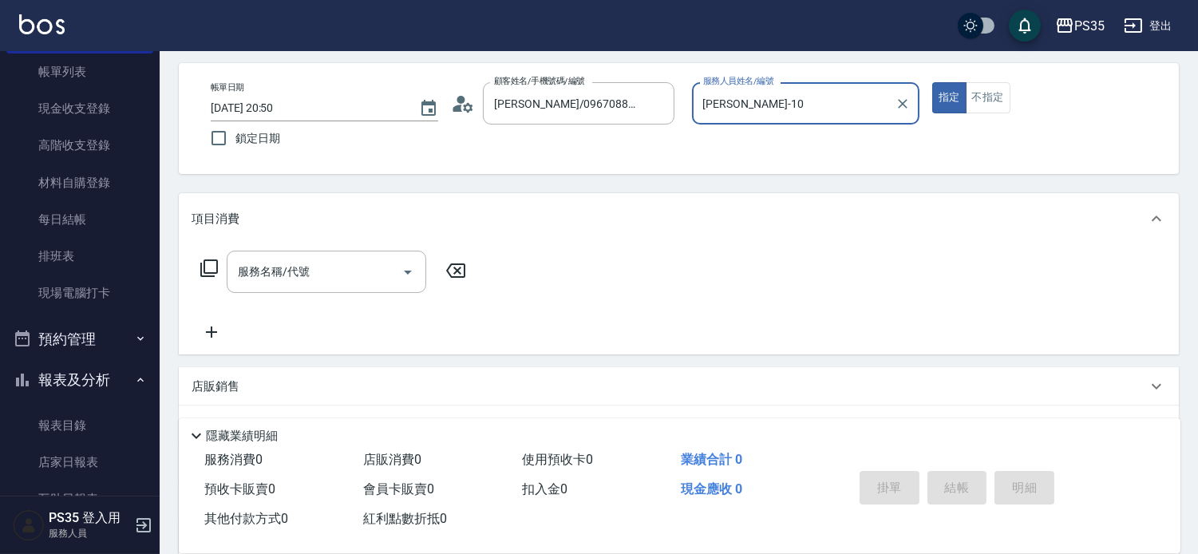
click at [932, 82] on button "指定" at bounding box center [949, 97] width 34 height 31
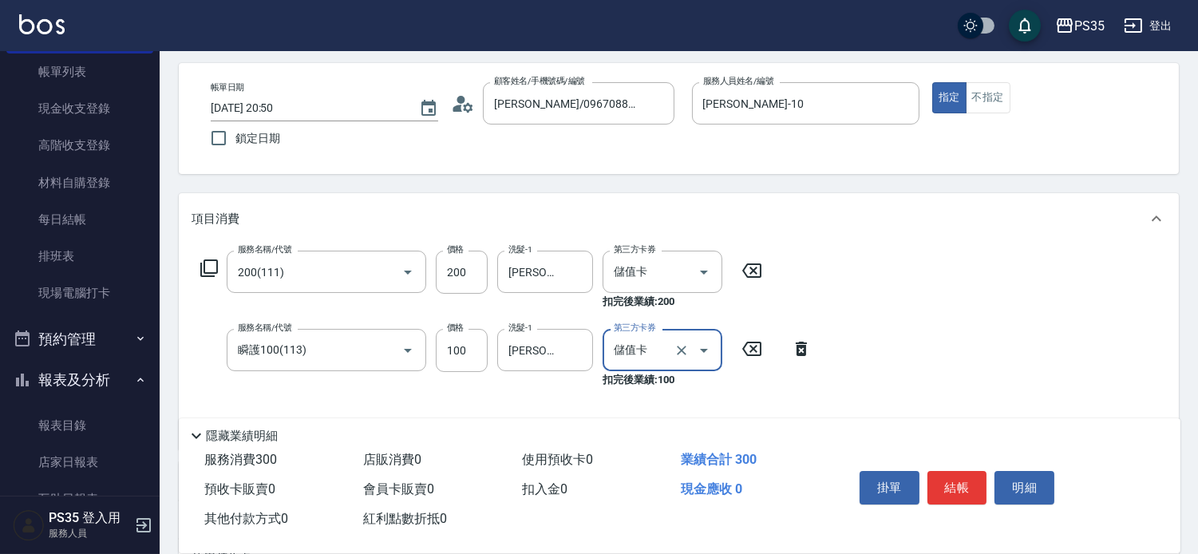
click at [974, 471] on button "結帳" at bounding box center [958, 488] width 60 height 34
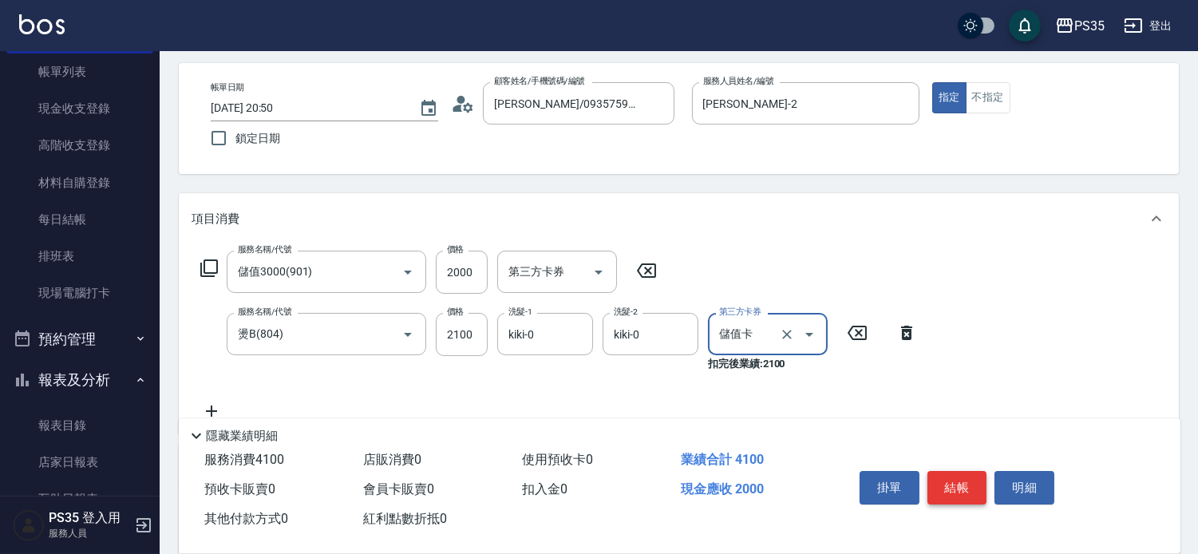
click at [953, 472] on button "結帳" at bounding box center [958, 488] width 60 height 34
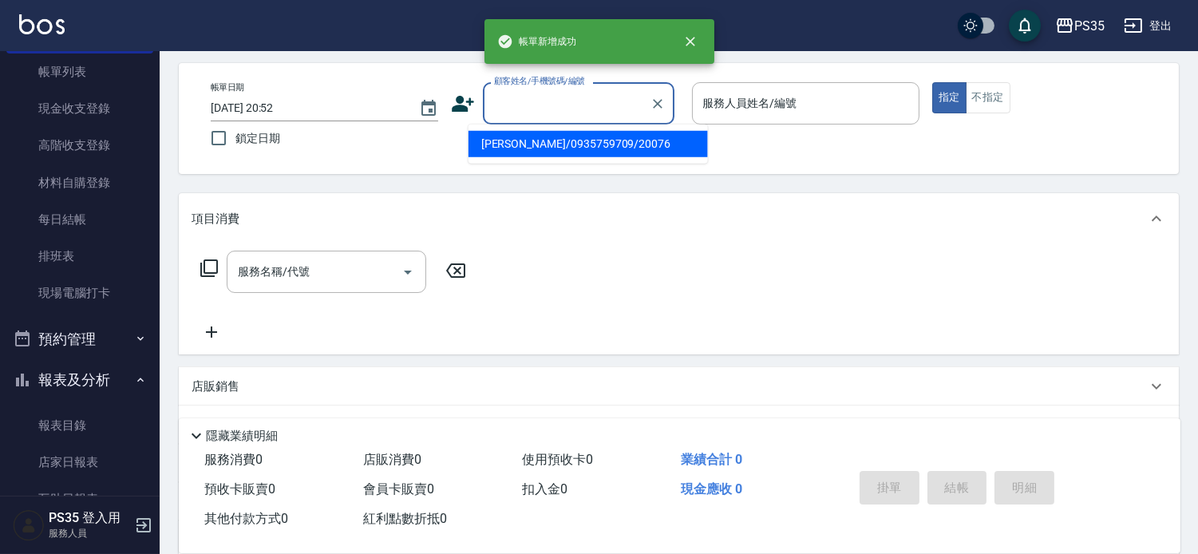
click at [517, 105] on input "顧客姓名/手機號碼/編號" at bounding box center [566, 103] width 153 height 28
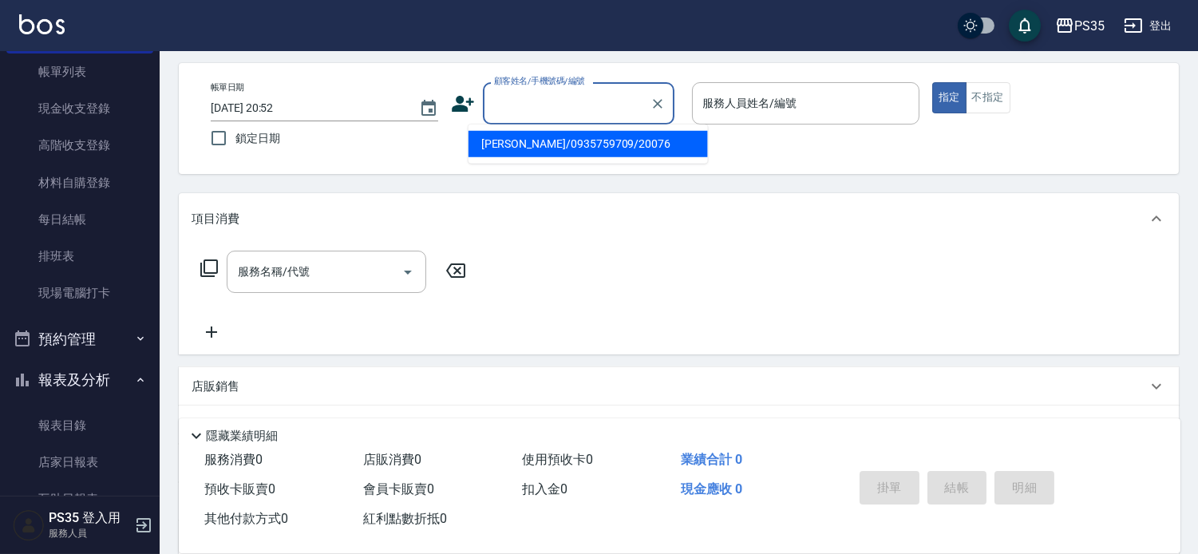
click at [540, 141] on li "[PERSON_NAME]/0935759709/20076" at bounding box center [588, 144] width 239 height 26
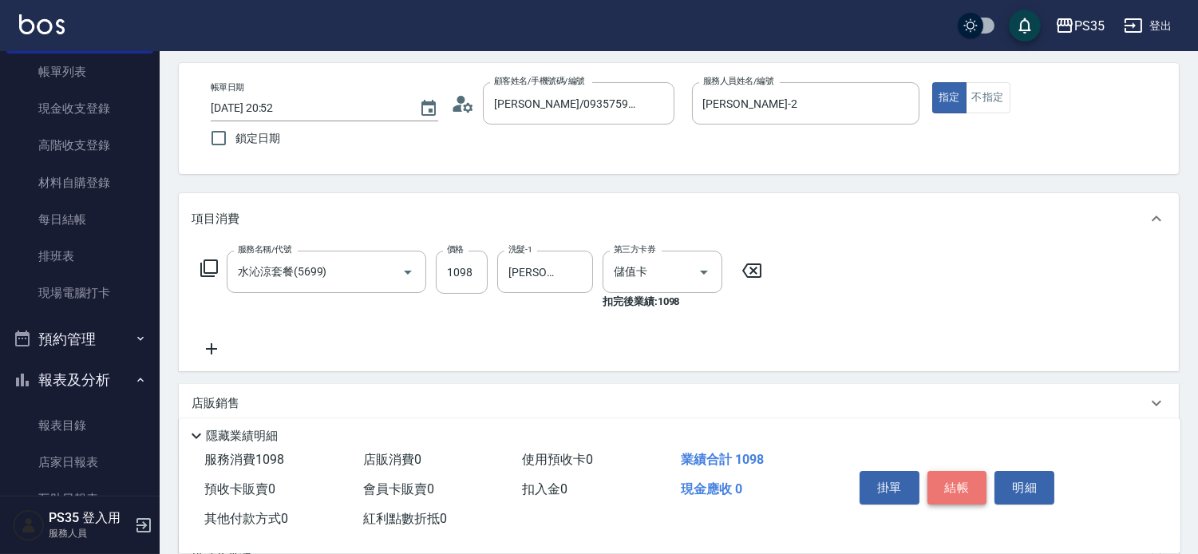
click at [947, 471] on button "結帳" at bounding box center [958, 488] width 60 height 34
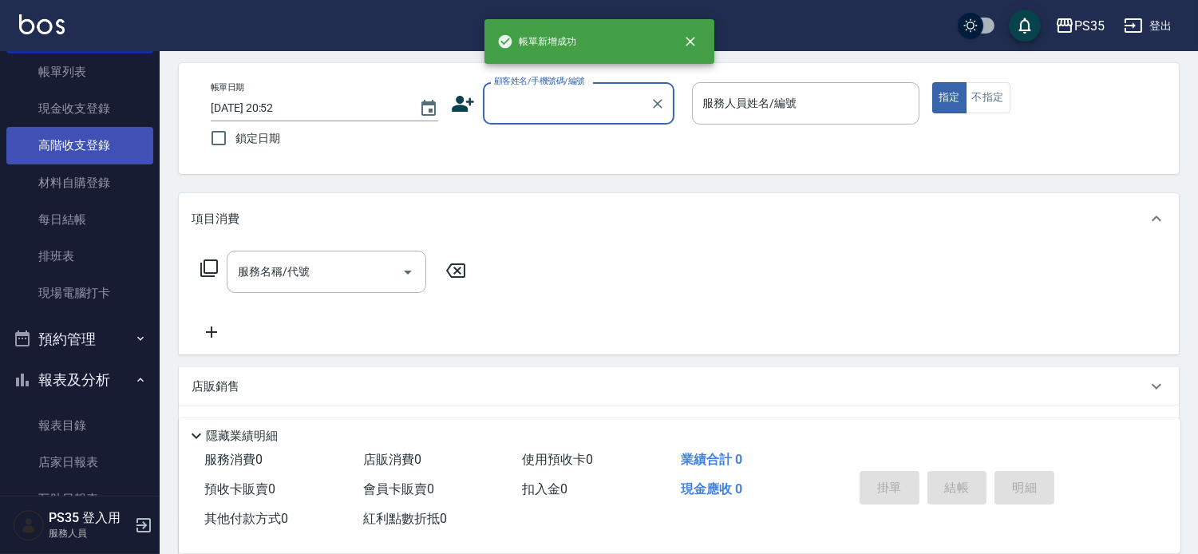
scroll to position [0, 0]
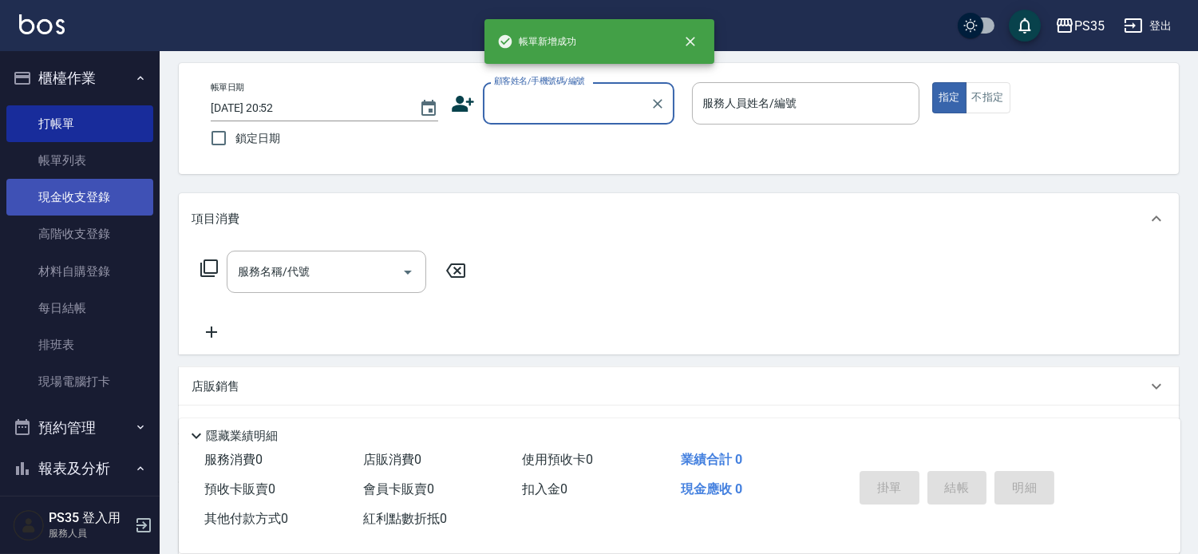
click at [77, 154] on link "帳單列表" at bounding box center [79, 160] width 147 height 37
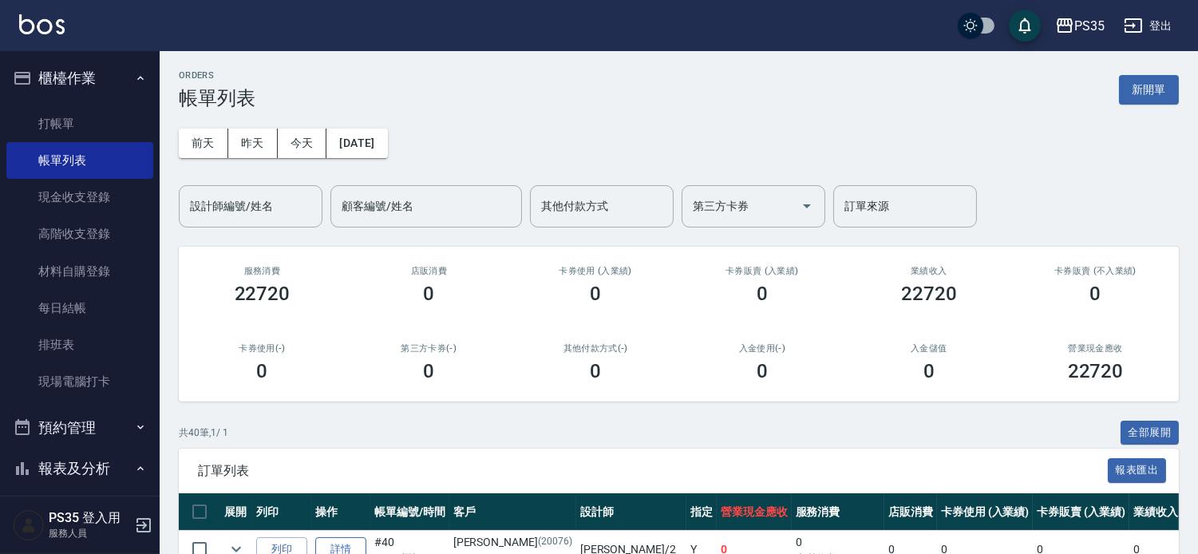
scroll to position [177, 0]
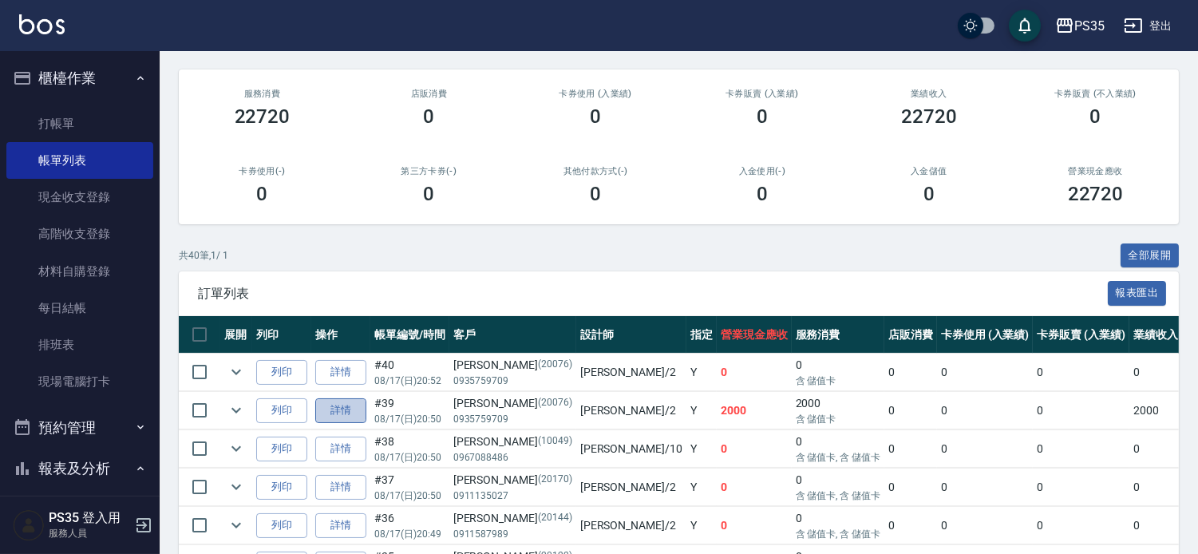
click at [339, 423] on link "詳情" at bounding box center [340, 410] width 51 height 25
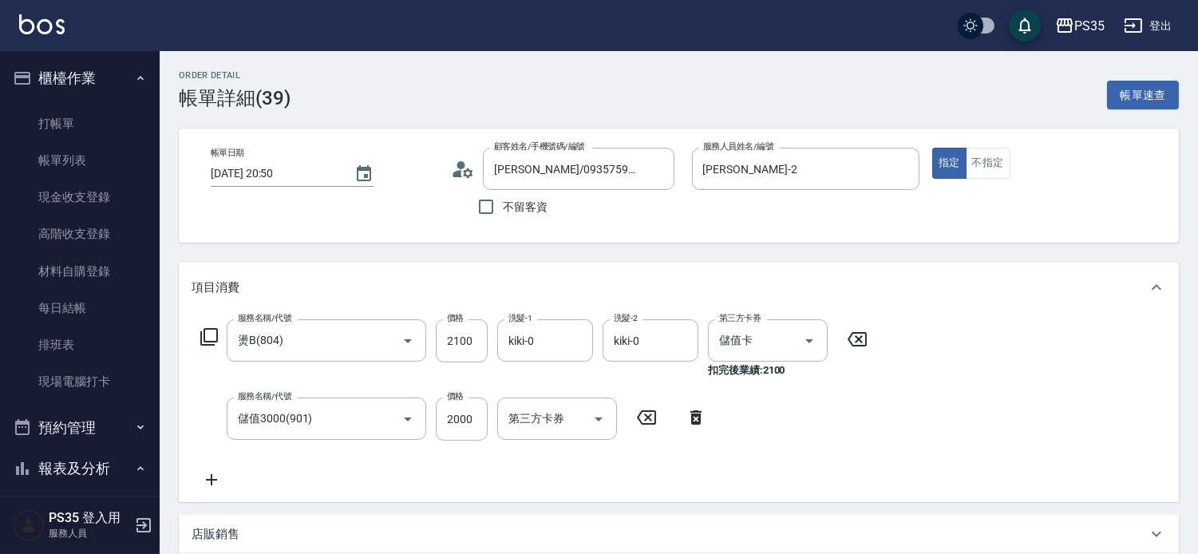
scroll to position [177, 0]
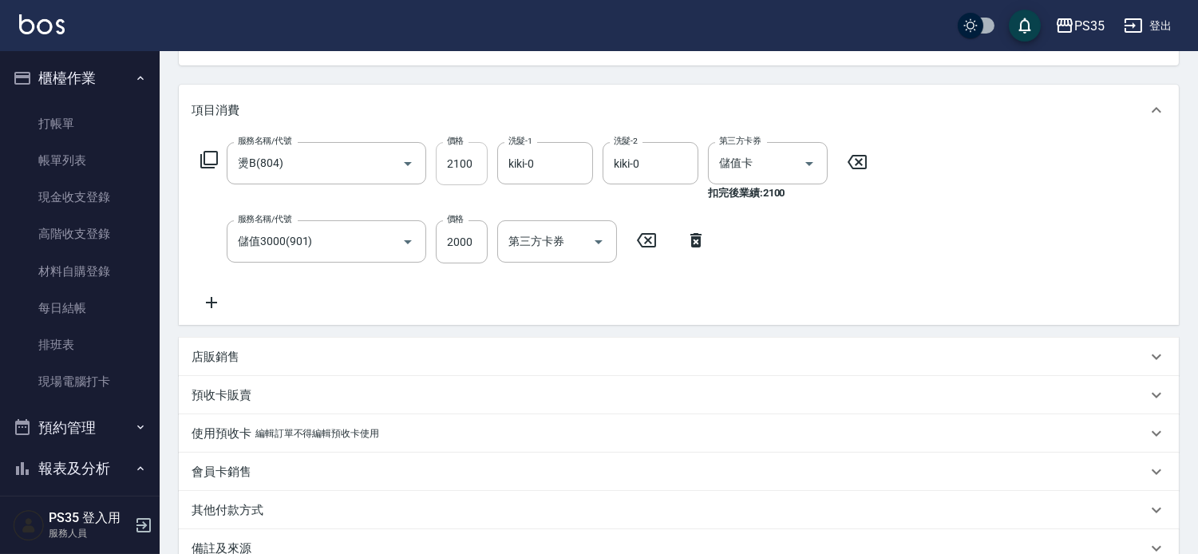
click at [472, 156] on input "2100" at bounding box center [462, 163] width 52 height 43
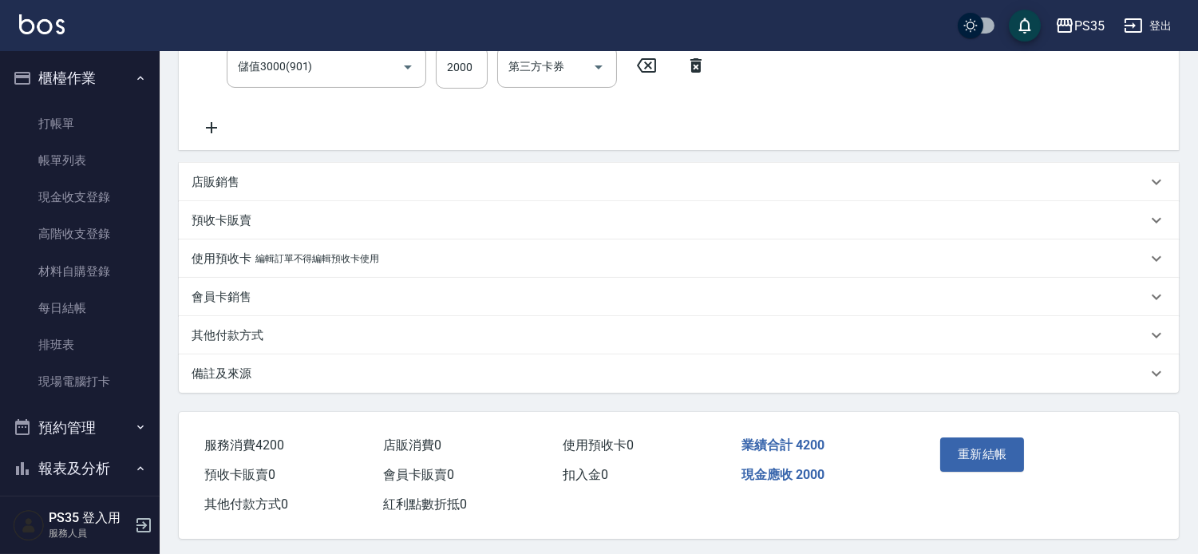
scroll to position [354, 0]
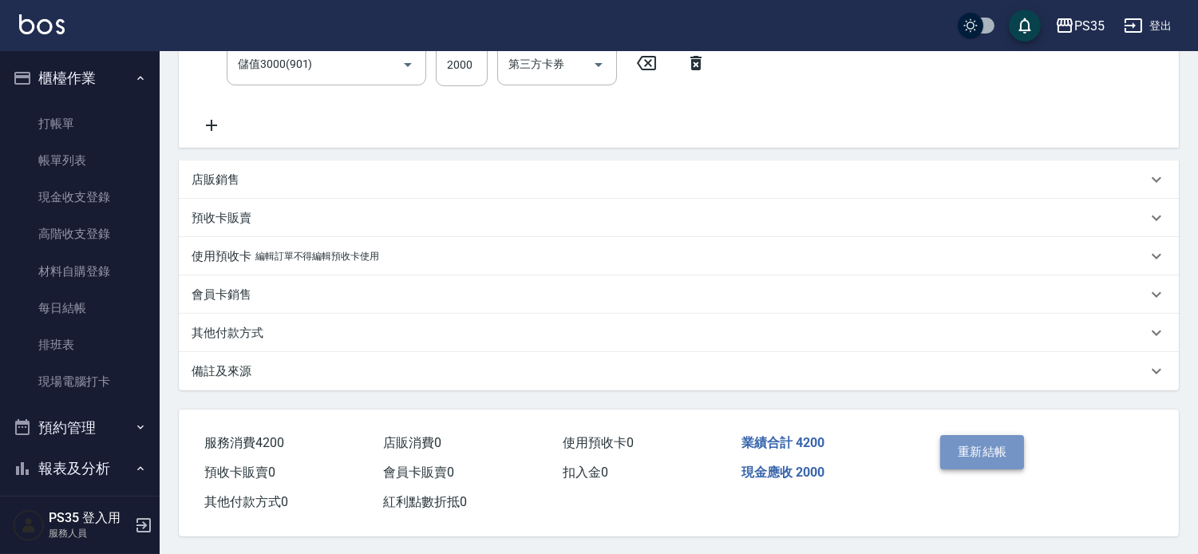
click at [976, 458] on button "重新結帳" at bounding box center [982, 452] width 85 height 34
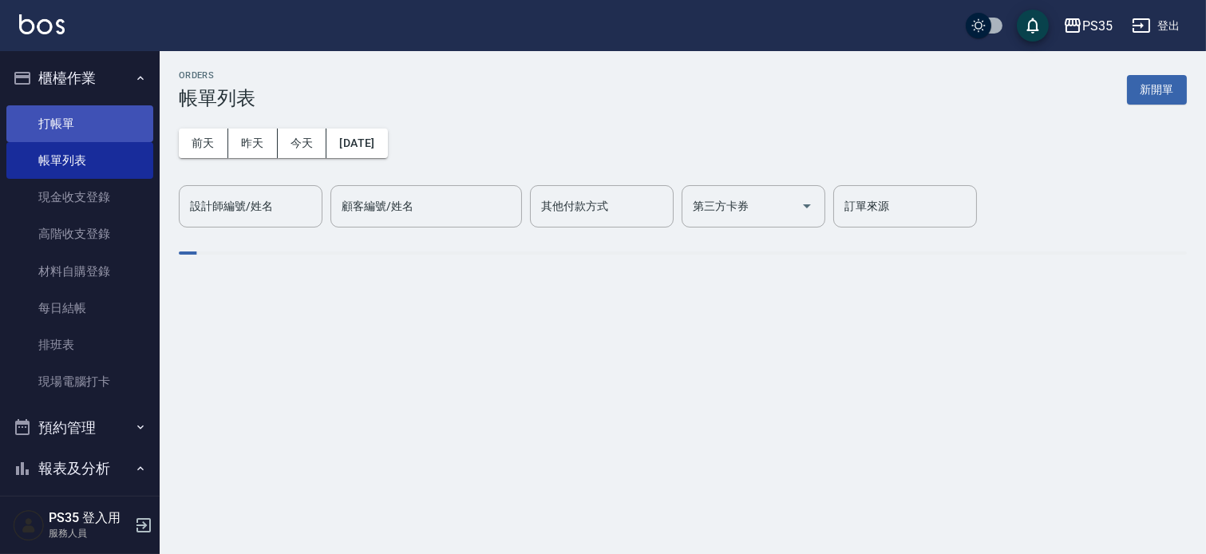
click at [104, 122] on link "打帳單" at bounding box center [79, 123] width 147 height 37
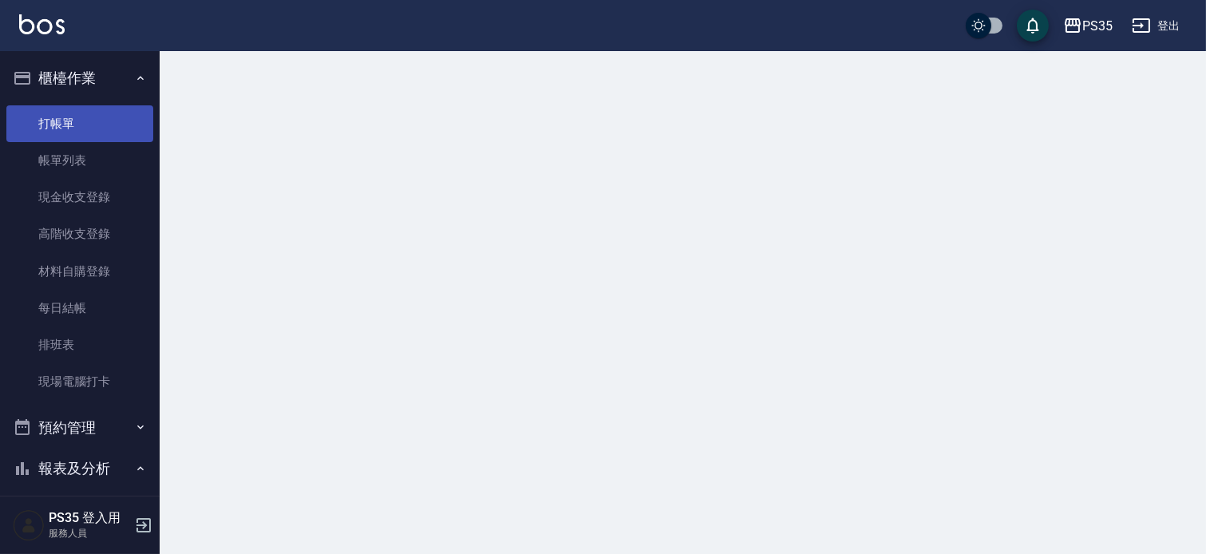
click at [42, 113] on link "打帳單" at bounding box center [79, 123] width 147 height 37
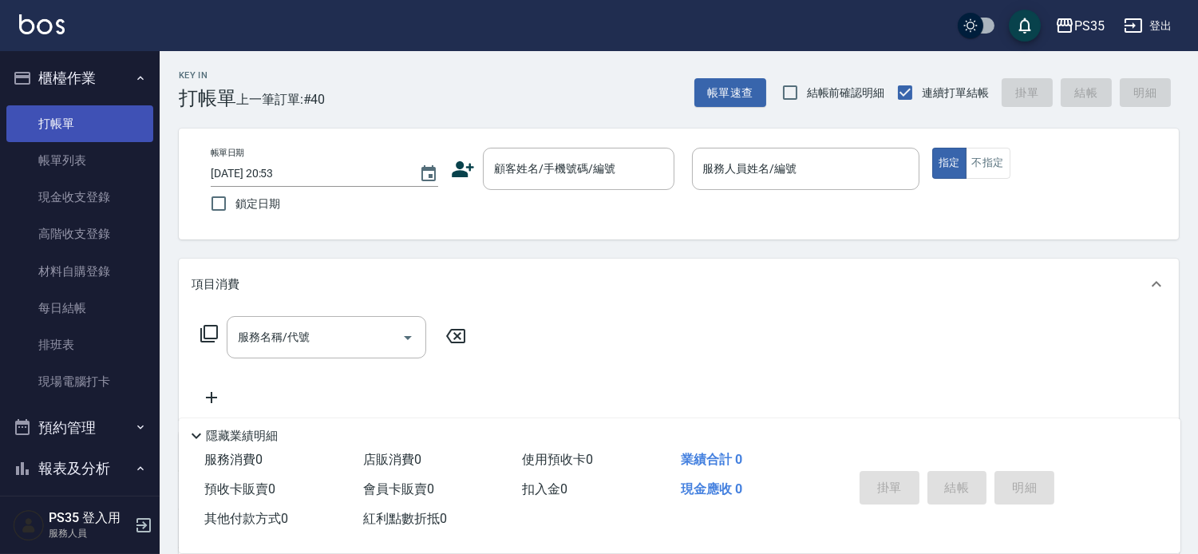
click at [6, 105] on link "打帳單" at bounding box center [79, 123] width 147 height 37
click at [583, 164] on input "顧客姓名/手機號碼/編號" at bounding box center [566, 169] width 153 height 28
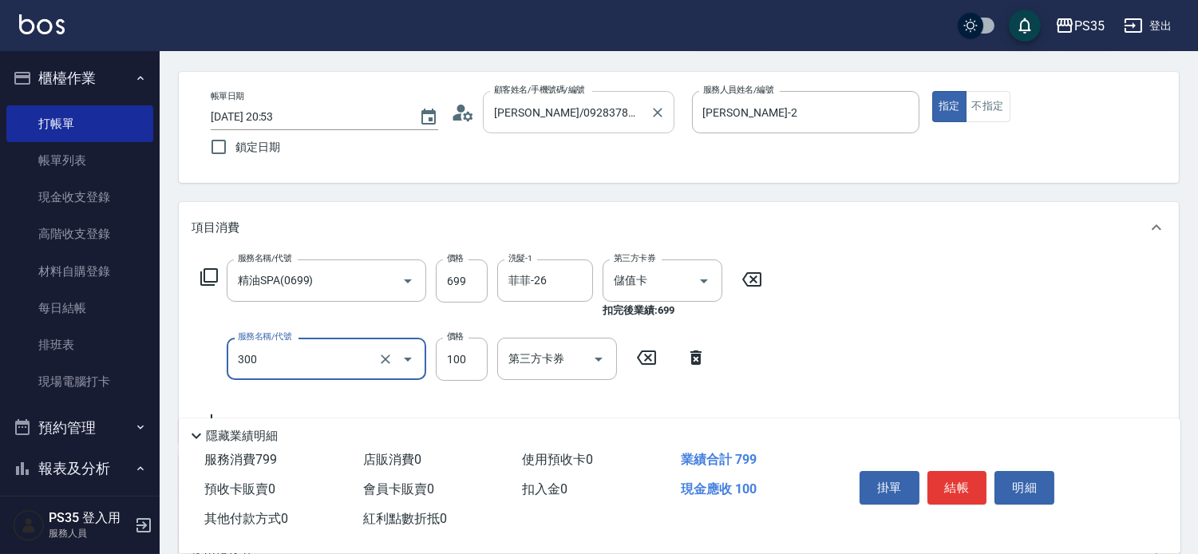
scroll to position [89, 0]
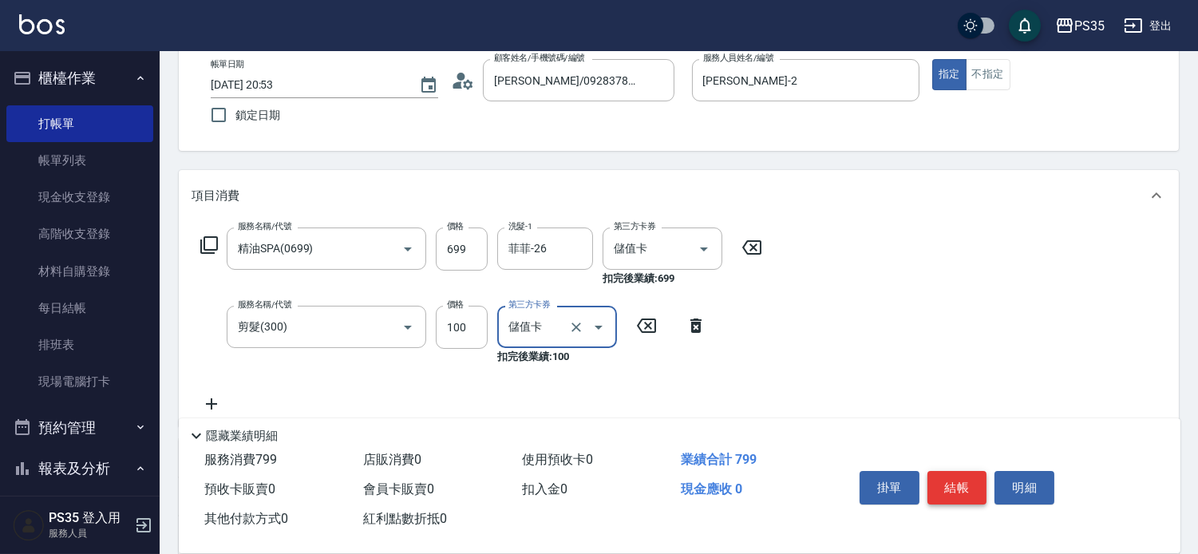
click at [982, 471] on button "結帳" at bounding box center [958, 488] width 60 height 34
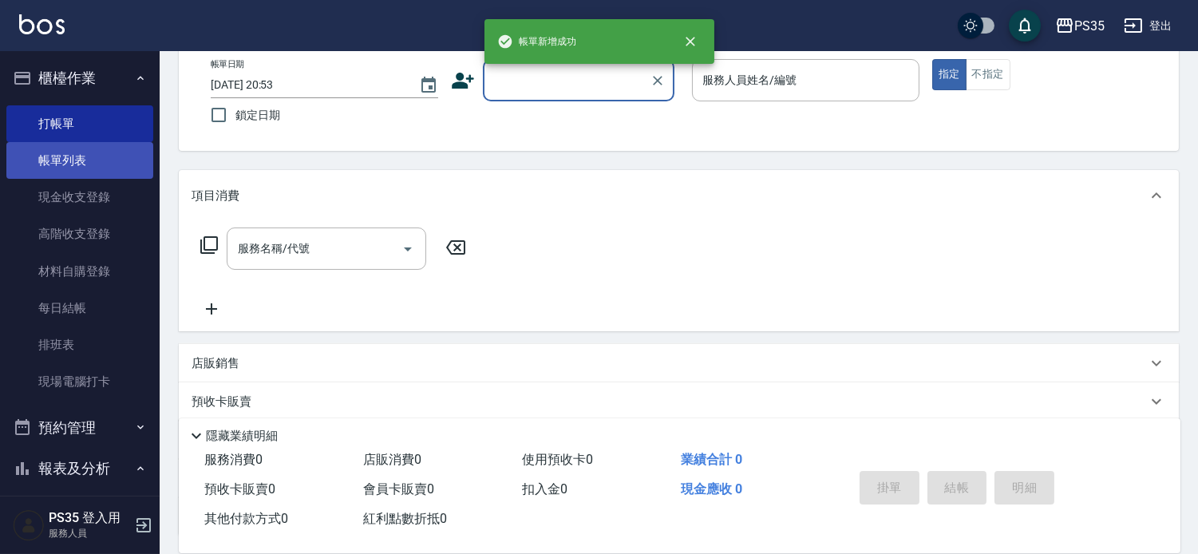
click at [65, 156] on link "帳單列表" at bounding box center [79, 160] width 147 height 37
click at [65, 158] on link "帳單列表" at bounding box center [79, 160] width 147 height 37
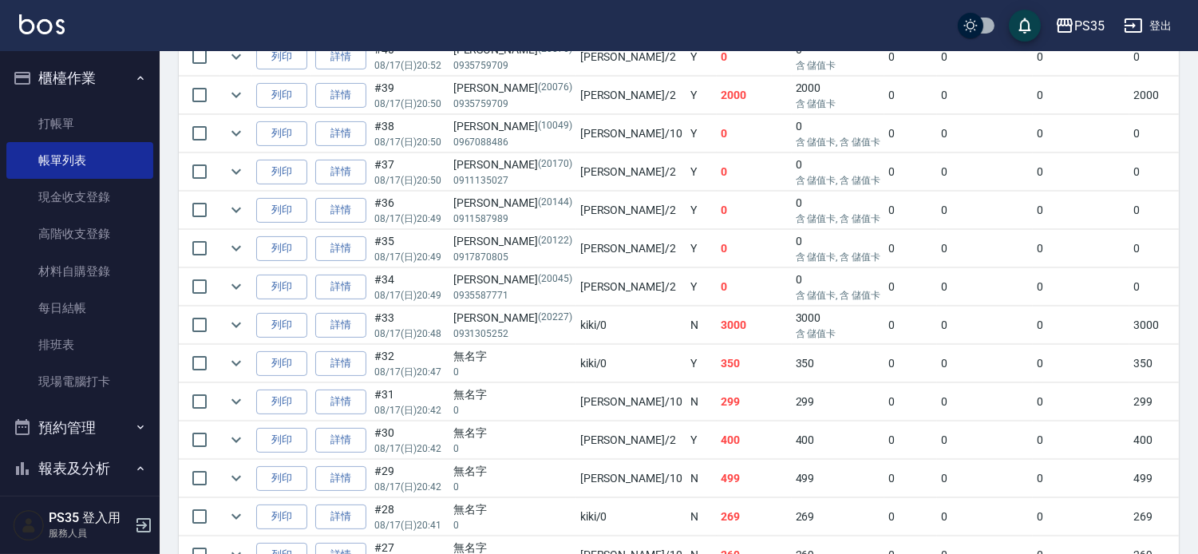
scroll to position [532, 0]
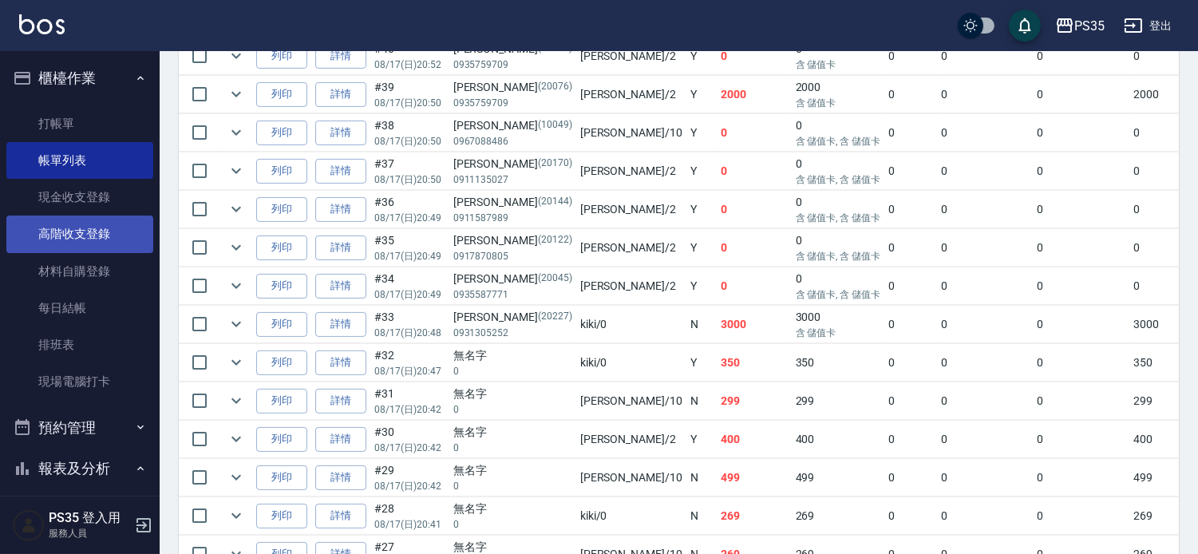
click at [65, 305] on link "每日結帳" at bounding box center [79, 308] width 147 height 37
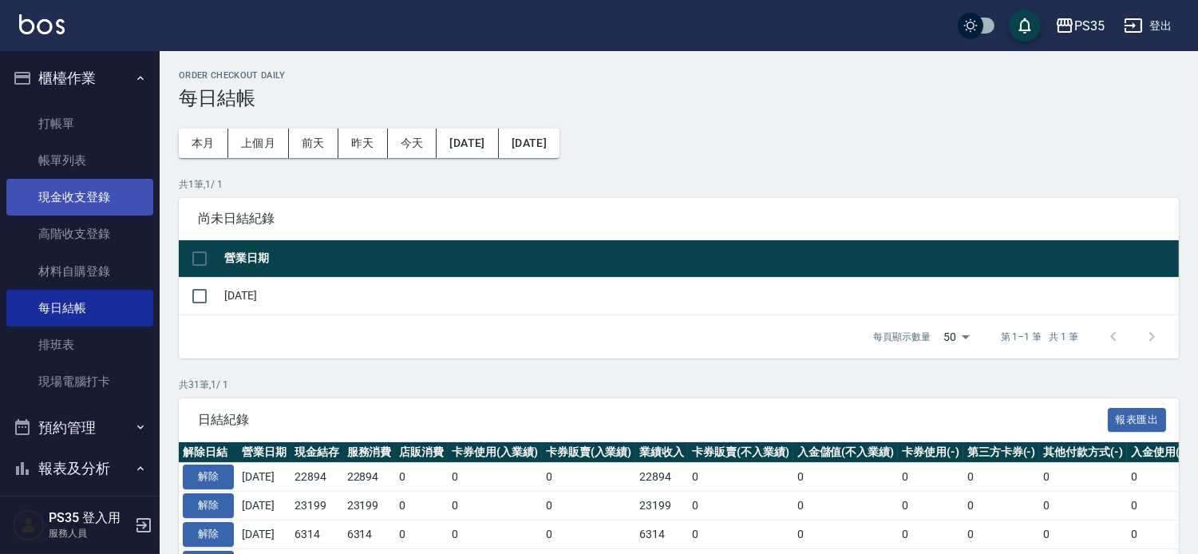
click at [57, 193] on link "現金收支登錄" at bounding box center [79, 197] width 147 height 37
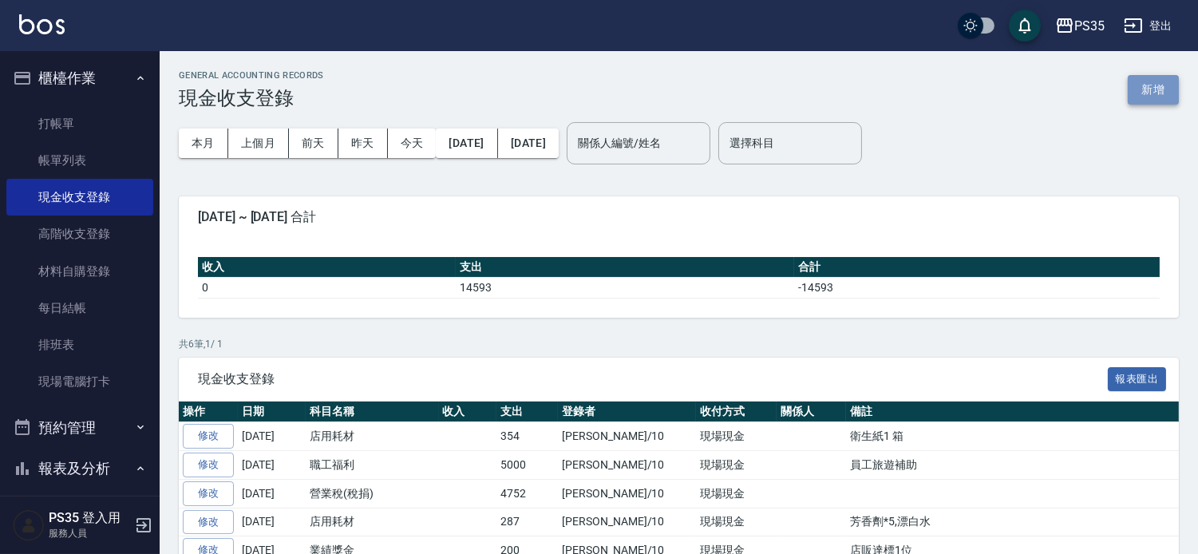
click at [1136, 85] on button "新增" at bounding box center [1153, 90] width 51 height 30
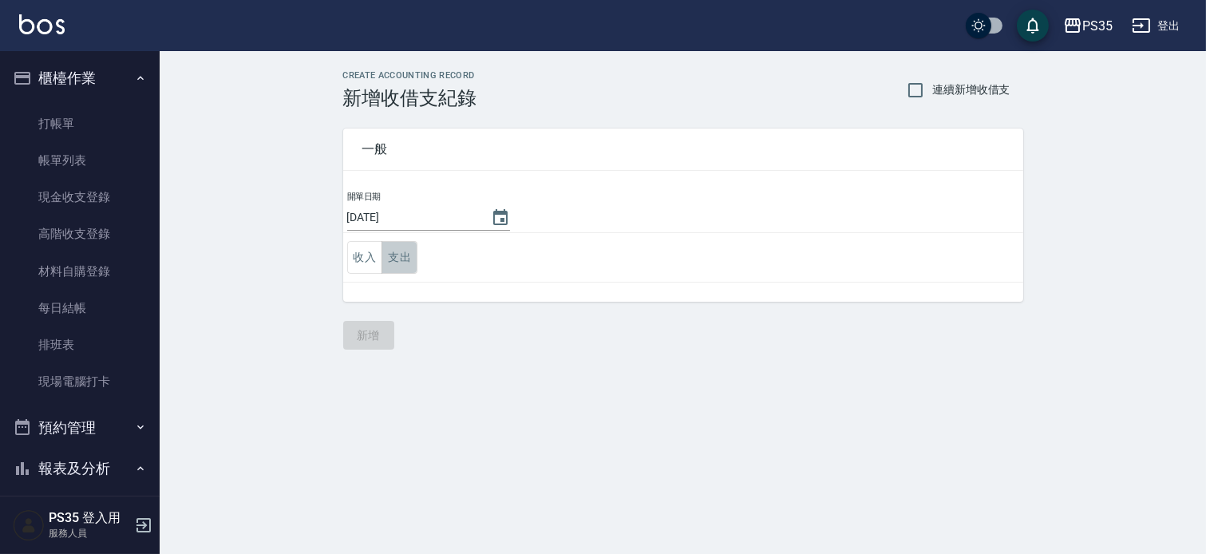
click at [405, 254] on button "支出" at bounding box center [400, 257] width 36 height 33
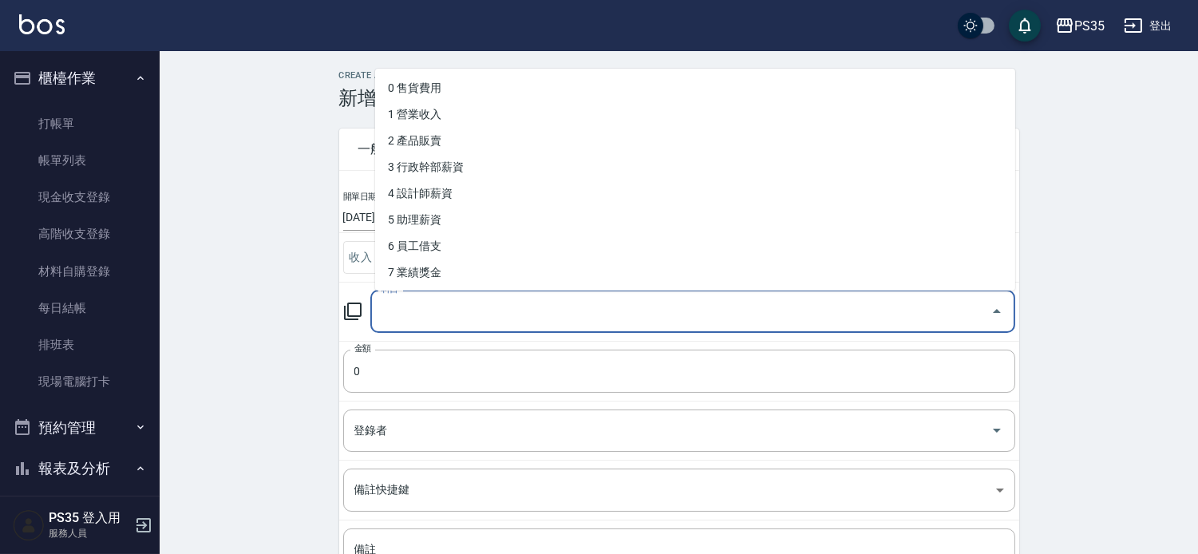
click at [400, 315] on input "科目" at bounding box center [681, 312] width 607 height 28
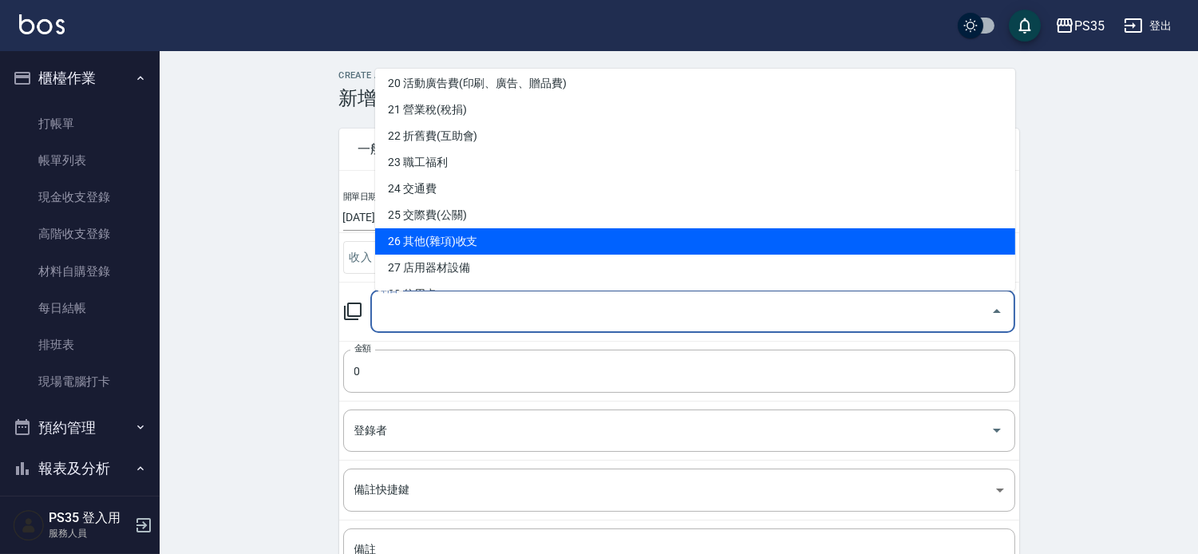
scroll to position [620, 0]
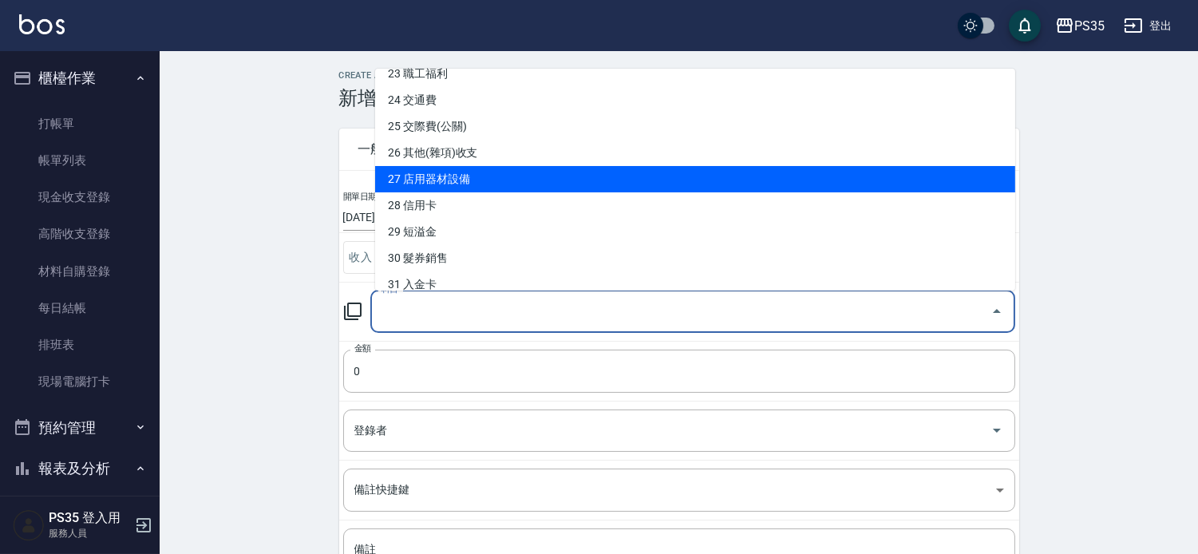
click at [481, 180] on li "27 店用器材設備" at bounding box center [695, 179] width 640 height 26
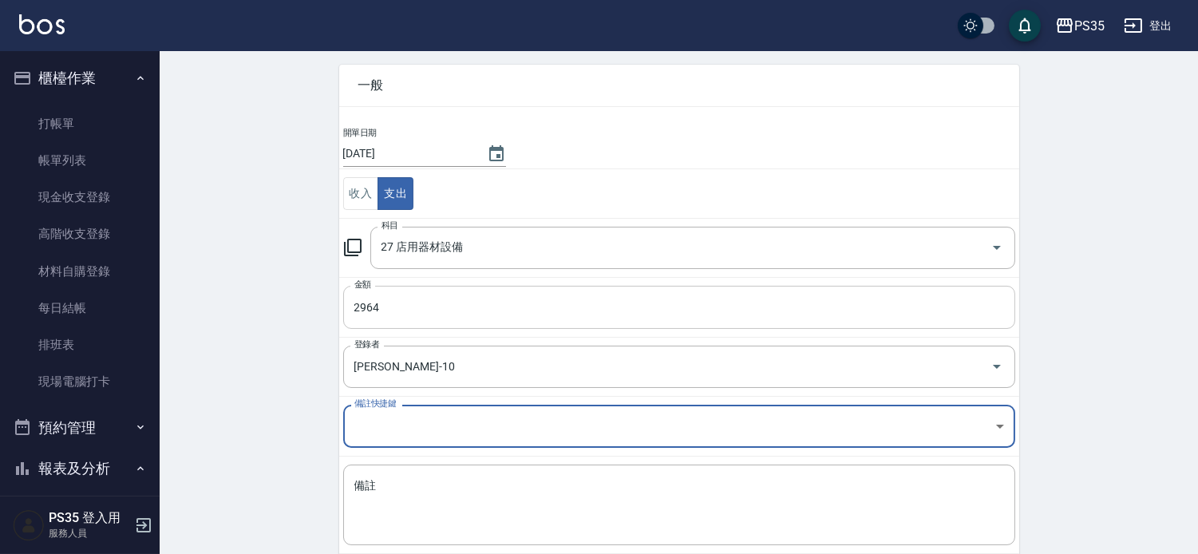
scroll to position [150, 0]
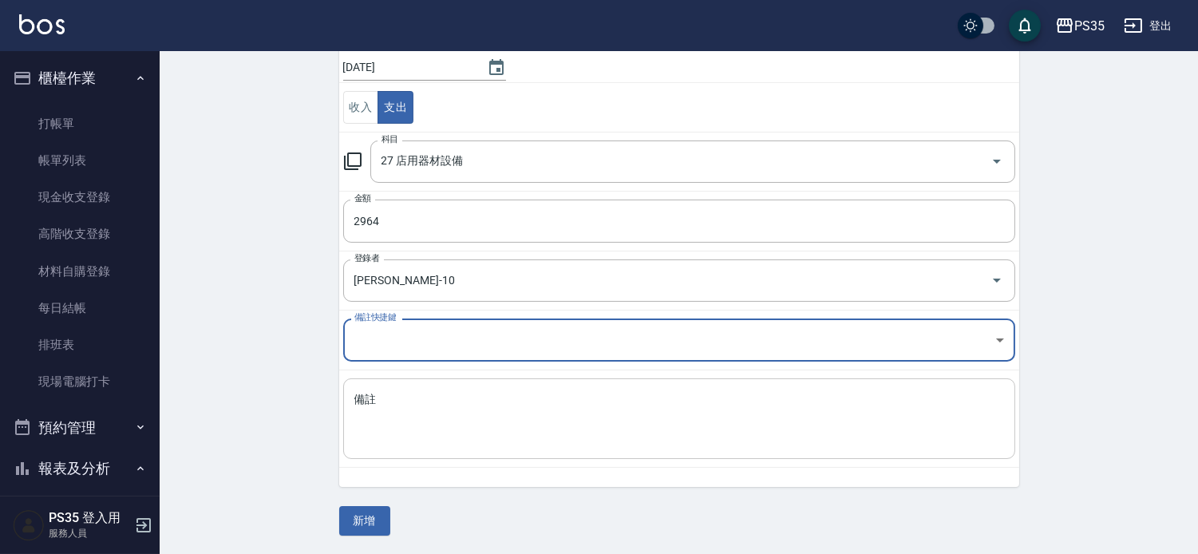
click at [431, 409] on textarea "備註" at bounding box center [679, 419] width 650 height 54
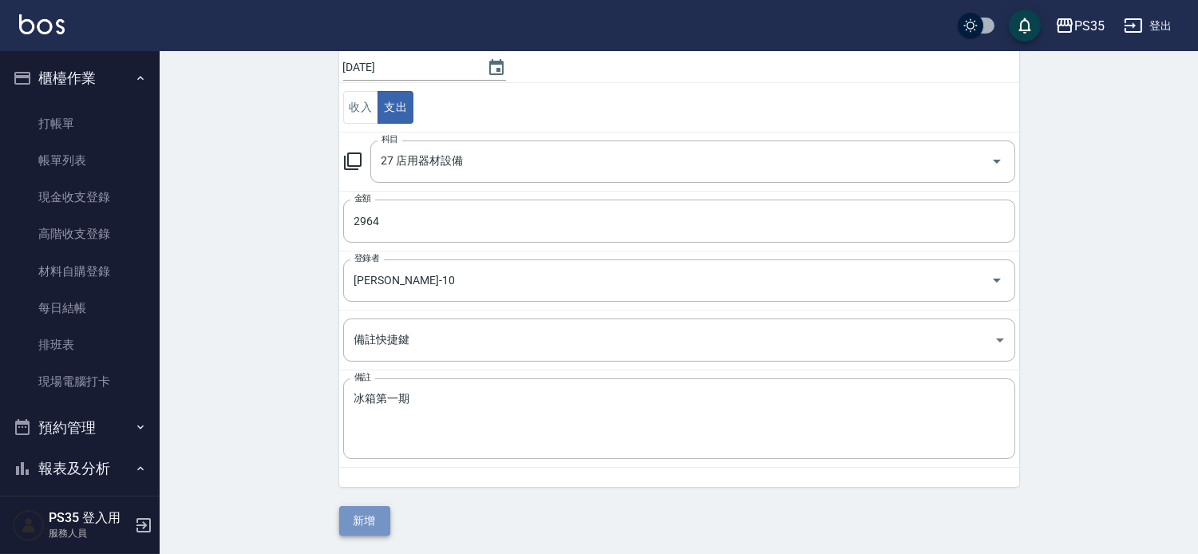
click at [357, 520] on button "新增" at bounding box center [364, 521] width 51 height 30
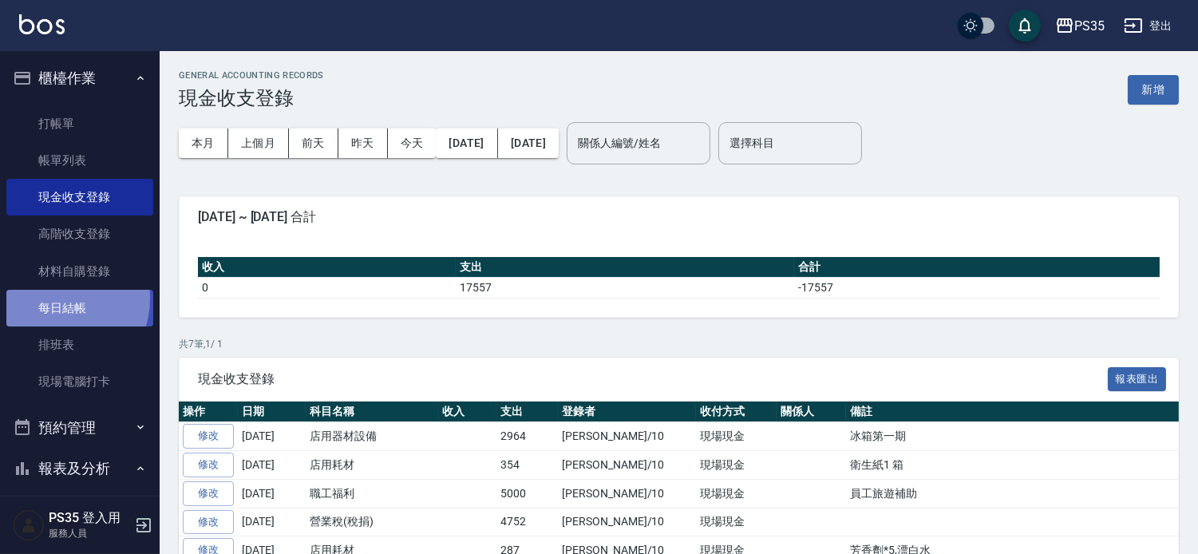
click at [57, 299] on link "每日結帳" at bounding box center [79, 308] width 147 height 37
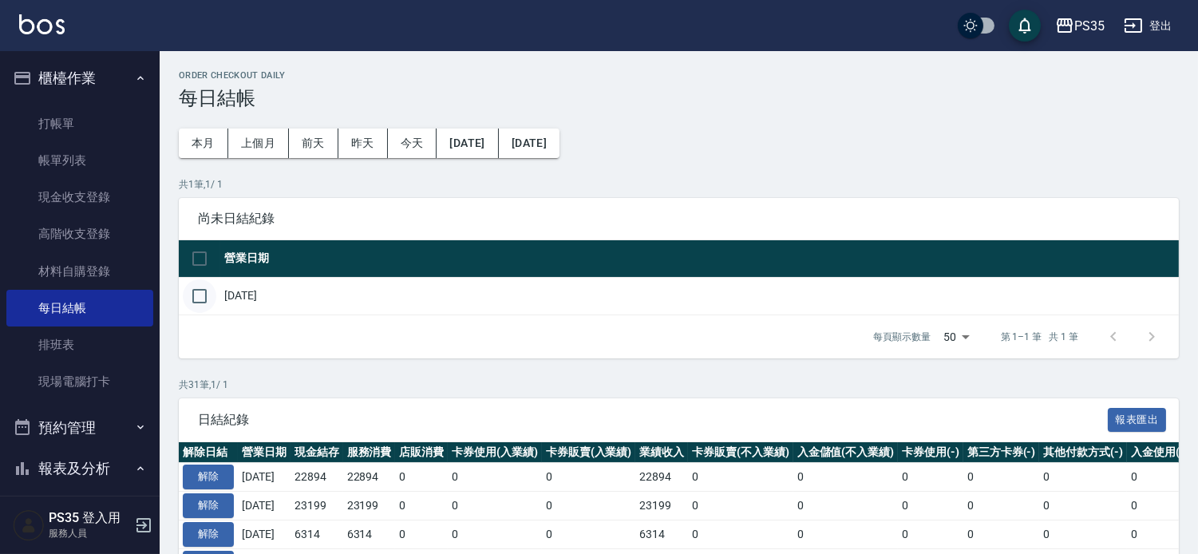
click at [194, 305] on input "checkbox" at bounding box center [200, 296] width 34 height 34
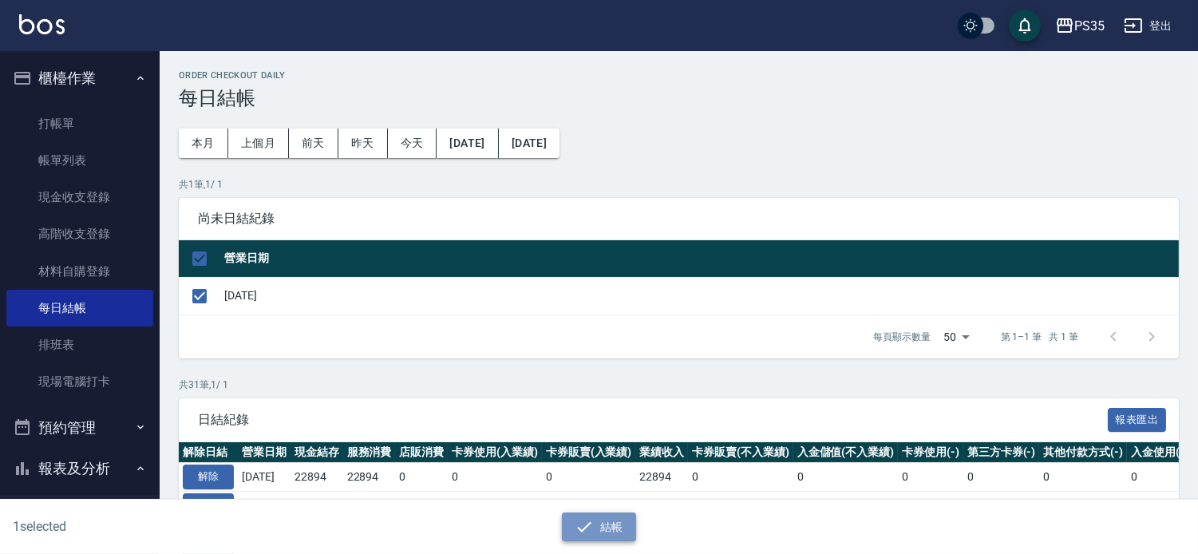
drag, startPoint x: 600, startPoint y: 517, endPoint x: 586, endPoint y: 292, distance: 225.5
click at [597, 516] on button "結帳" at bounding box center [599, 527] width 74 height 30
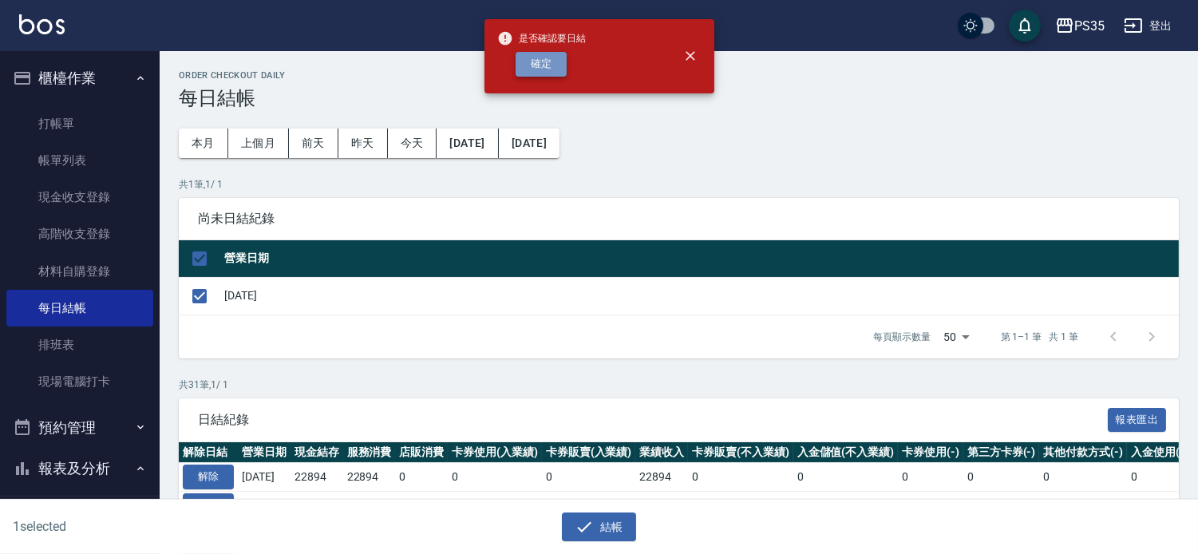
click at [543, 65] on button "確定" at bounding box center [541, 64] width 51 height 25
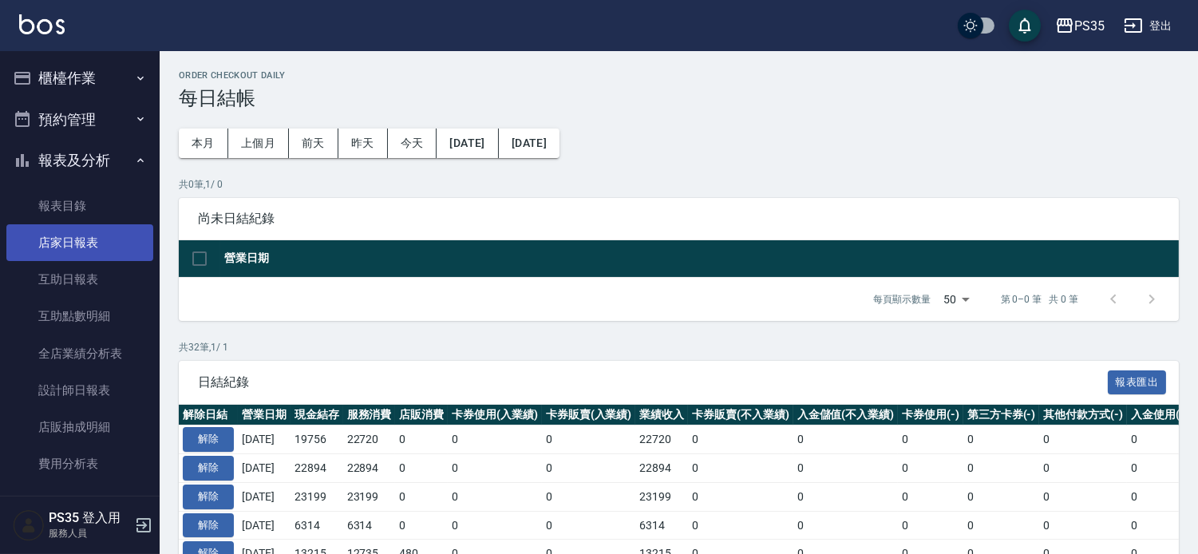
click at [73, 236] on link "店家日報表" at bounding box center [79, 242] width 147 height 37
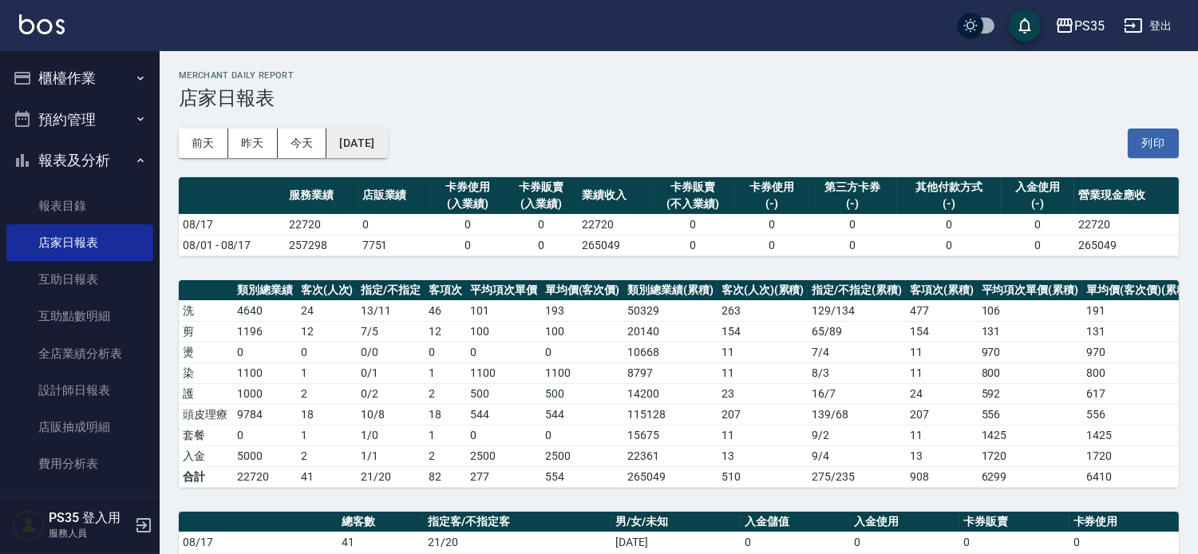
click at [376, 140] on button "[DATE]" at bounding box center [356, 144] width 61 height 30
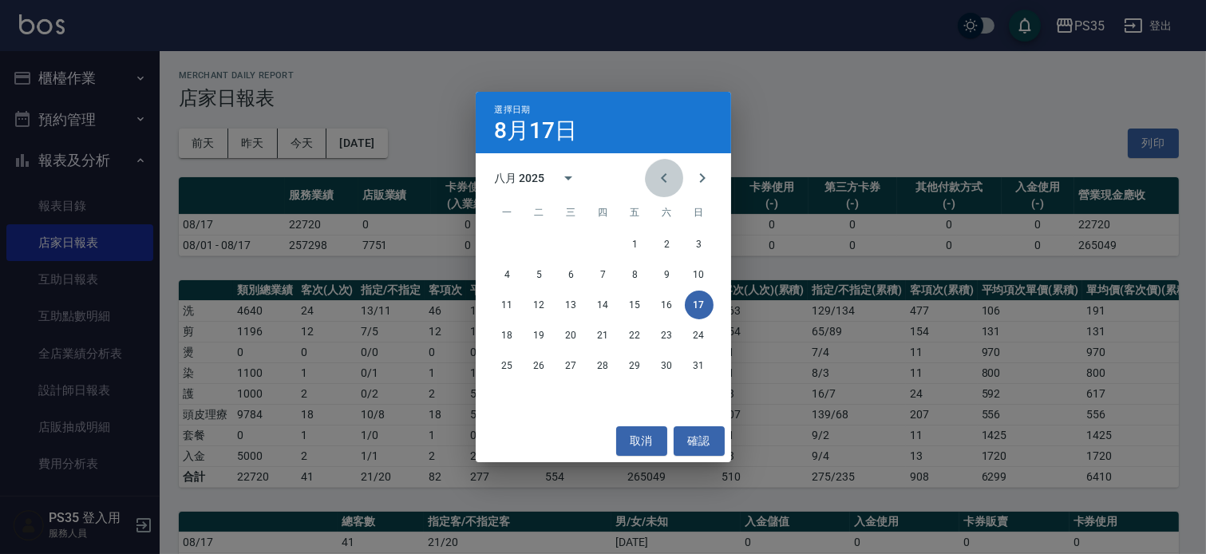
click at [655, 176] on icon "Previous month" at bounding box center [664, 177] width 19 height 19
click at [595, 306] on button "17" at bounding box center [603, 305] width 29 height 29
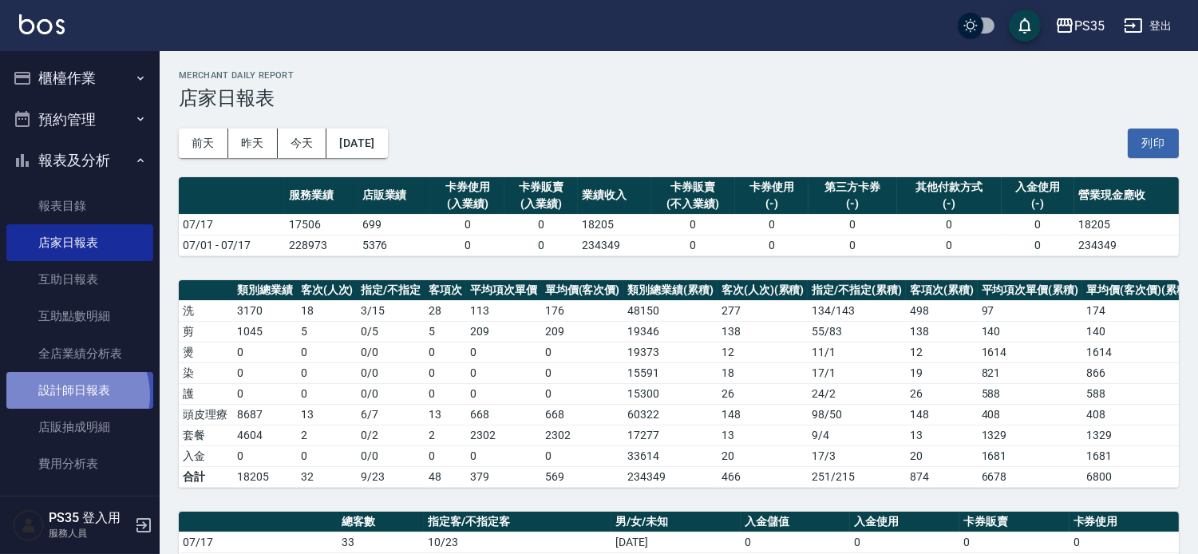
click at [73, 395] on link "設計師日報表" at bounding box center [79, 390] width 147 height 37
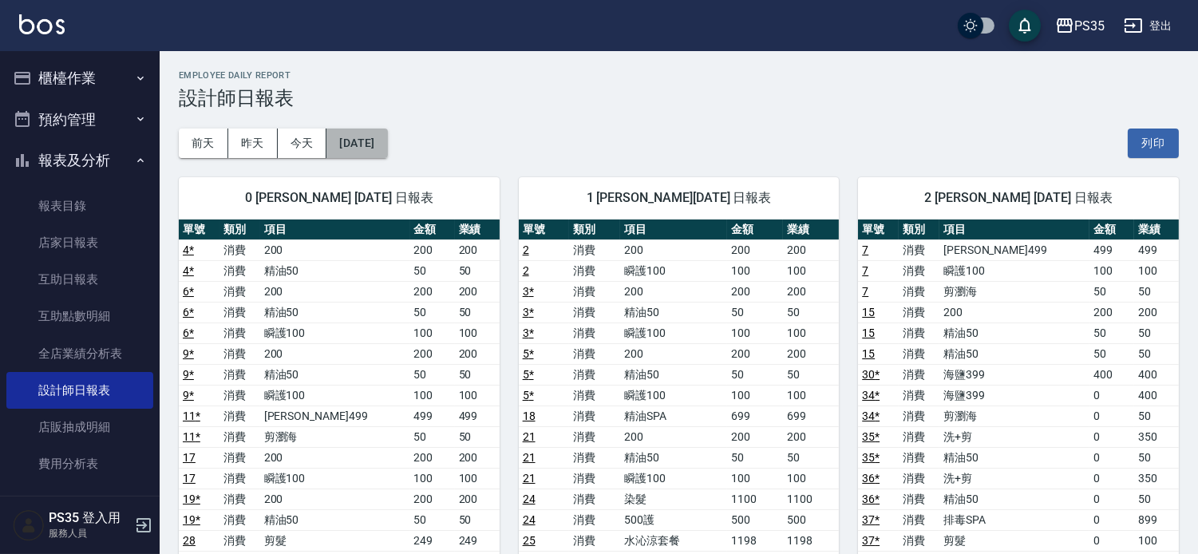
click at [387, 140] on button "[DATE]" at bounding box center [356, 144] width 61 height 30
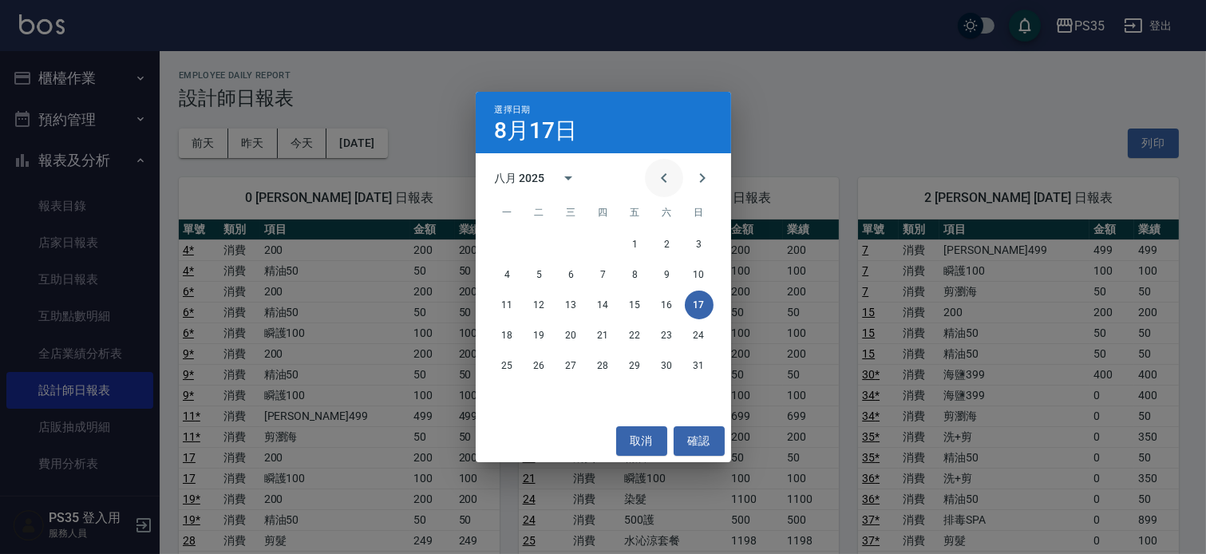
click at [661, 181] on icon "Previous month" at bounding box center [664, 178] width 6 height 10
click at [596, 300] on button "17" at bounding box center [603, 305] width 29 height 29
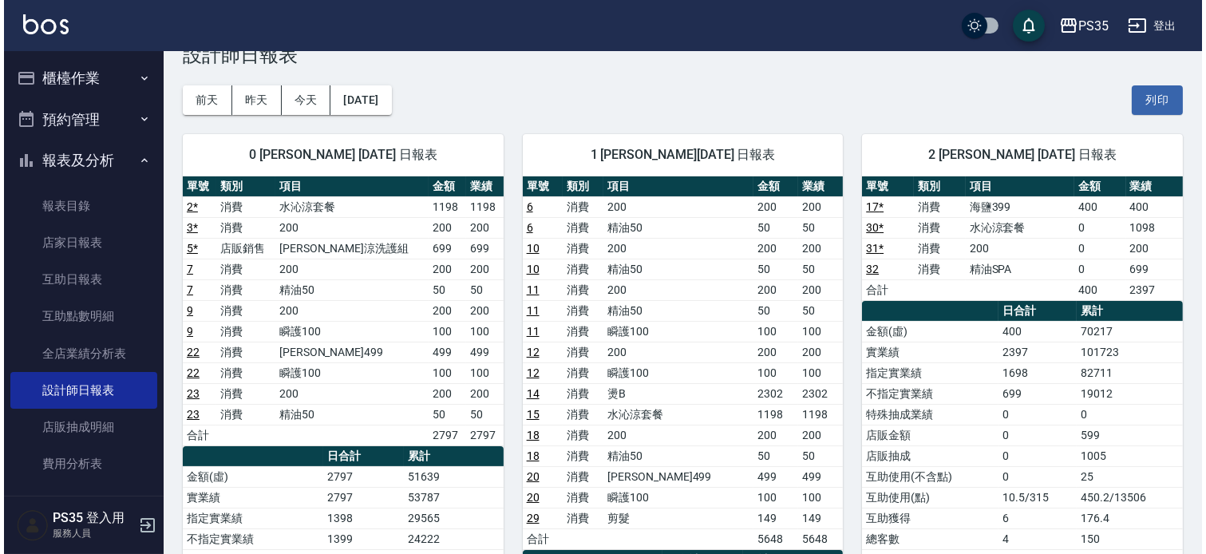
scroll to position [42, 0]
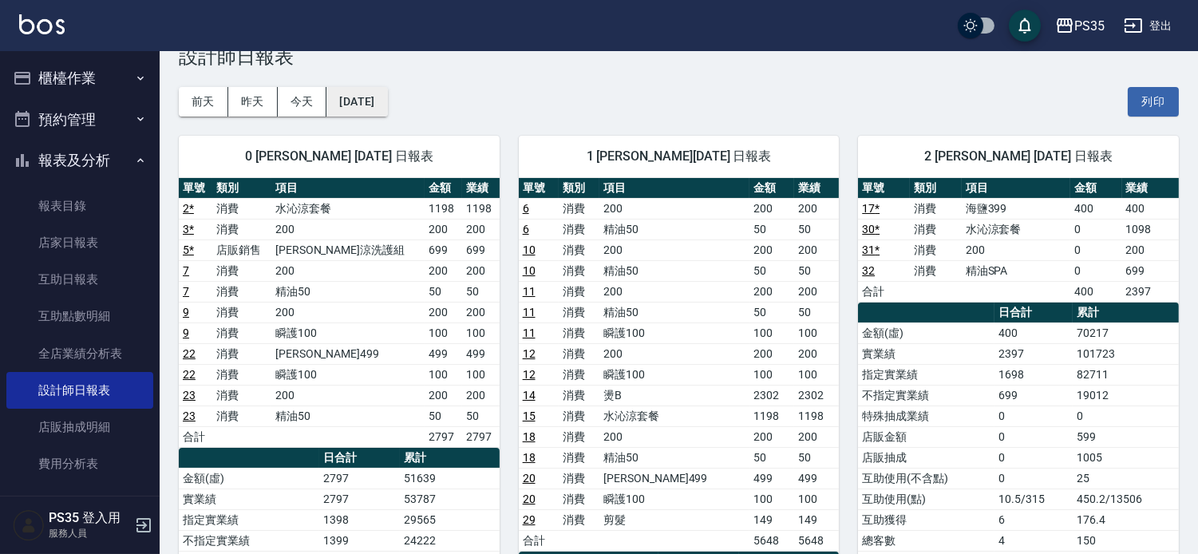
click at [379, 96] on button "[DATE]" at bounding box center [356, 102] width 61 height 30
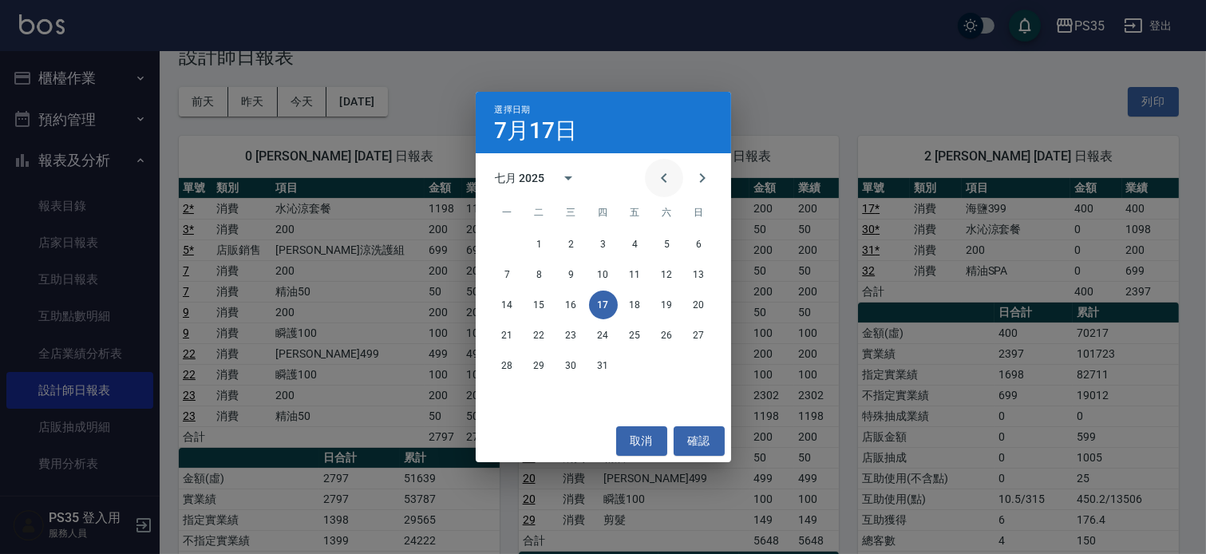
click at [661, 176] on icon "Previous month" at bounding box center [664, 178] width 6 height 10
click at [655, 180] on icon "Previous month" at bounding box center [664, 177] width 19 height 19
click at [664, 302] on button "17" at bounding box center [667, 305] width 29 height 29
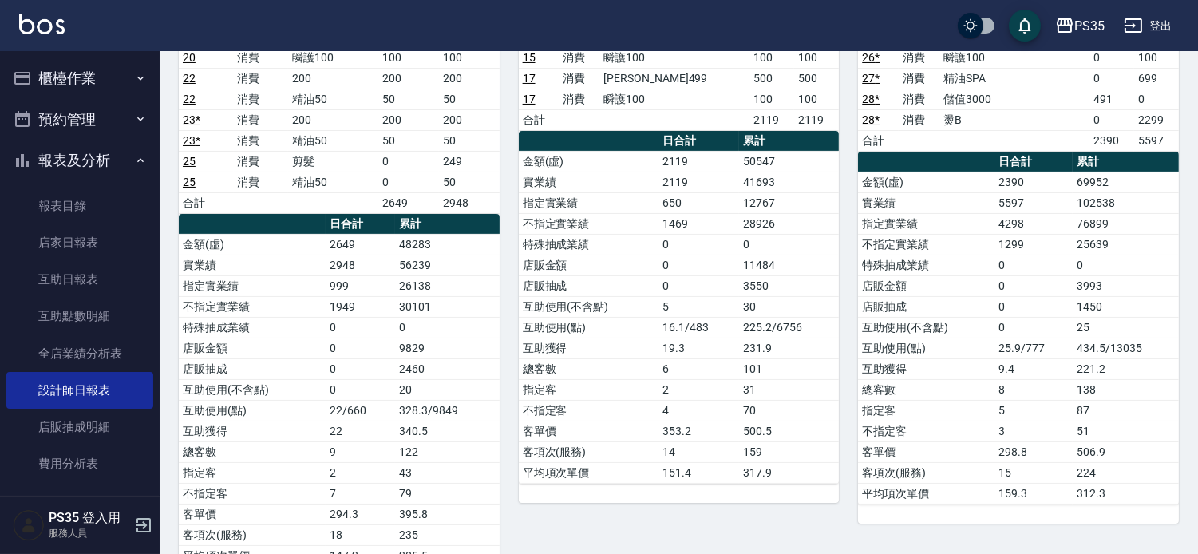
scroll to position [177, 0]
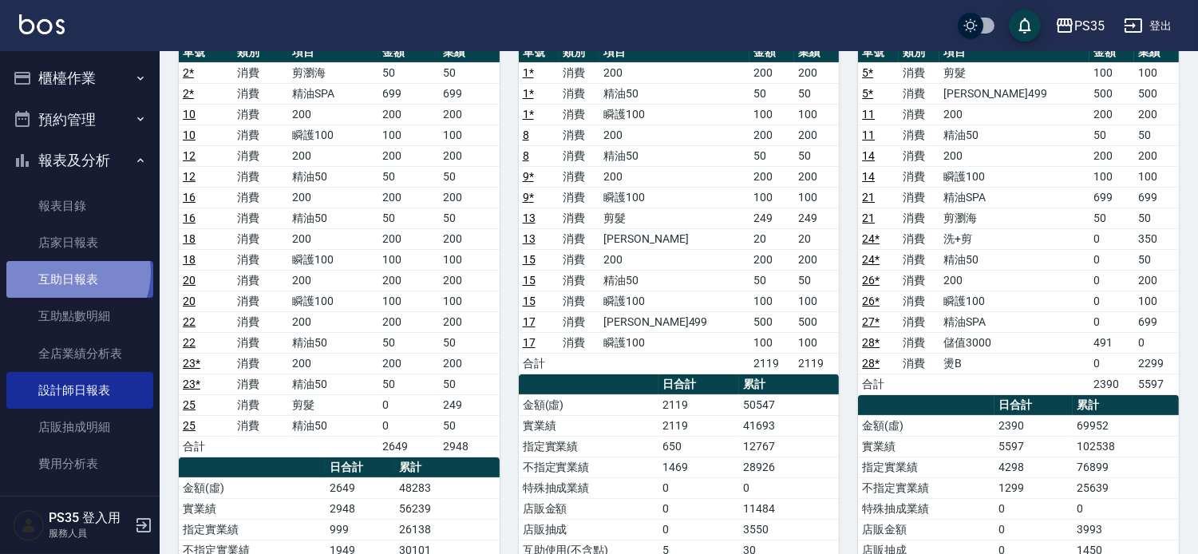
click at [72, 272] on link "互助日報表" at bounding box center [79, 279] width 147 height 37
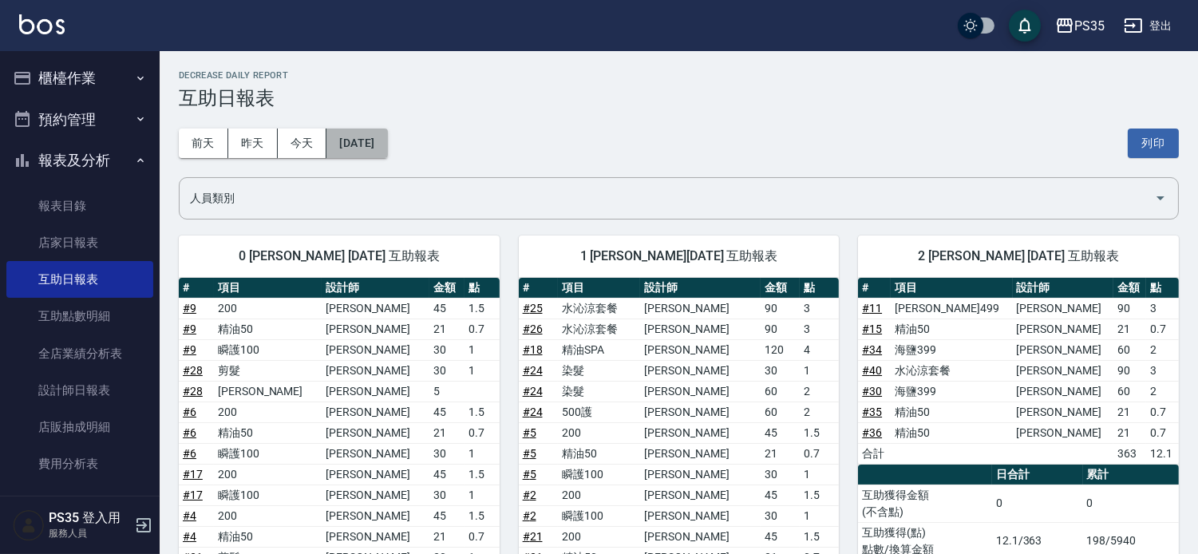
click at [374, 144] on button "[DATE]" at bounding box center [356, 144] width 61 height 30
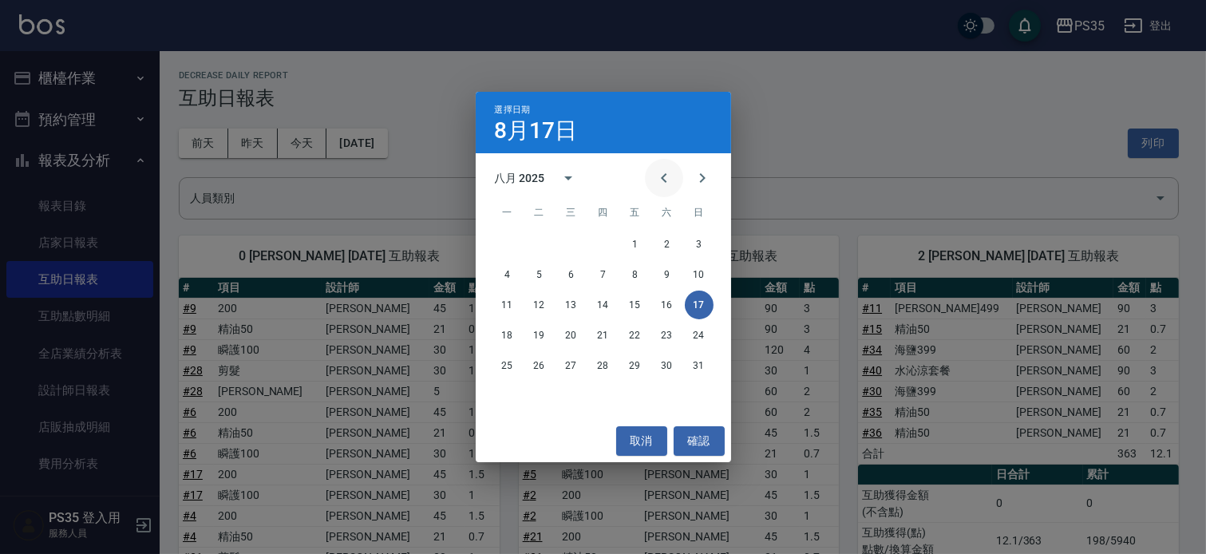
click at [655, 180] on icon "Previous month" at bounding box center [664, 177] width 19 height 19
click at [599, 304] on button "17" at bounding box center [603, 305] width 29 height 29
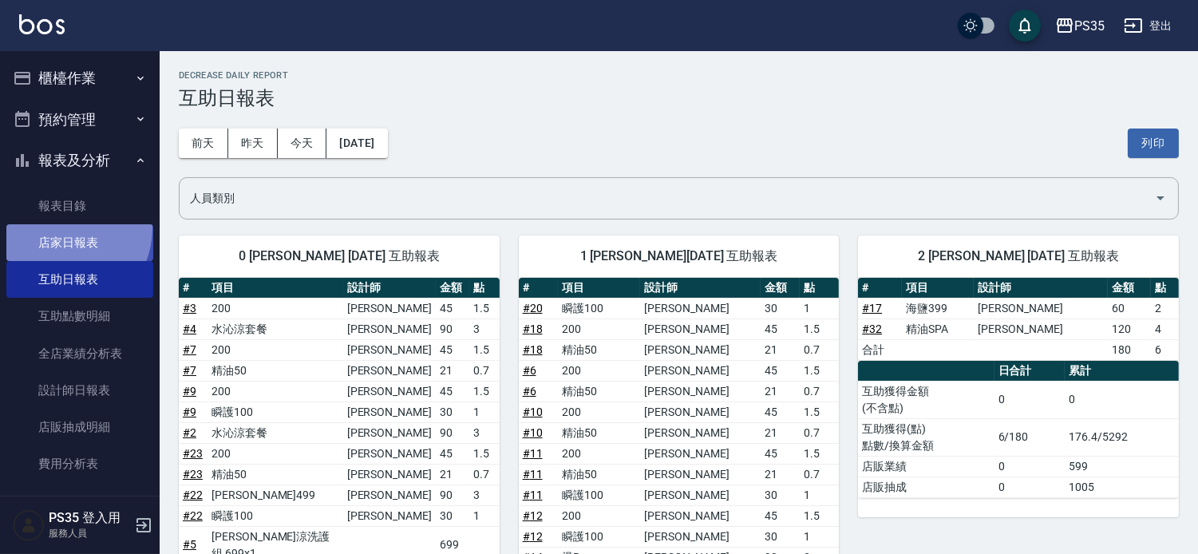
click at [61, 228] on link "店家日報表" at bounding box center [79, 242] width 147 height 37
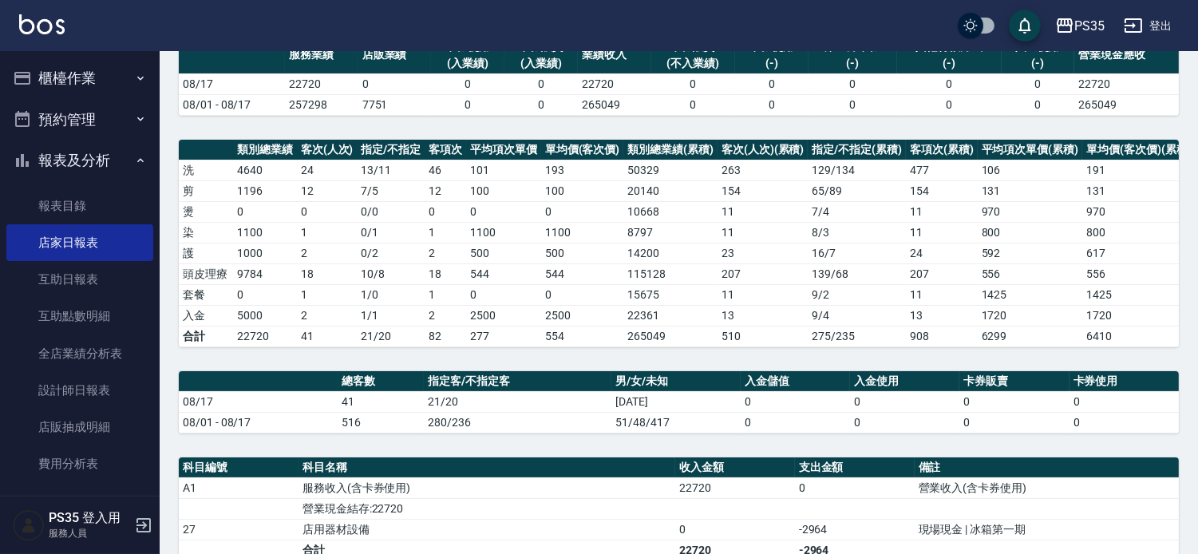
scroll to position [266, 0]
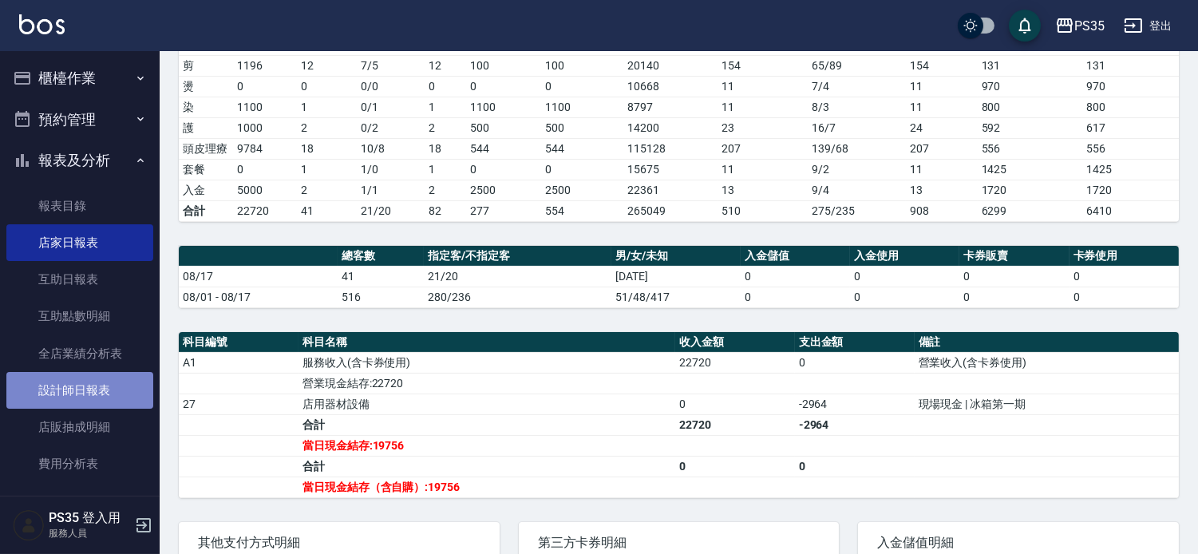
drag, startPoint x: 376, startPoint y: 353, endPoint x: 120, endPoint y: 388, distance: 258.6
click at [120, 388] on link "設計師日報表" at bounding box center [79, 390] width 147 height 37
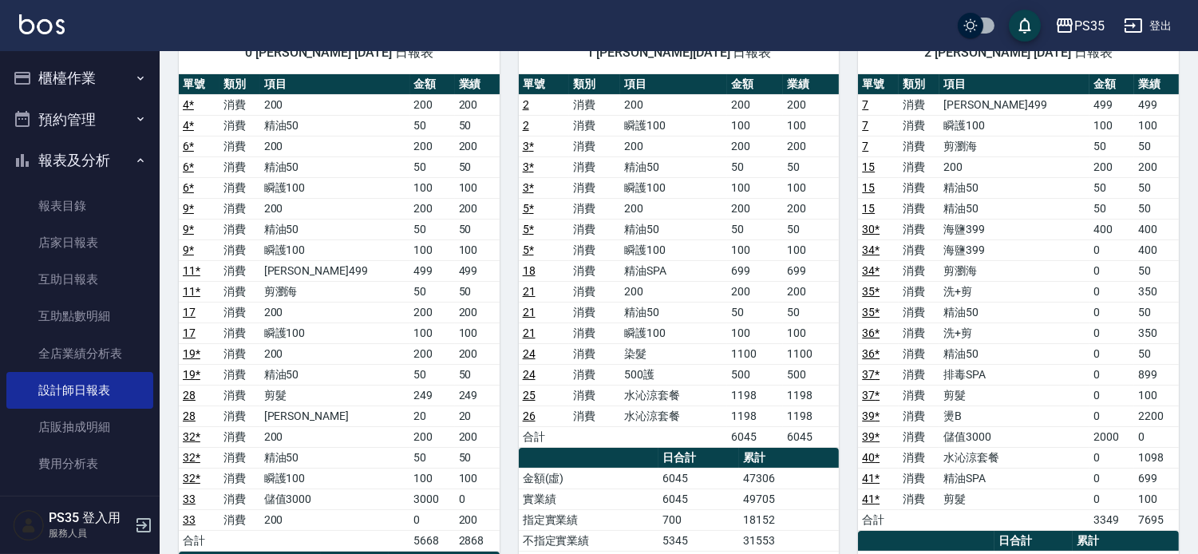
scroll to position [177, 0]
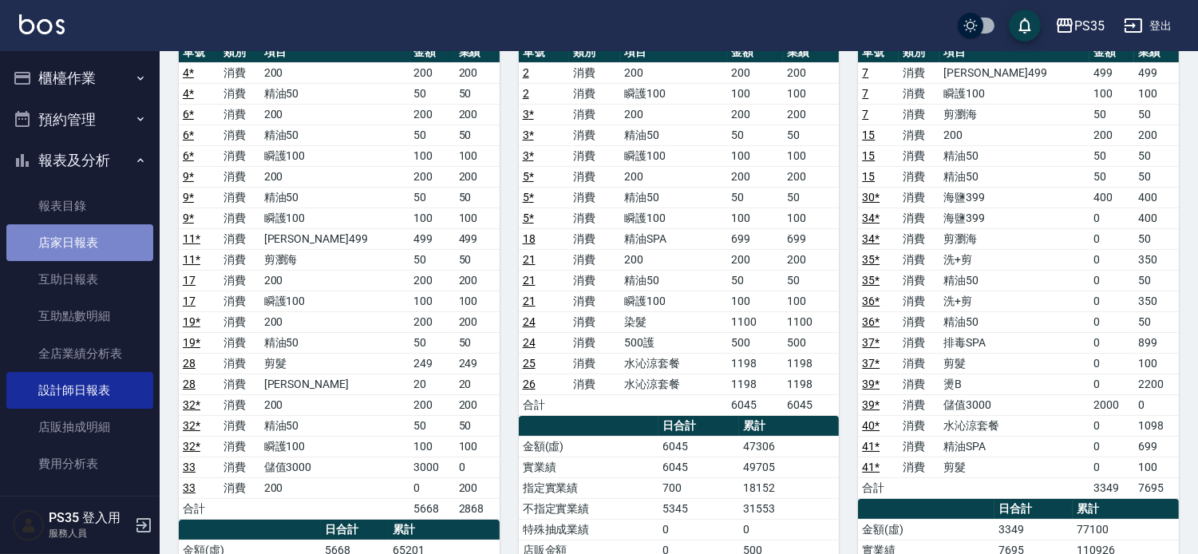
click at [85, 239] on link "店家日報表" at bounding box center [79, 242] width 147 height 37
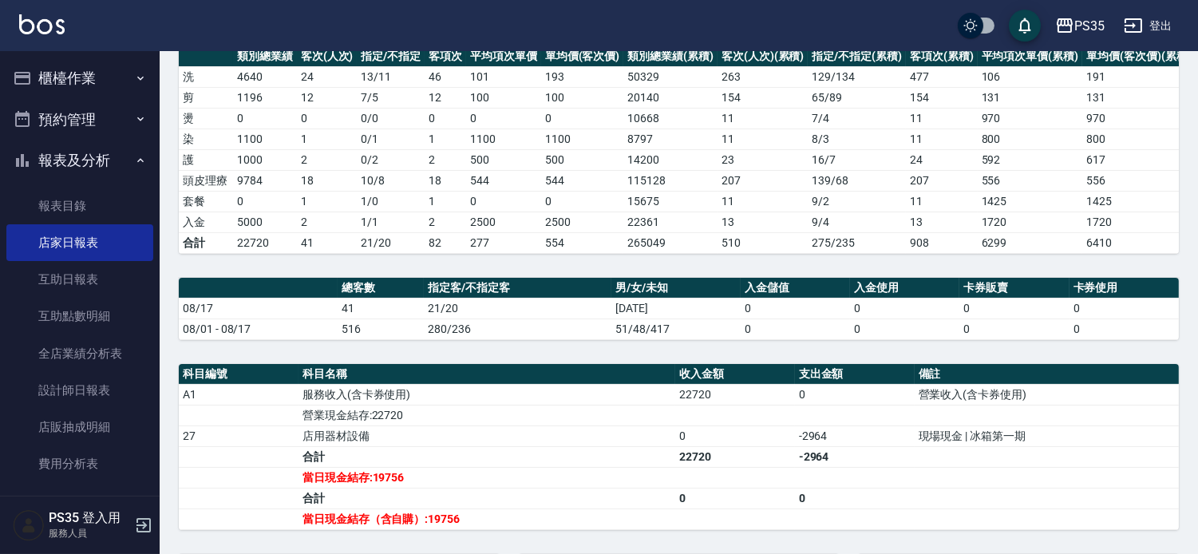
scroll to position [266, 0]
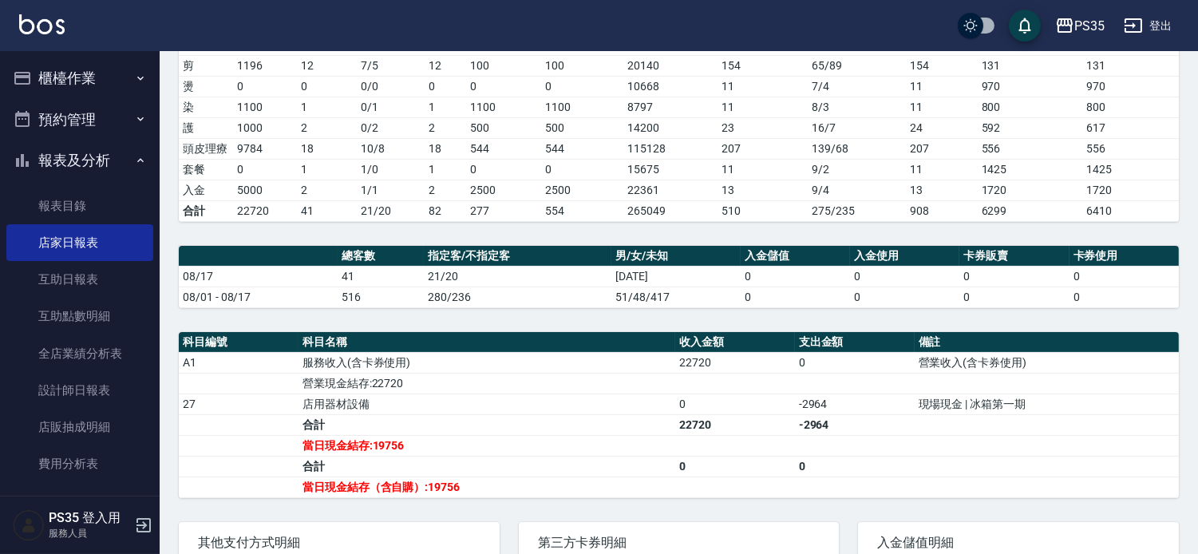
click at [105, 45] on div "PS35 登出" at bounding box center [599, 25] width 1198 height 51
click at [76, 77] on button "櫃檯作業" at bounding box center [79, 78] width 147 height 42
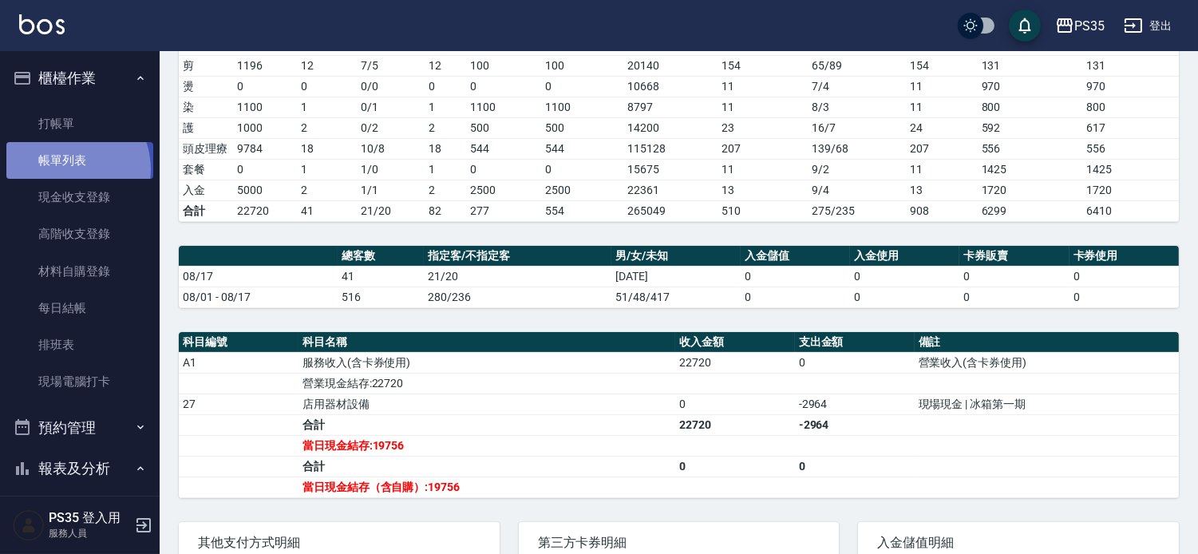
click at [67, 169] on link "帳單列表" at bounding box center [79, 160] width 147 height 37
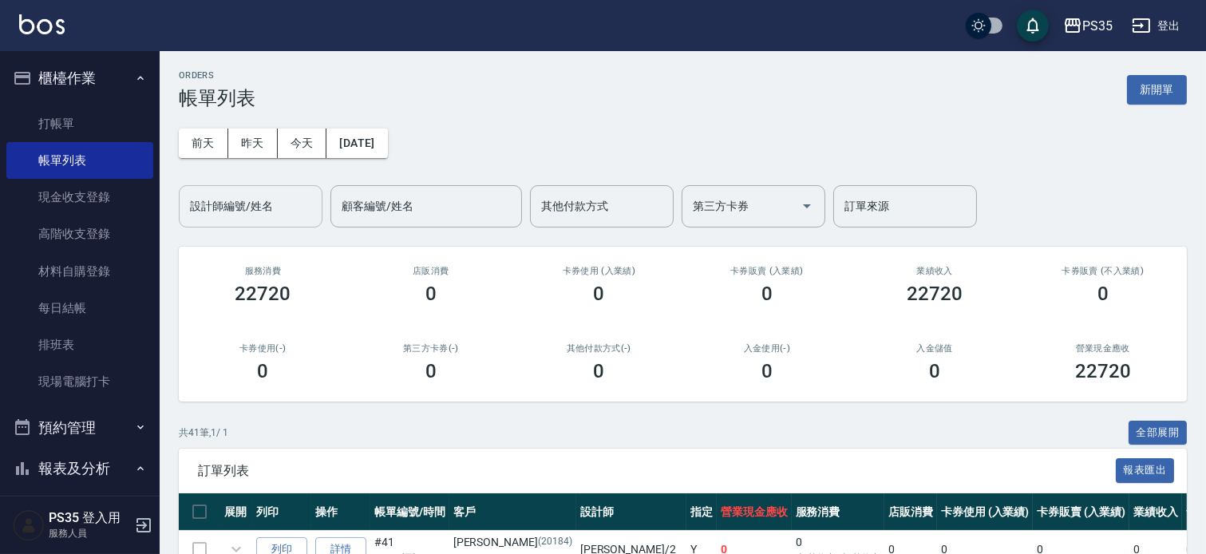
click at [261, 200] on div "設計師編號/姓名 設計師編號/姓名" at bounding box center [251, 206] width 144 height 42
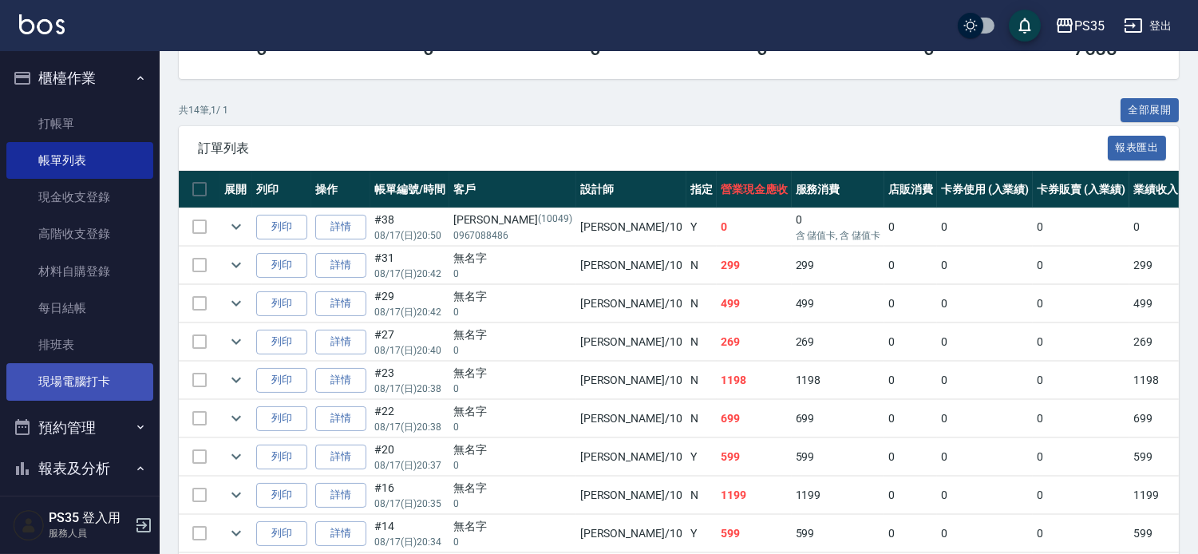
scroll to position [354, 0]
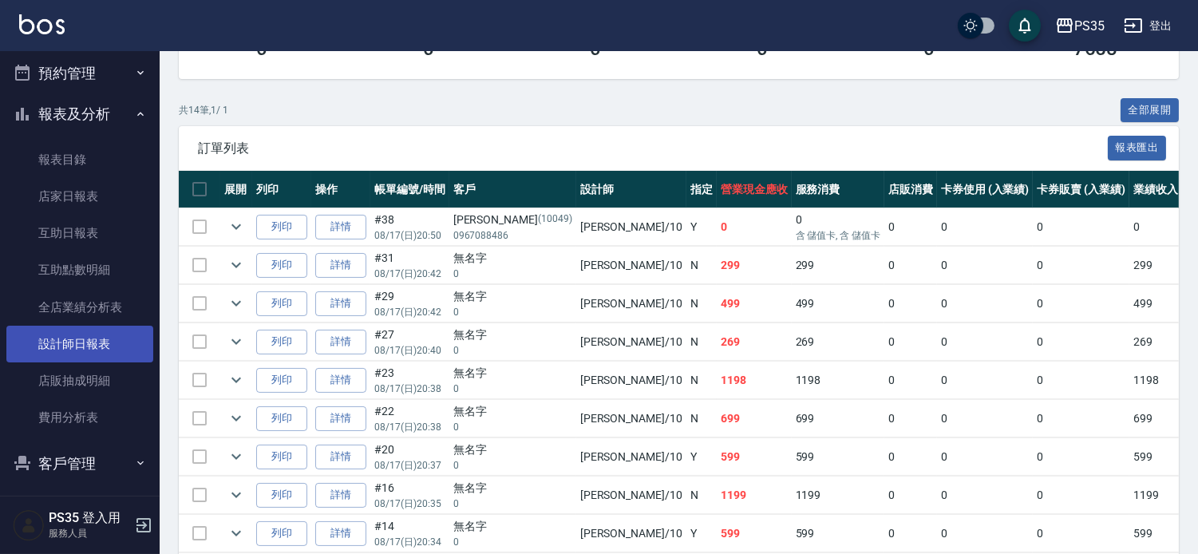
type input "[PERSON_NAME]-10"
click at [86, 341] on link "設計師日報表" at bounding box center [79, 344] width 147 height 37
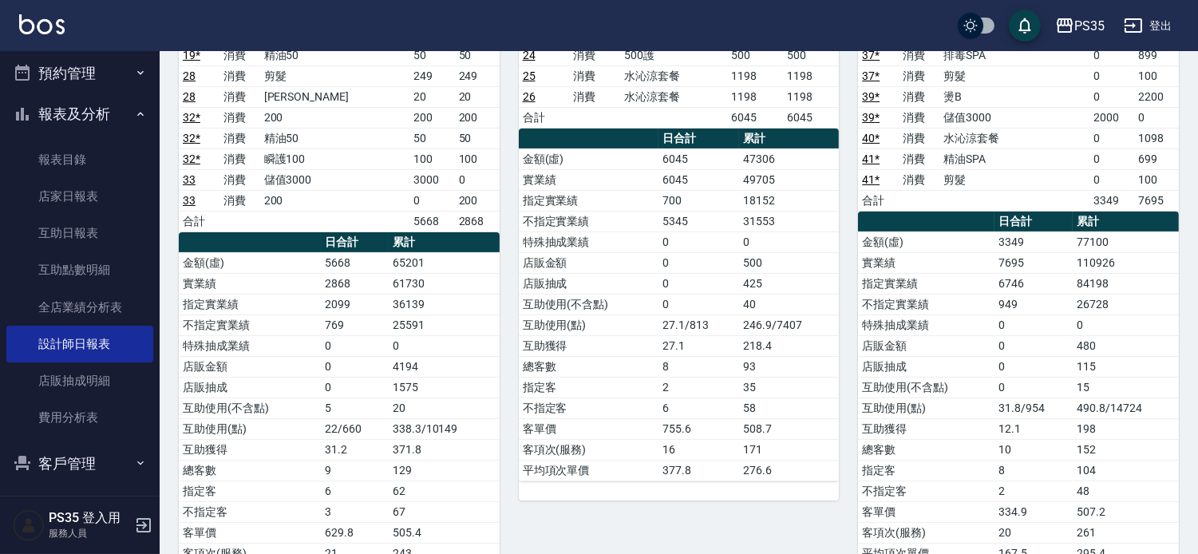
scroll to position [177, 0]
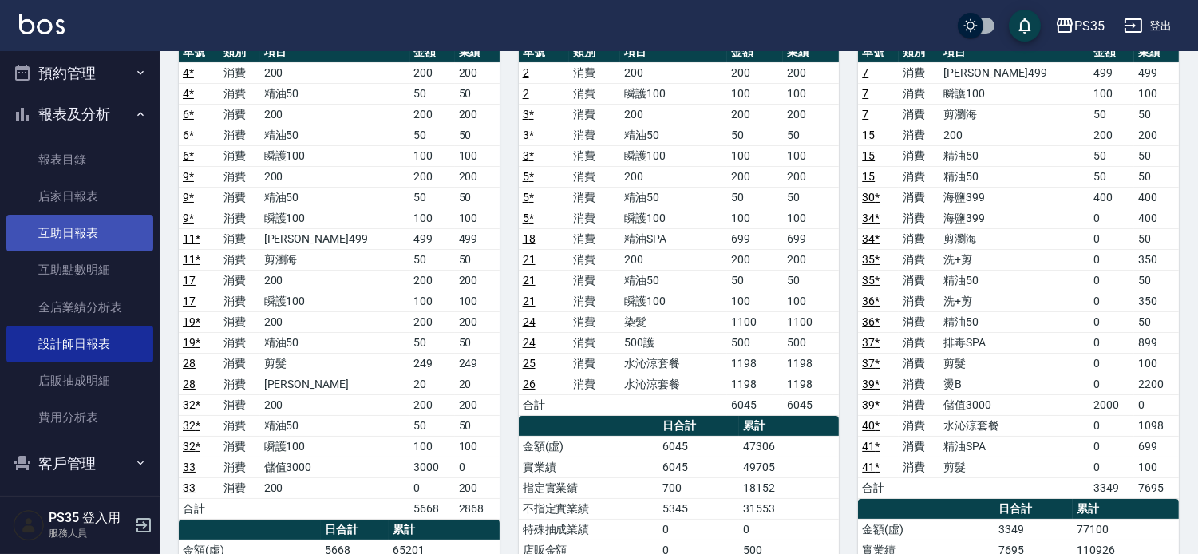
click at [67, 231] on link "互助日報表" at bounding box center [79, 233] width 147 height 37
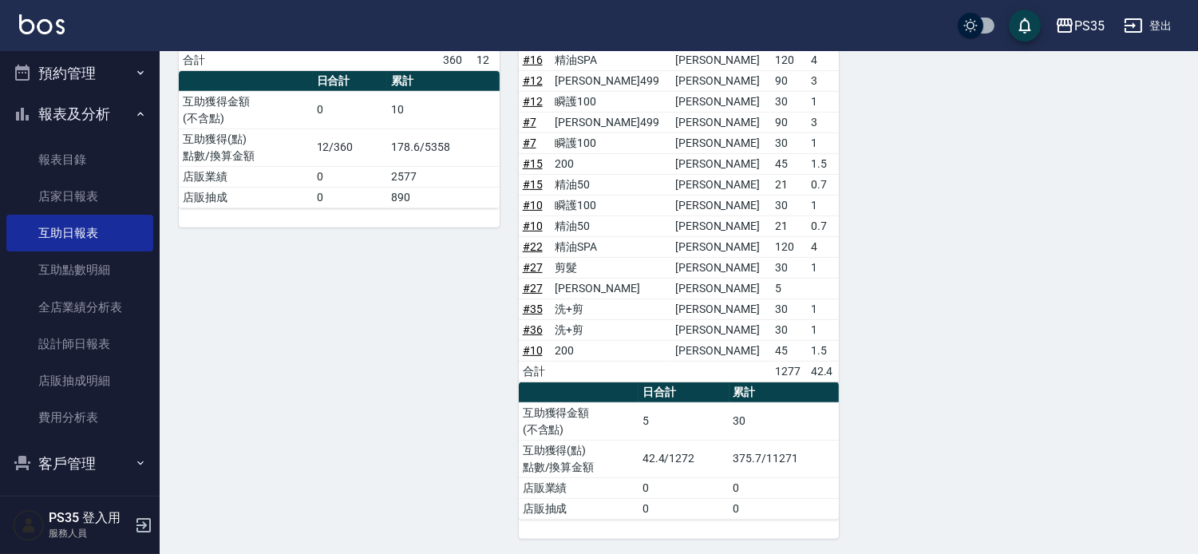
scroll to position [1137, 0]
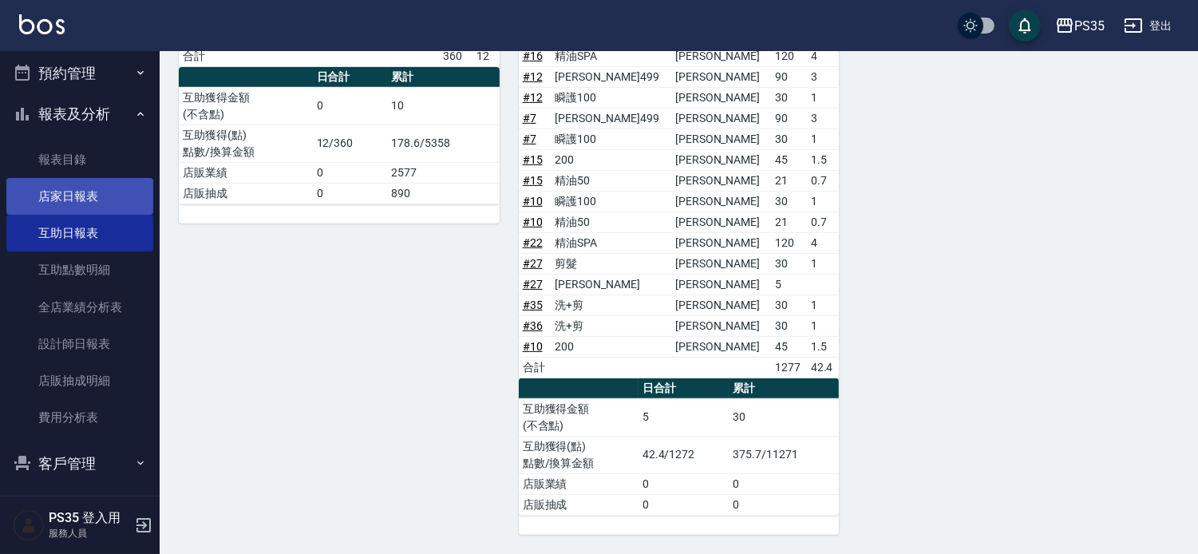
click at [48, 188] on link "店家日報表" at bounding box center [79, 196] width 147 height 37
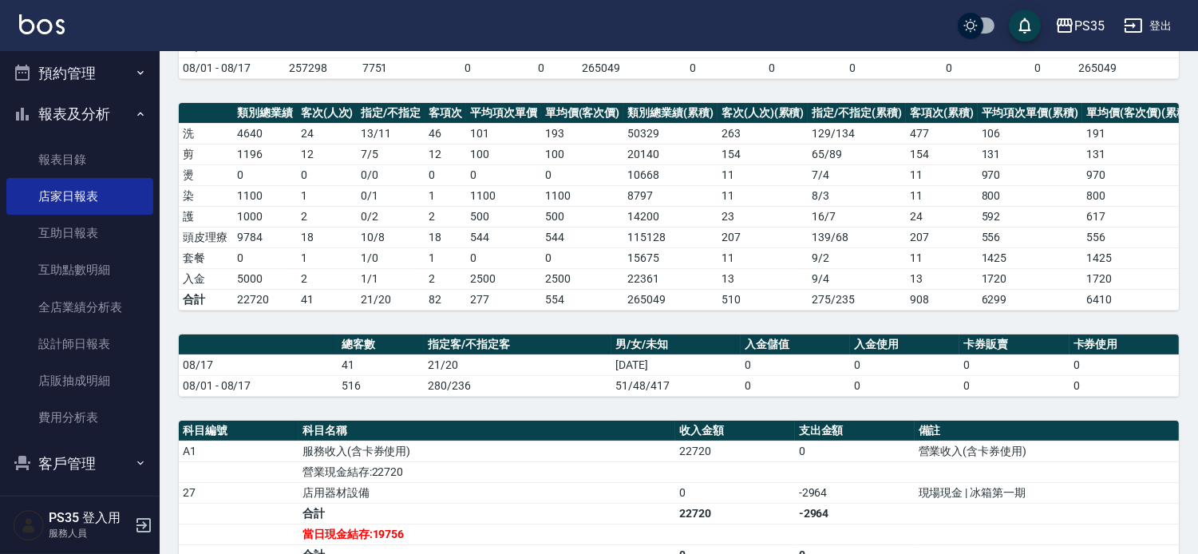
scroll to position [434, 0]
